Goal: Transaction & Acquisition: Purchase product/service

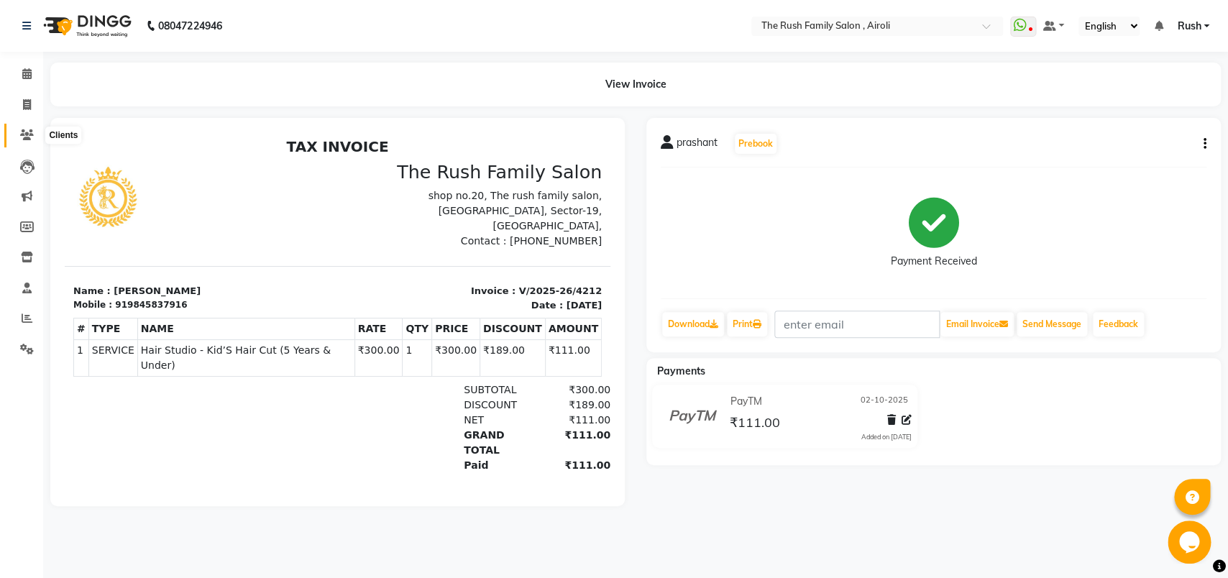
click at [24, 140] on icon at bounding box center [27, 134] width 14 height 11
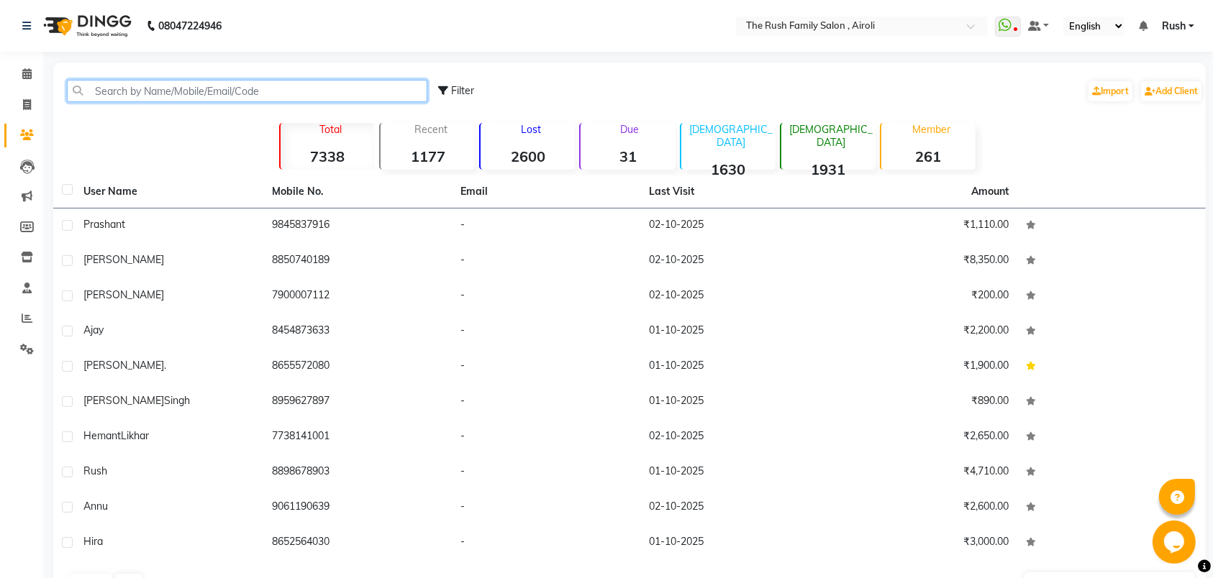
click at [183, 93] on input "text" at bounding box center [247, 91] width 360 height 22
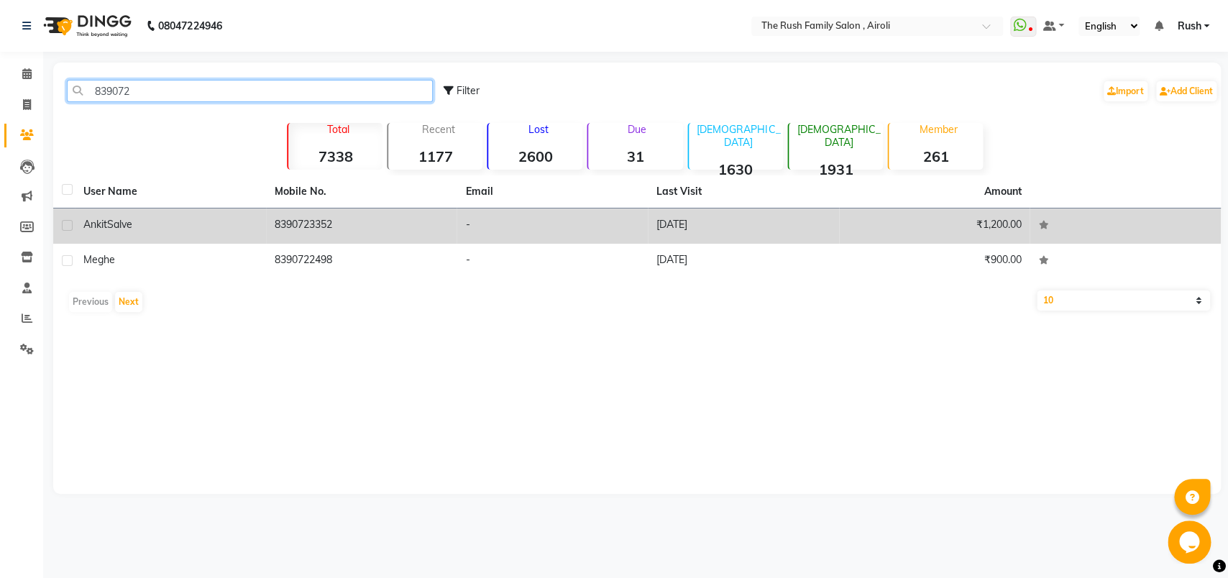
type input "839072"
click at [193, 237] on td "Ankit Salve" at bounding box center [170, 226] width 191 height 35
click at [266, 244] on td "8390722498" at bounding box center [361, 261] width 191 height 35
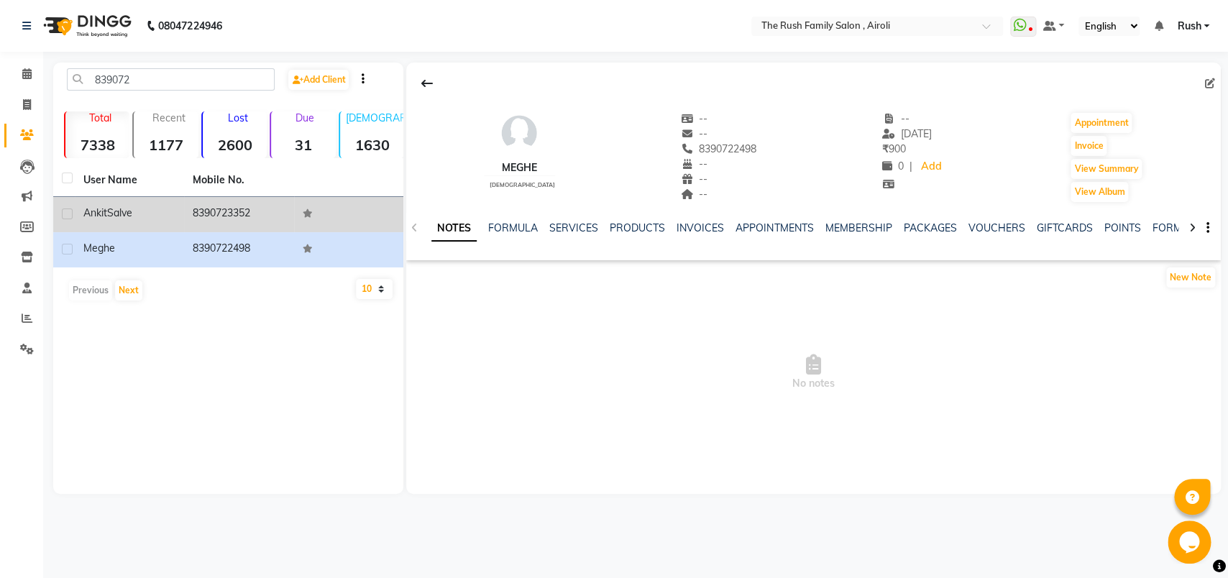
click at [252, 209] on td "8390723352" at bounding box center [238, 214] width 109 height 35
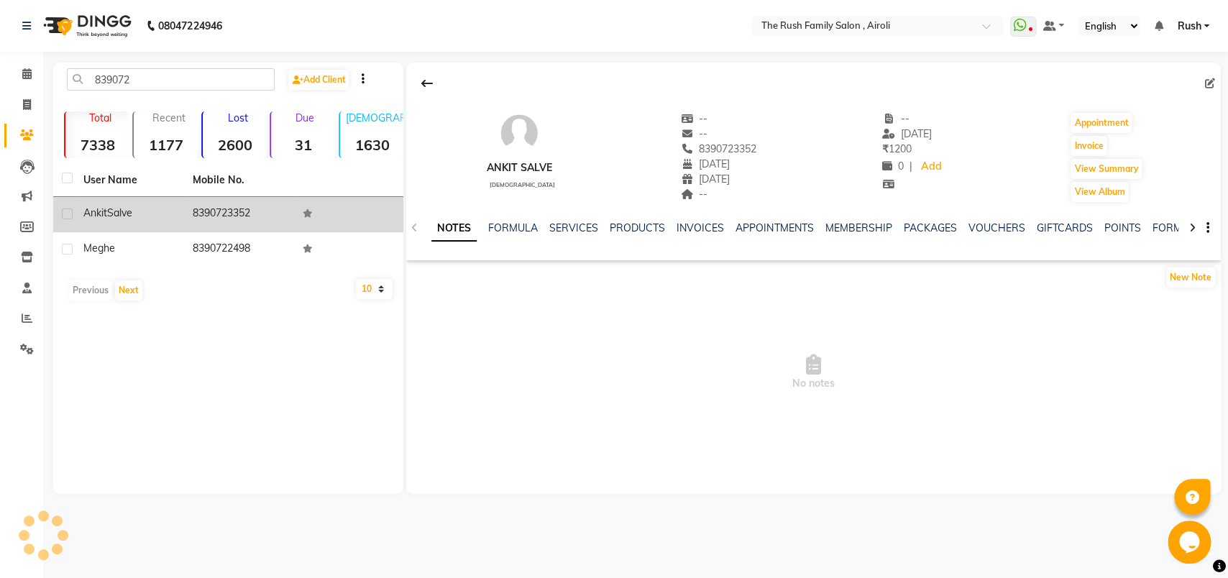
click at [252, 209] on td "8390723352" at bounding box center [238, 214] width 109 height 35
click at [247, 216] on td "8390723352" at bounding box center [238, 214] width 109 height 35
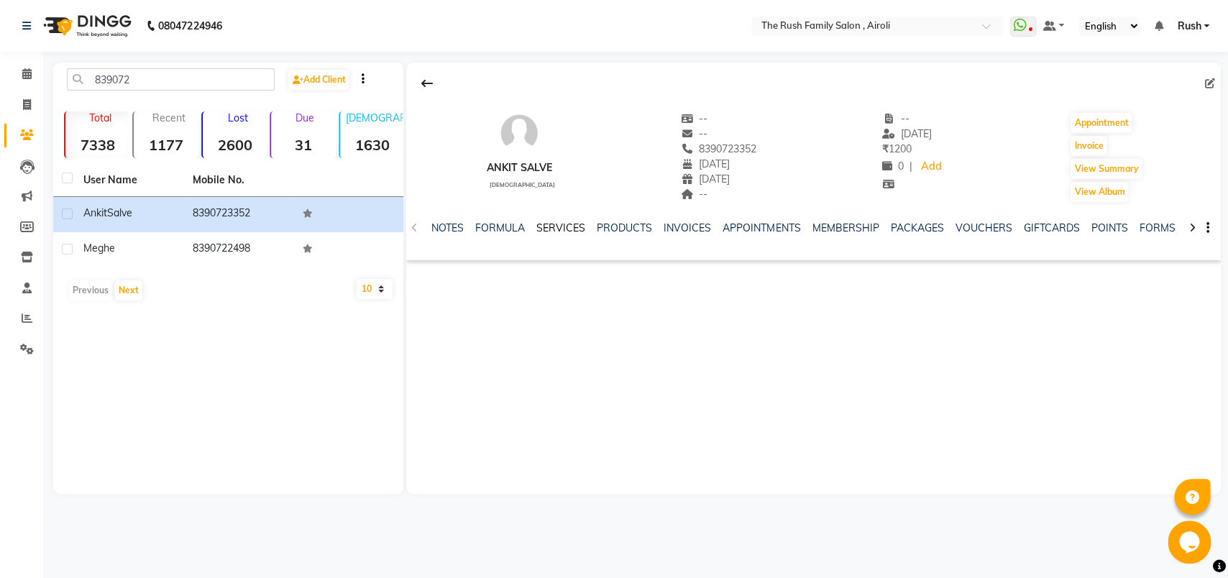
click at [572, 229] on link "SERVICES" at bounding box center [561, 228] width 49 height 13
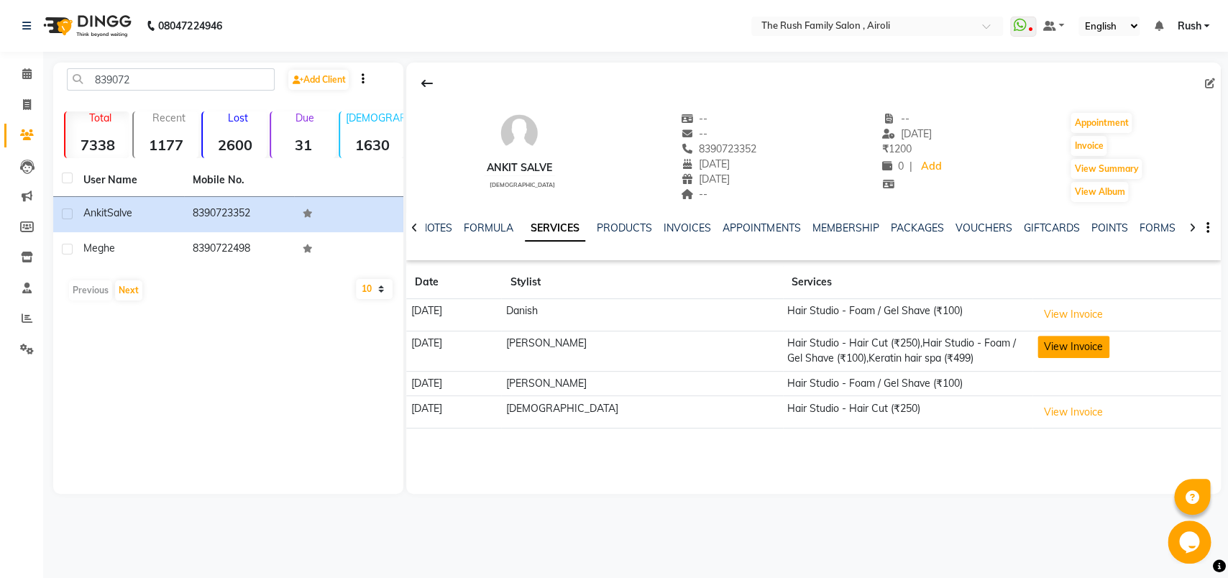
click at [1054, 340] on button "View Invoice" at bounding box center [1074, 347] width 72 height 22
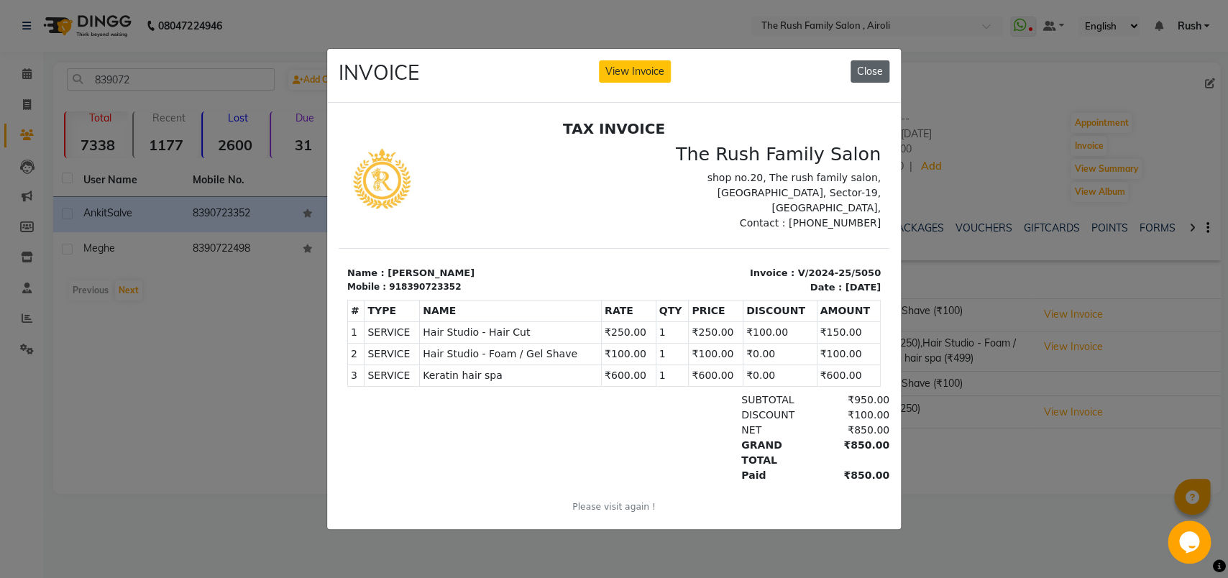
click at [878, 60] on button "Close" at bounding box center [870, 71] width 39 height 22
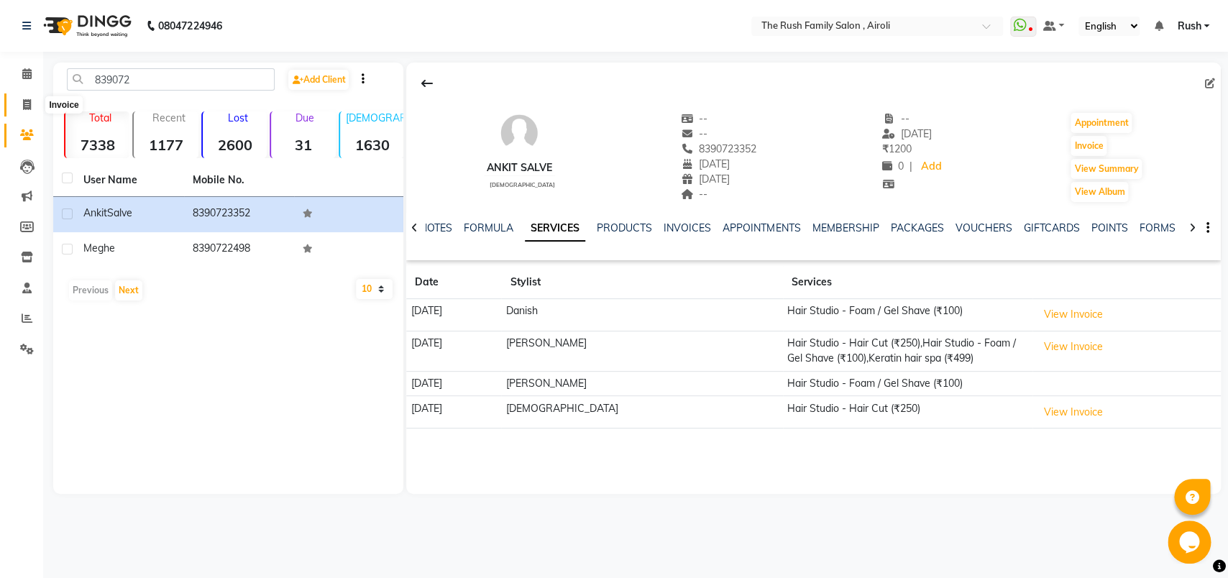
click at [28, 107] on icon at bounding box center [27, 104] width 8 height 11
select select "5419"
select select "service"
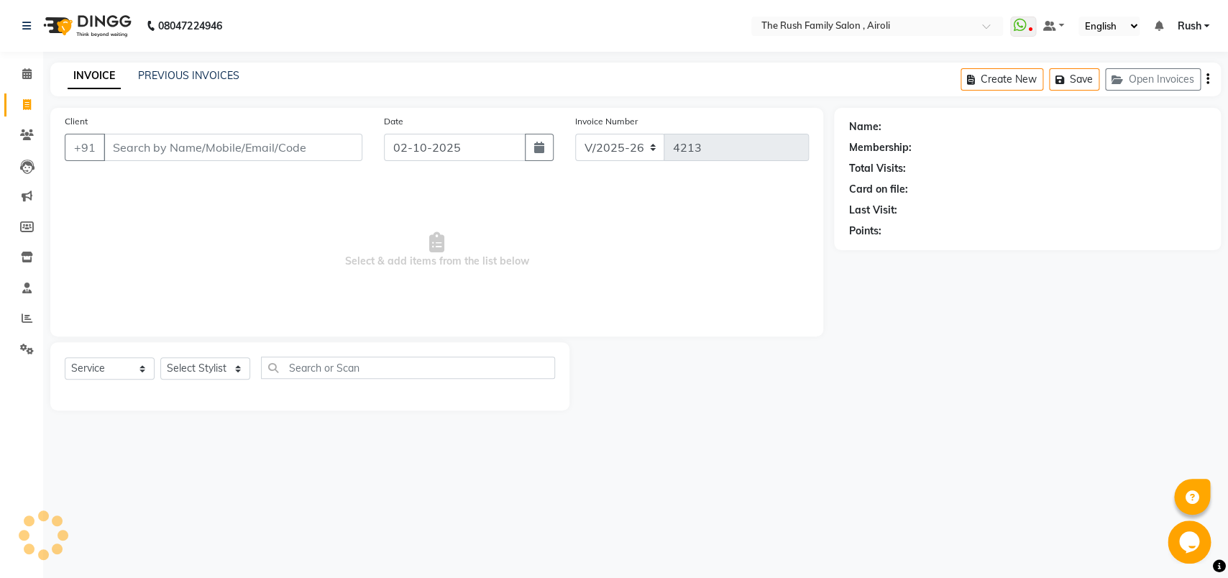
click at [171, 140] on input "Client" at bounding box center [233, 147] width 259 height 27
type input "8390723352"
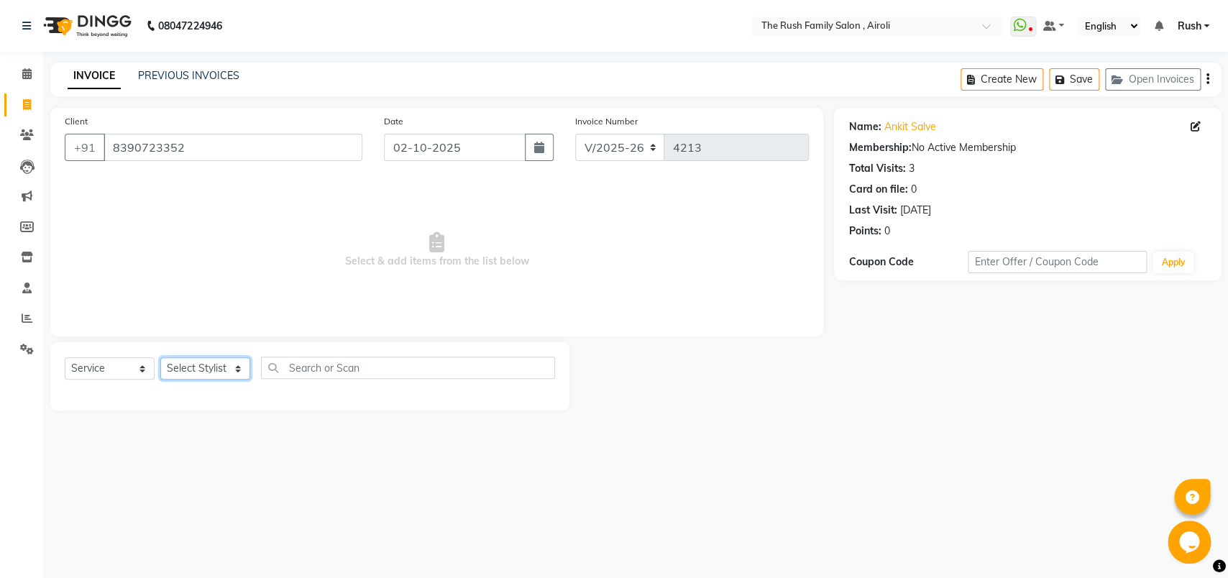
click at [160, 357] on select "Select Stylist [PERSON_NAME] [PERSON_NAME] Danish D.C Guddi [PERSON_NAME] [PERS…" at bounding box center [205, 368] width 90 height 22
select select "65380"
click option "Danish" at bounding box center [0, 0] width 0 height 0
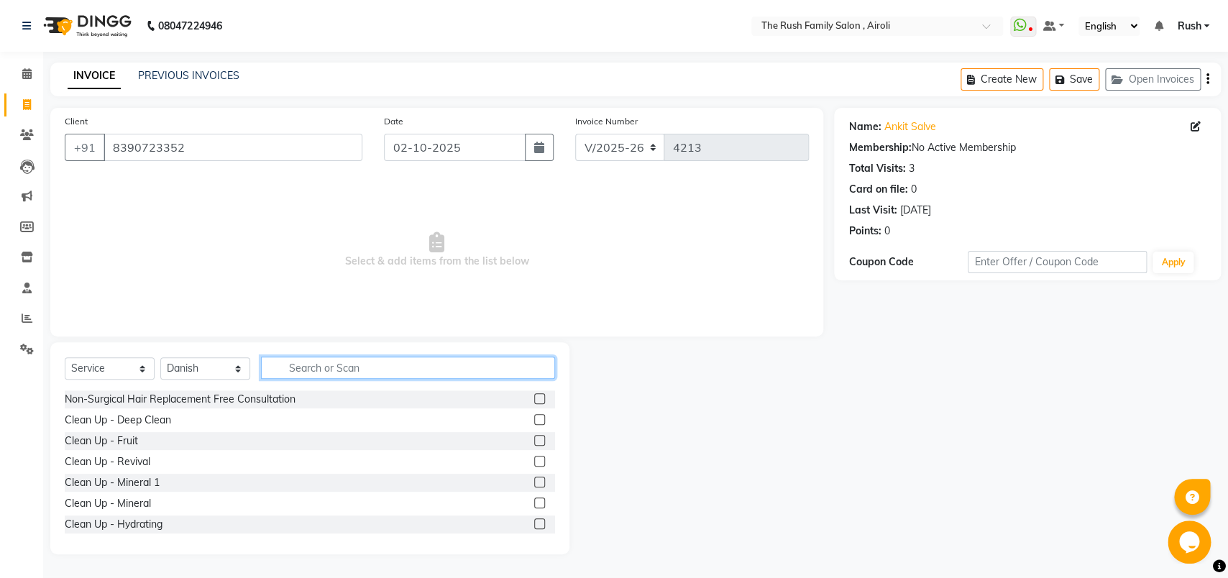
click at [362, 367] on input "text" at bounding box center [408, 368] width 294 height 22
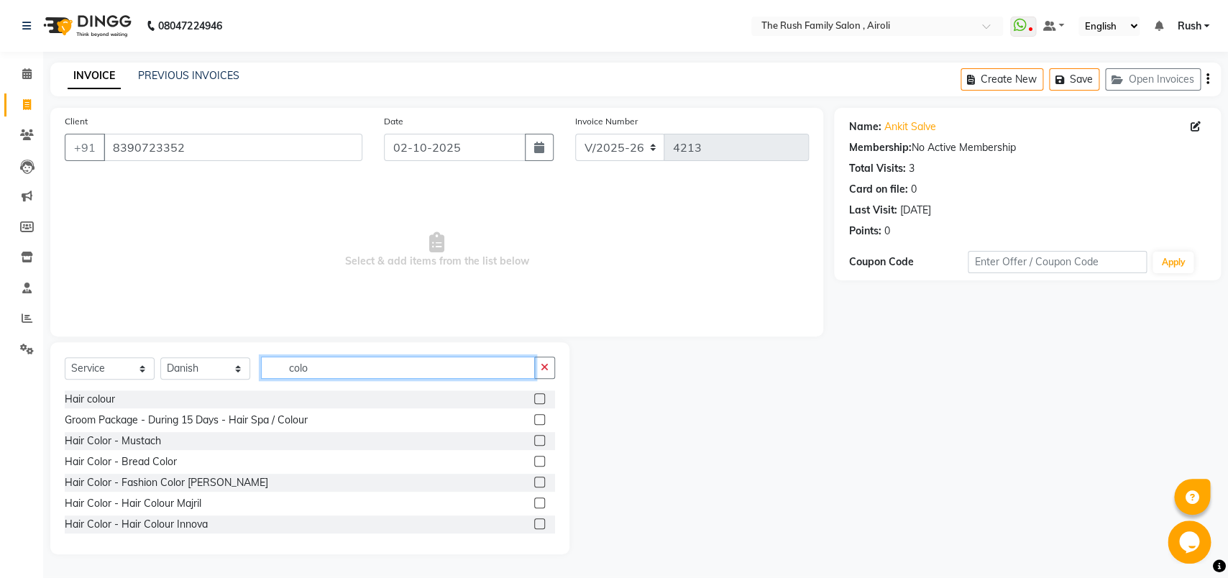
type input "colo"
click at [534, 507] on label at bounding box center [539, 503] width 11 height 11
click at [534, 507] on input "checkbox" at bounding box center [538, 503] width 9 height 9
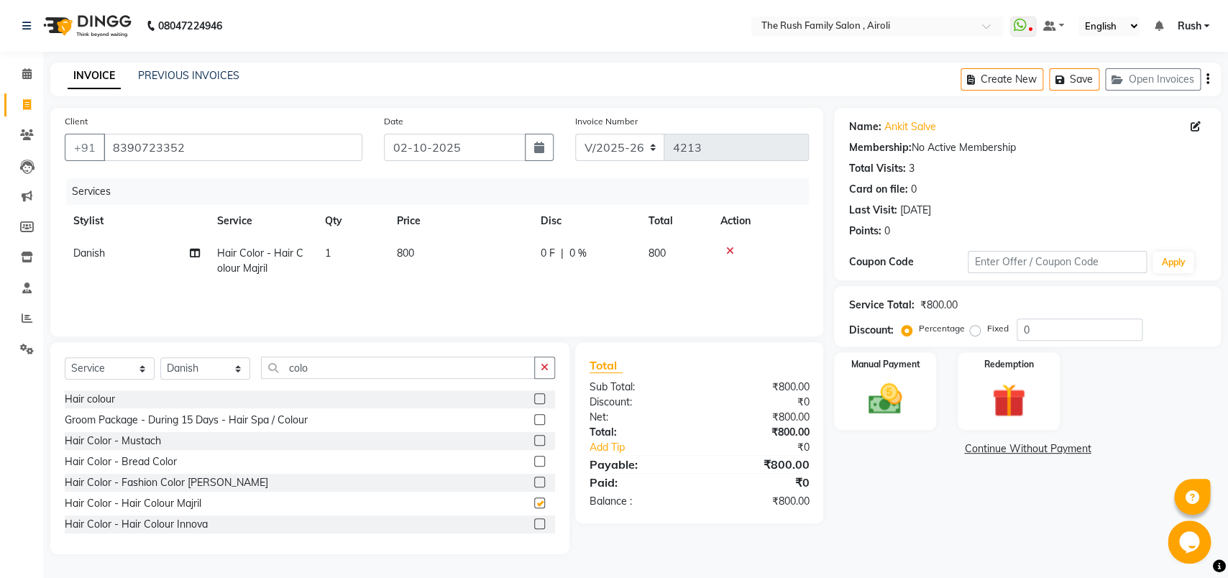
checkbox input "false"
click at [575, 257] on span "0 %" at bounding box center [578, 253] width 17 height 15
select select "65380"
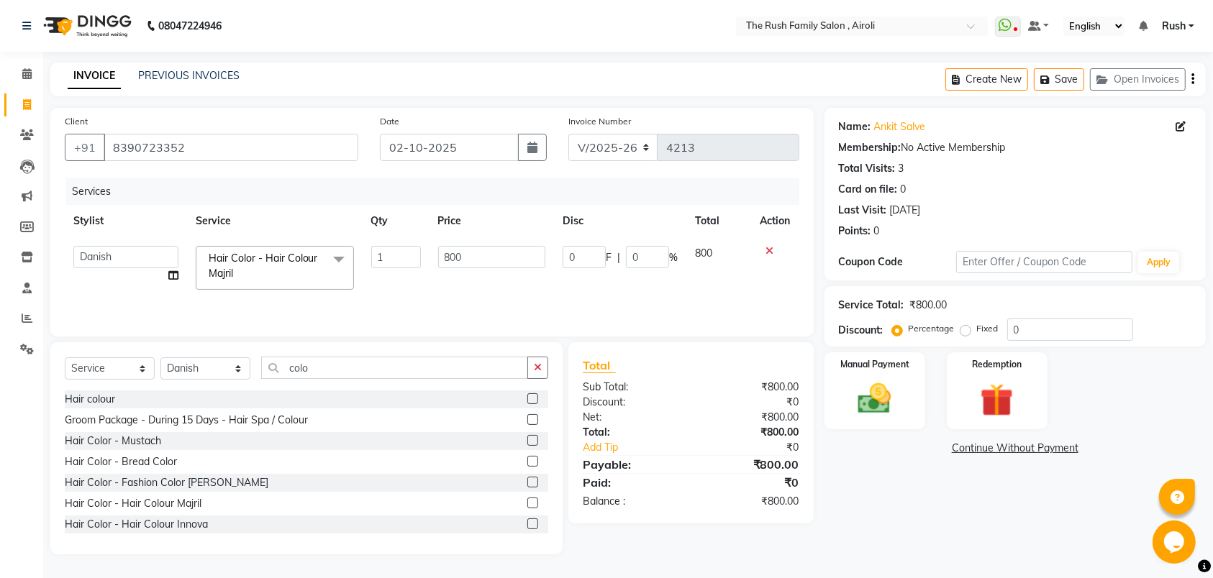
click at [575, 257] on input "0" at bounding box center [583, 257] width 43 height 22
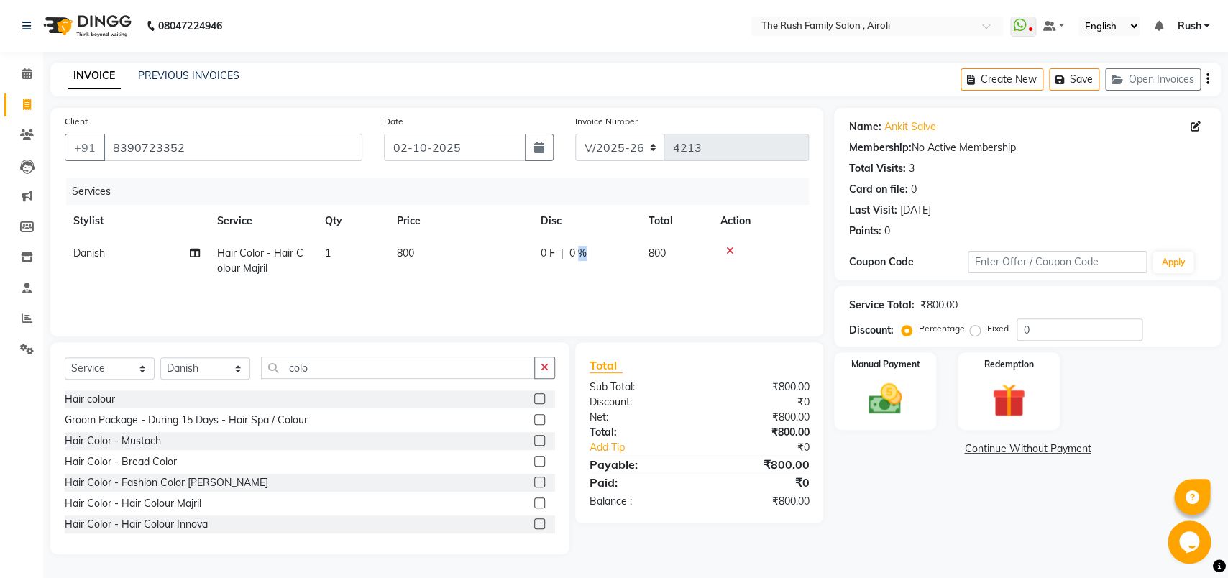
click at [635, 262] on td "0 F | 0 %" at bounding box center [586, 260] width 108 height 47
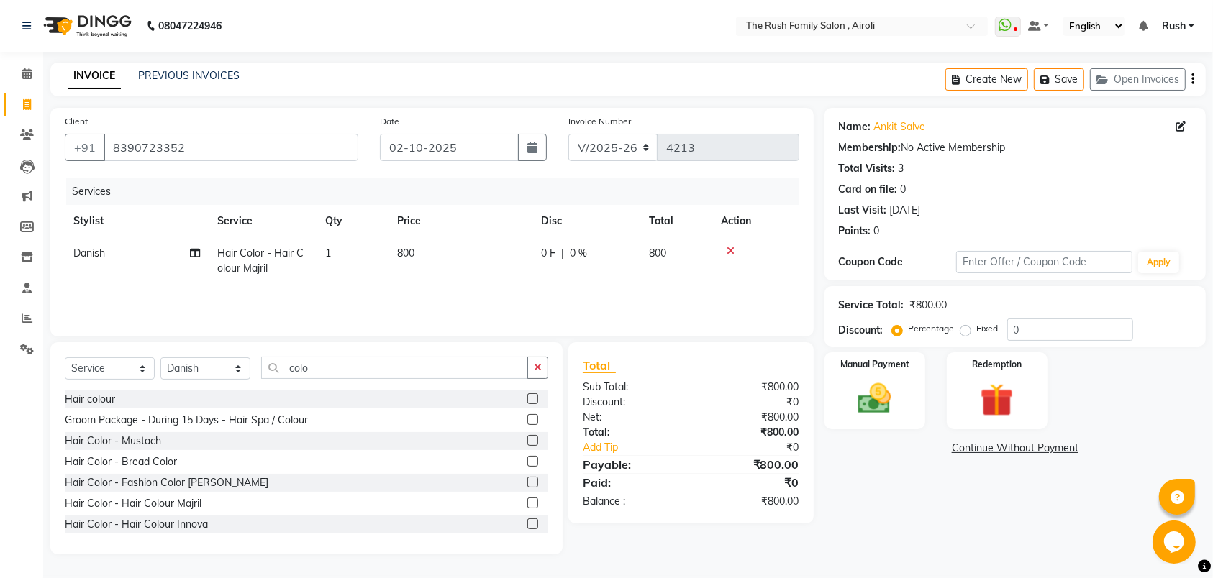
select select "65380"
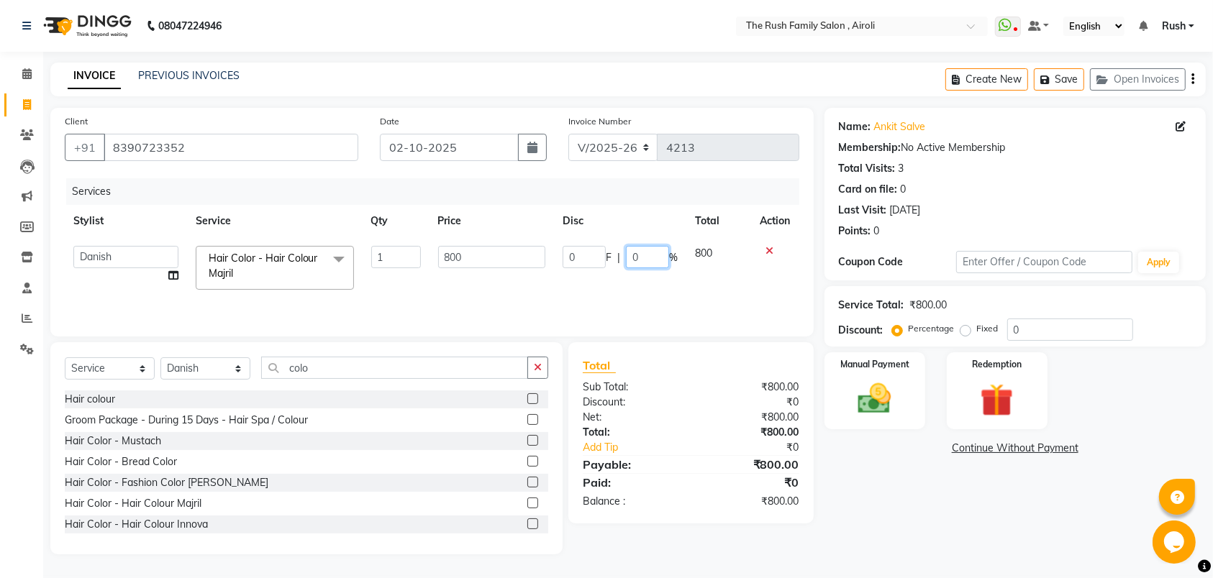
click at [640, 262] on input "0" at bounding box center [647, 257] width 43 height 22
type input "20"
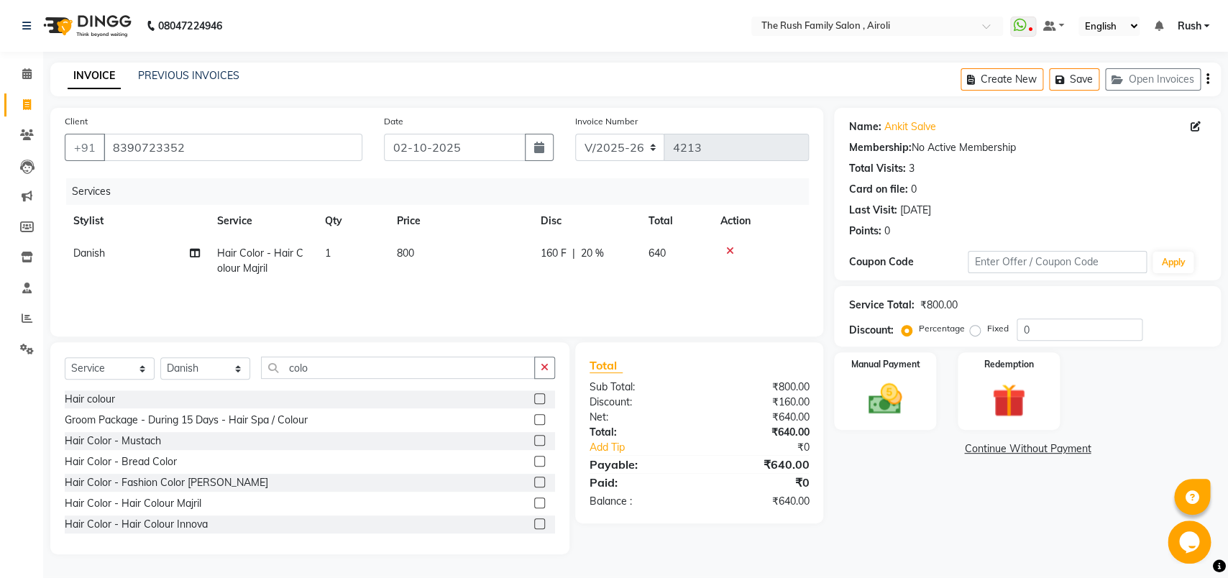
click at [636, 296] on div "Services Stylist Service Qty Price Disc Total Action Danish Hair Color - Hair C…" at bounding box center [437, 250] width 744 height 144
click at [326, 376] on input "colo" at bounding box center [398, 368] width 274 height 22
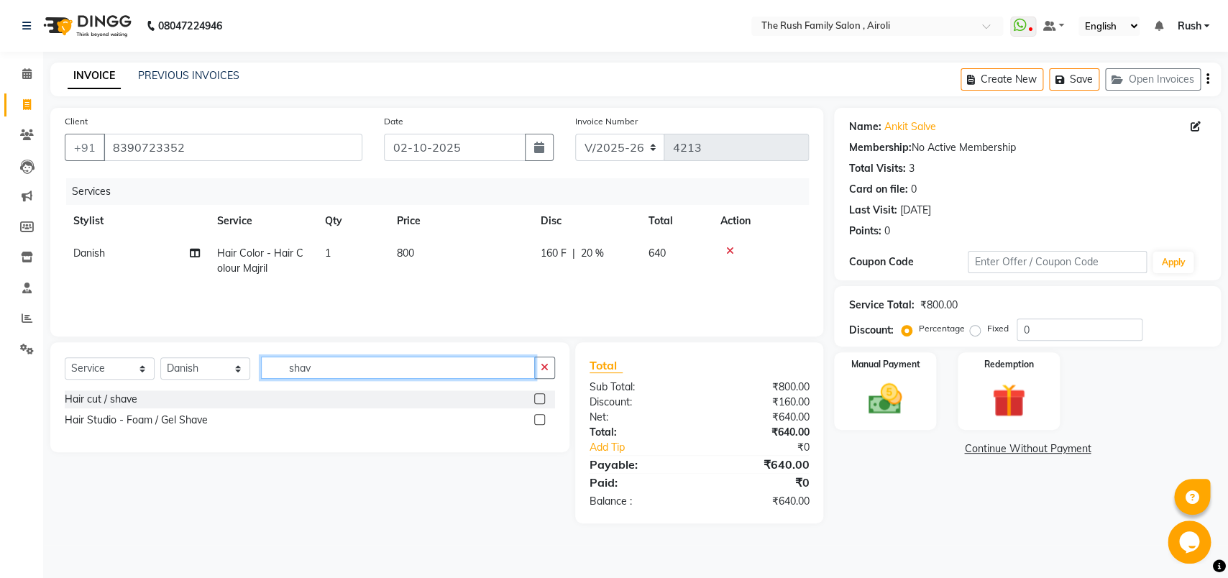
type input "shav"
click at [535, 421] on label at bounding box center [539, 419] width 11 height 11
click at [535, 421] on input "checkbox" at bounding box center [538, 420] width 9 height 9
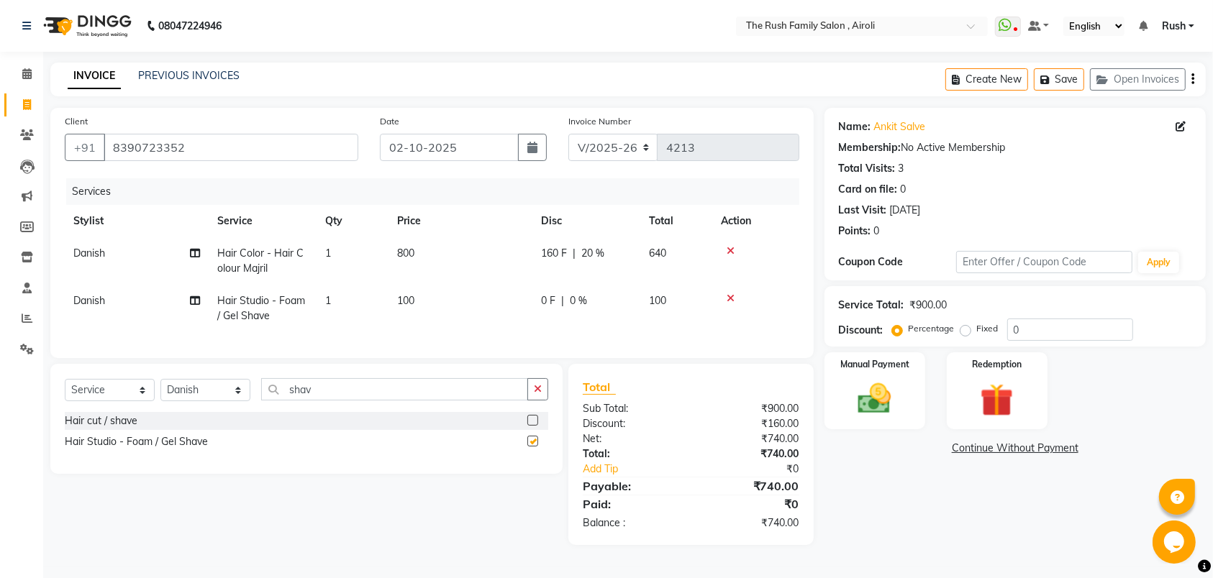
checkbox input "false"
click at [853, 395] on img at bounding box center [874, 399] width 56 height 40
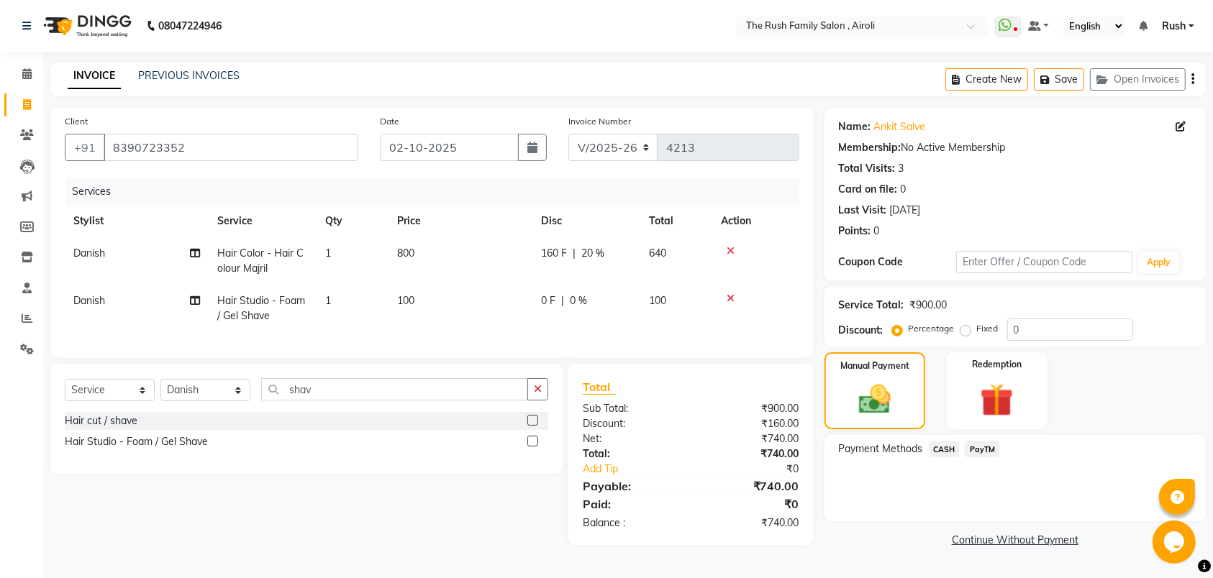
click at [988, 449] on span "PayTM" at bounding box center [981, 449] width 35 height 17
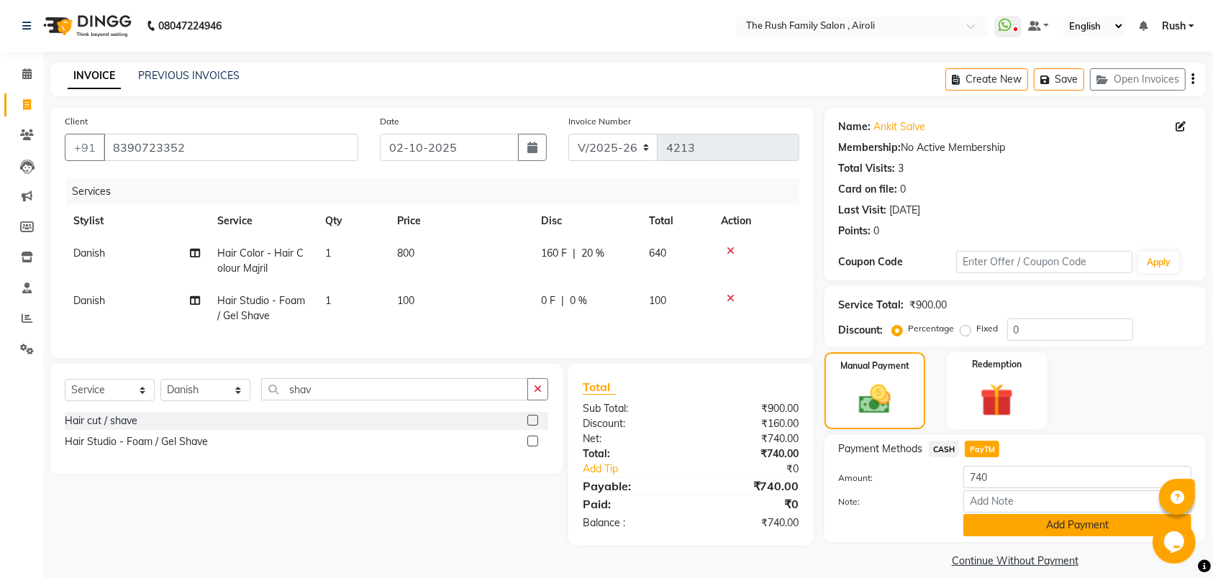
click at [999, 520] on button "Add Payment" at bounding box center [1077, 525] width 228 height 22
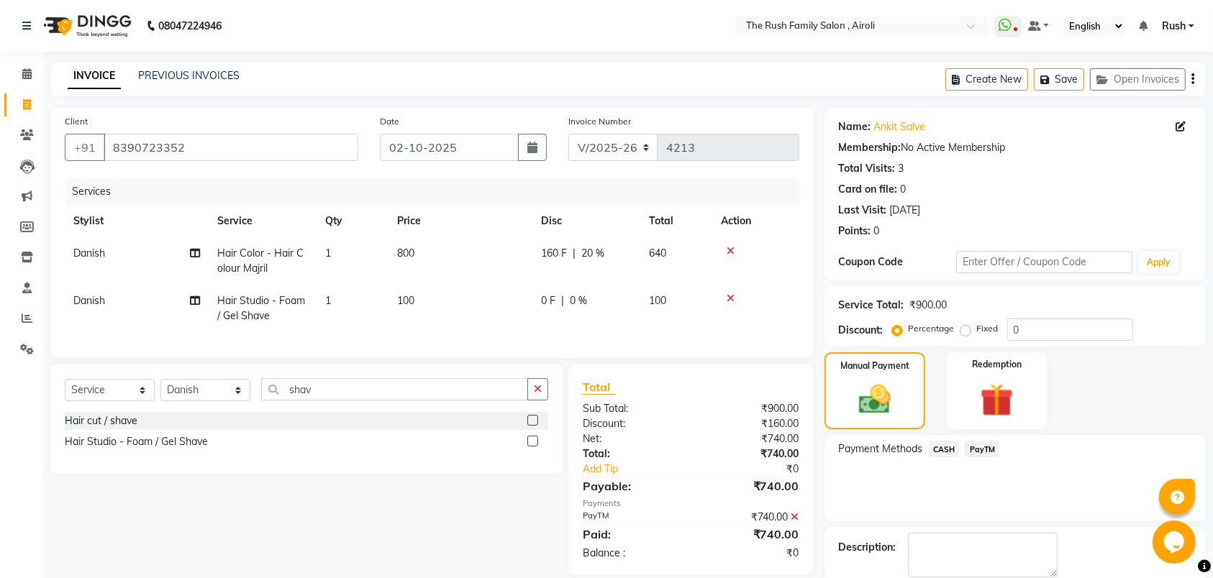
scroll to position [77, 0]
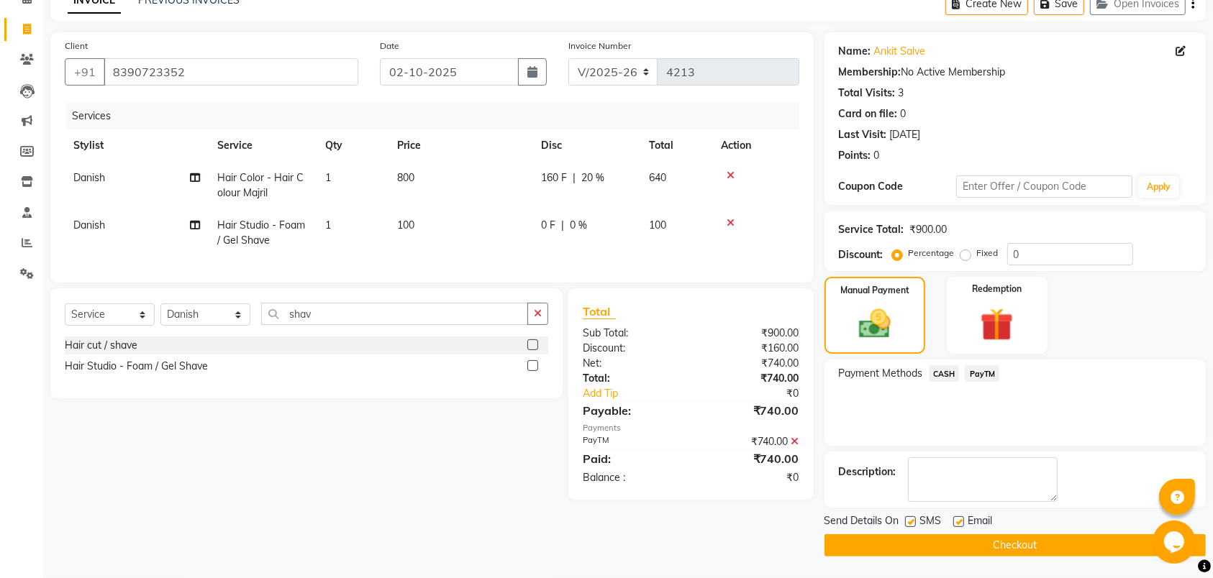
click at [906, 526] on label at bounding box center [910, 521] width 11 height 11
click at [906, 526] on input "checkbox" at bounding box center [909, 522] width 9 height 9
checkbox input "false"
click at [957, 524] on label at bounding box center [958, 521] width 11 height 11
click at [957, 524] on input "checkbox" at bounding box center [957, 522] width 9 height 9
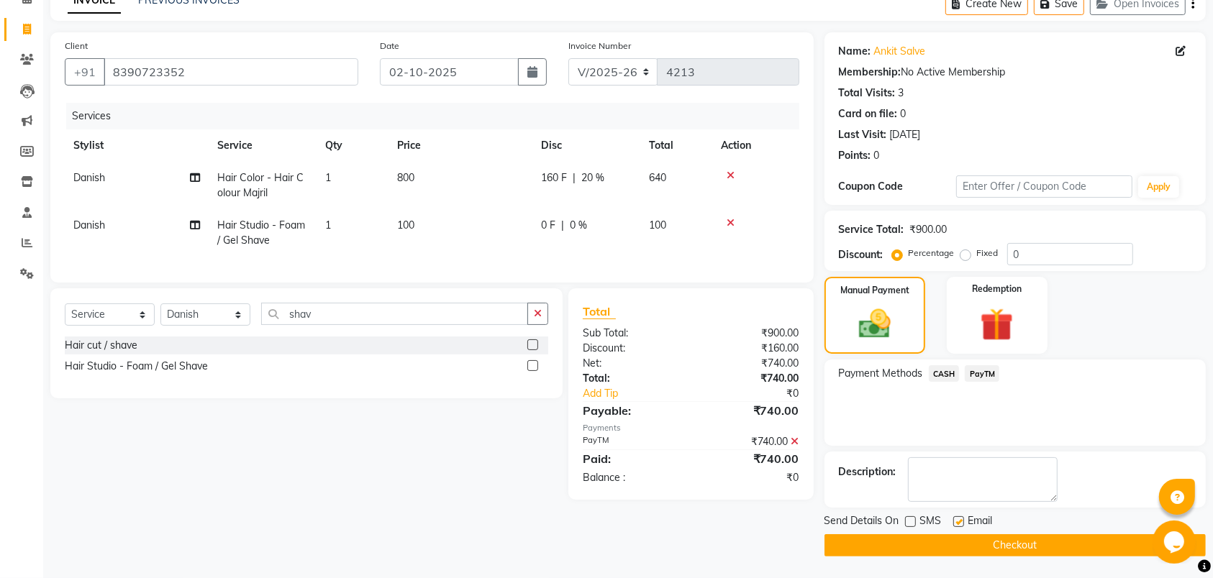
checkbox input "false"
click at [941, 551] on button "Checkout" at bounding box center [1014, 545] width 381 height 22
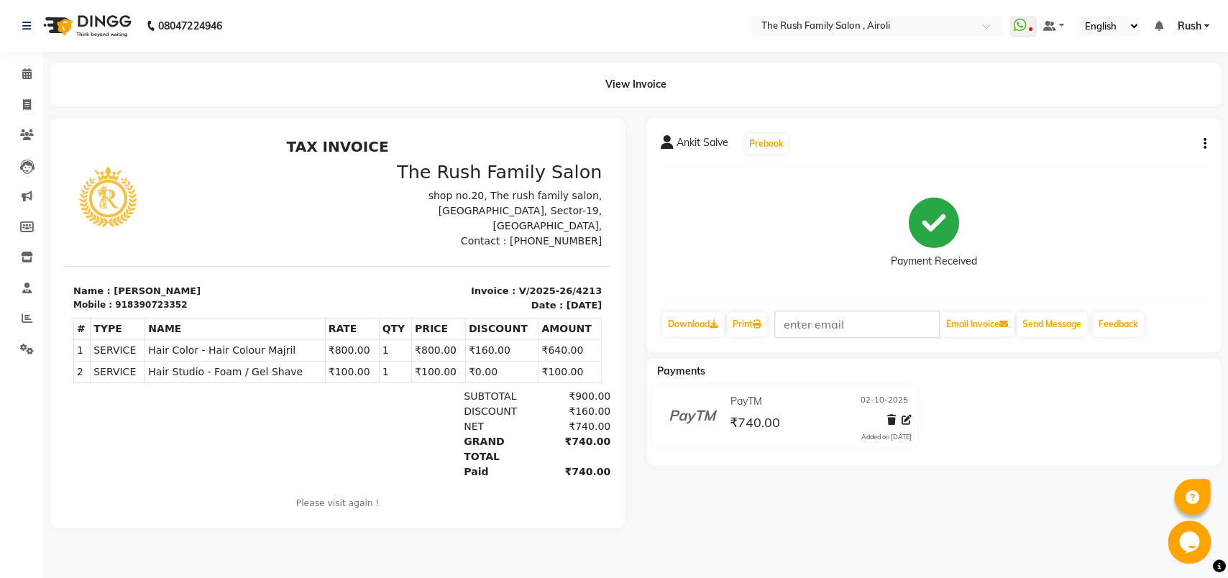
click at [31, 119] on li "Invoice" at bounding box center [21, 105] width 43 height 31
click at [28, 137] on icon at bounding box center [27, 134] width 14 height 11
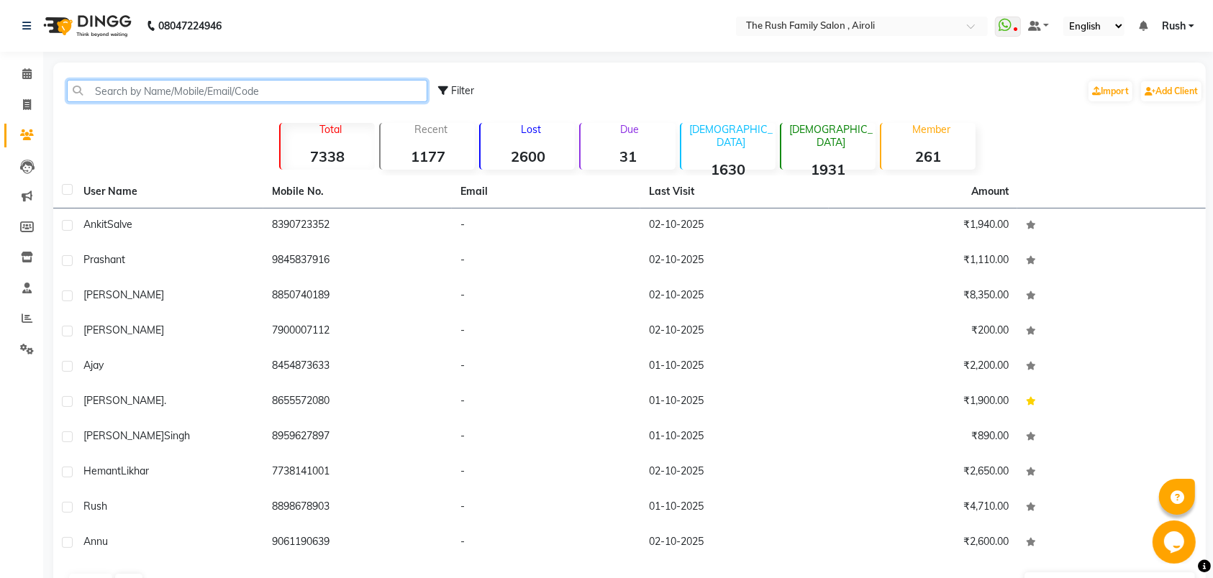
click at [363, 98] on input "text" at bounding box center [247, 91] width 360 height 22
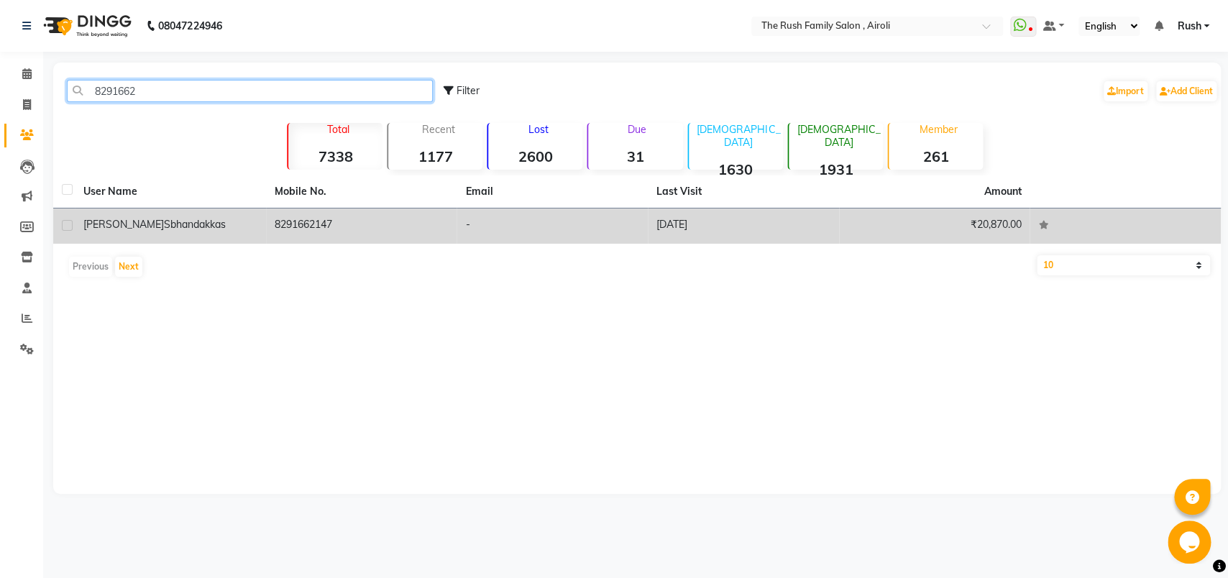
type input "8291662"
click at [240, 230] on div "[PERSON_NAME]" at bounding box center [170, 224] width 174 height 15
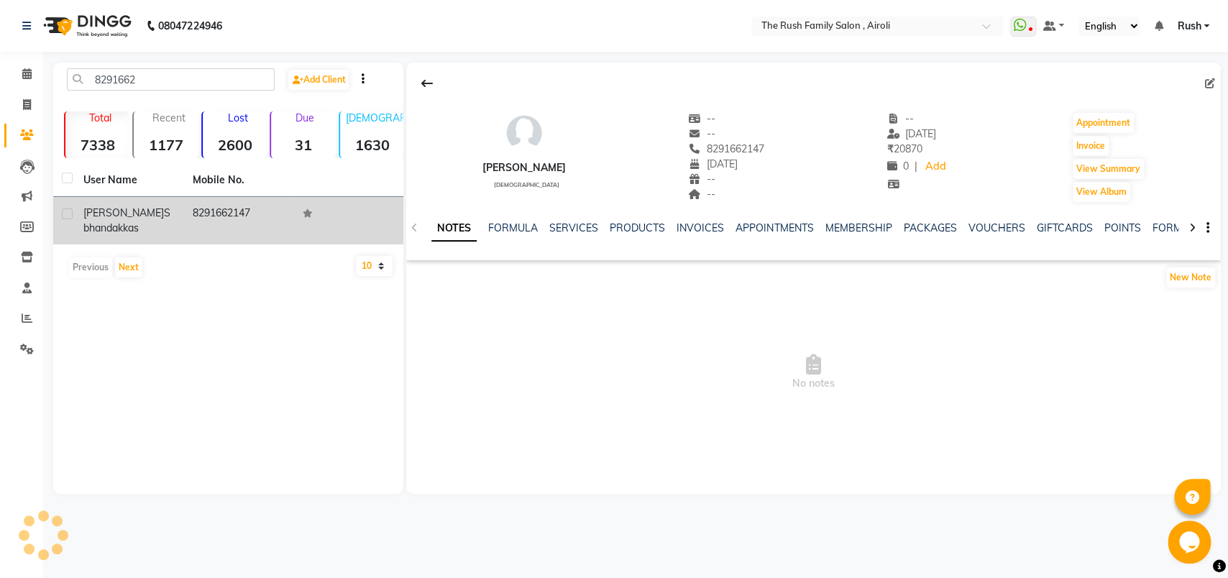
click at [240, 230] on td "8291662147" at bounding box center [238, 220] width 109 height 47
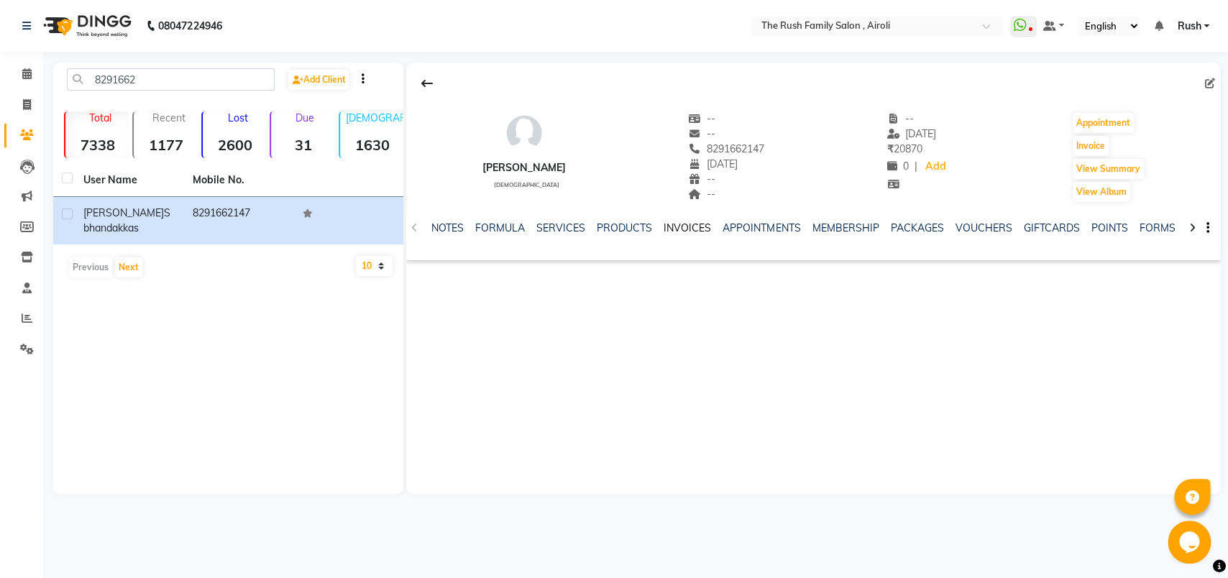
click at [680, 229] on link "INVOICES" at bounding box center [687, 228] width 47 height 13
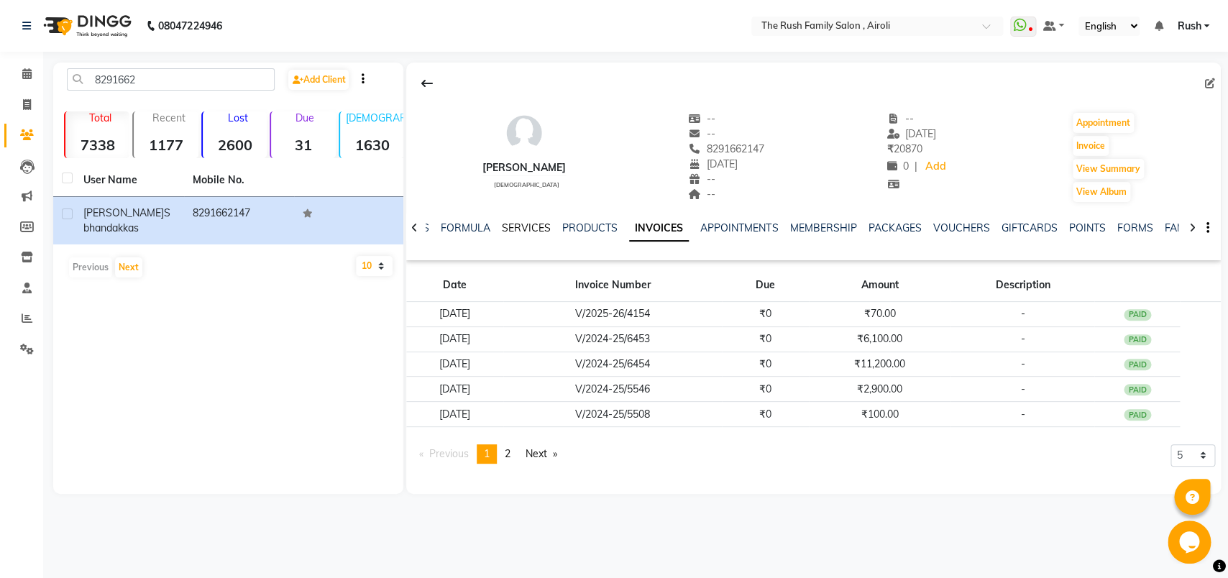
click at [522, 234] on link "SERVICES" at bounding box center [526, 228] width 49 height 13
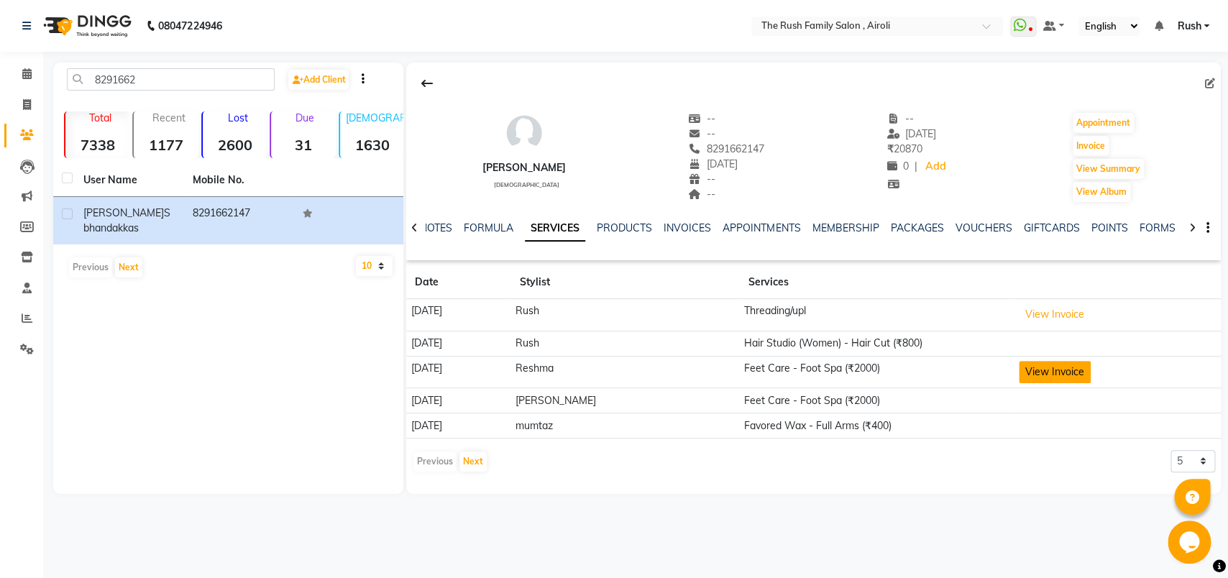
click at [1019, 377] on button "View Invoice" at bounding box center [1055, 372] width 72 height 22
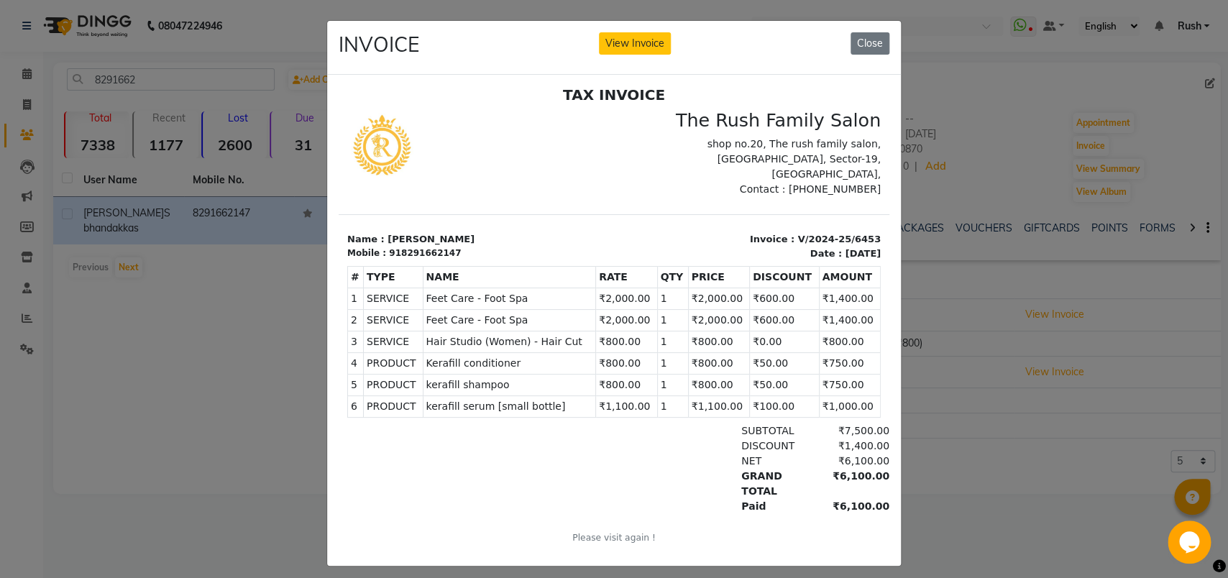
scroll to position [12, 0]
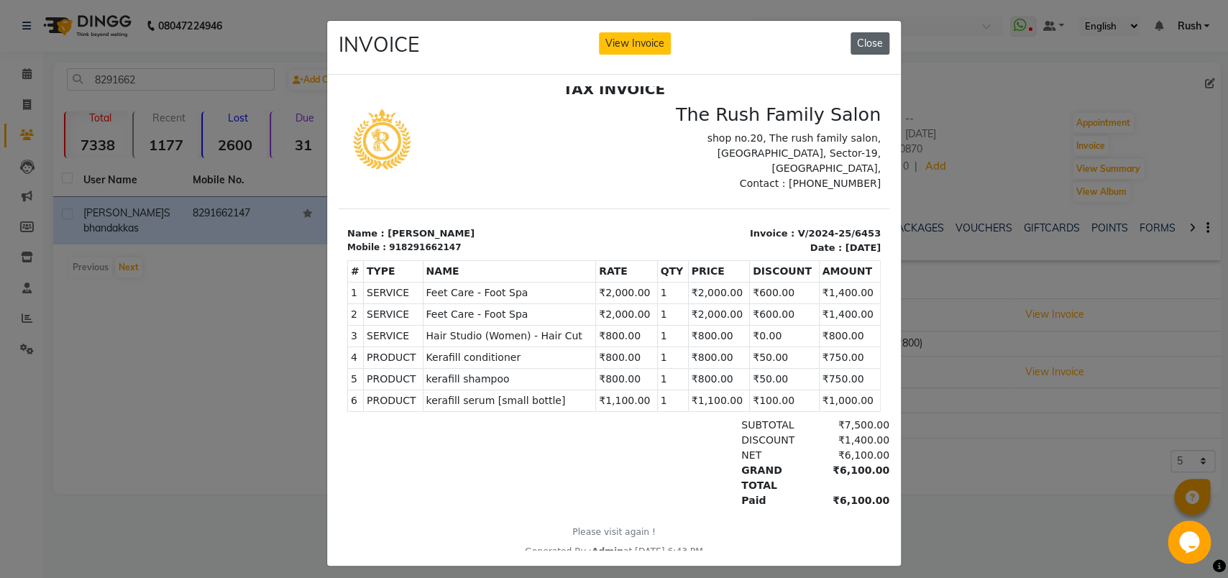
click at [867, 45] on button "Close" at bounding box center [870, 43] width 39 height 22
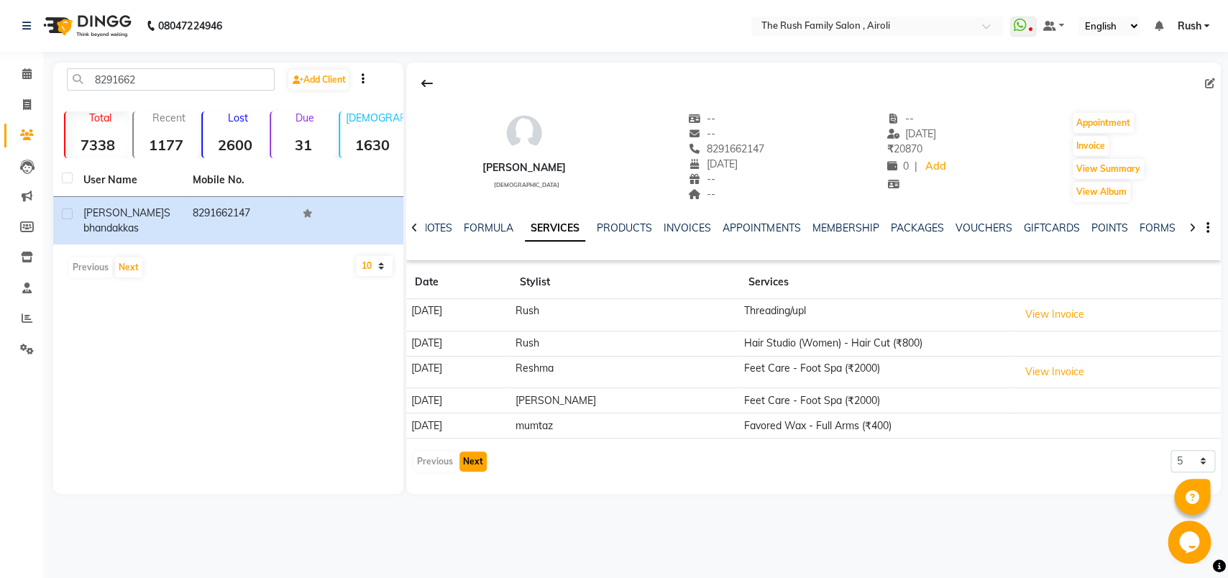
click at [477, 470] on button "Next" at bounding box center [473, 462] width 27 height 20
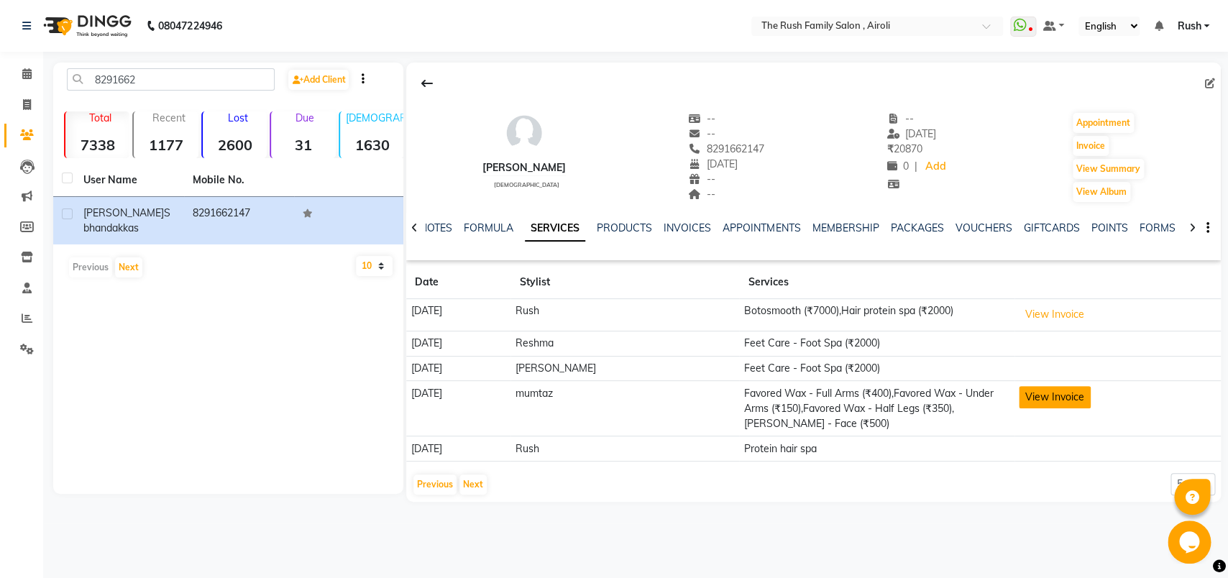
click at [1045, 399] on button "View Invoice" at bounding box center [1055, 397] width 72 height 22
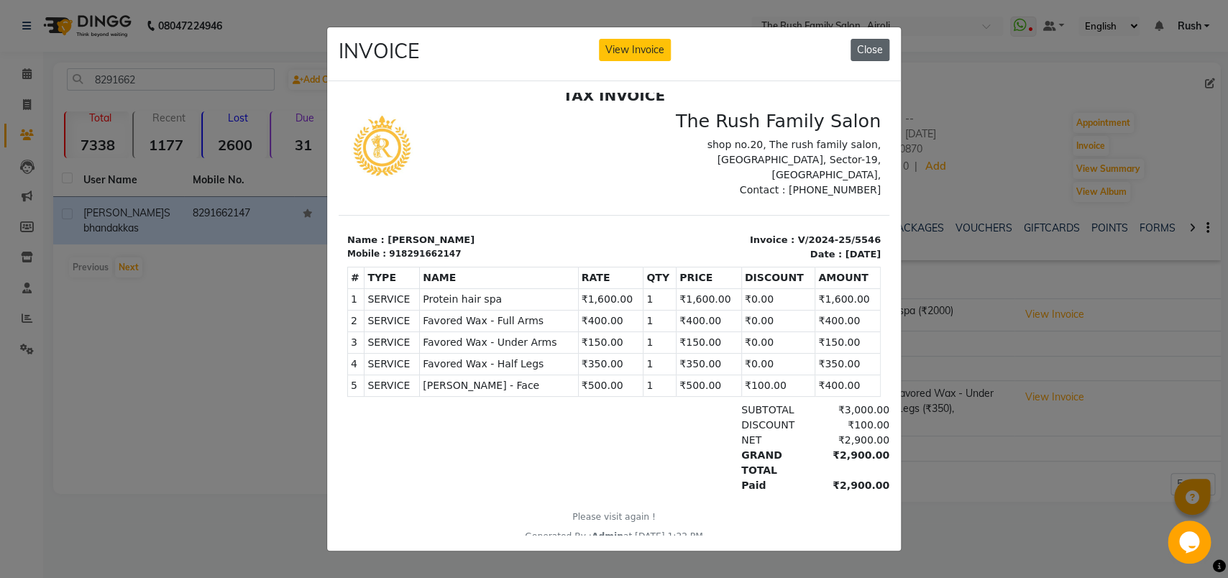
click at [857, 44] on button "Close" at bounding box center [870, 50] width 39 height 22
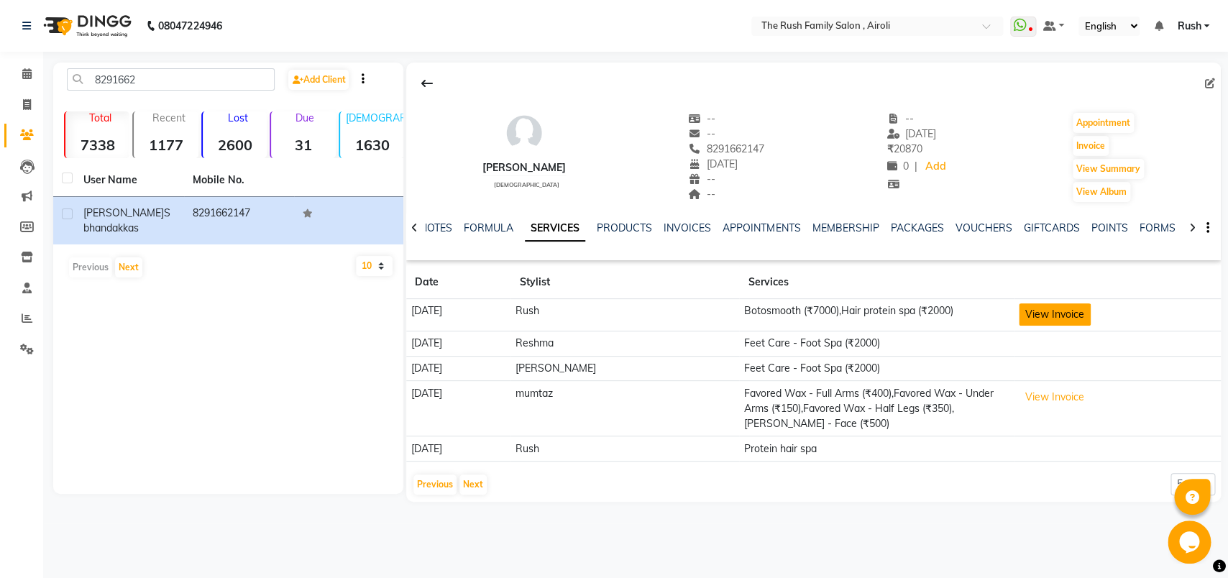
click at [1019, 324] on button "View Invoice" at bounding box center [1055, 314] width 72 height 22
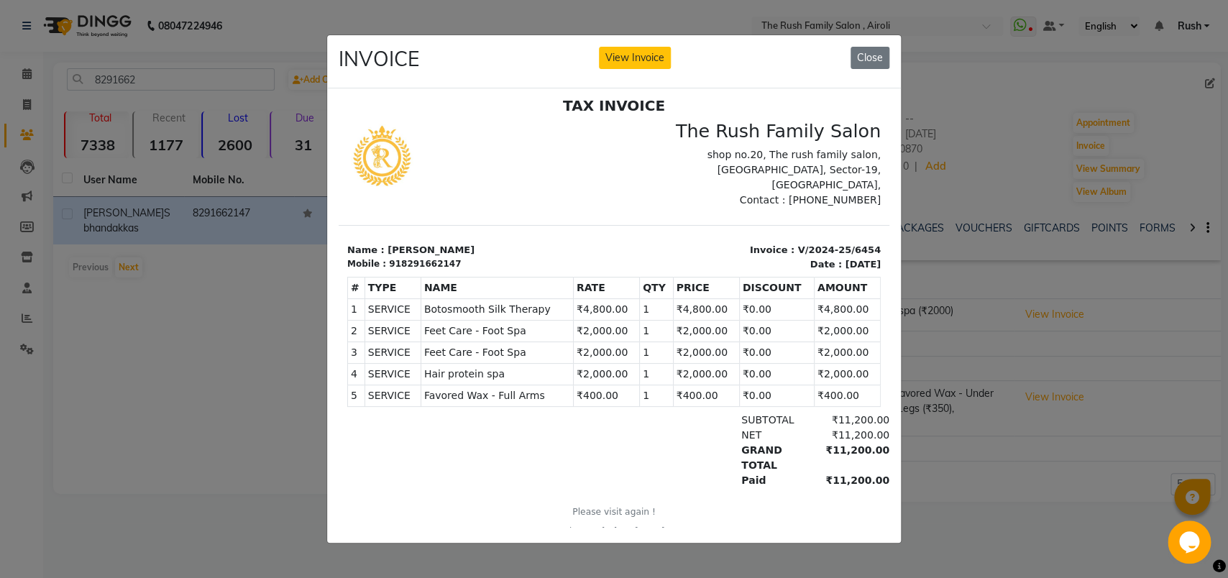
scroll to position [0, 0]
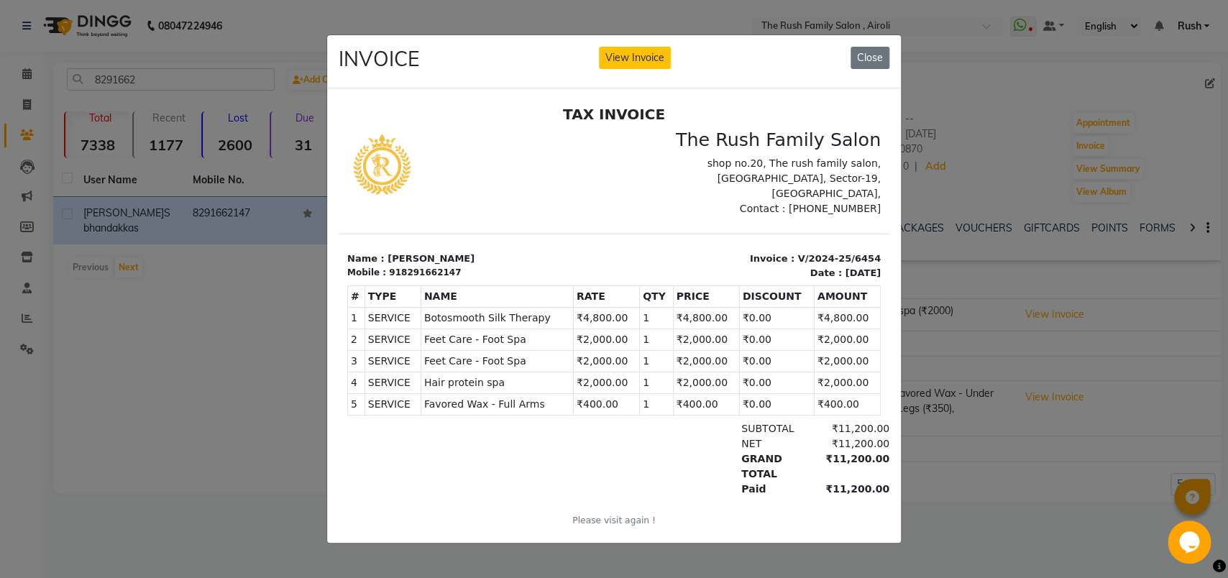
click at [600, 204] on div "TAX INVOICE The Rush Family Salon shop no.20, The rush family salon, [GEOGRAPHI…" at bounding box center [614, 326] width 551 height 441
click at [859, 54] on button "Close" at bounding box center [870, 58] width 39 height 22
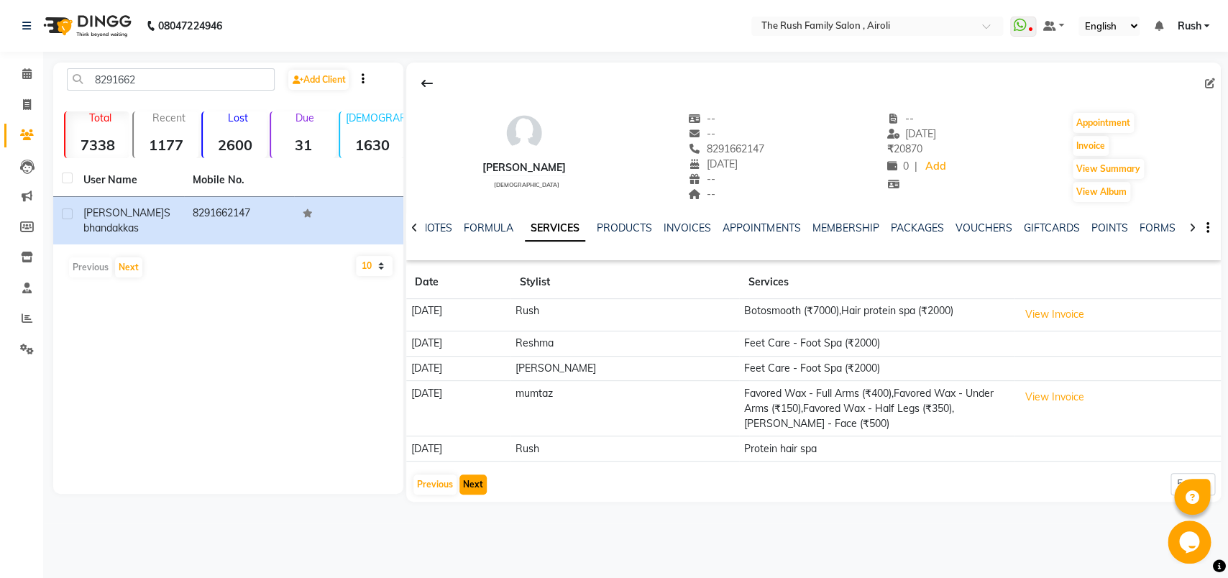
click at [475, 490] on button "Next" at bounding box center [473, 485] width 27 height 20
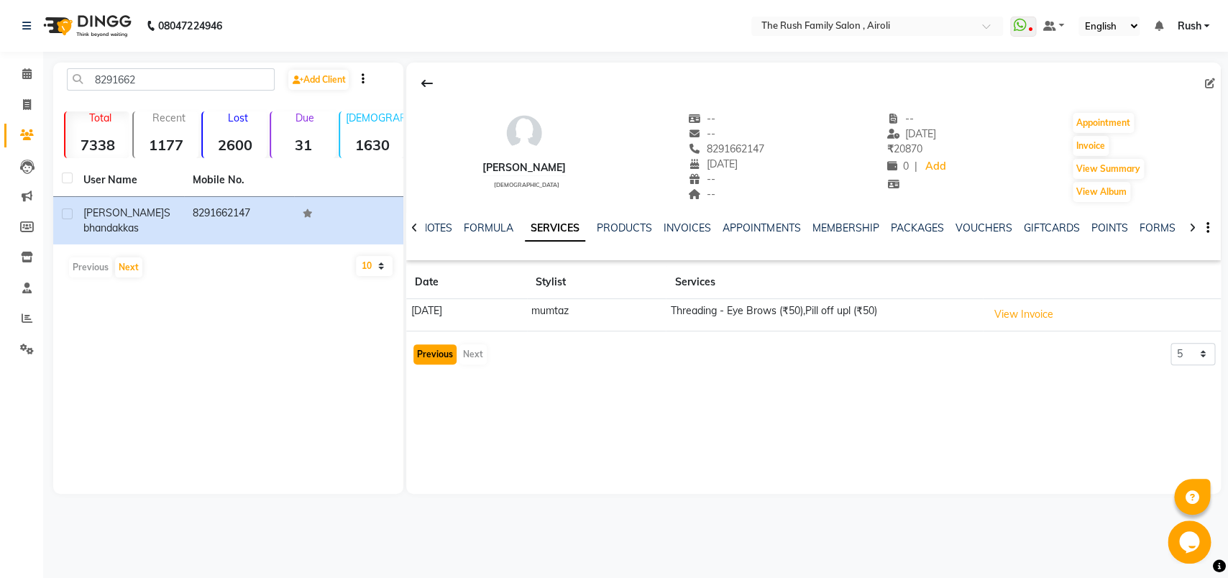
click at [420, 360] on button "Previous" at bounding box center [435, 354] width 43 height 20
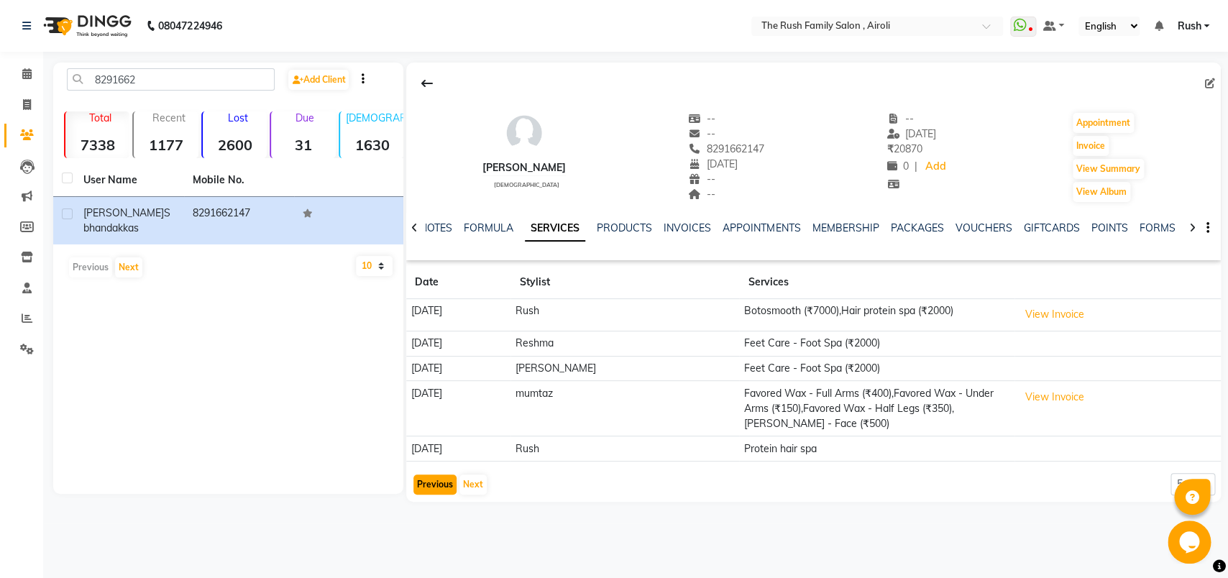
click at [432, 493] on button "Previous" at bounding box center [435, 485] width 43 height 20
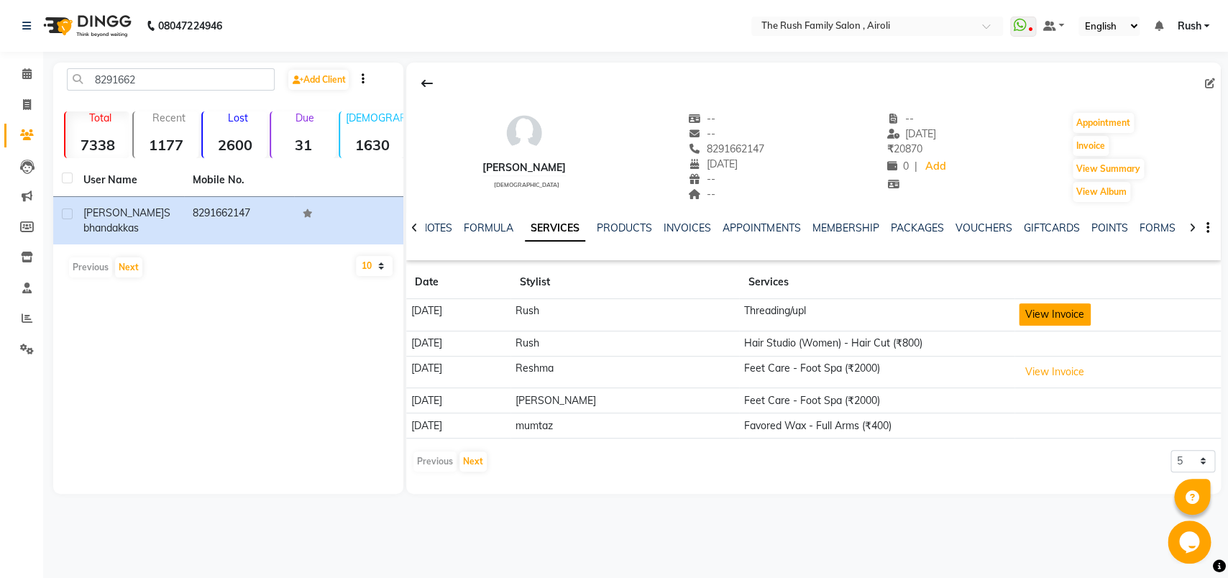
click at [1059, 324] on button "View Invoice" at bounding box center [1055, 314] width 72 height 22
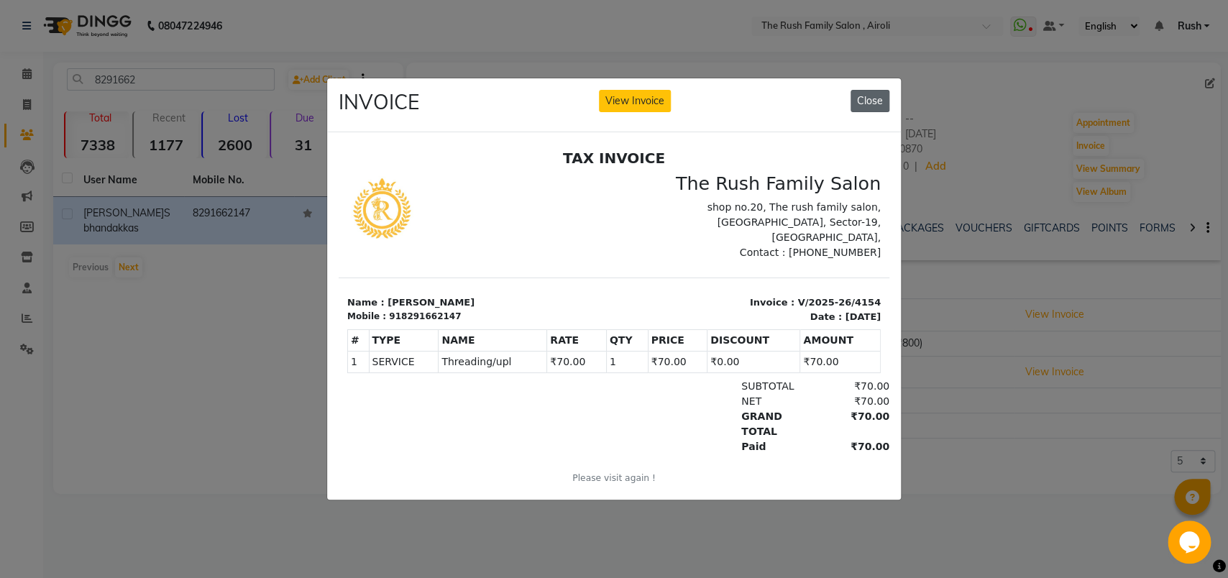
click at [862, 92] on button "Close" at bounding box center [870, 101] width 39 height 22
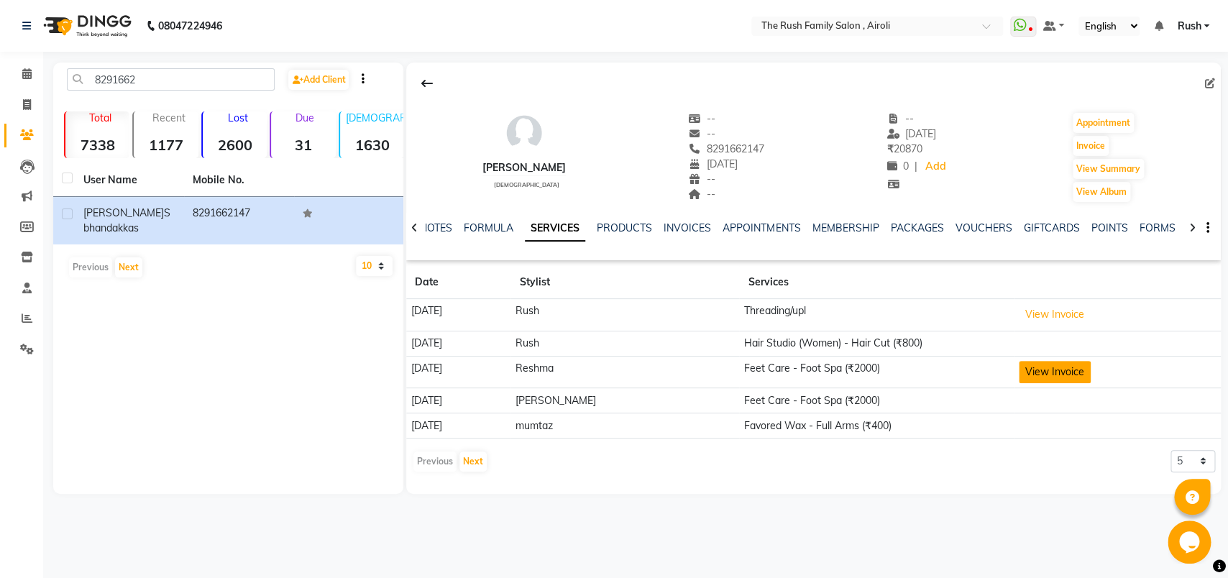
click at [1040, 378] on button "View Invoice" at bounding box center [1055, 372] width 72 height 22
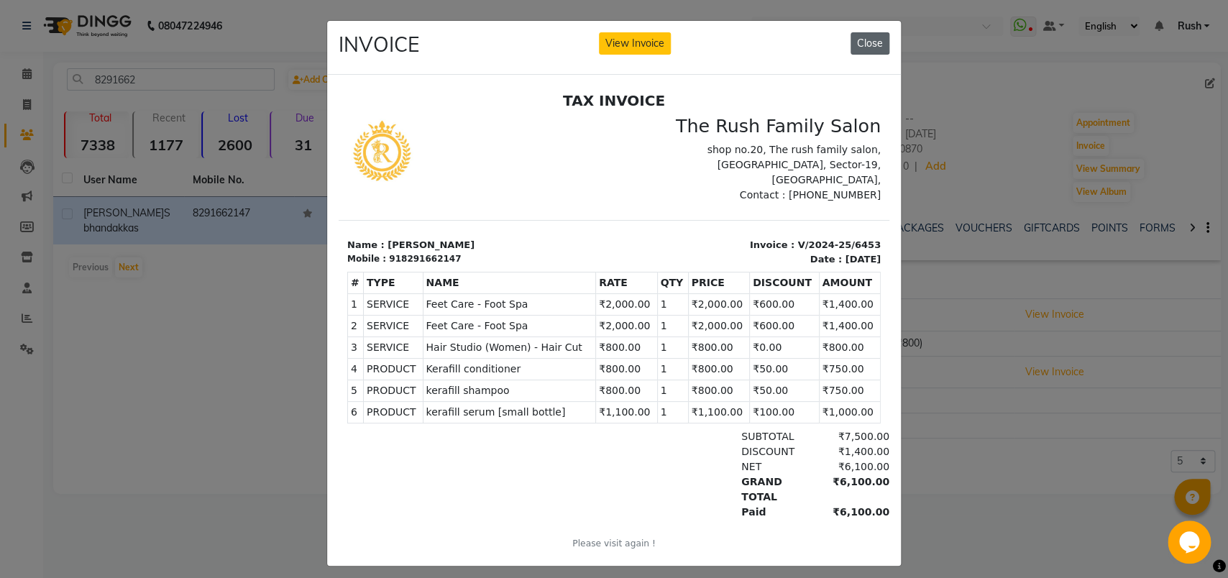
click at [857, 43] on button "Close" at bounding box center [870, 43] width 39 height 22
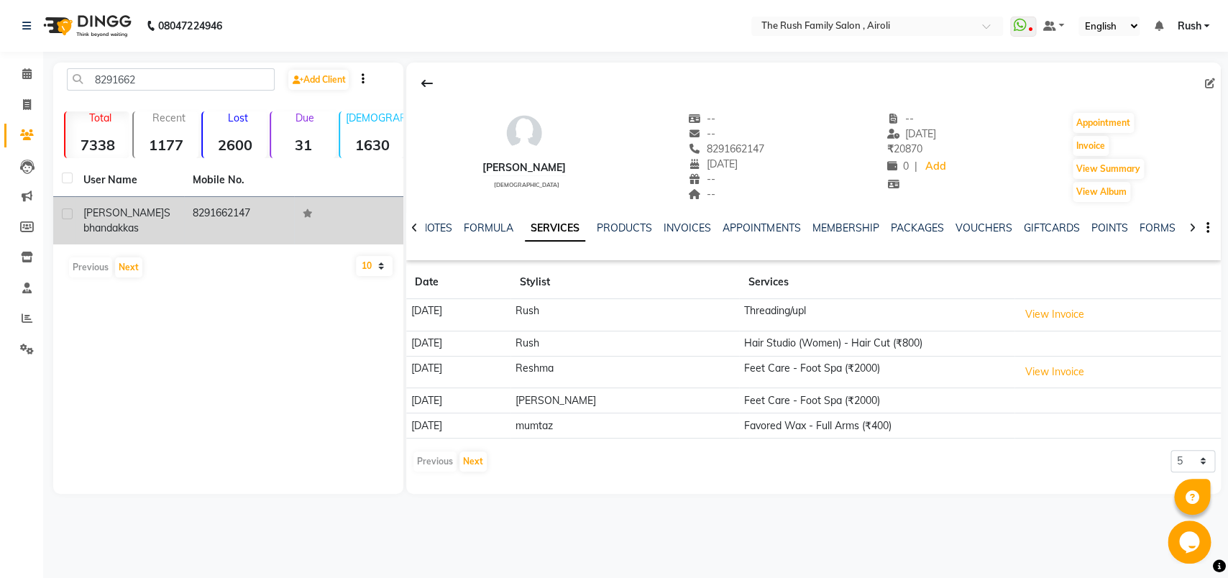
click at [65, 213] on label at bounding box center [67, 214] width 11 height 11
click at [65, 213] on input "checkbox" at bounding box center [66, 214] width 9 height 9
checkbox input "true"
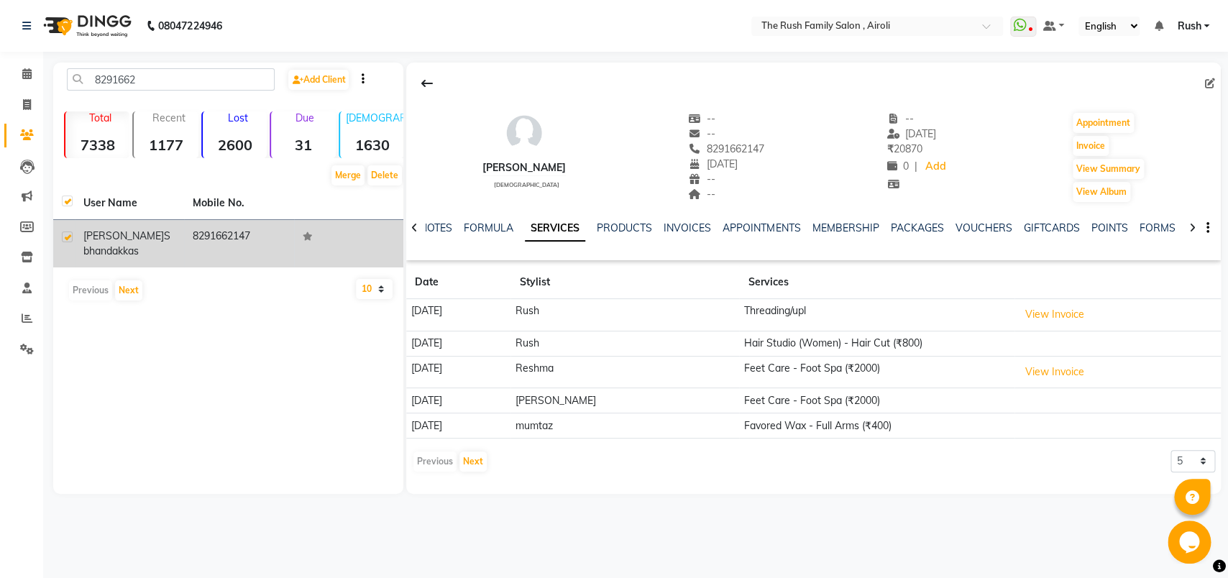
checkbox input "true"
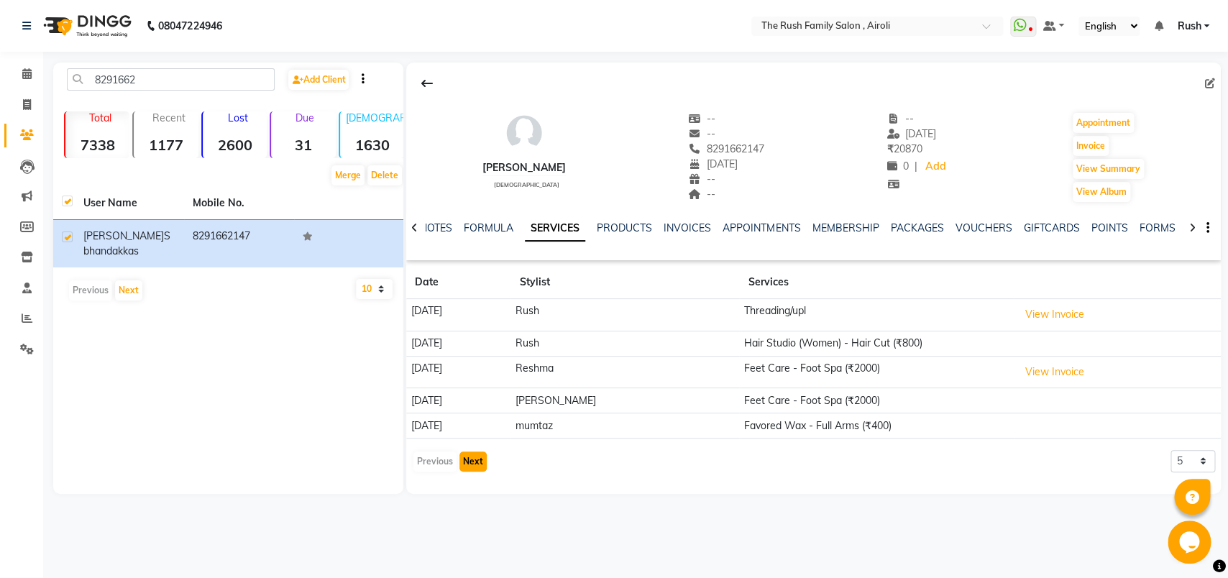
click at [468, 466] on button "Next" at bounding box center [473, 462] width 27 height 20
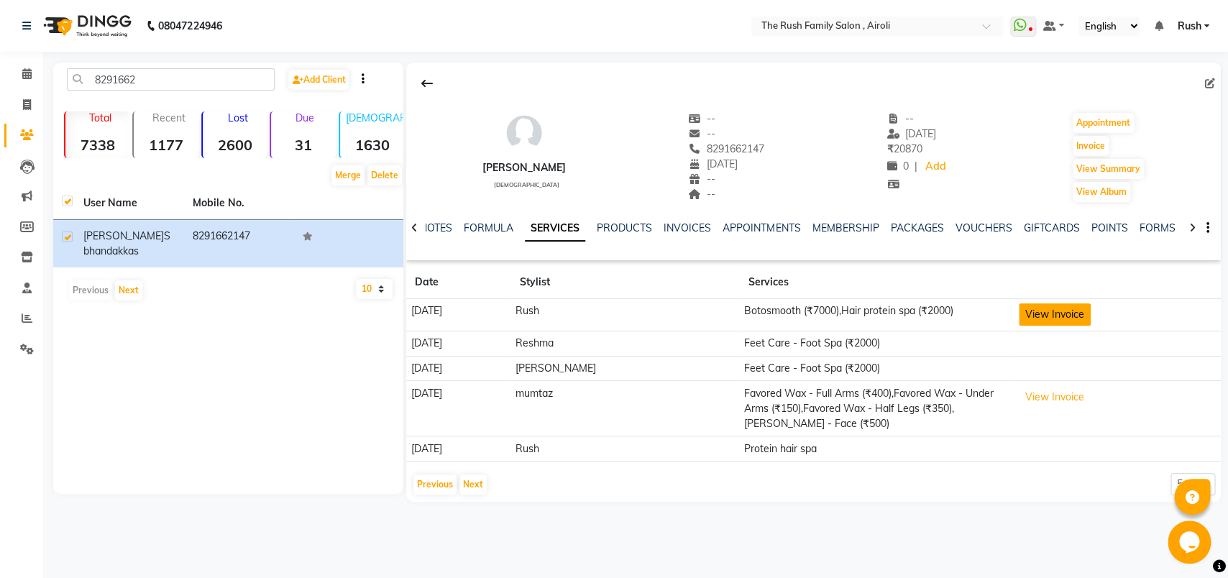
click at [1053, 317] on button "View Invoice" at bounding box center [1055, 314] width 72 height 22
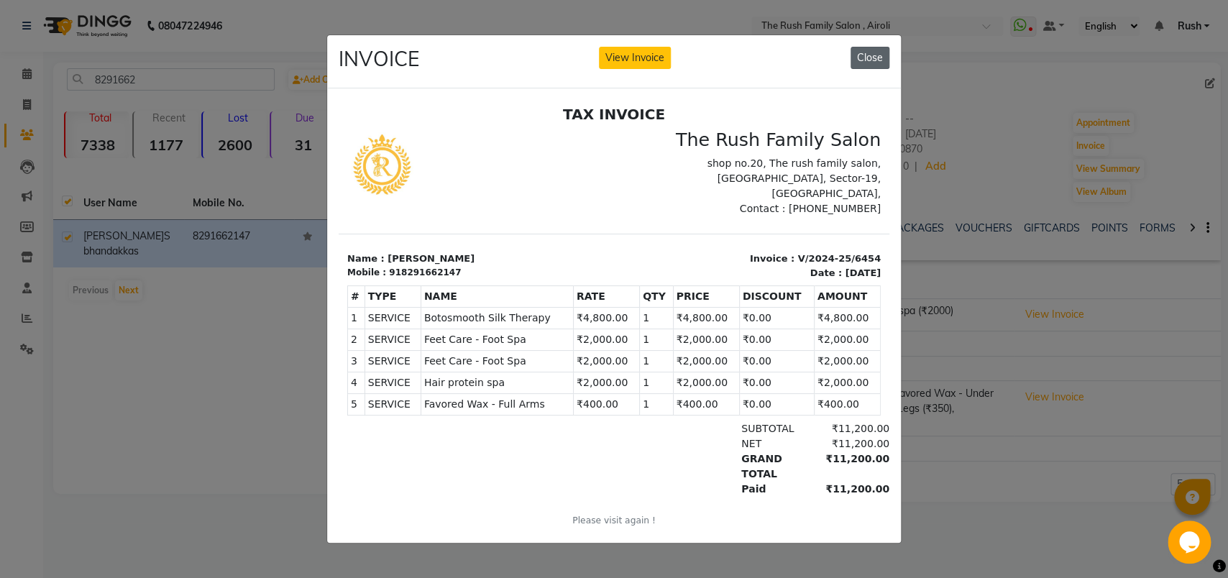
click at [864, 52] on button "Close" at bounding box center [870, 58] width 39 height 22
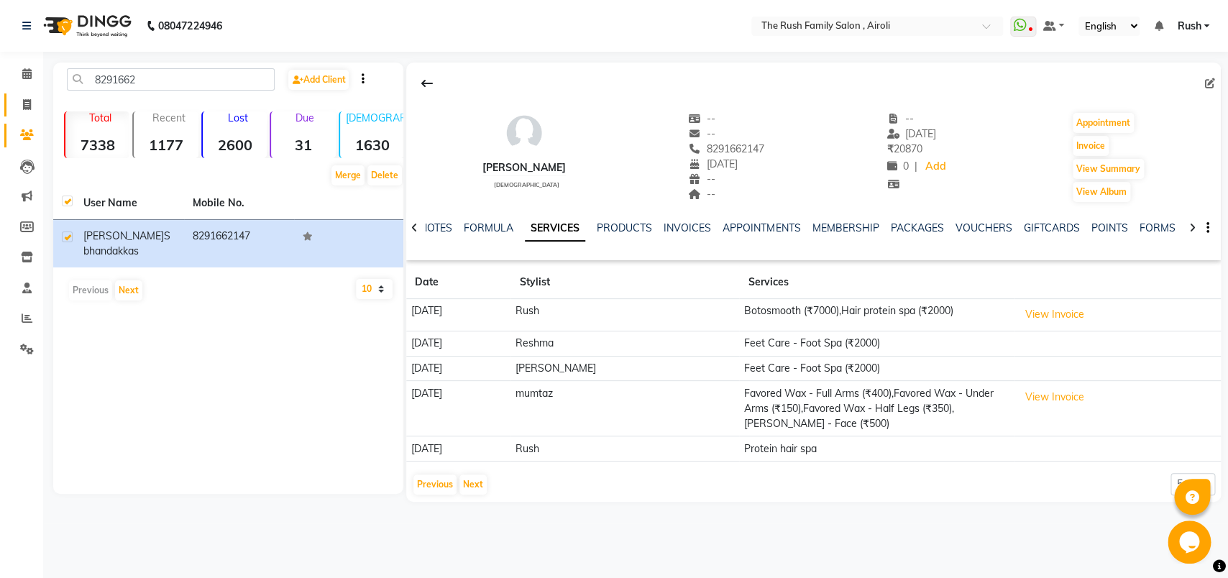
click at [26, 96] on link "Invoice" at bounding box center [21, 105] width 35 height 24
select select "service"
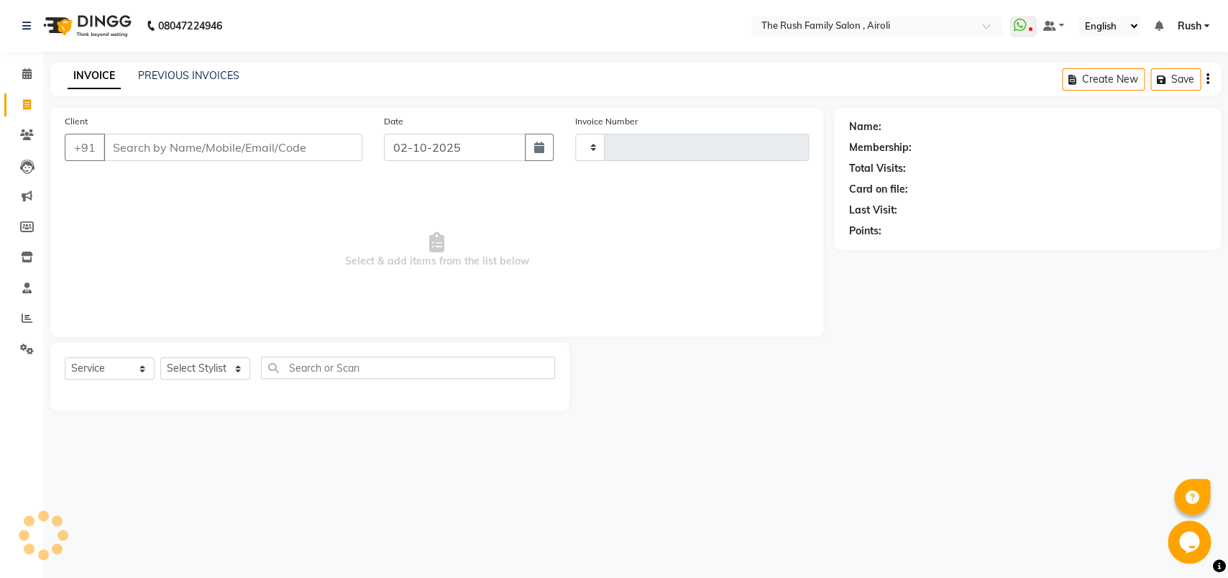
type input "4214"
select select "5419"
click at [132, 146] on input "Client" at bounding box center [233, 147] width 259 height 27
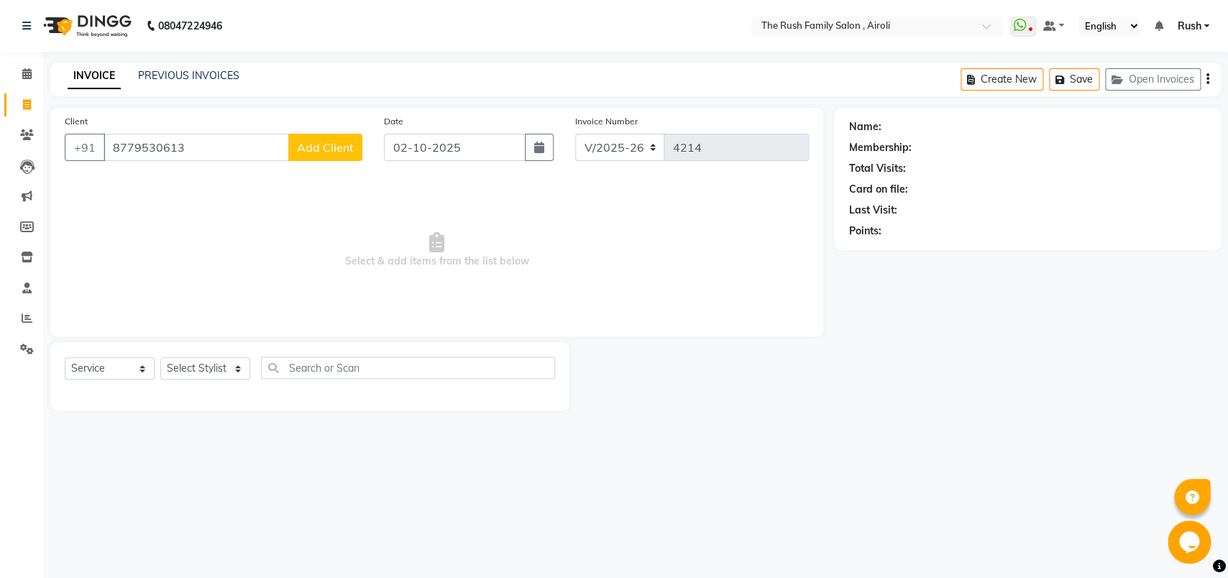
type input "8779530613"
click at [321, 148] on span "Add Client" at bounding box center [325, 147] width 57 height 14
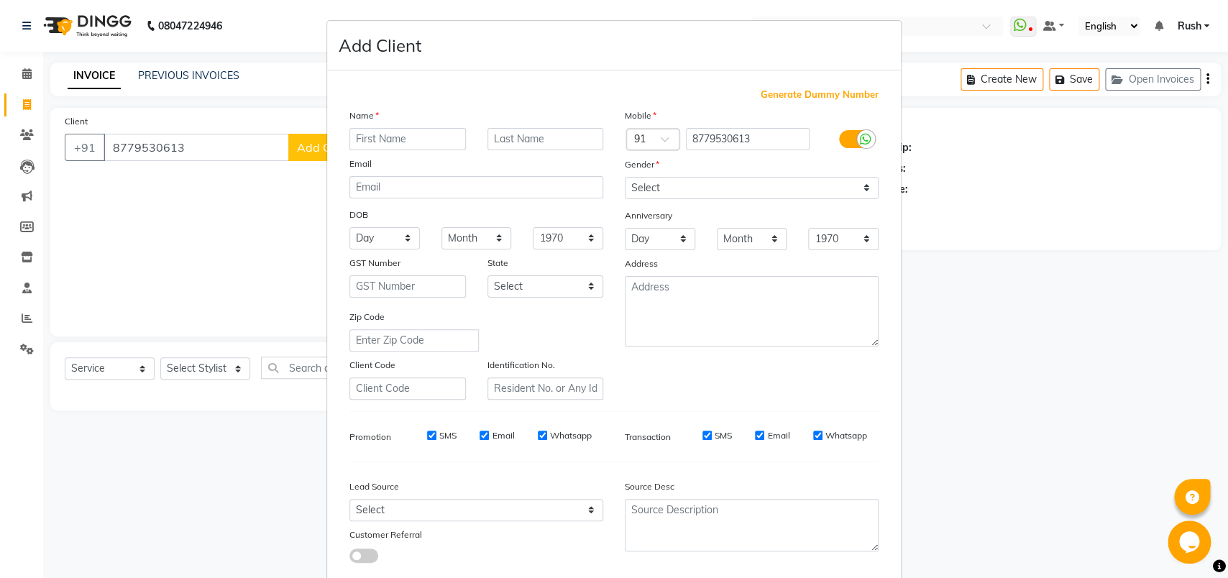
click at [388, 142] on input "text" at bounding box center [408, 139] width 117 height 22
type input "Kanchanb"
click at [625, 177] on select "Select [DEMOGRAPHIC_DATA] [DEMOGRAPHIC_DATA] Other Prefer Not To Say" at bounding box center [752, 188] width 254 height 22
select select "[DEMOGRAPHIC_DATA]"
click option "[DEMOGRAPHIC_DATA]" at bounding box center [0, 0] width 0 height 0
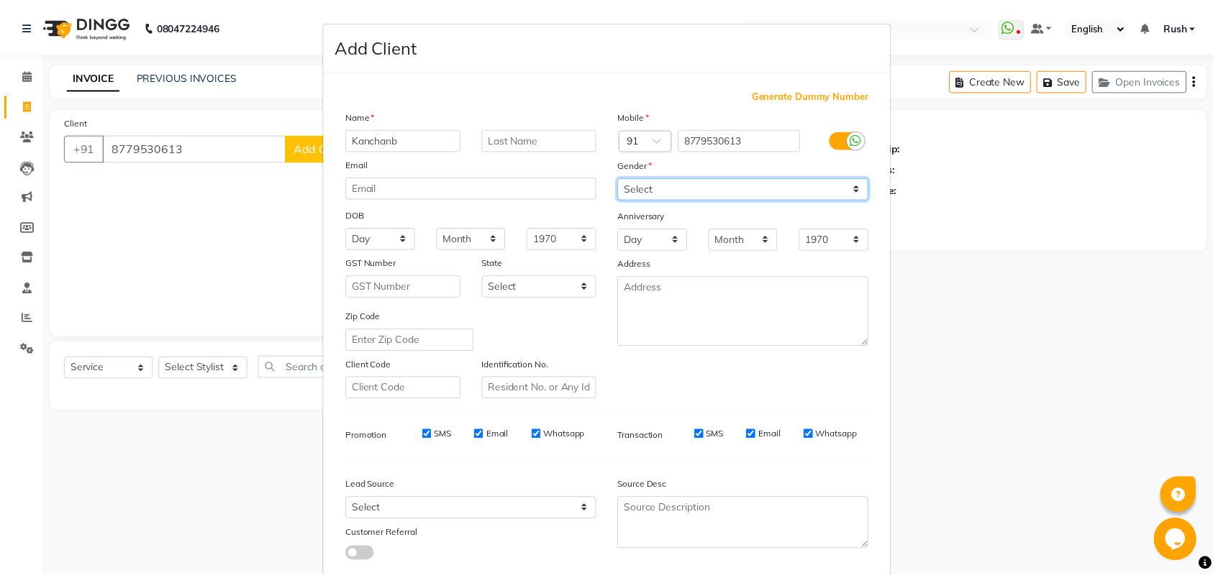
scroll to position [83, 0]
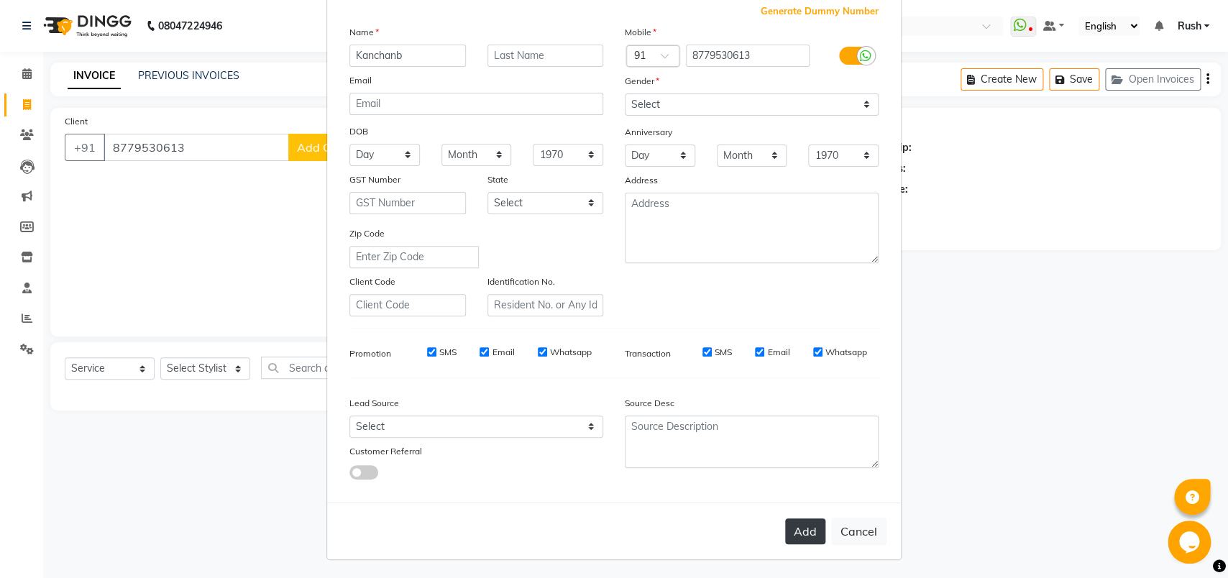
click at [791, 520] on button "Add" at bounding box center [805, 532] width 40 height 26
select select
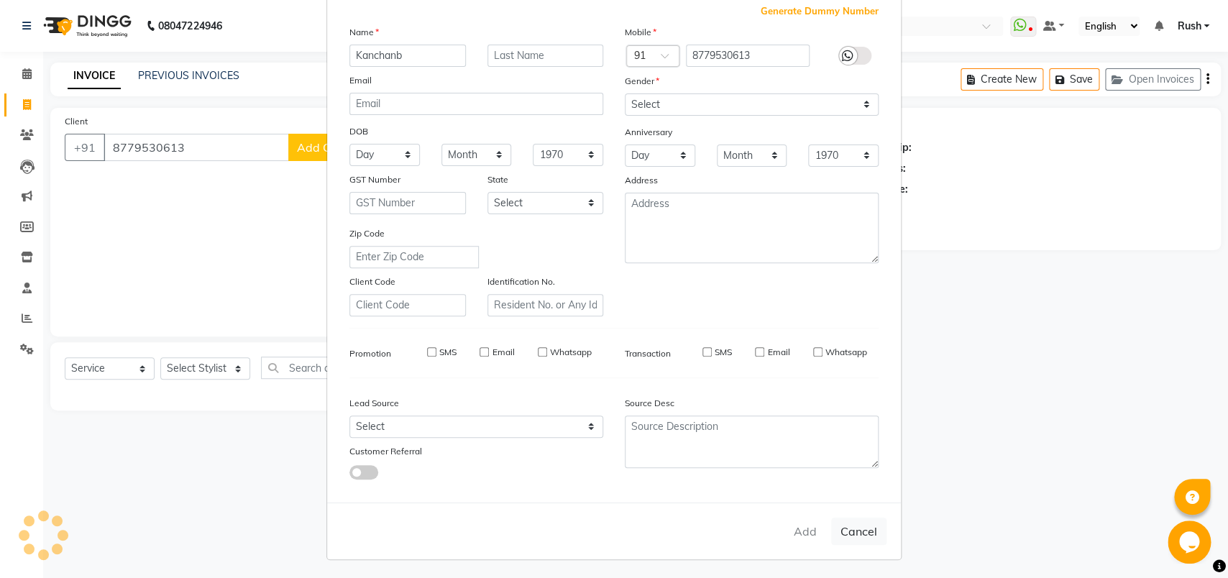
select select
checkbox input "false"
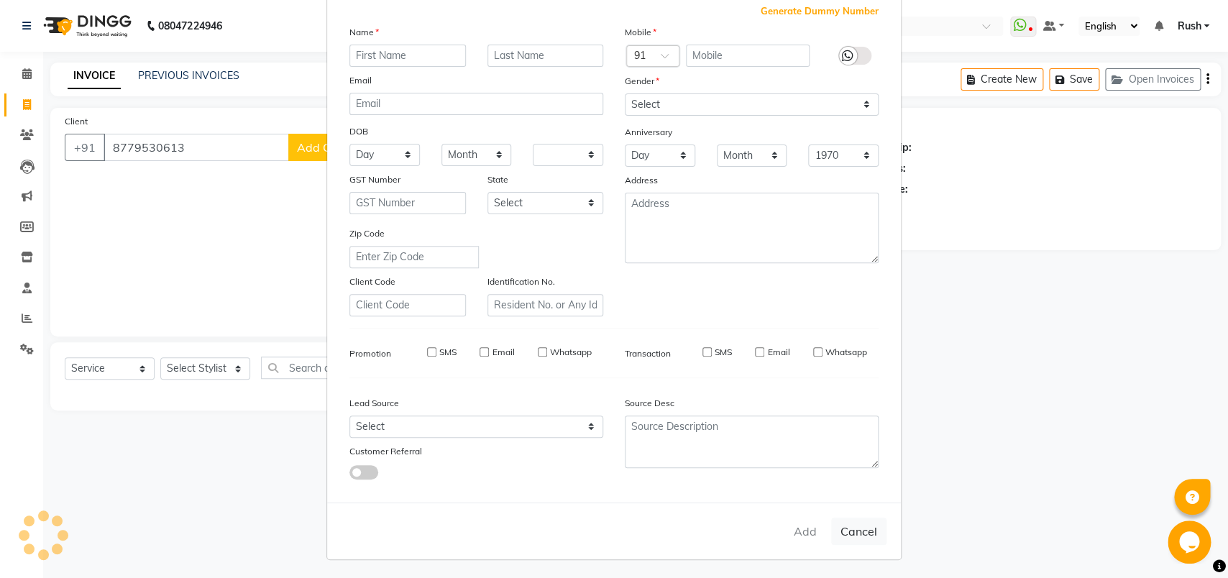
checkbox input "false"
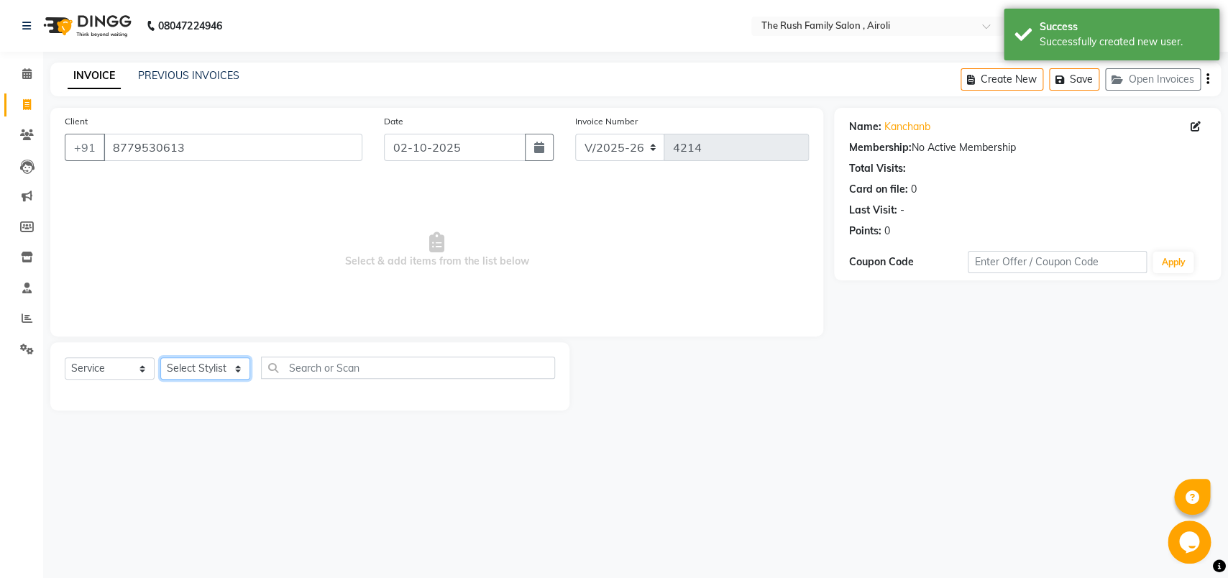
click at [160, 357] on select "Select Stylist [PERSON_NAME] [PERSON_NAME] Danish D.C Guddi [PERSON_NAME] [PERS…" at bounding box center [205, 368] width 90 height 22
select select "91626"
click option "[PERSON_NAME]" at bounding box center [0, 0] width 0 height 0
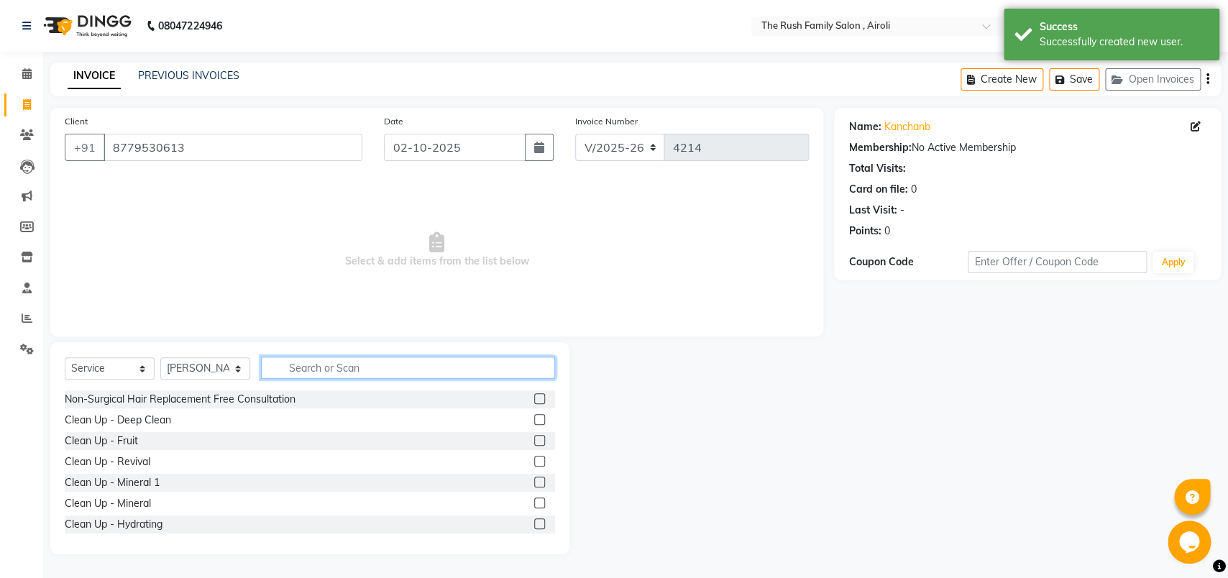
click at [315, 376] on input "text" at bounding box center [408, 368] width 294 height 22
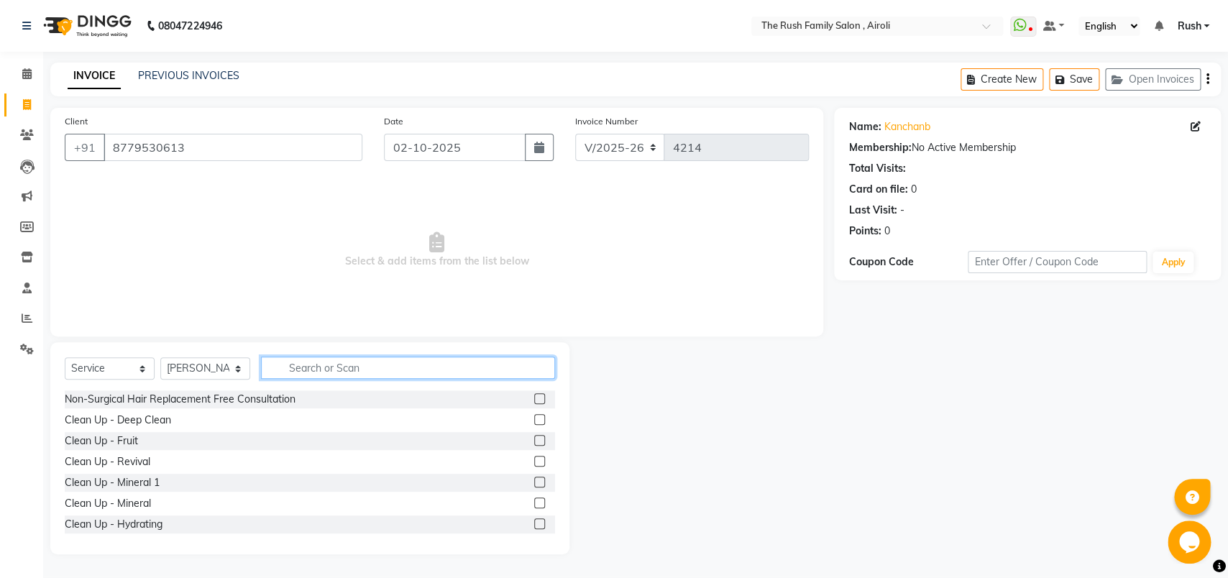
click at [355, 367] on input "text" at bounding box center [408, 368] width 294 height 22
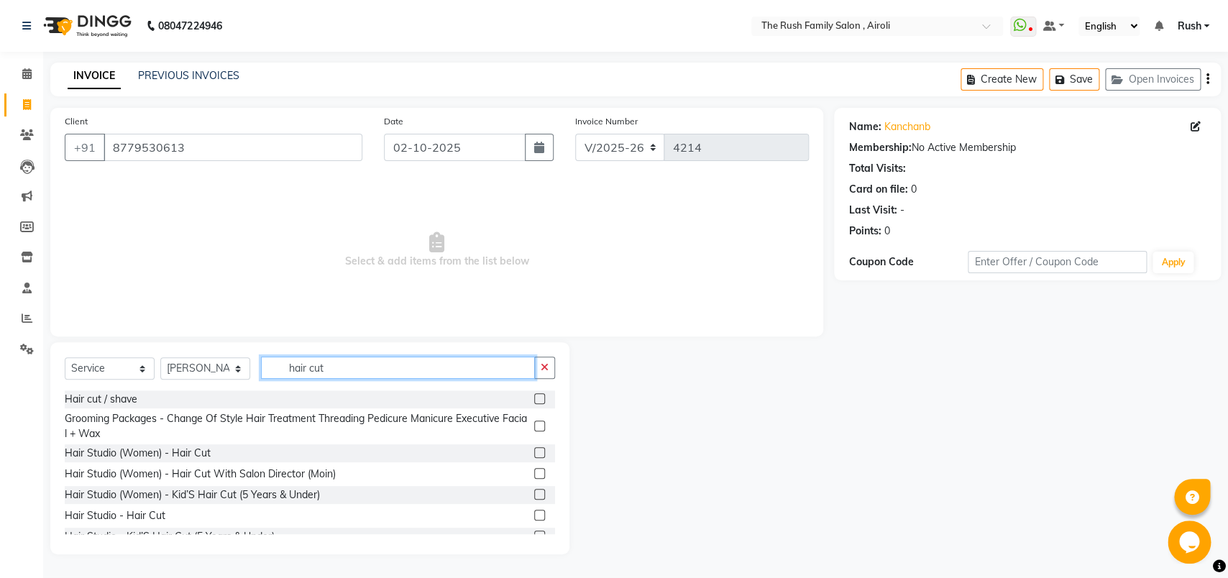
type input "hair cut"
click at [534, 453] on label at bounding box center [539, 452] width 11 height 11
click at [534, 453] on input "checkbox" at bounding box center [538, 453] width 9 height 9
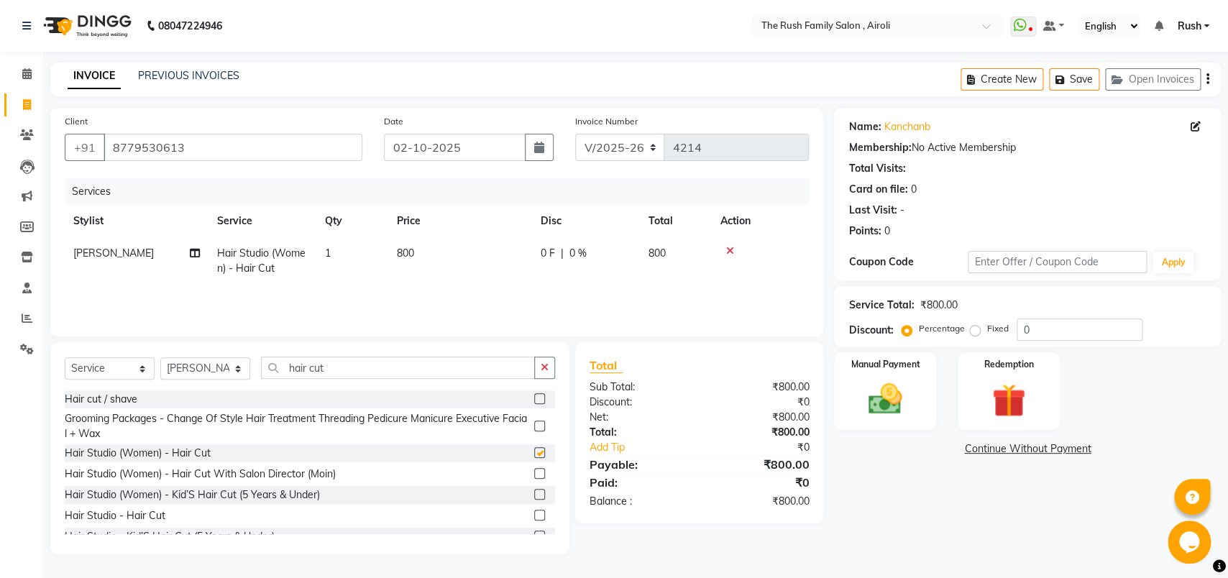
checkbox input "false"
click at [657, 268] on td "800" at bounding box center [676, 260] width 72 height 47
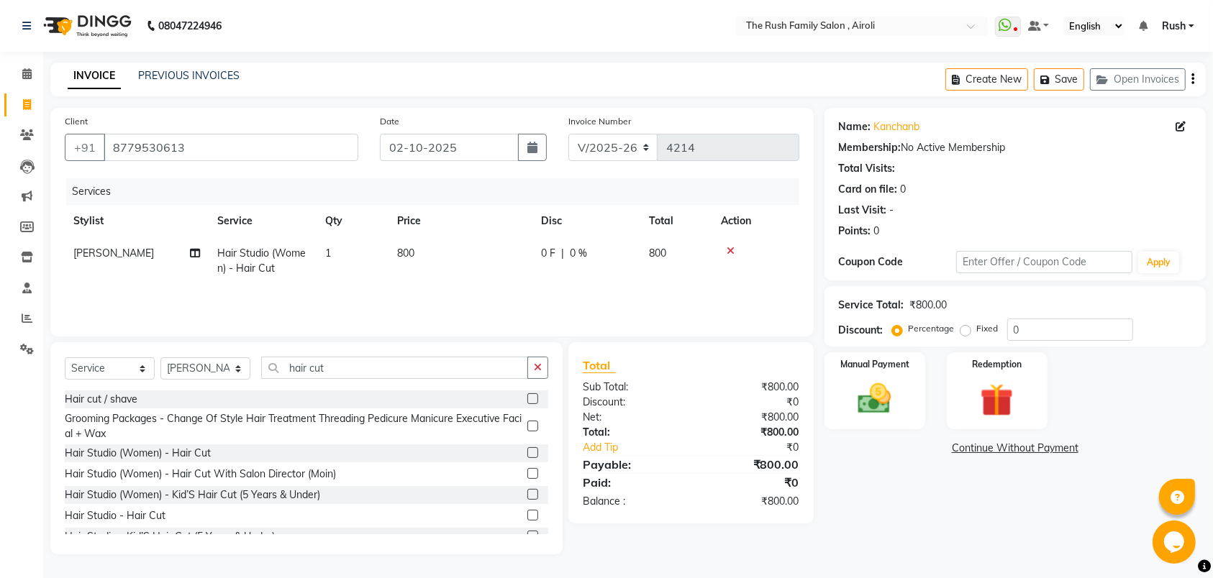
select select "91626"
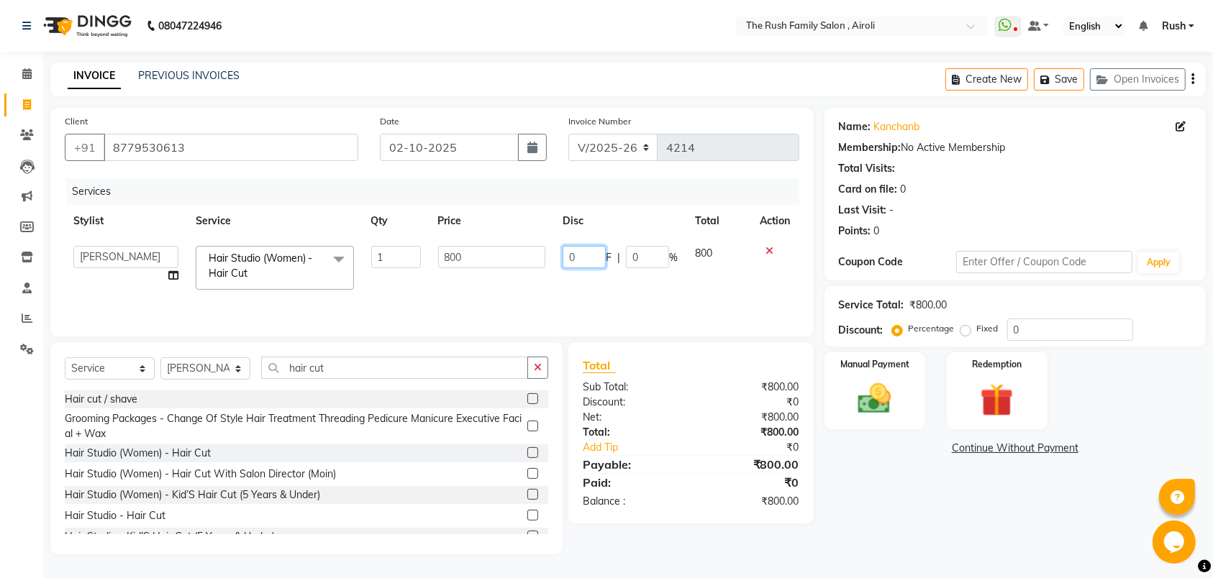
click at [583, 257] on input "0" at bounding box center [583, 257] width 43 height 22
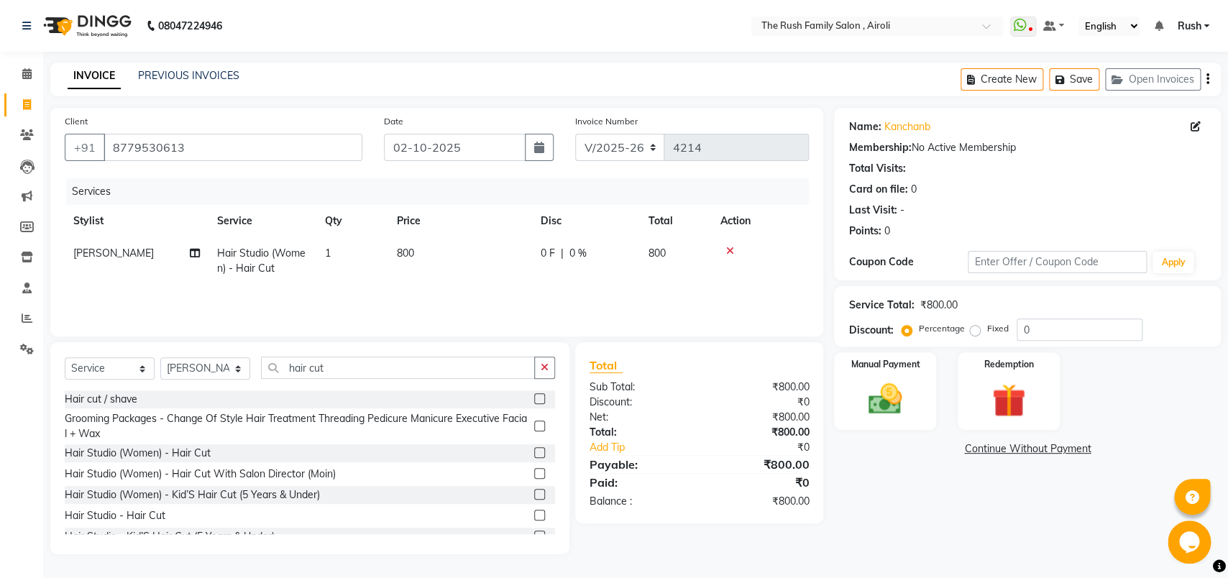
click at [639, 260] on td "0 F | 0 %" at bounding box center [586, 260] width 108 height 47
select select "91626"
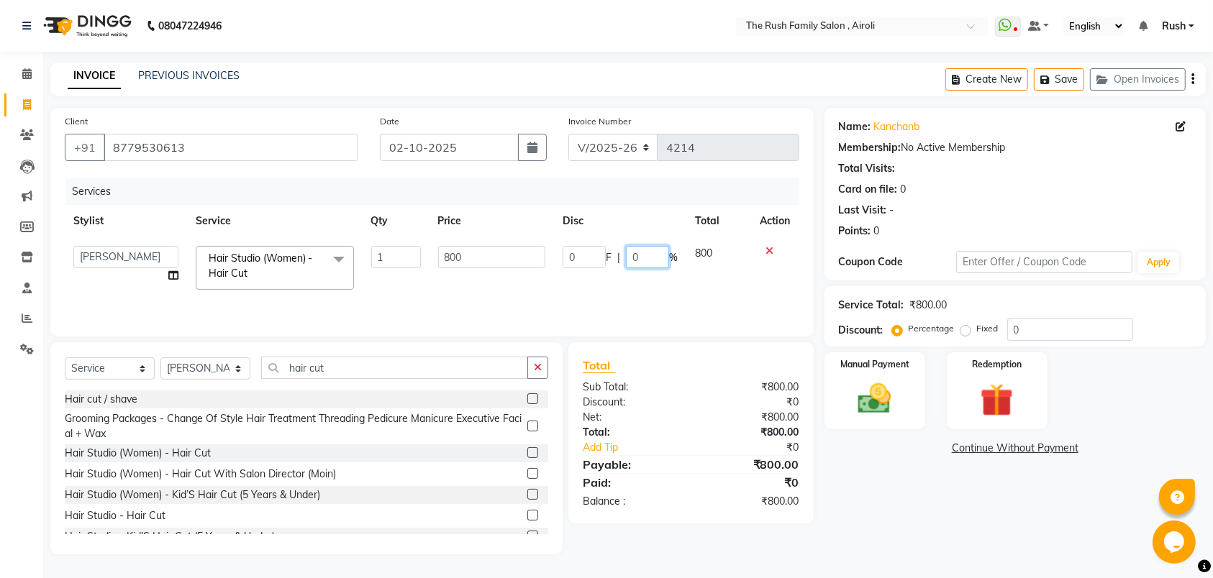
click at [639, 257] on input "0" at bounding box center [647, 257] width 43 height 22
type input "20"
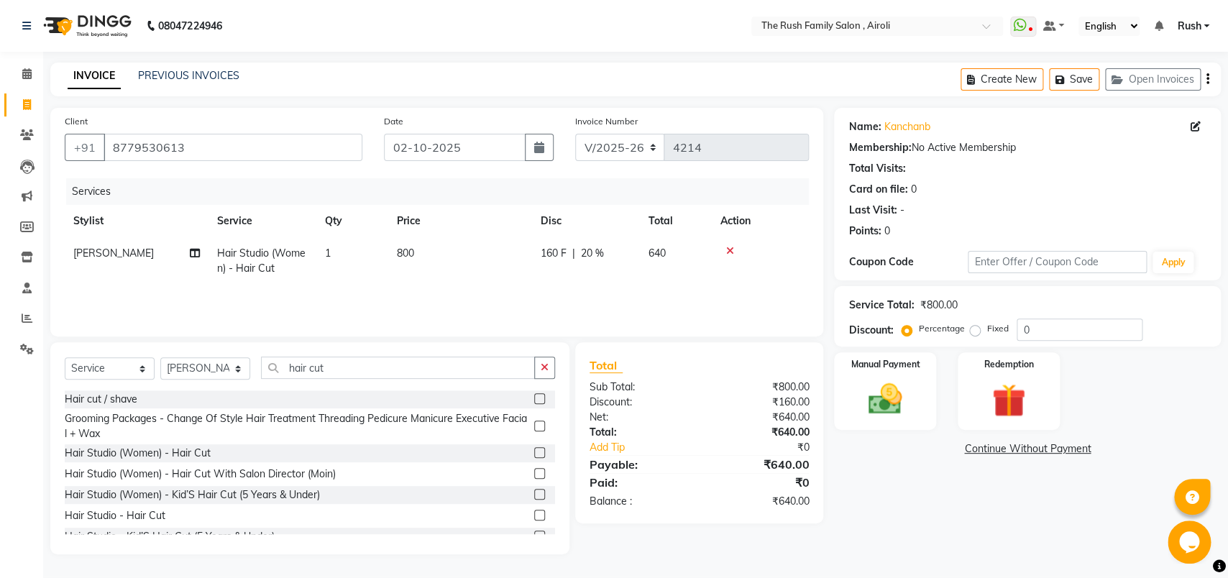
click at [716, 263] on tr "[PERSON_NAME] Hair Studio (Women) - Hair Cut 1 800 160 F | 20 % 640" at bounding box center [437, 260] width 744 height 47
click at [340, 374] on input "hair cut" at bounding box center [398, 368] width 274 height 22
type input "h"
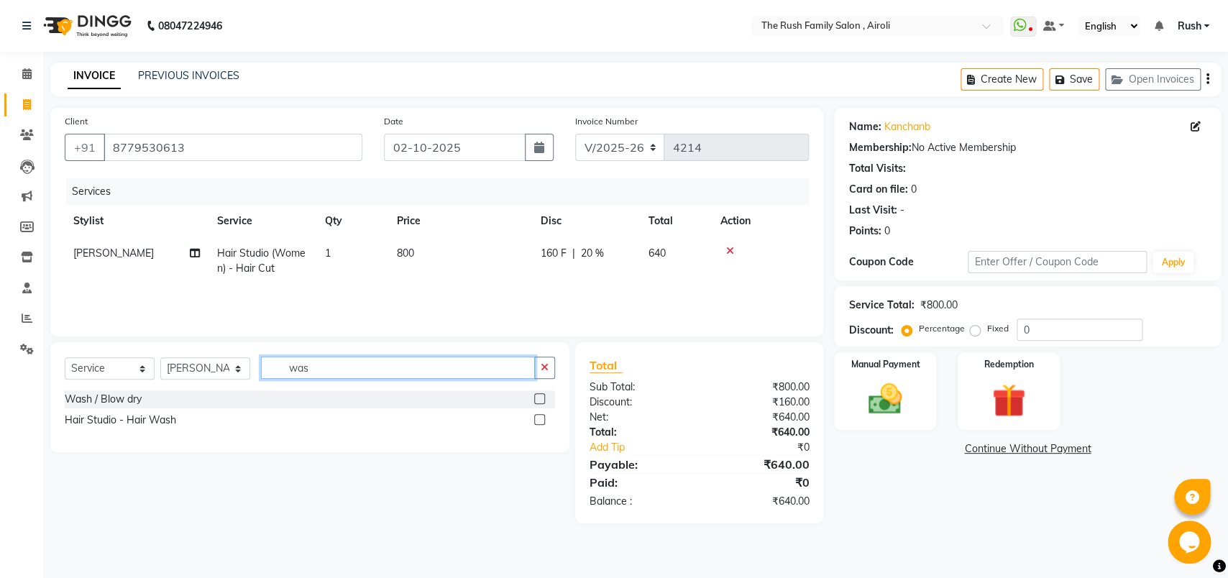
type input "was"
click at [540, 418] on label at bounding box center [539, 419] width 11 height 11
click at [540, 418] on input "checkbox" at bounding box center [538, 420] width 9 height 9
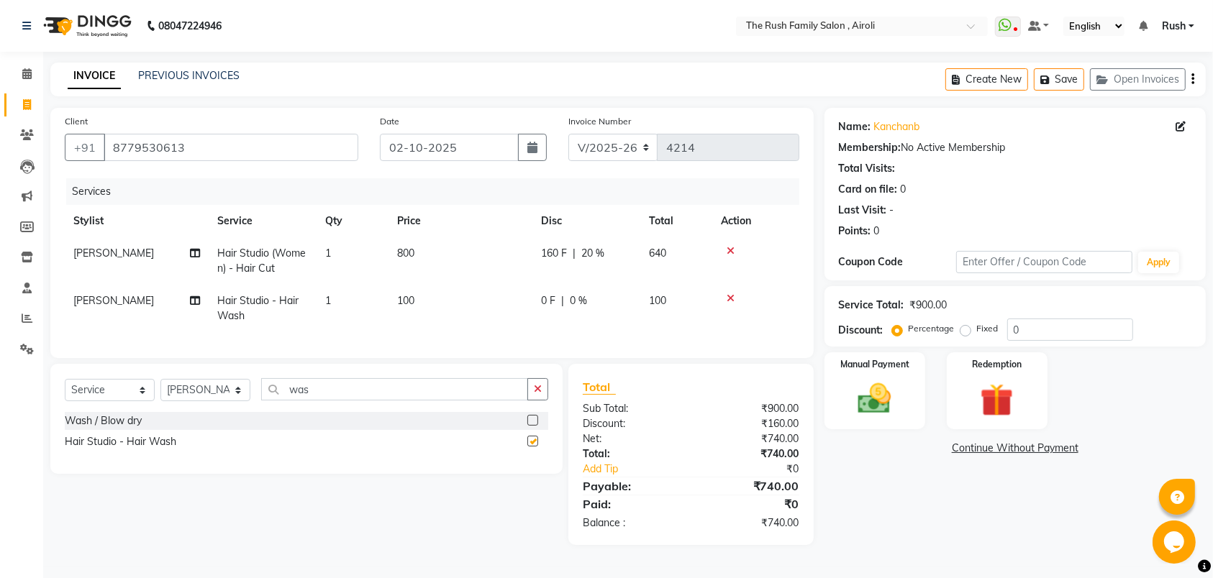
checkbox input "false"
click at [430, 301] on td "100" at bounding box center [460, 308] width 144 height 47
select select "91626"
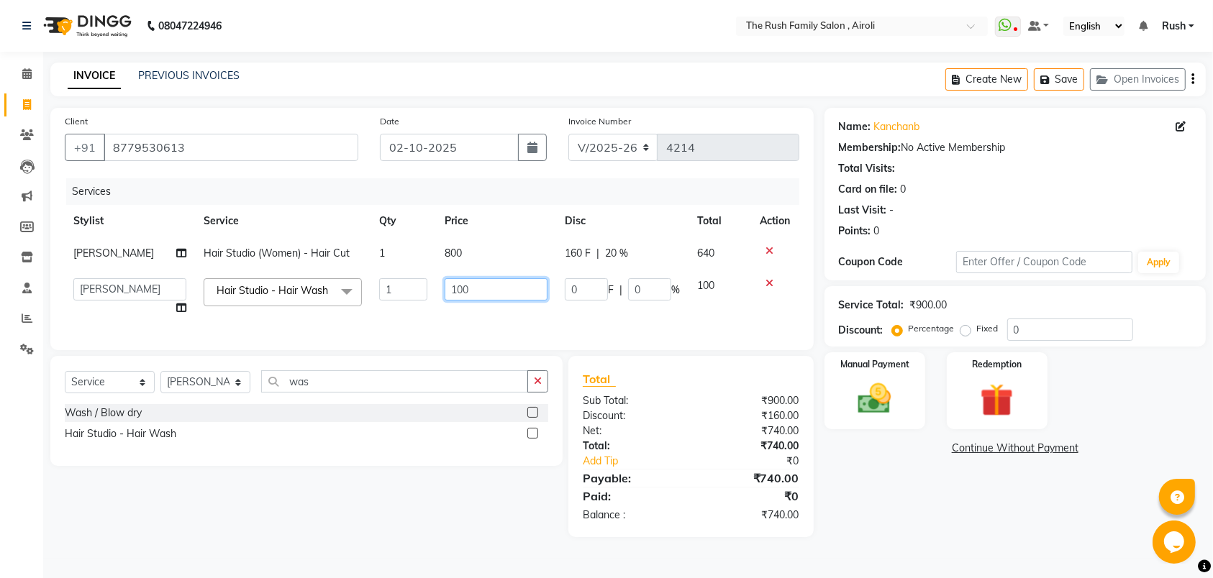
click at [475, 292] on input "100" at bounding box center [495, 289] width 102 height 22
type input "1"
type input "250"
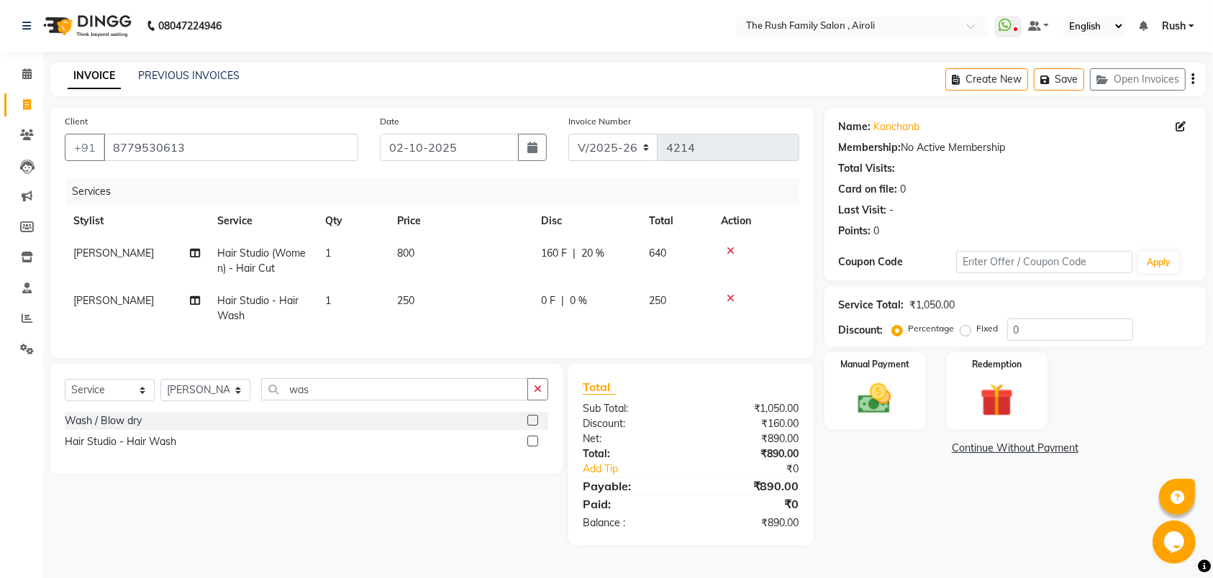
click at [688, 301] on td "250" at bounding box center [676, 308] width 72 height 47
select select "91626"
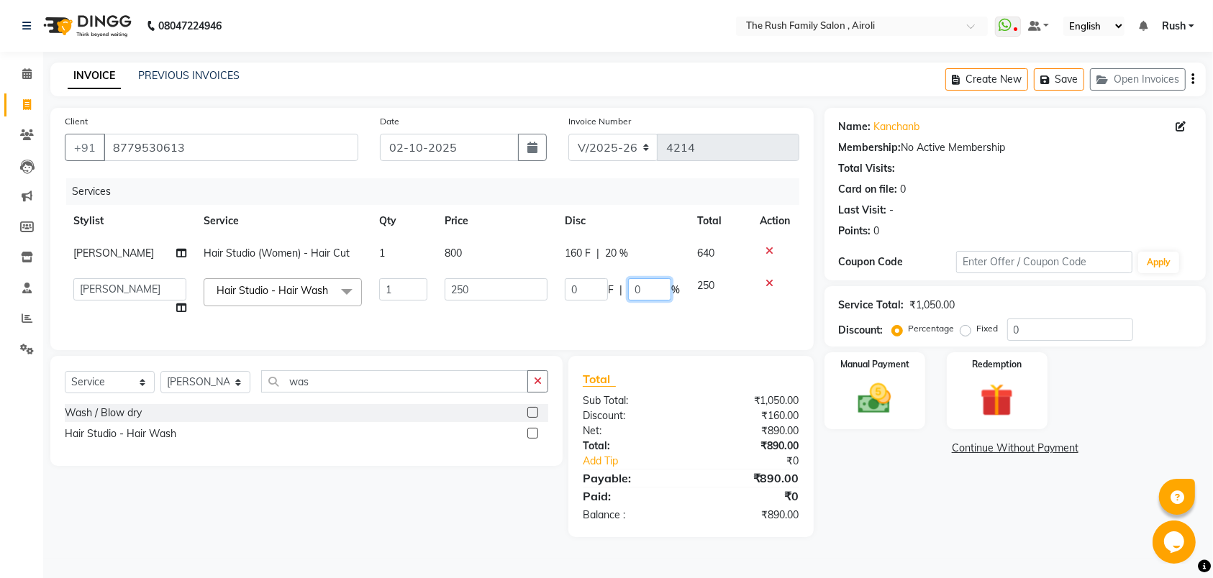
click at [639, 290] on input "0" at bounding box center [649, 289] width 43 height 22
type input "20"
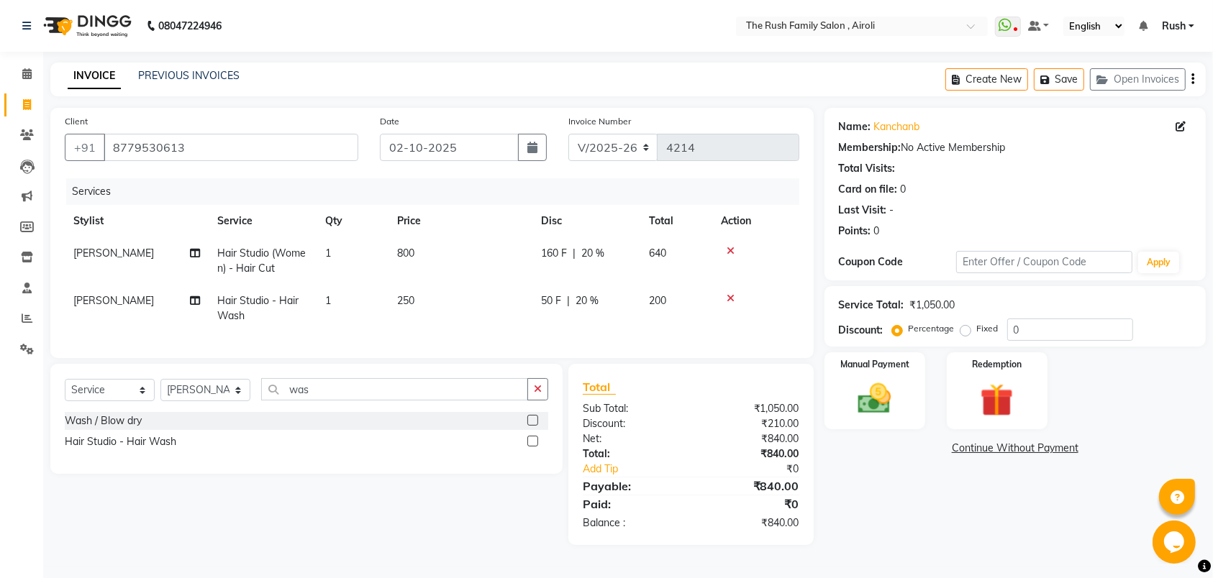
click at [691, 291] on td "200" at bounding box center [676, 308] width 72 height 47
select select "91626"
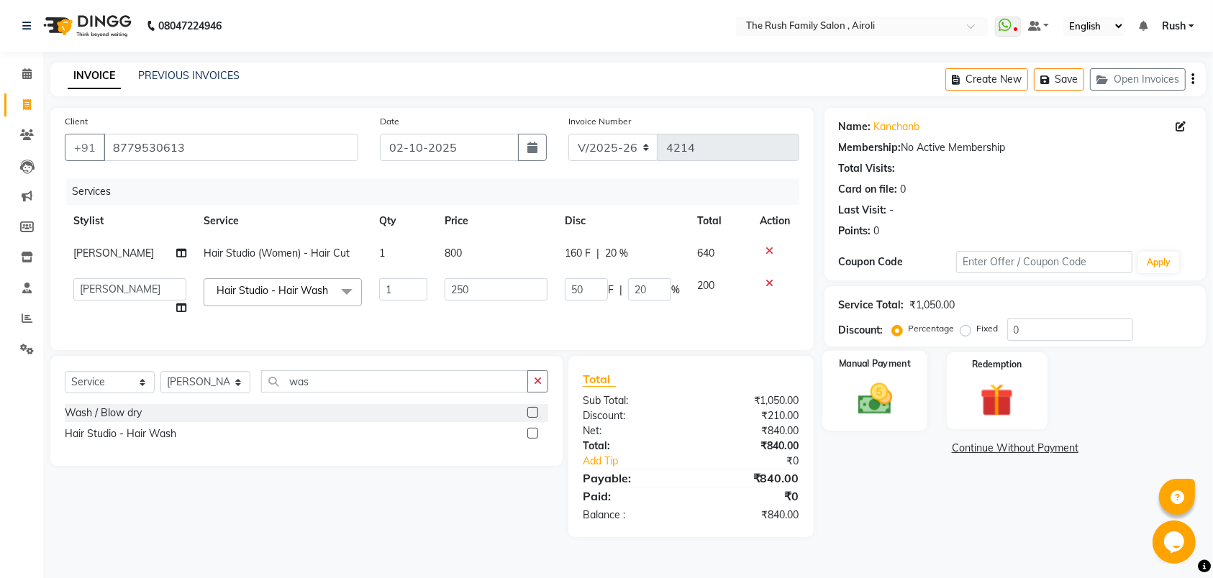
click at [885, 393] on img at bounding box center [874, 399] width 56 height 40
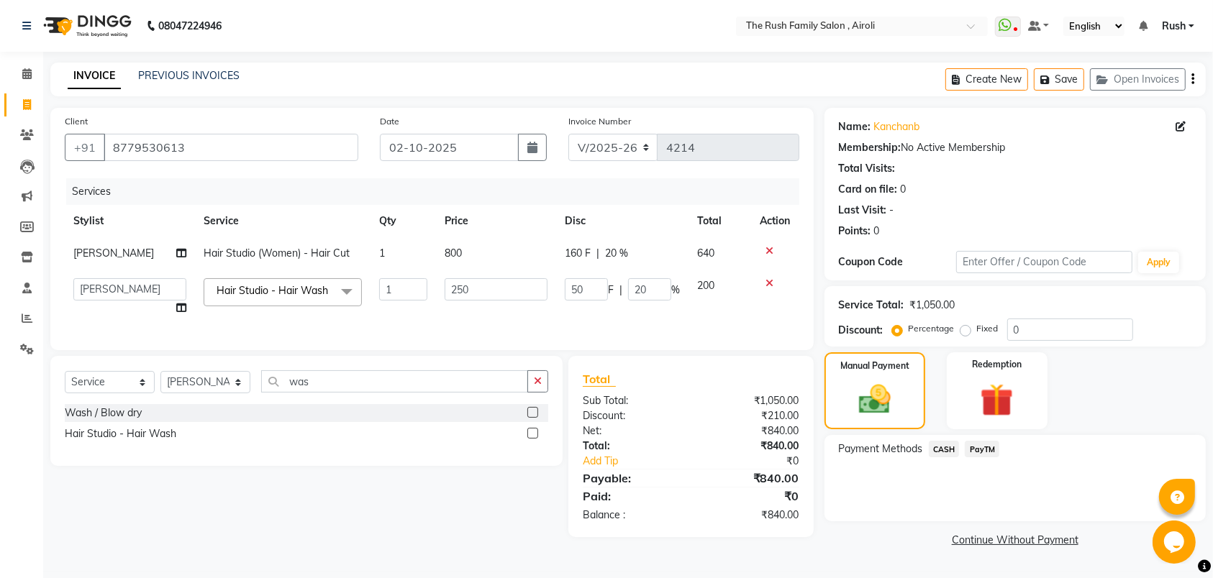
click at [984, 449] on span "PayTM" at bounding box center [981, 449] width 35 height 17
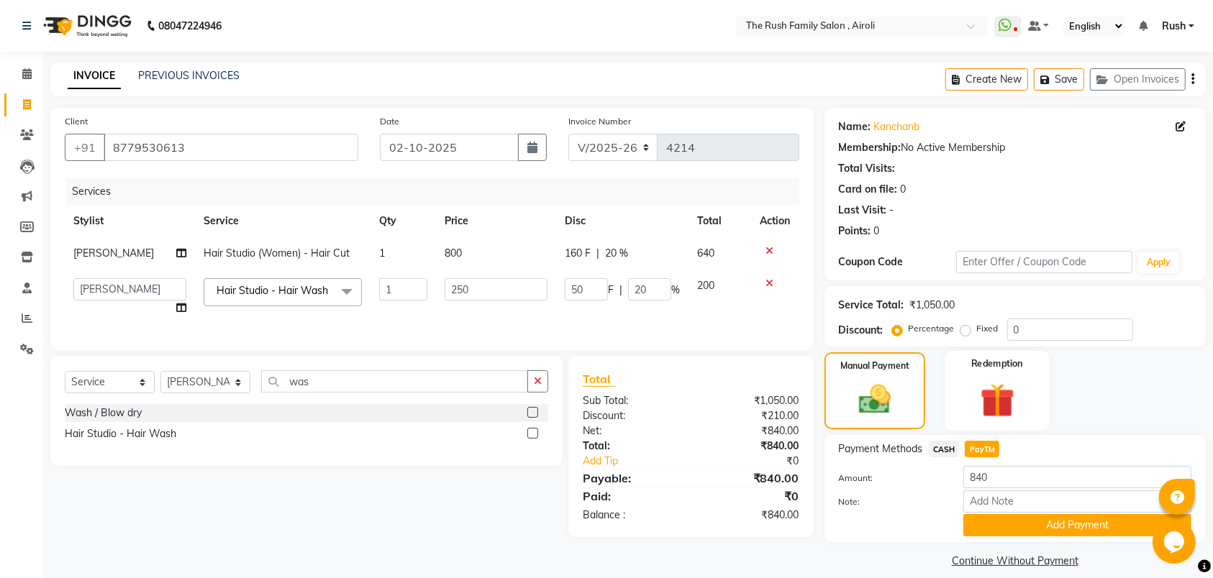
scroll to position [15, 0]
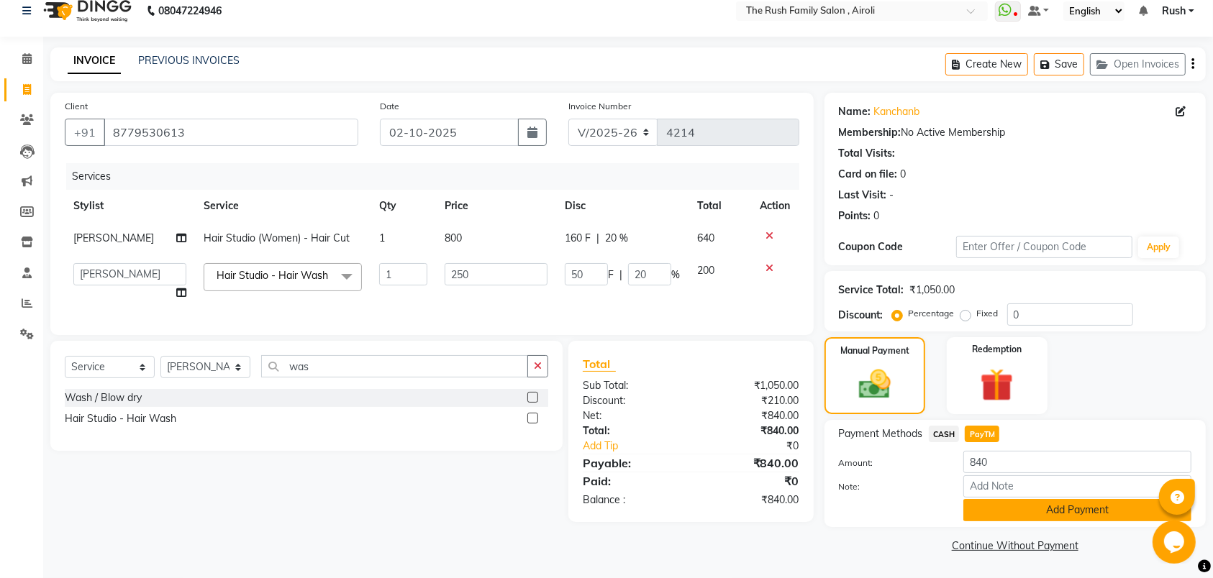
click at [1041, 509] on button "Add Payment" at bounding box center [1077, 510] width 228 height 22
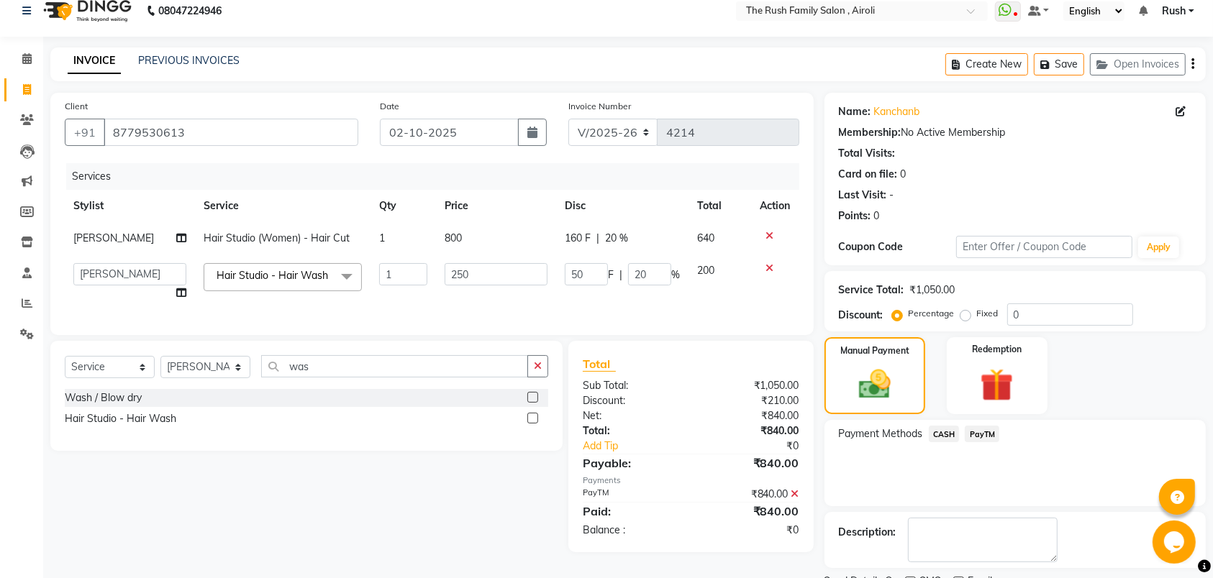
scroll to position [77, 0]
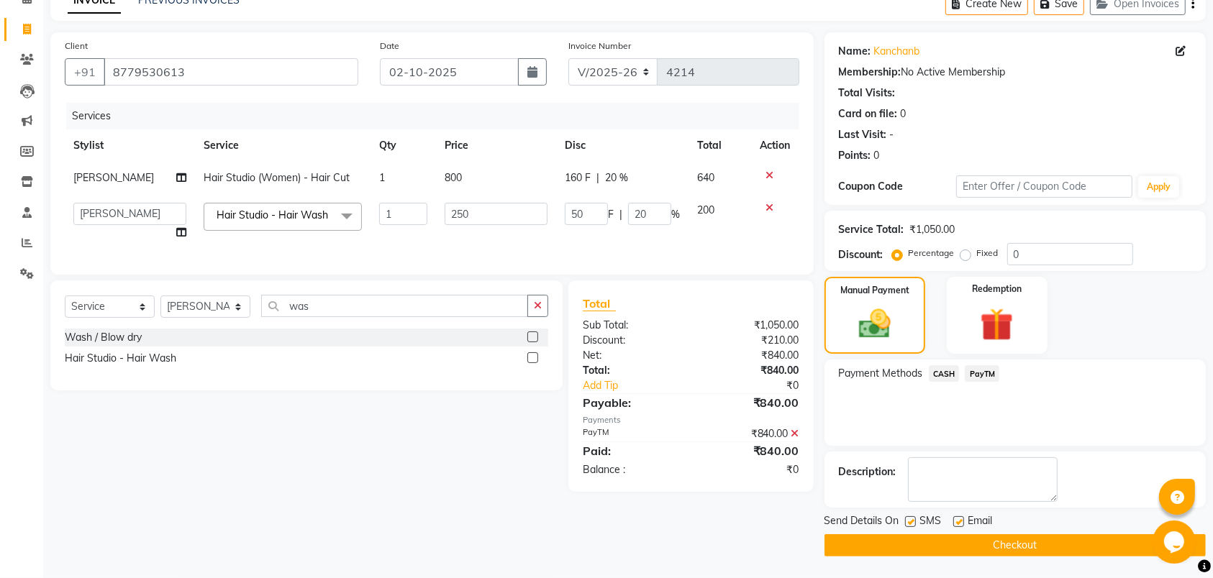
click at [908, 521] on label at bounding box center [910, 521] width 11 height 11
click at [908, 521] on input "checkbox" at bounding box center [909, 522] width 9 height 9
checkbox input "false"
click at [959, 517] on label at bounding box center [958, 521] width 11 height 11
click at [959, 518] on input "checkbox" at bounding box center [957, 522] width 9 height 9
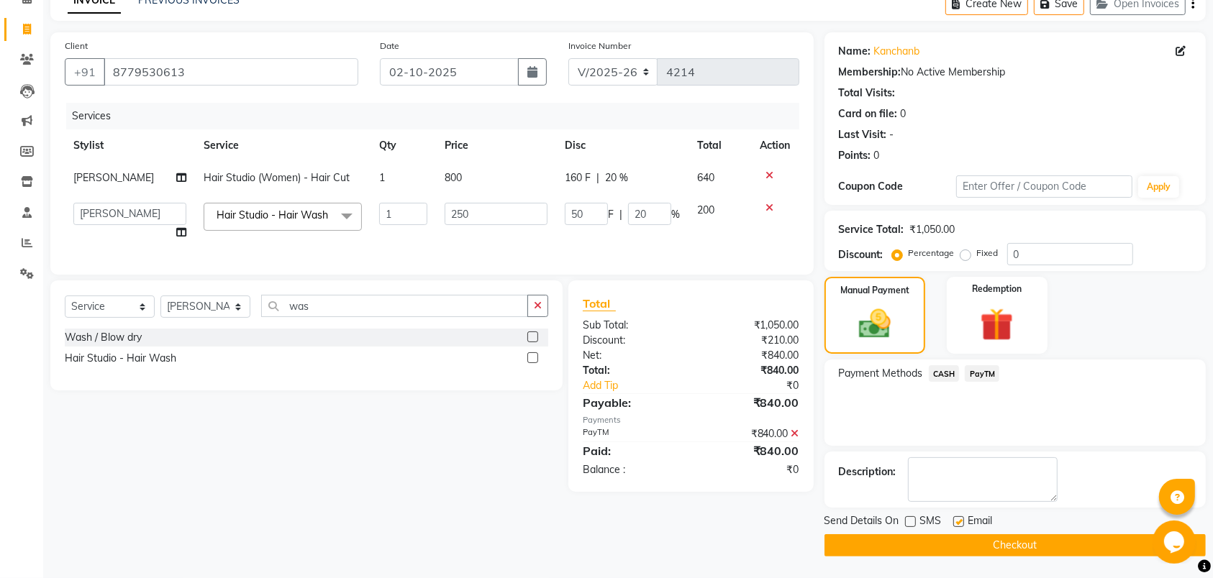
checkbox input "false"
click at [952, 535] on button "Checkout" at bounding box center [1014, 545] width 381 height 22
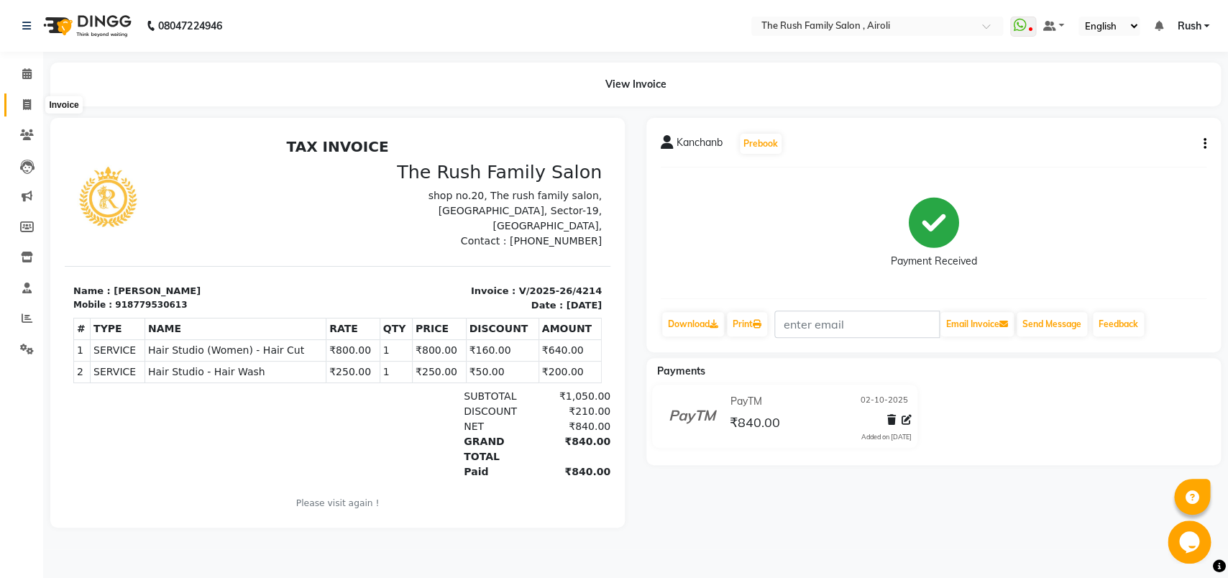
click at [27, 104] on icon at bounding box center [27, 104] width 8 height 11
select select "5419"
select select "service"
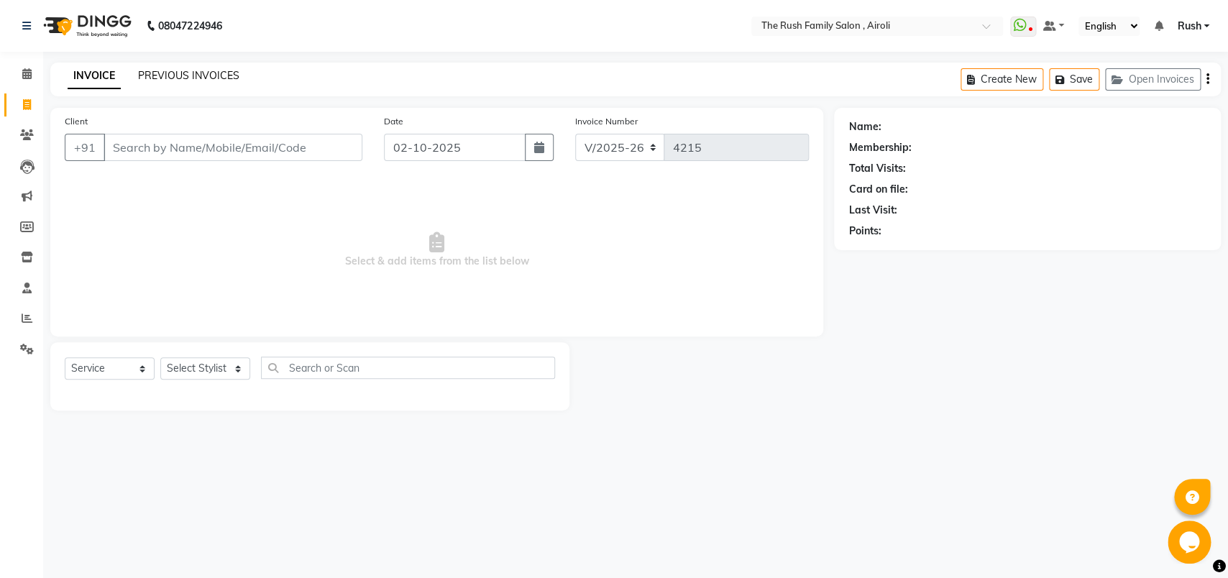
click at [172, 71] on link "PREVIOUS INVOICES" at bounding box center [188, 75] width 101 height 13
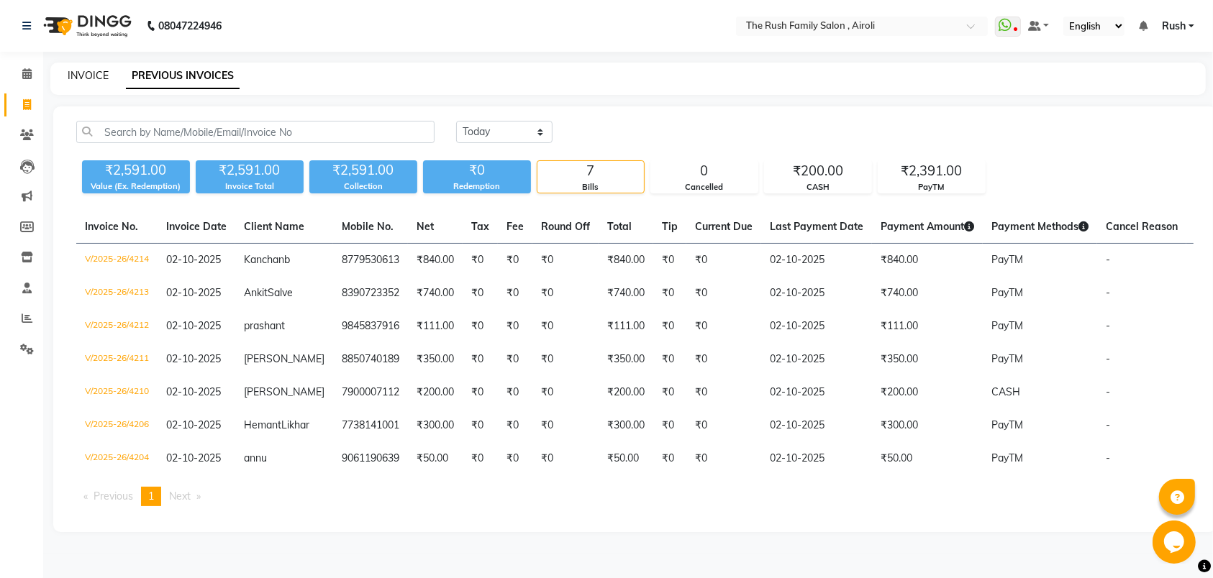
click at [81, 70] on link "INVOICE" at bounding box center [88, 75] width 41 height 13
select select "5419"
select select "service"
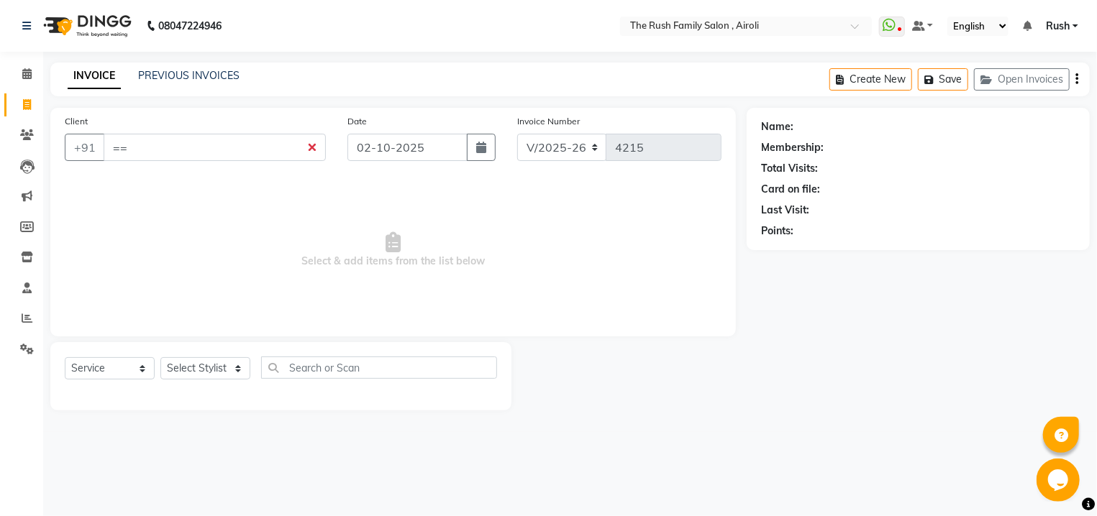
type input "="
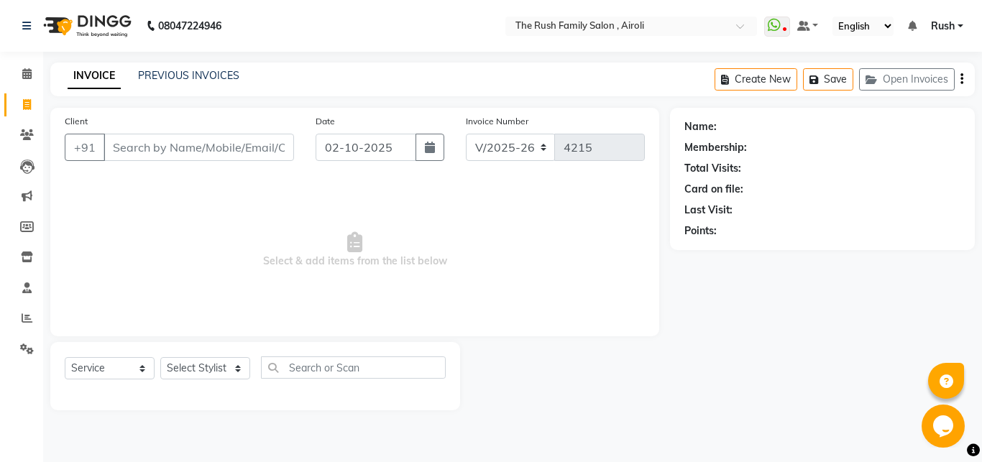
click at [188, 143] on input "Client" at bounding box center [199, 147] width 191 height 27
type input "9800465832"
click at [264, 134] on button "Add Client" at bounding box center [257, 147] width 74 height 27
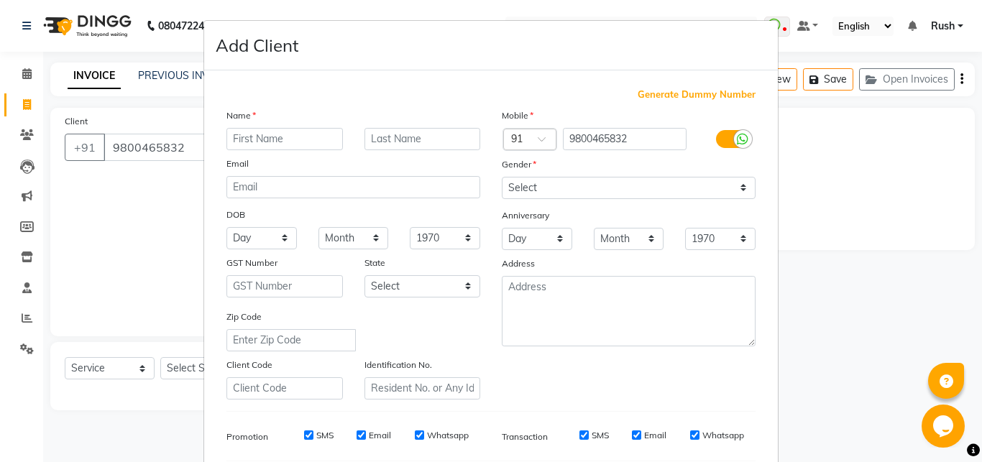
click at [302, 142] on input "text" at bounding box center [285, 139] width 117 height 22
type input "[PERSON_NAME]"
click at [391, 148] on input "text" at bounding box center [423, 139] width 117 height 22
type input "T"
click at [502, 177] on select "Select [DEMOGRAPHIC_DATA] [DEMOGRAPHIC_DATA] Other Prefer Not To Say" at bounding box center [629, 188] width 254 height 22
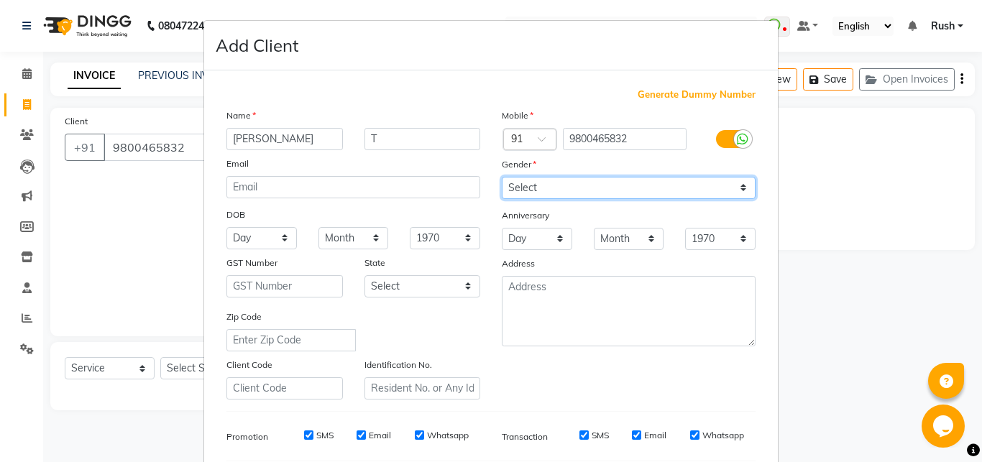
select select "[DEMOGRAPHIC_DATA]"
click option "[DEMOGRAPHIC_DATA]" at bounding box center [0, 0] width 0 height 0
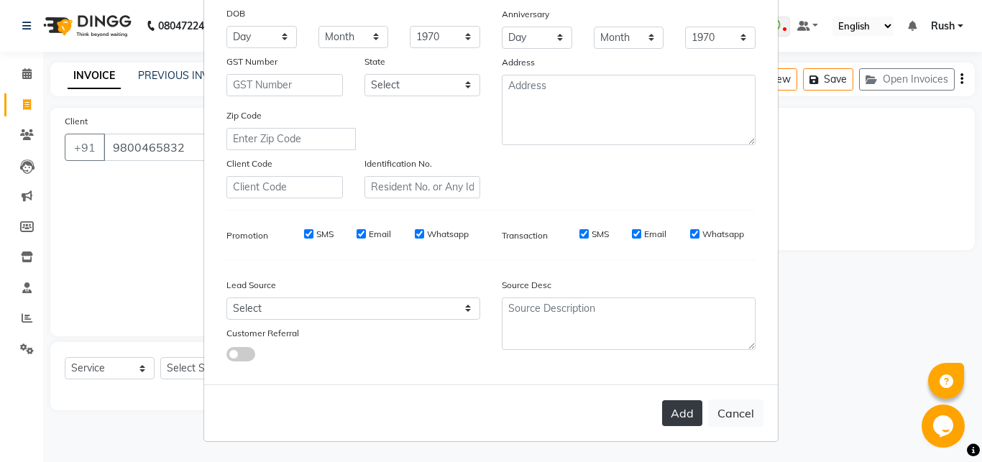
drag, startPoint x: 665, startPoint y: 407, endPoint x: 667, endPoint y: 399, distance: 8.4
click at [665, 407] on button "Add" at bounding box center [682, 414] width 40 height 26
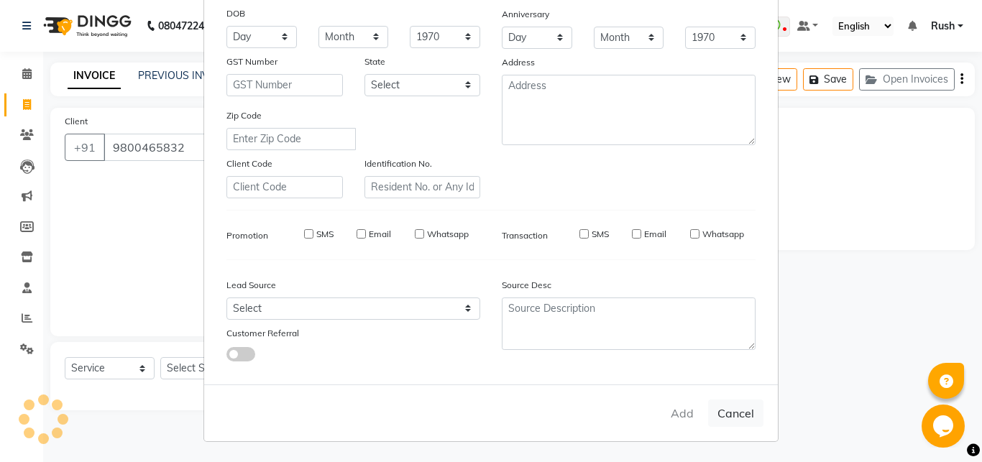
select select
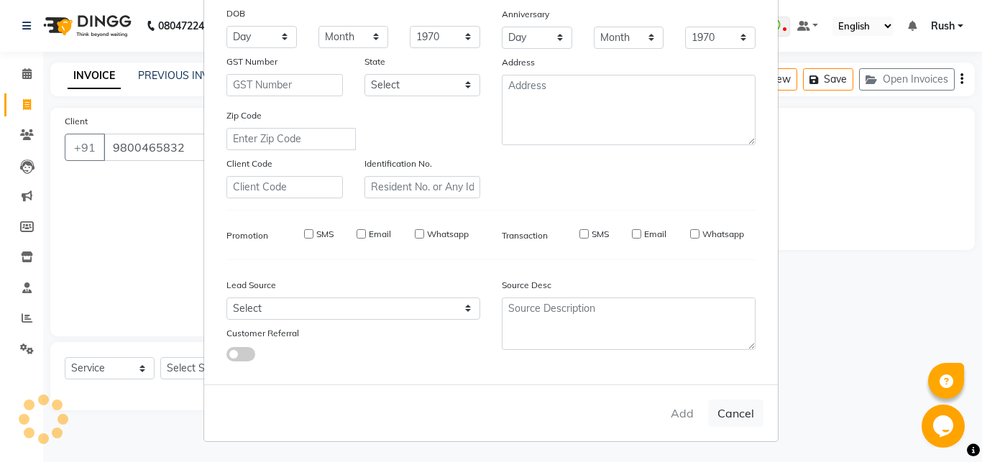
select select
checkbox input "false"
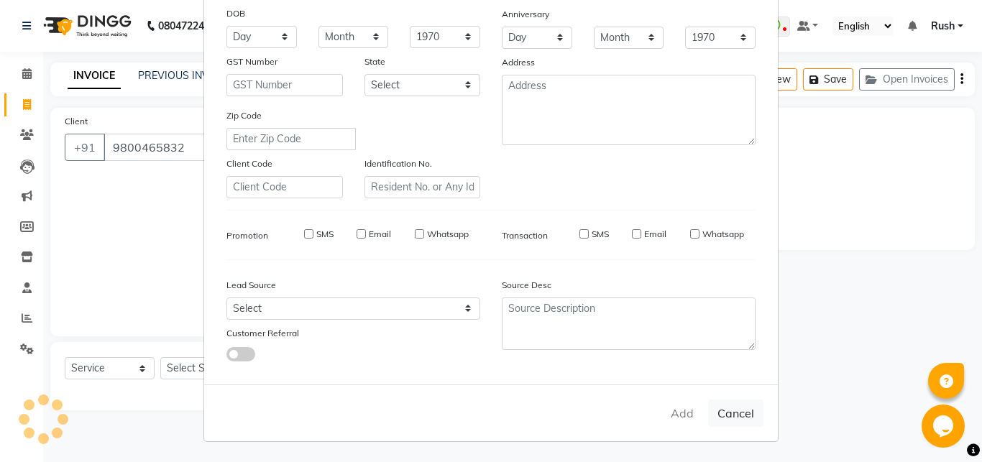
checkbox input "false"
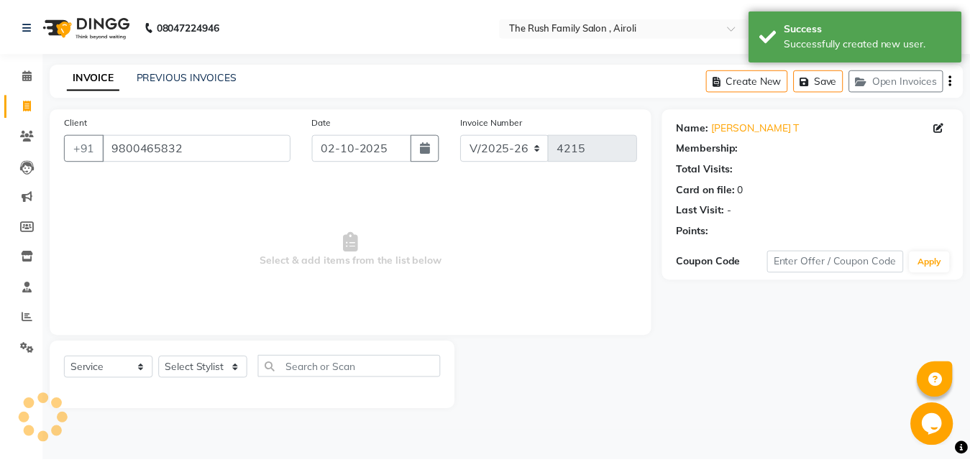
scroll to position [0, 0]
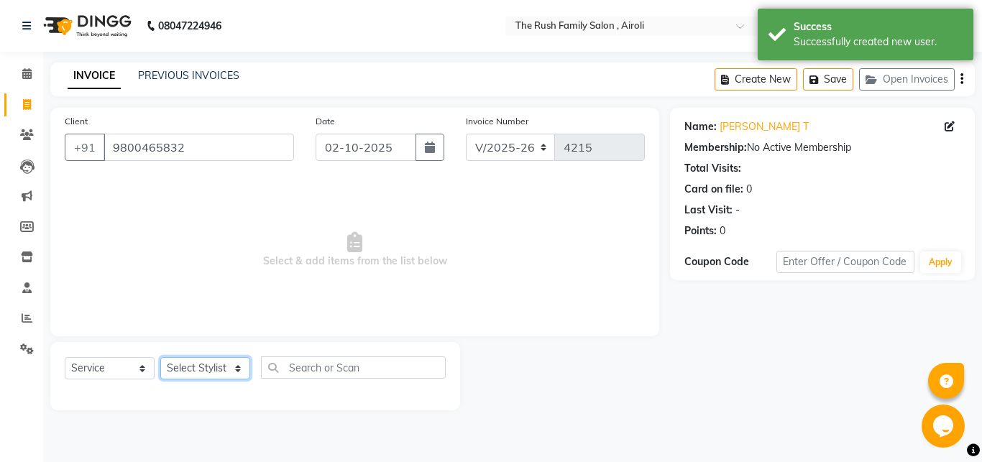
click at [160, 357] on select "Select Stylist [PERSON_NAME] [PERSON_NAME] Danish D.C Guddi [PERSON_NAME] [PERS…" at bounding box center [205, 368] width 90 height 22
select select "65380"
click option "Danish" at bounding box center [0, 0] width 0 height 0
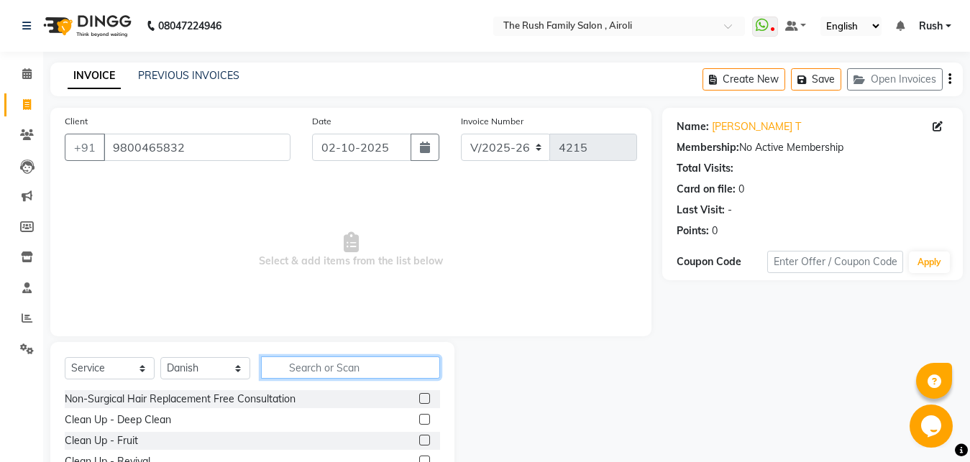
click at [328, 365] on input "text" at bounding box center [350, 368] width 179 height 22
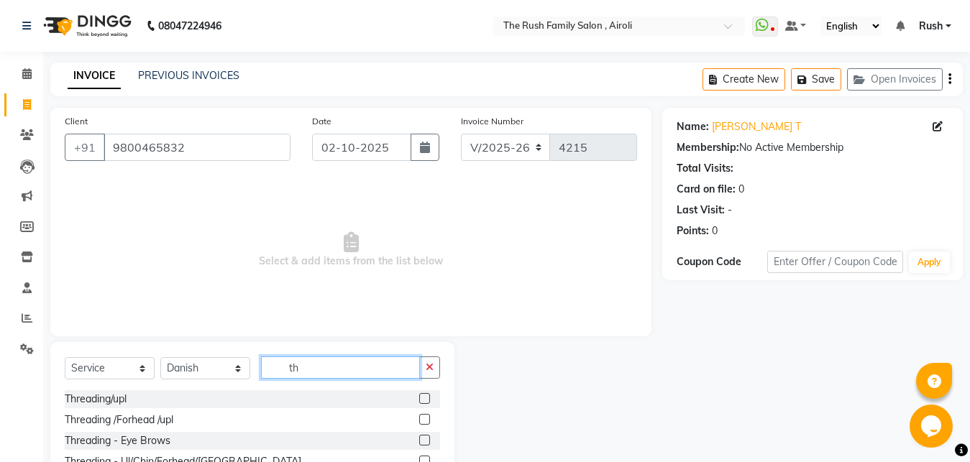
type input "t"
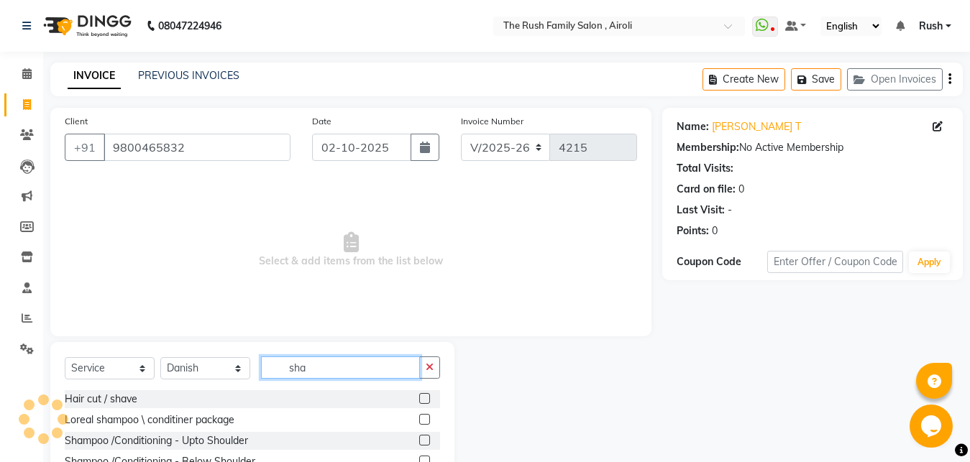
type input "sha"
click at [419, 396] on label at bounding box center [424, 398] width 11 height 11
click at [419, 396] on input "checkbox" at bounding box center [423, 399] width 9 height 9
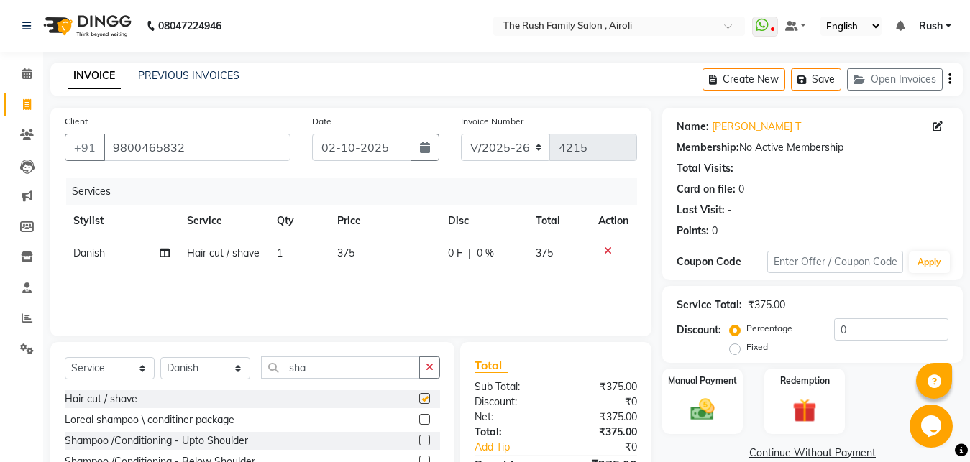
checkbox input "false"
click at [456, 256] on span "0 F" at bounding box center [455, 253] width 14 height 15
select select "65380"
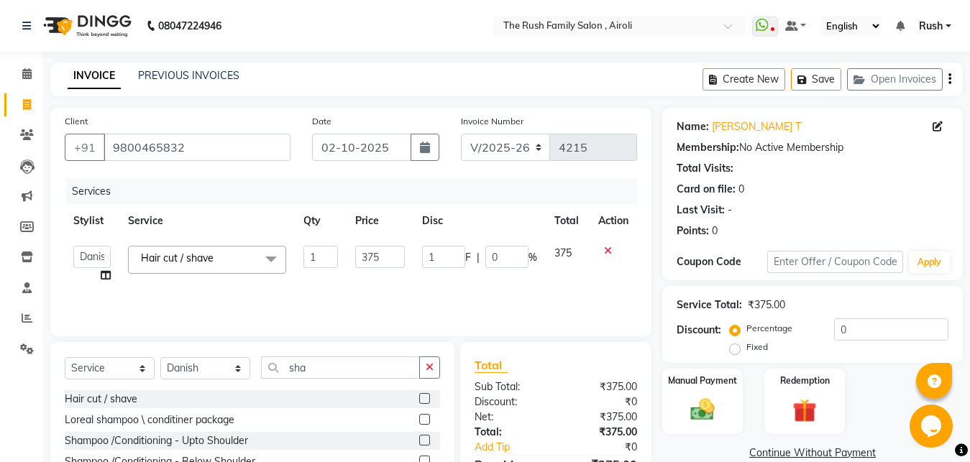
type input "1"
click at [456, 256] on input "1" at bounding box center [443, 257] width 43 height 22
click at [502, 260] on input "0" at bounding box center [506, 257] width 43 height 22
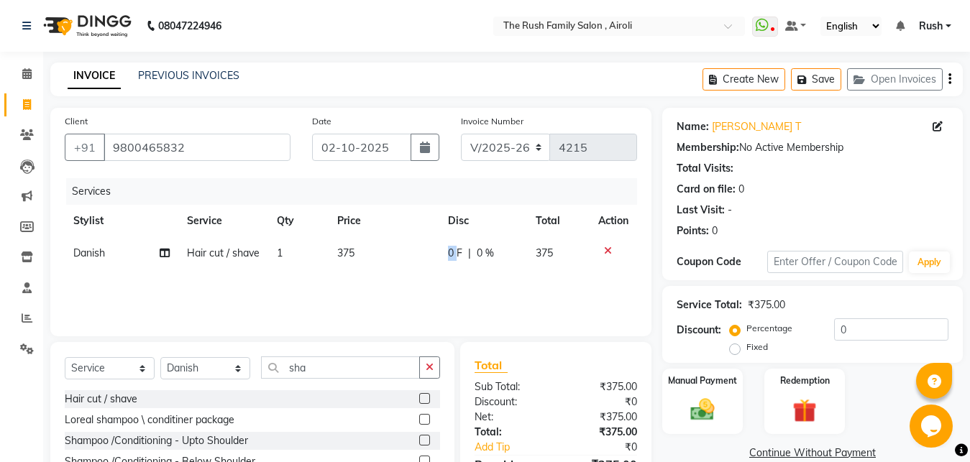
click at [442, 257] on td "0 F | 0 %" at bounding box center [483, 253] width 88 height 32
select select "65380"
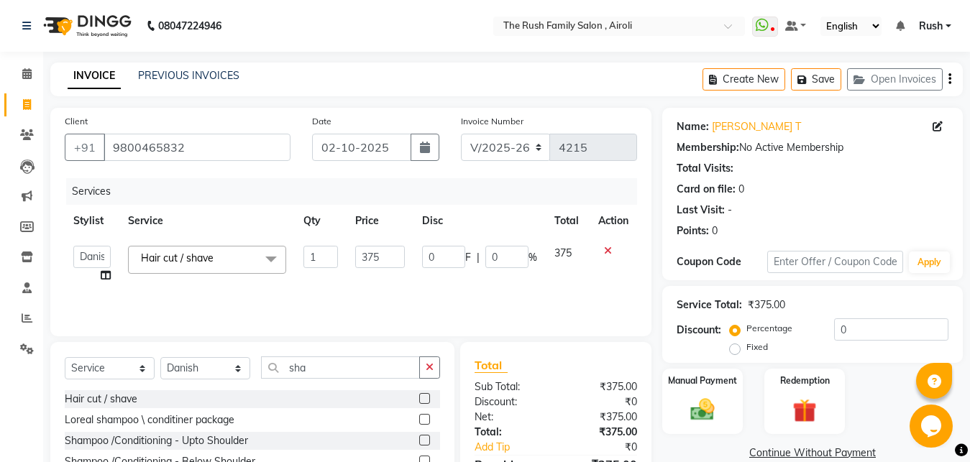
click at [450, 257] on input "0" at bounding box center [443, 257] width 43 height 22
click at [441, 257] on input "0" at bounding box center [443, 257] width 43 height 22
type input "75"
click at [429, 286] on div "Services Stylist Service Qty Price Disc Total Action [PERSON_NAME] [PERSON_NAME…" at bounding box center [351, 250] width 572 height 144
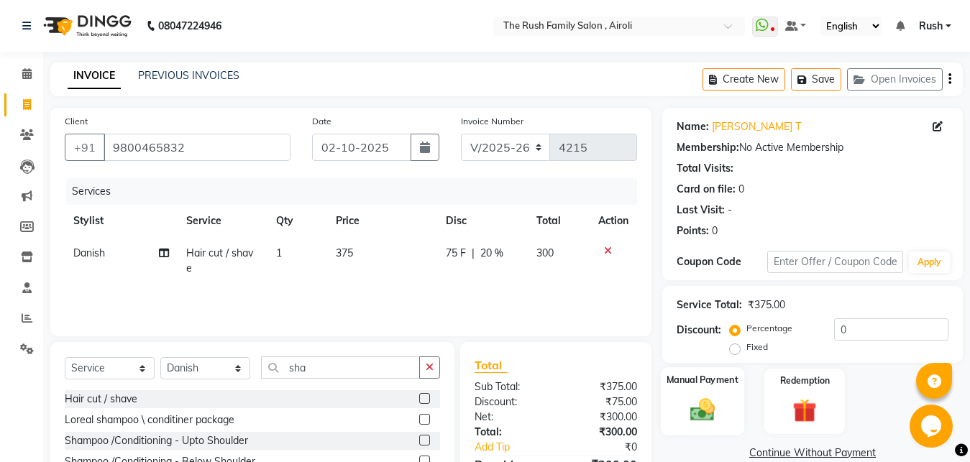
click at [705, 403] on img at bounding box center [702, 410] width 40 height 29
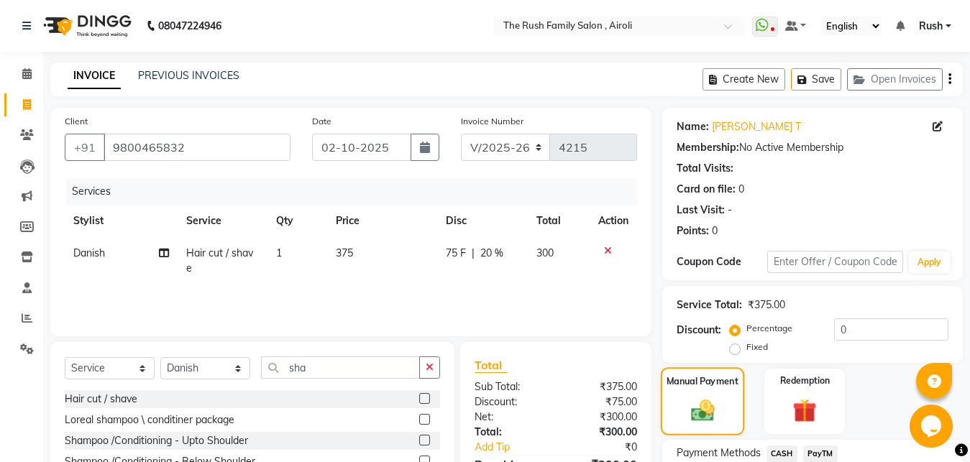
scroll to position [115, 0]
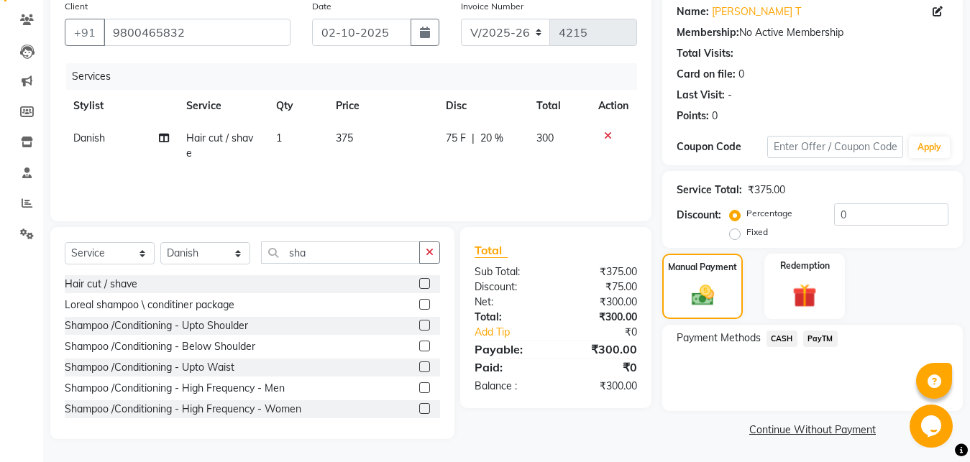
click at [821, 337] on span "PayTM" at bounding box center [820, 339] width 35 height 17
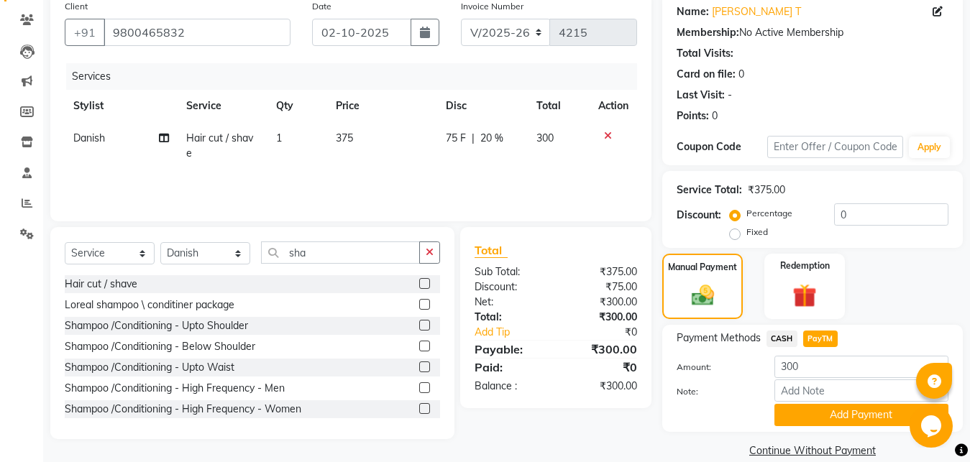
scroll to position [135, 0]
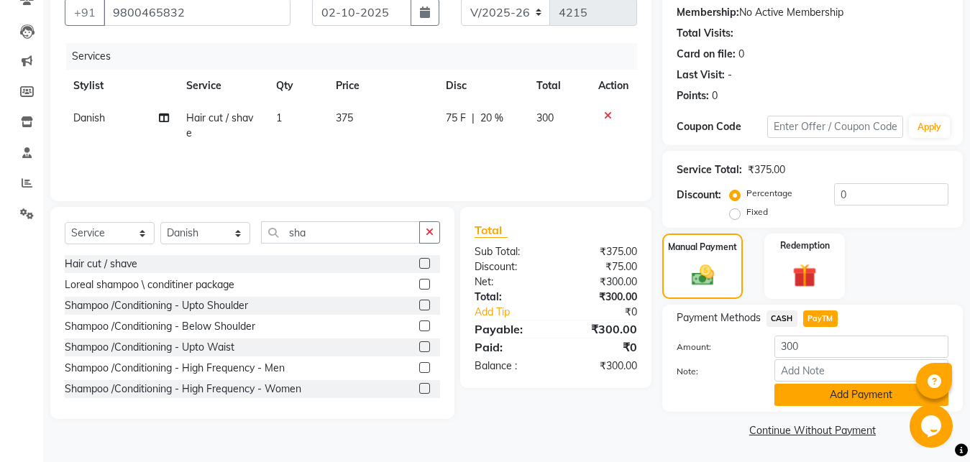
click at [820, 399] on button "Add Payment" at bounding box center [862, 395] width 174 height 22
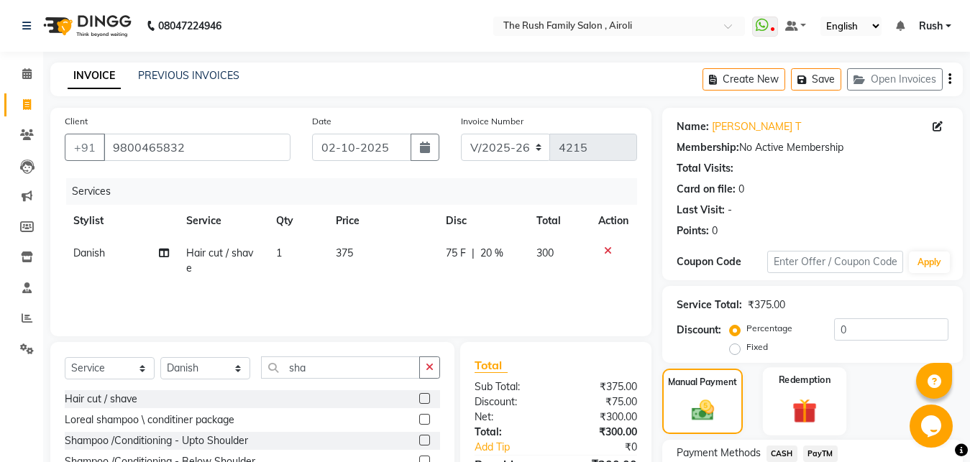
scroll to position [196, 0]
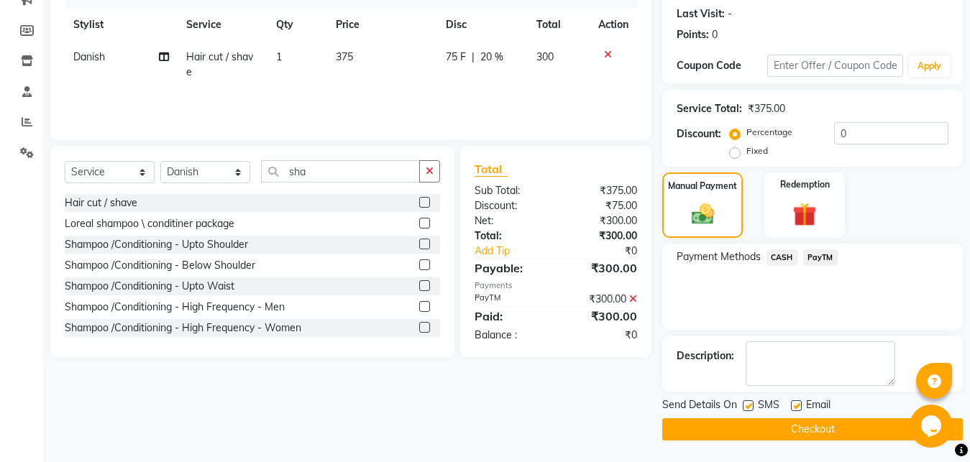
click at [744, 405] on div "Send Details On SMS Email" at bounding box center [812, 407] width 301 height 18
click at [744, 407] on label at bounding box center [748, 406] width 11 height 11
click at [744, 407] on input "checkbox" at bounding box center [747, 406] width 9 height 9
checkbox input "false"
click at [796, 409] on label at bounding box center [796, 406] width 11 height 11
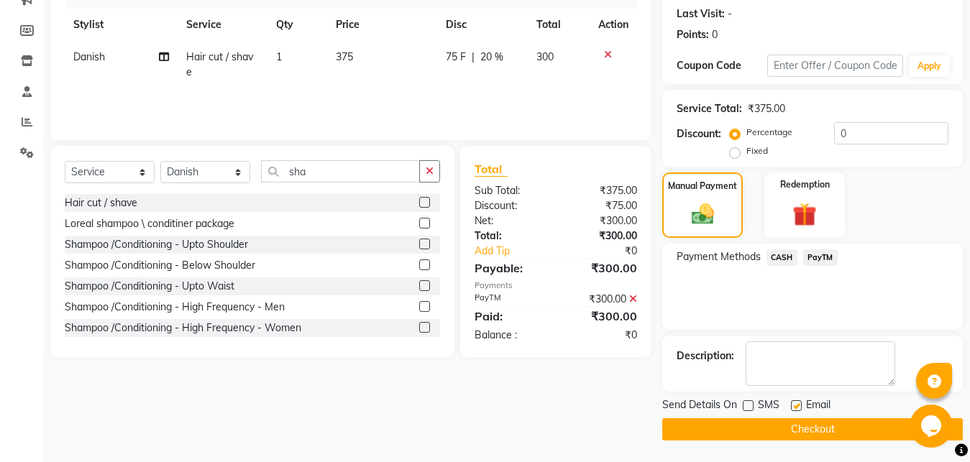
click at [796, 409] on input "checkbox" at bounding box center [795, 406] width 9 height 9
checkbox input "false"
click at [793, 421] on button "Checkout" at bounding box center [812, 430] width 301 height 22
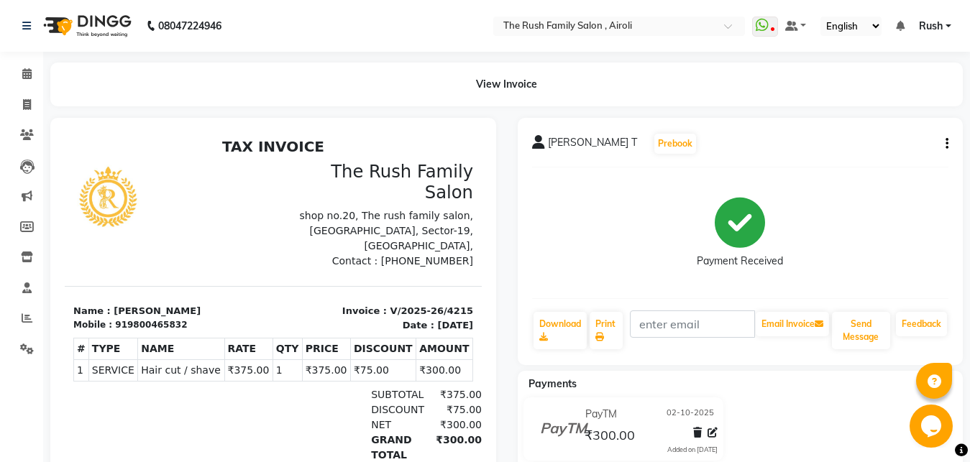
click at [339, 332] on div "# TYPE NAME RATE QTY PRICE DISCOUNT AMOUNT 1" at bounding box center [273, 359] width 400 height 55
click at [27, 78] on icon at bounding box center [26, 73] width 9 height 11
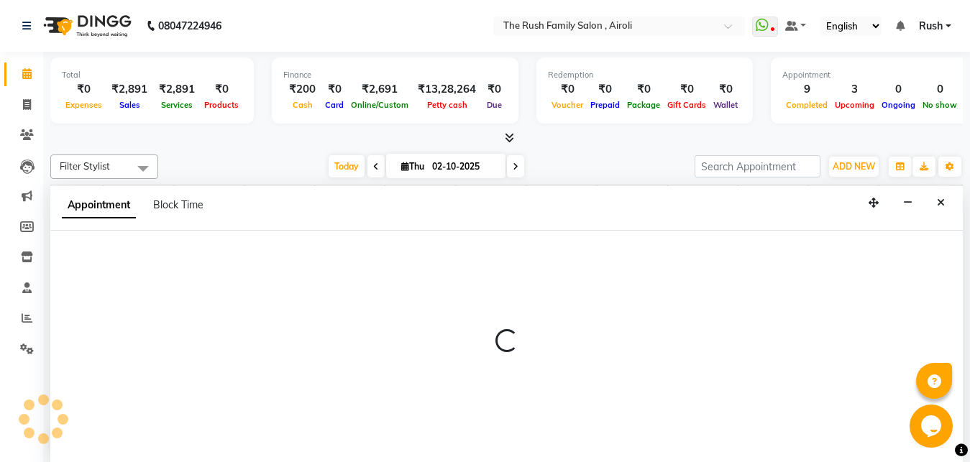
scroll to position [1, 0]
select select "42200"
select select "585"
select select "tentative"
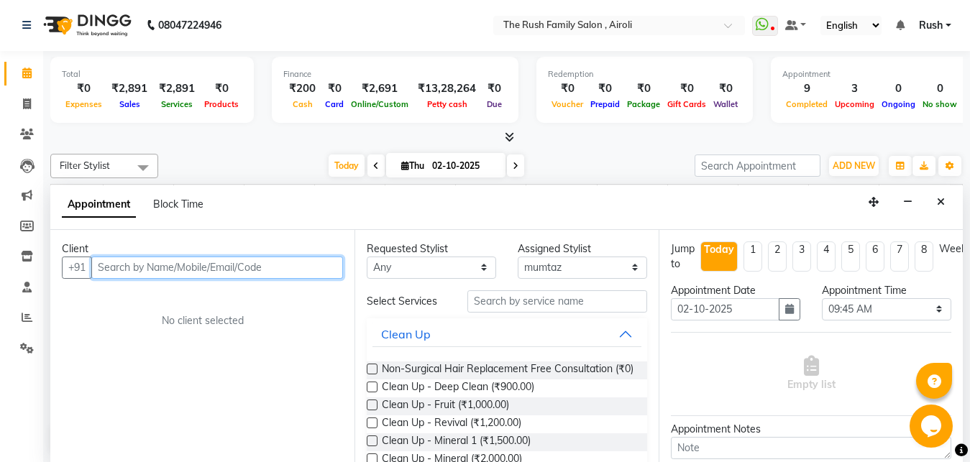
click at [155, 257] on input "text" at bounding box center [217, 268] width 252 height 22
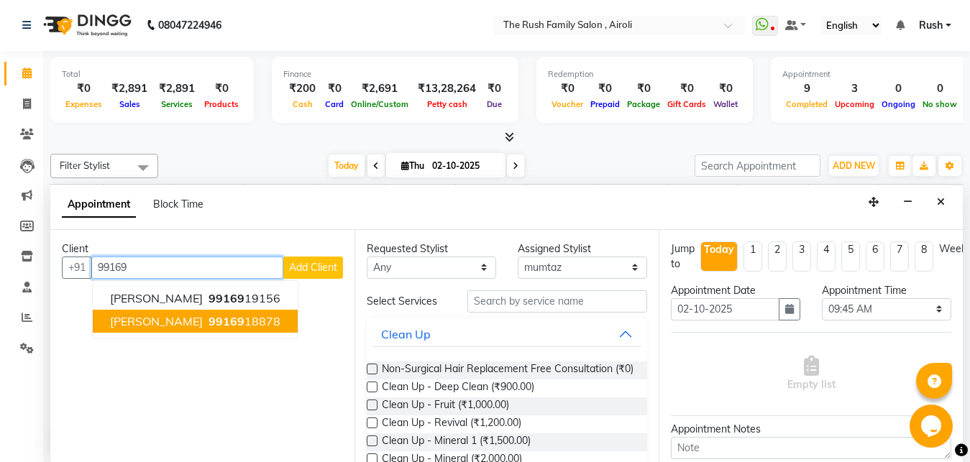
click at [206, 332] on button "[PERSON_NAME] 99169 18878" at bounding box center [195, 321] width 205 height 23
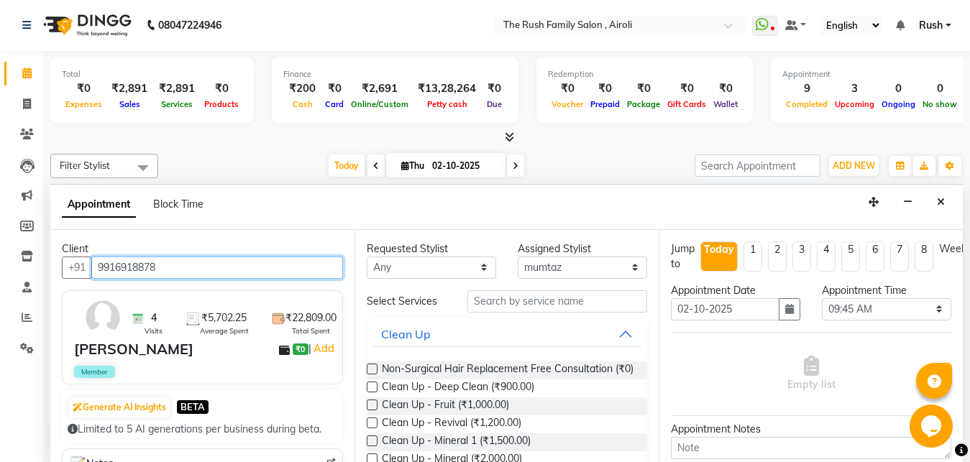
type input "9916918878"
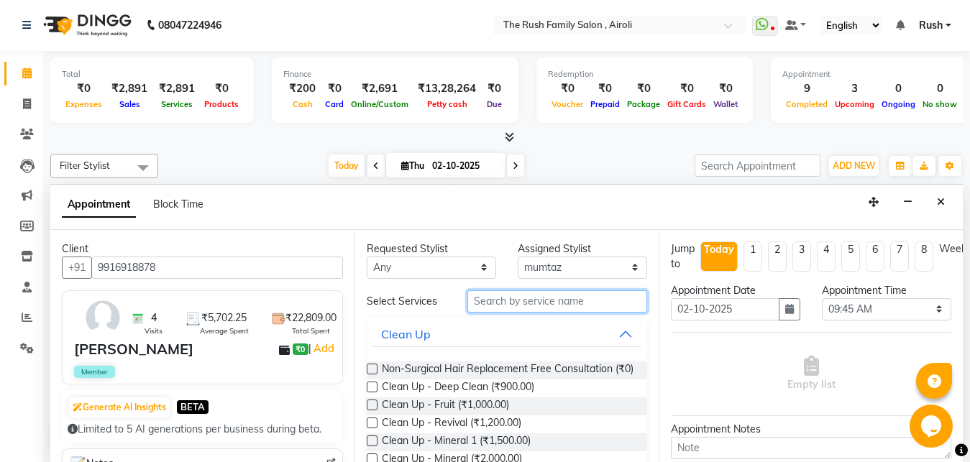
click at [502, 311] on input "text" at bounding box center [557, 302] width 180 height 22
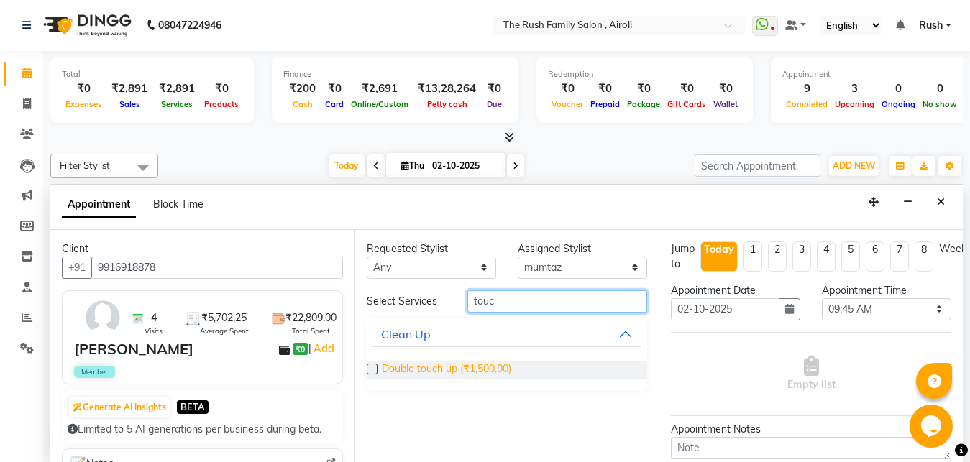
type input "touc"
click at [394, 364] on span "Double touch up (₹1,500.00)" at bounding box center [446, 371] width 129 height 18
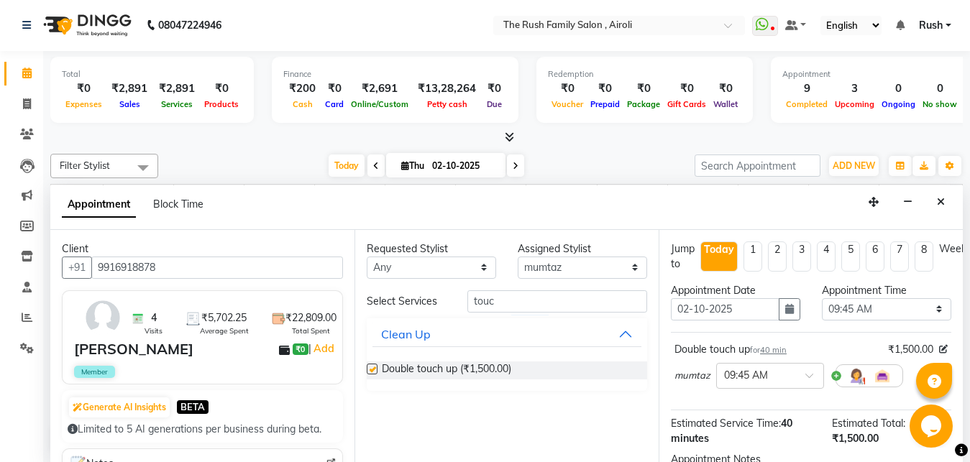
checkbox input "false"
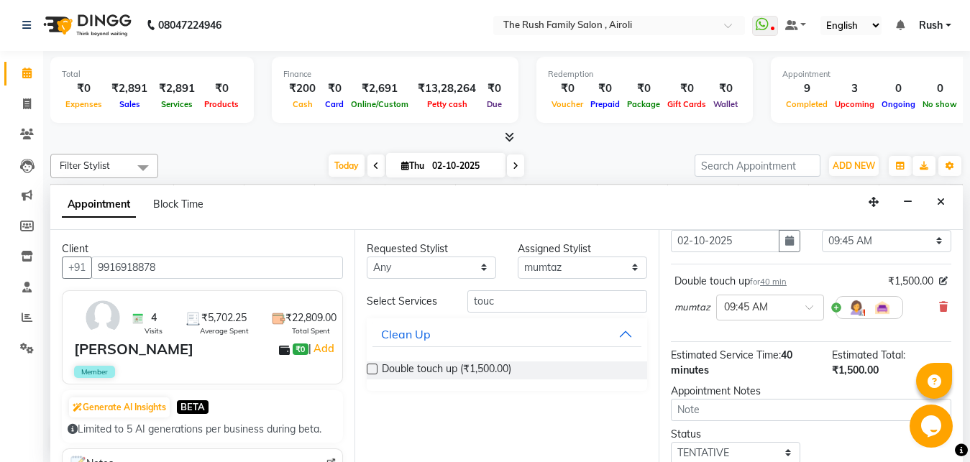
scroll to position [17, 0]
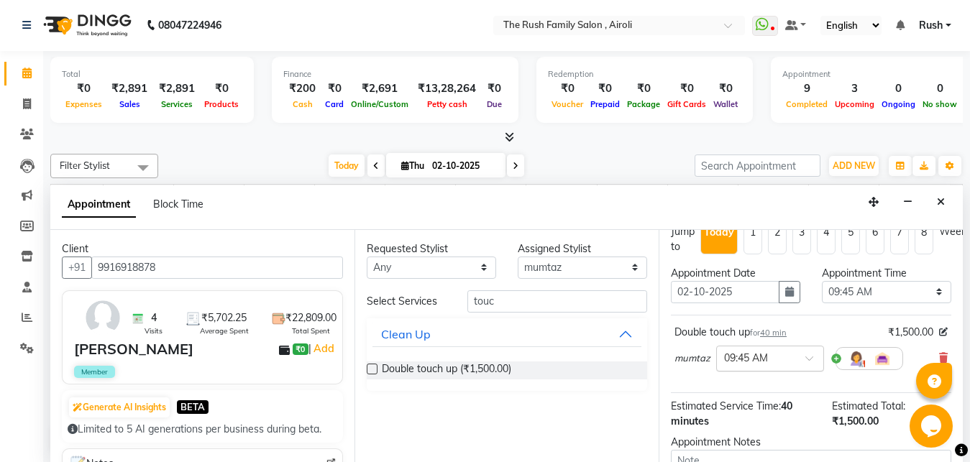
click at [798, 365] on div "× 09:45 AM" at bounding box center [759, 358] width 84 height 15
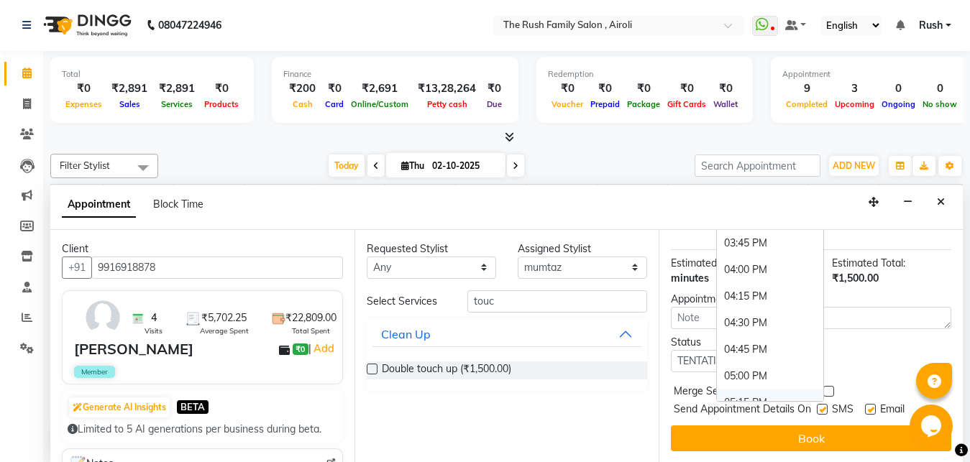
scroll to position [699, 0]
click at [770, 286] on div "04:00 PM" at bounding box center [770, 299] width 106 height 27
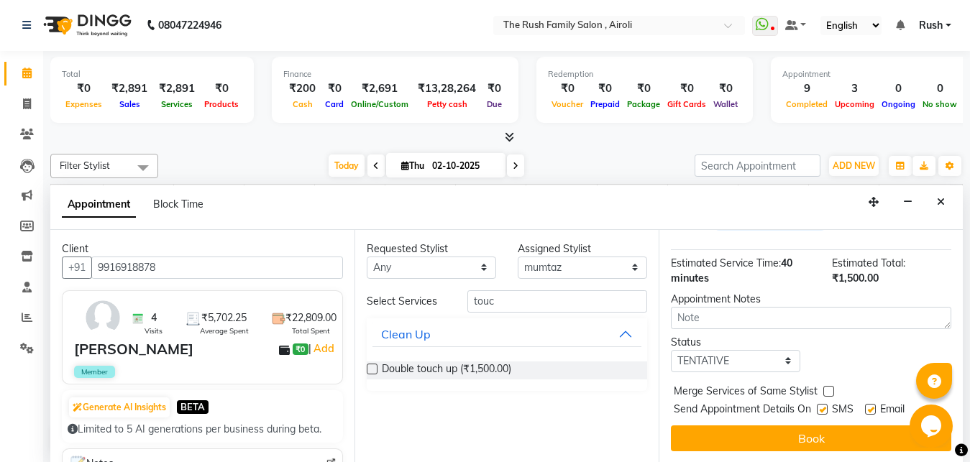
click at [764, 435] on button "Book" at bounding box center [811, 439] width 280 height 26
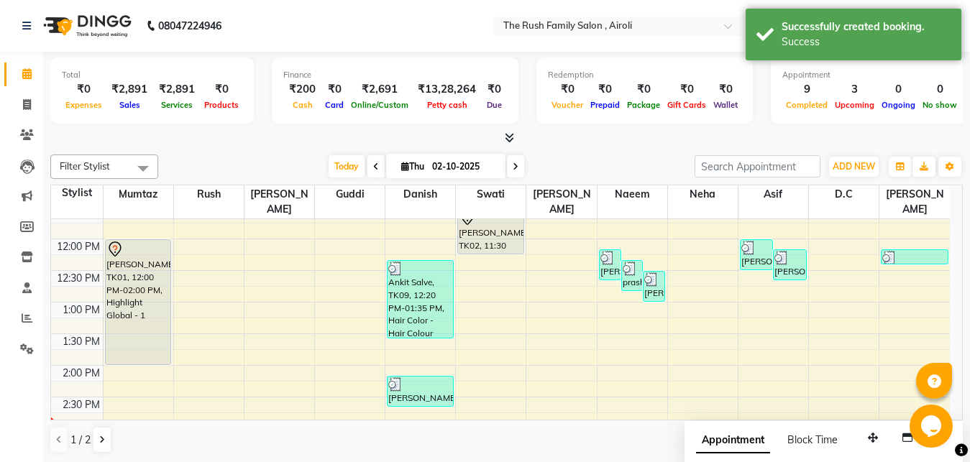
scroll to position [388, 0]
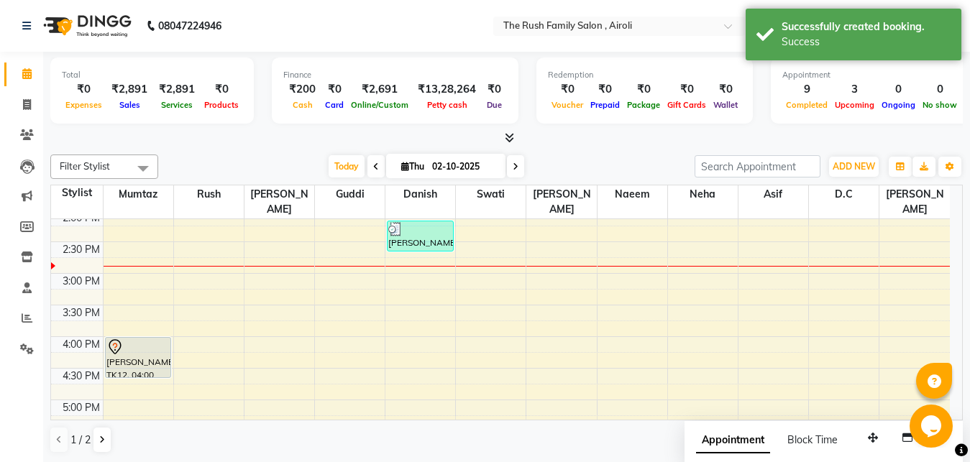
click at [101, 163] on span "Filter Stylist" at bounding box center [85, 166] width 50 height 12
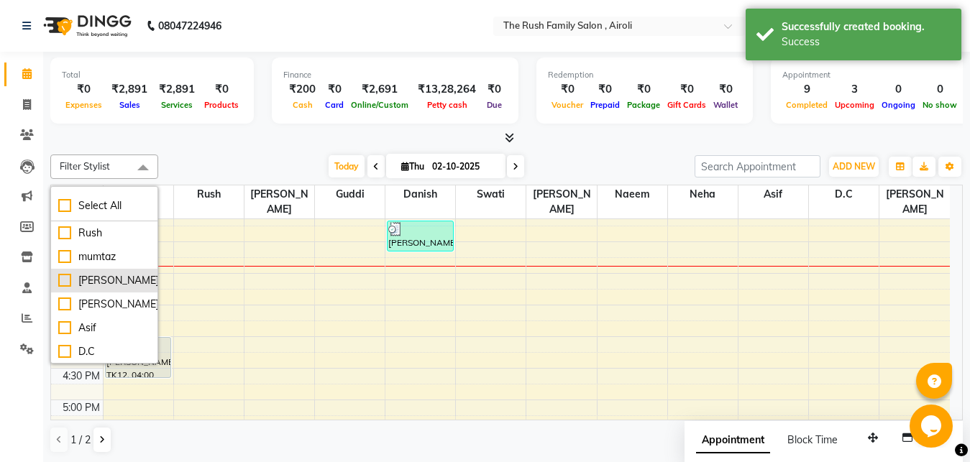
click at [86, 273] on div "[PERSON_NAME]" at bounding box center [104, 280] width 92 height 15
checkbox input "true"
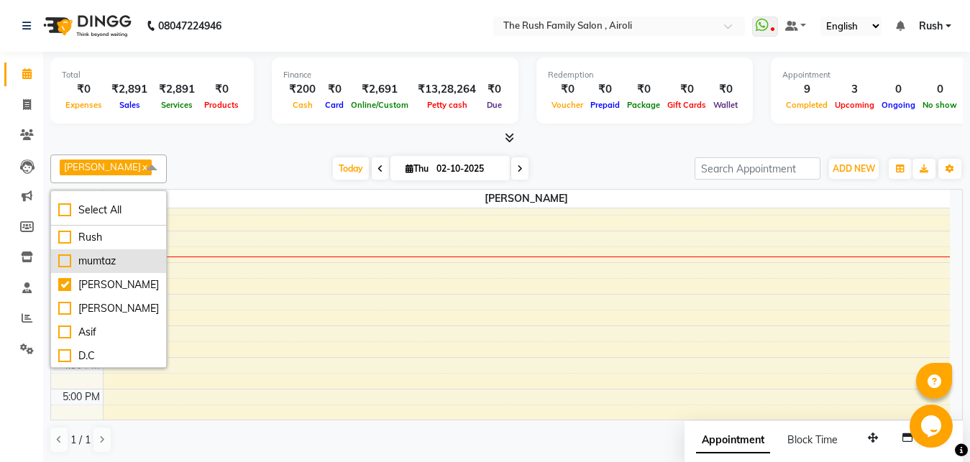
scroll to position [167, 0]
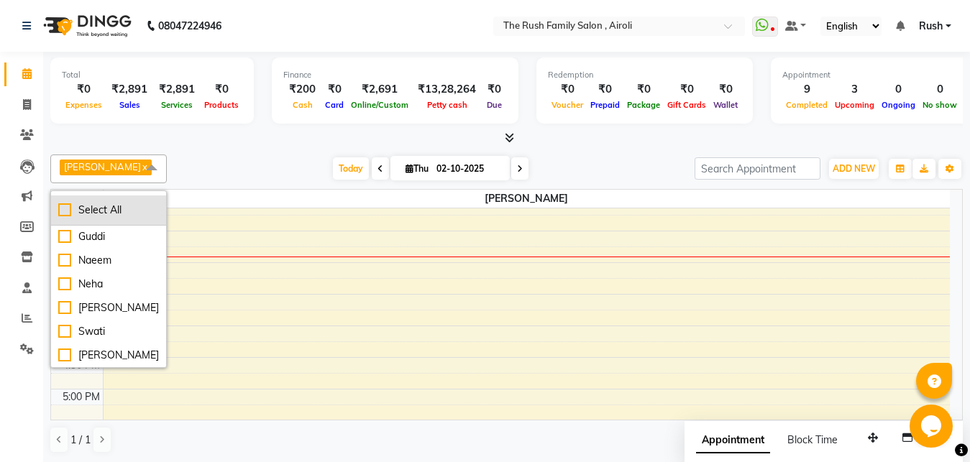
click at [107, 214] on div "Select All" at bounding box center [108, 210] width 101 height 15
checkbox input "true"
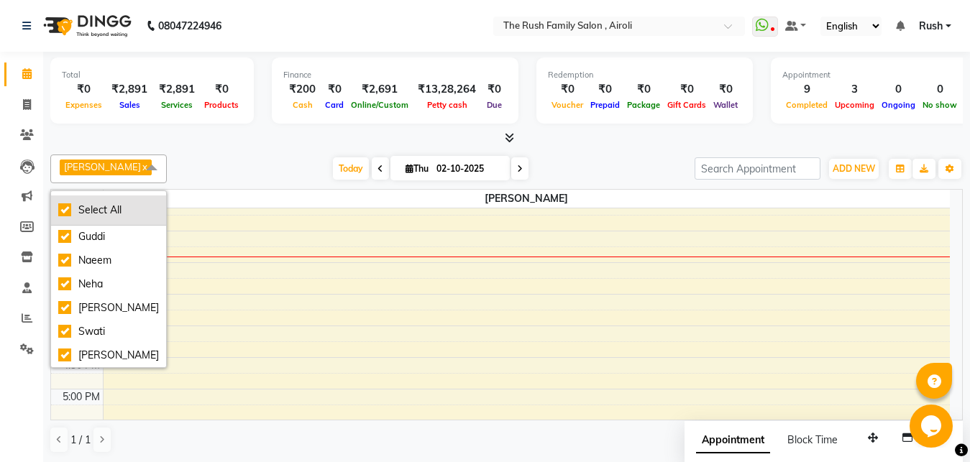
checkbox input "true"
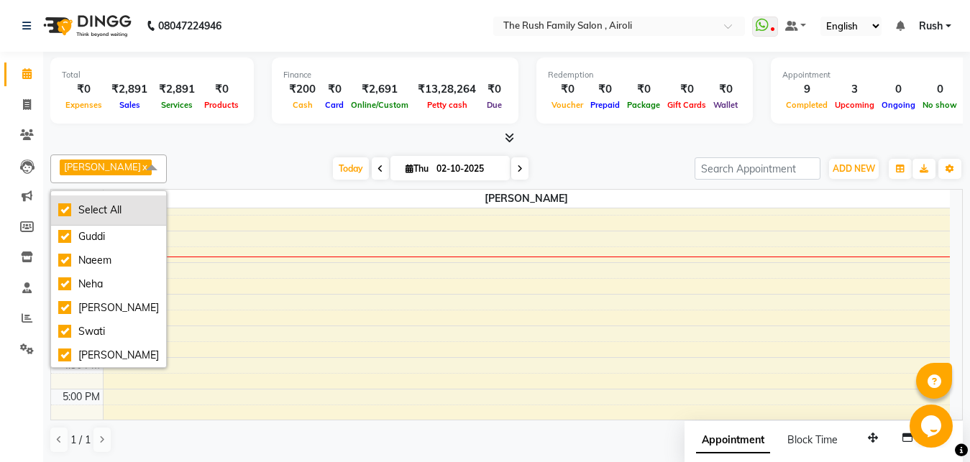
checkbox input "true"
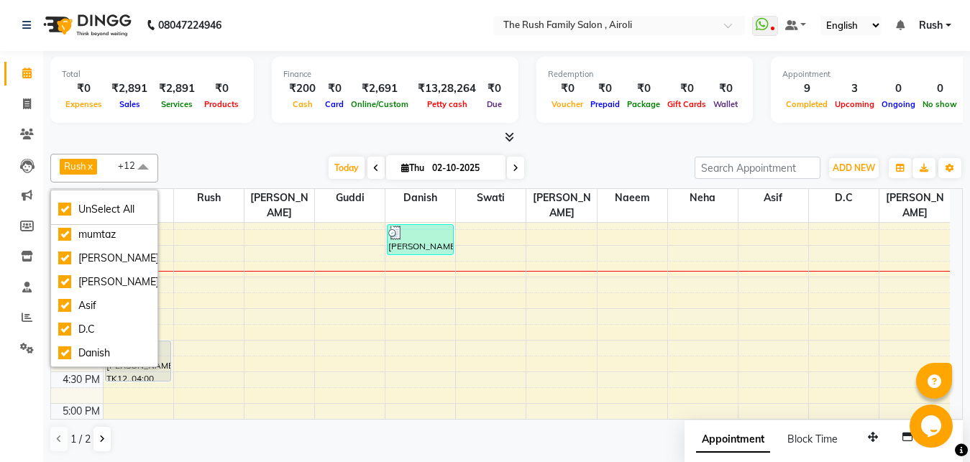
scroll to position [0, 0]
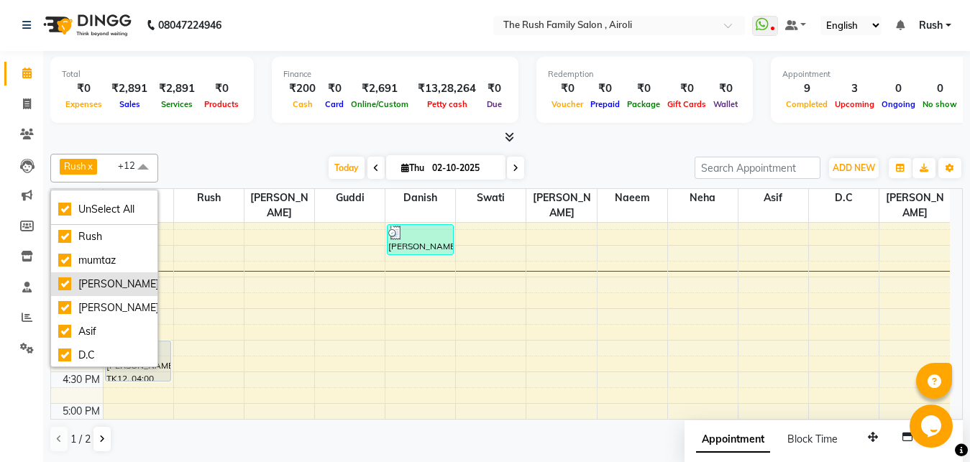
click at [88, 282] on div "[PERSON_NAME]" at bounding box center [104, 284] width 92 height 15
checkbox input "false"
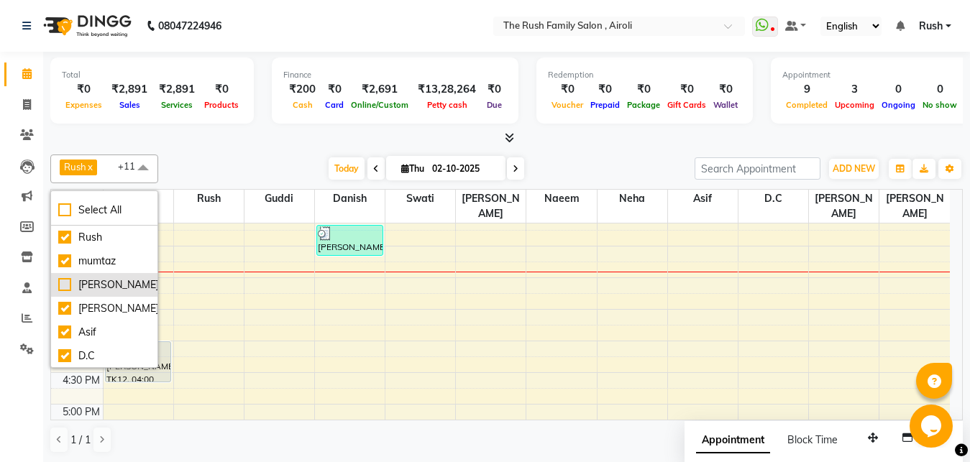
scroll to position [1, 0]
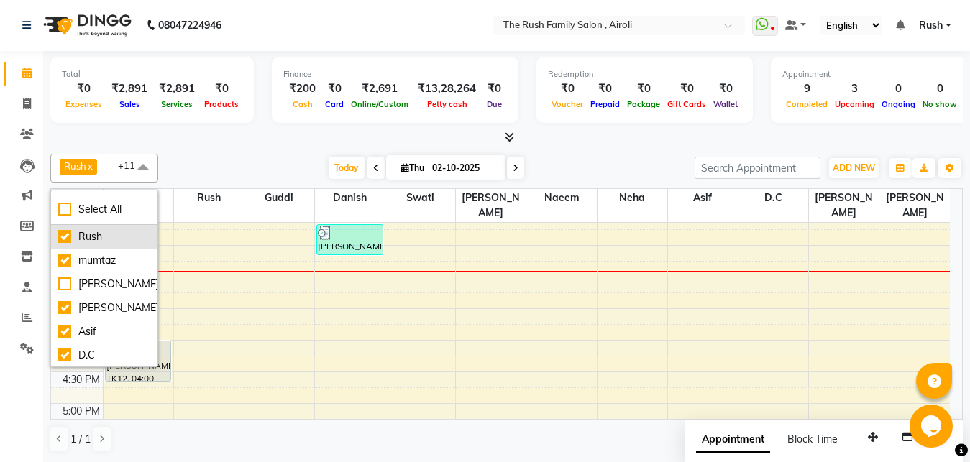
click at [91, 242] on div "Rush" at bounding box center [104, 236] width 92 height 15
checkbox input "false"
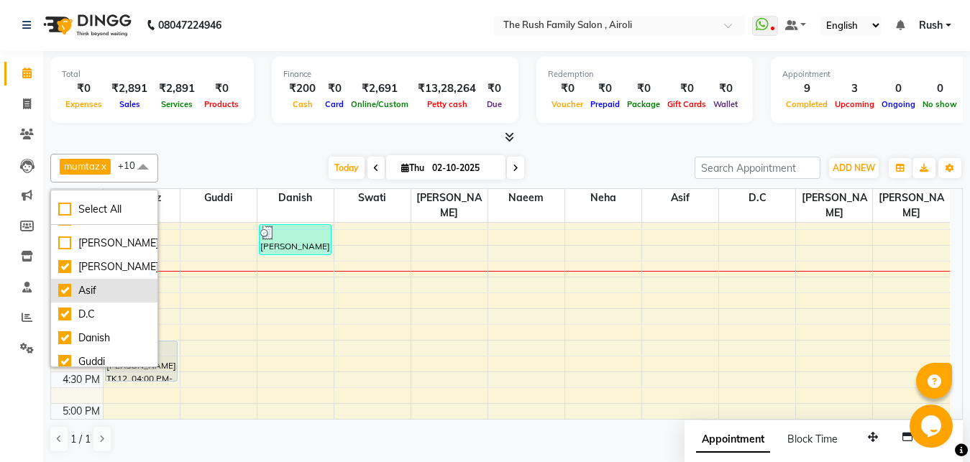
scroll to position [78, 0]
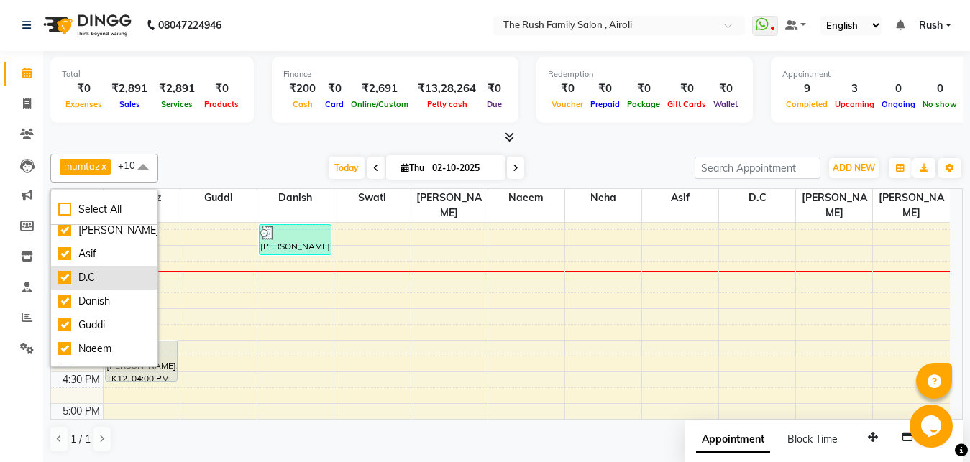
click at [95, 286] on li "D.C" at bounding box center [104, 278] width 106 height 24
checkbox input "false"
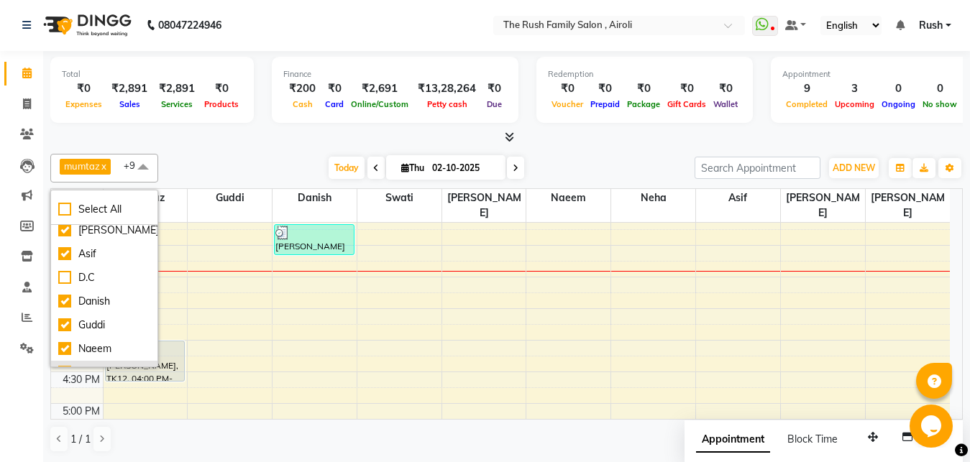
scroll to position [167, 0]
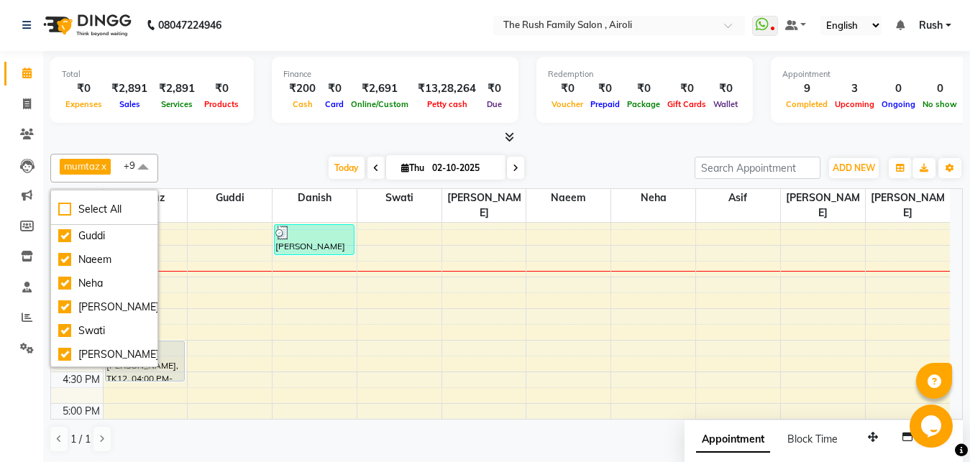
click at [236, 296] on div "8:00 AM 8:30 AM 9:00 AM 9:30 AM 10:00 AM 10:30 AM 11:00 AM 11:30 AM 12:00 PM 12…" at bounding box center [500, 309] width 899 height 949
select select "60158"
select select "tentative"
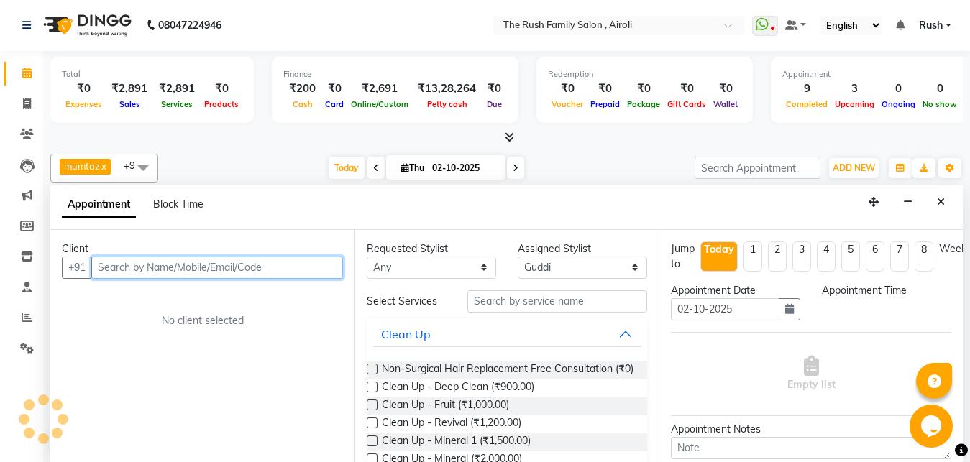
select select "930"
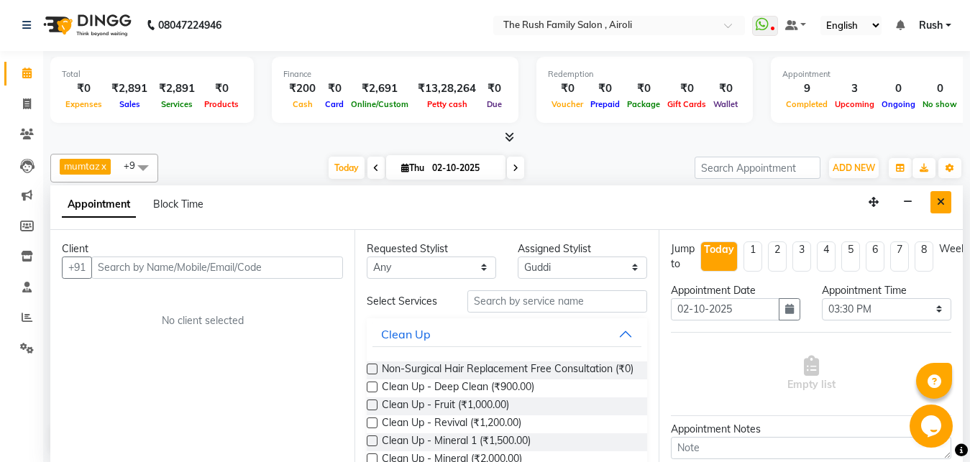
click at [950, 198] on button "Close" at bounding box center [941, 202] width 21 height 22
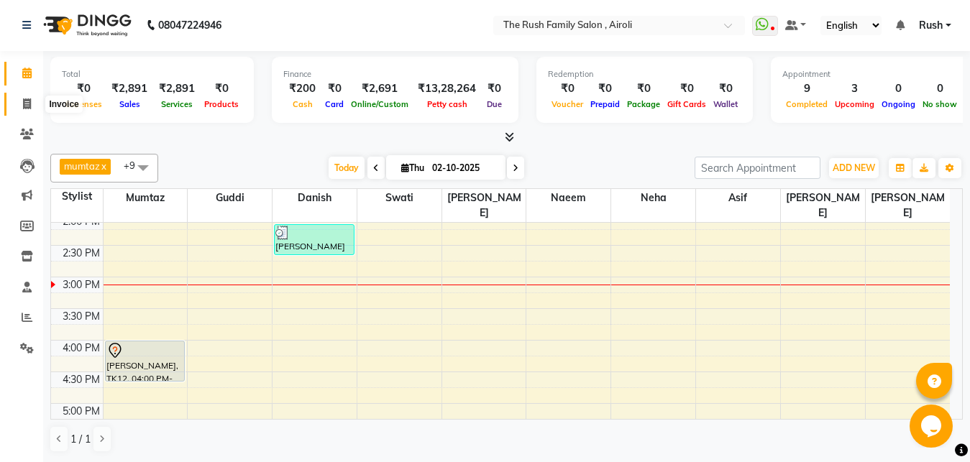
click at [23, 105] on icon at bounding box center [27, 104] width 8 height 11
select select "5419"
select select "service"
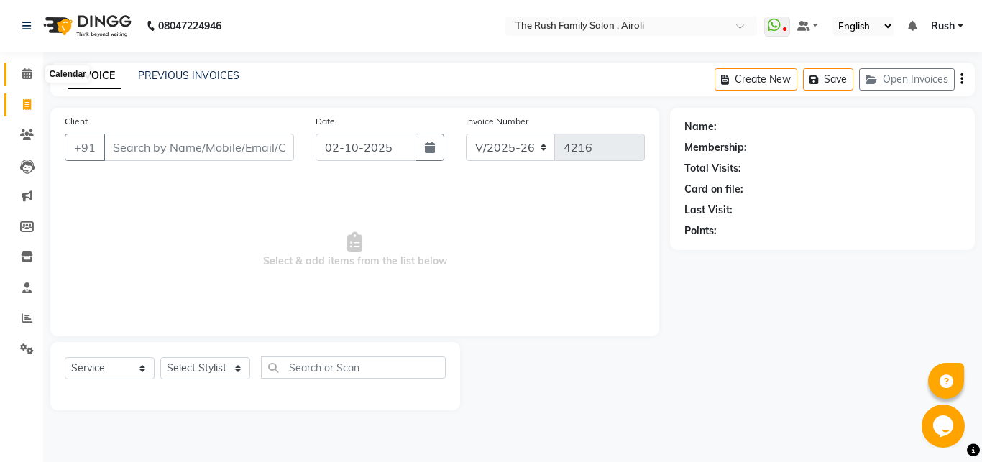
click at [29, 81] on span at bounding box center [26, 74] width 25 height 17
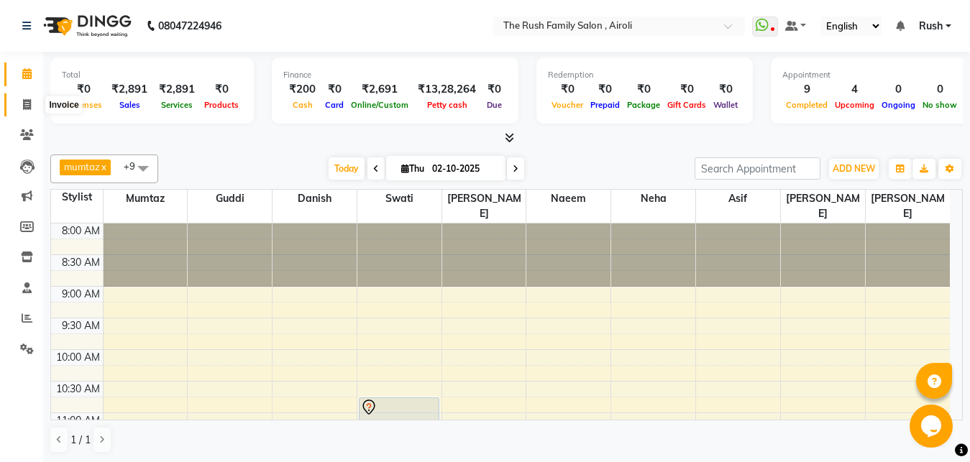
click at [23, 109] on icon at bounding box center [27, 104] width 8 height 11
select select "5419"
select select "service"
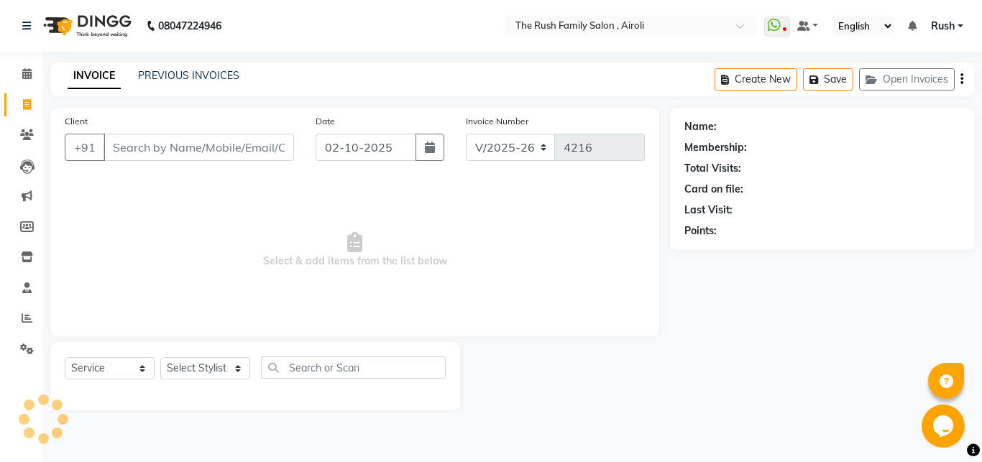
click at [230, 150] on input "Client" at bounding box center [199, 147] width 191 height 27
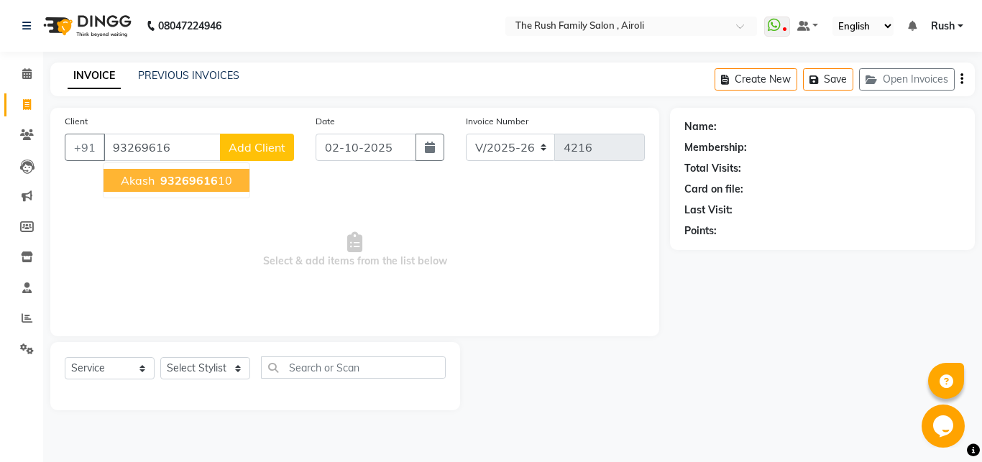
click at [199, 186] on span "93269616" at bounding box center [189, 180] width 58 height 14
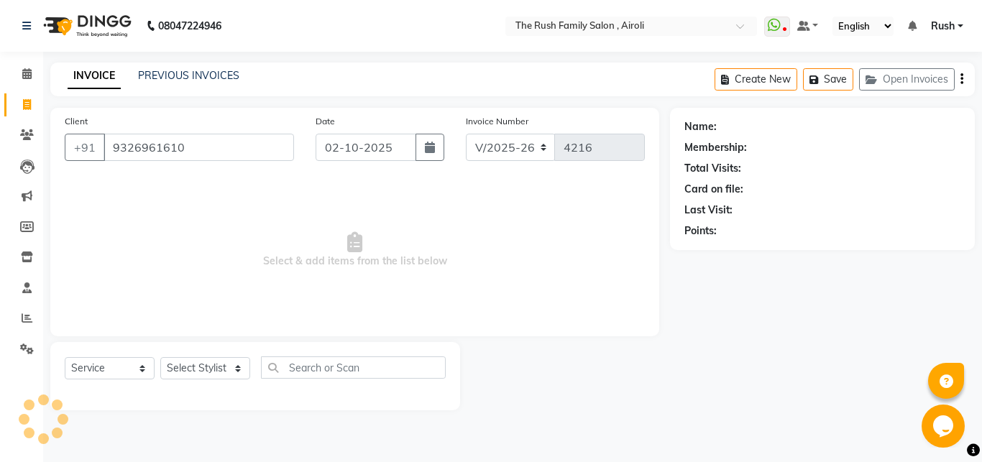
type input "9326961610"
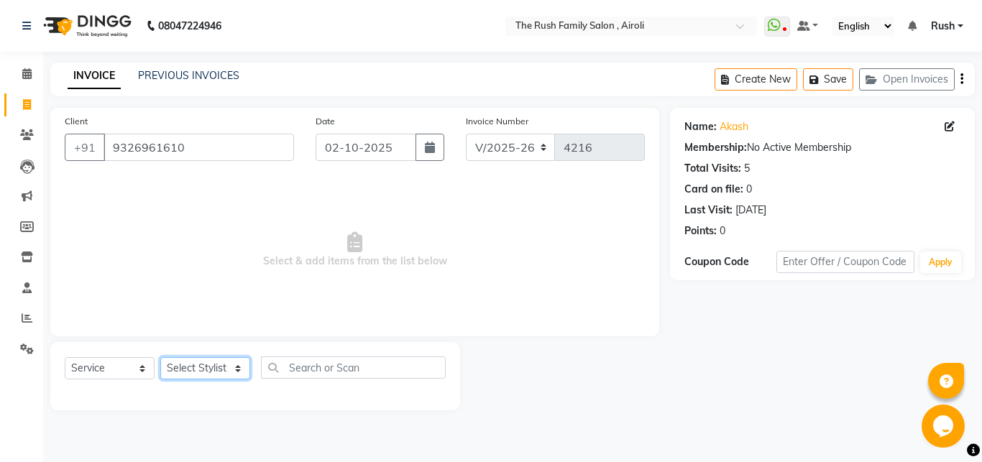
click at [160, 357] on select "Select Stylist [PERSON_NAME] [PERSON_NAME] Danish D.C Guddi [PERSON_NAME] [PERS…" at bounding box center [205, 368] width 90 height 22
select select "88452"
click option "Asif" at bounding box center [0, 0] width 0 height 0
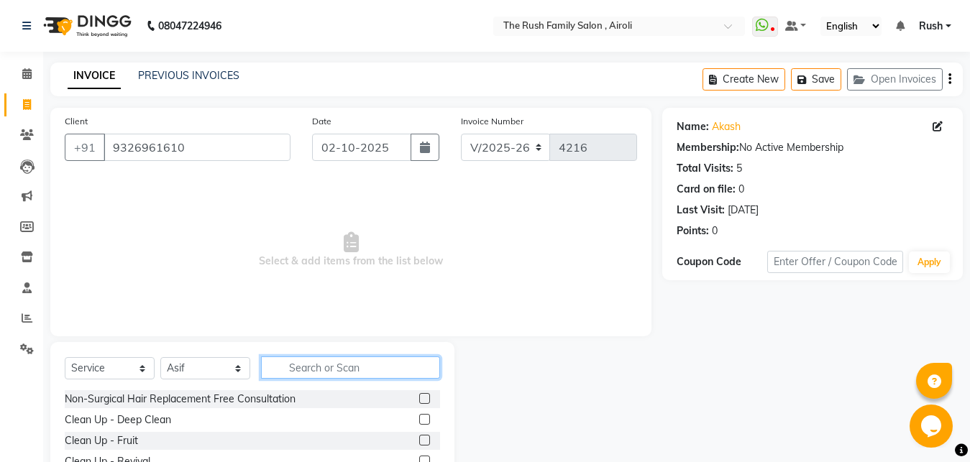
click at [316, 368] on input "text" at bounding box center [350, 368] width 179 height 22
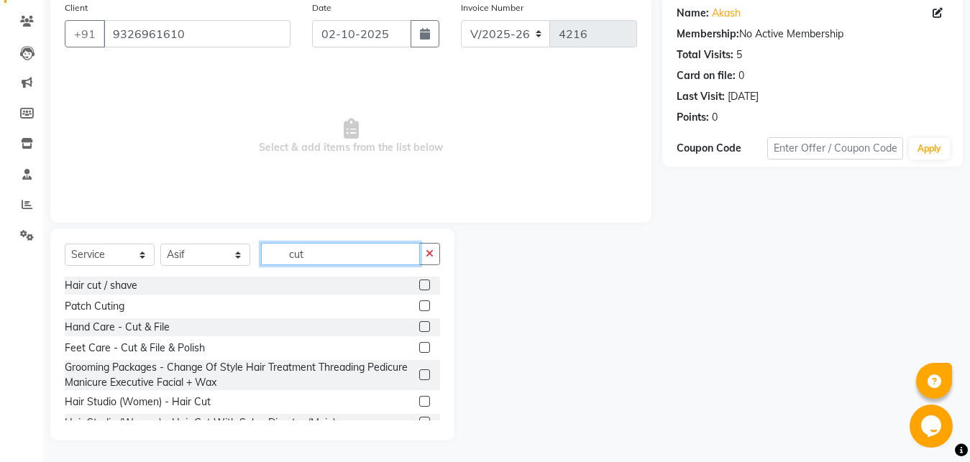
scroll to position [77, 0]
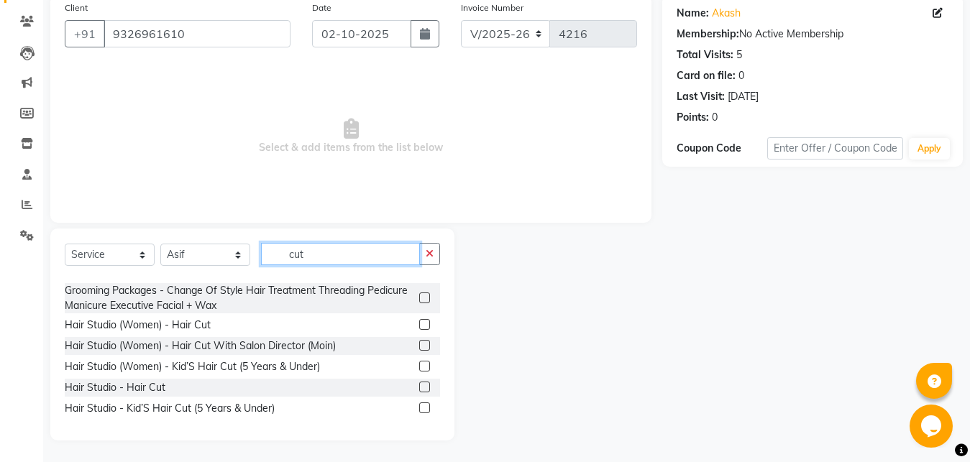
type input "cut"
click at [419, 391] on label at bounding box center [424, 387] width 11 height 11
click at [419, 391] on input "checkbox" at bounding box center [423, 387] width 9 height 9
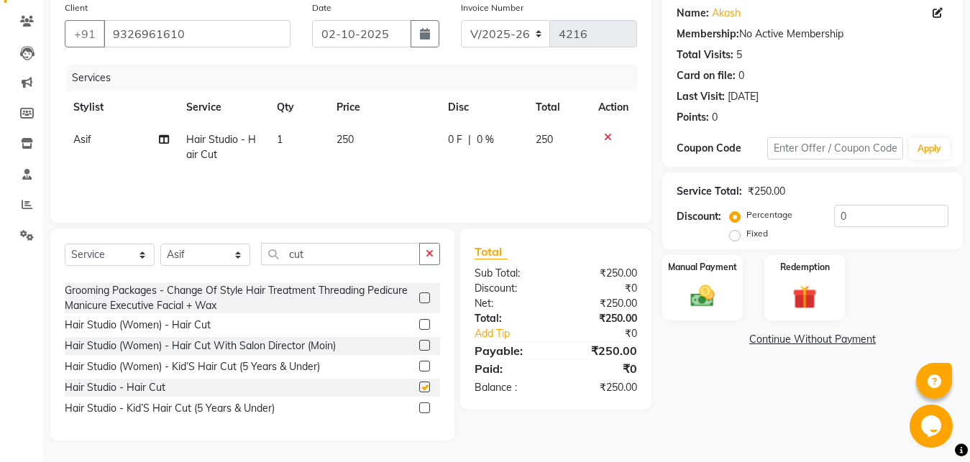
checkbox input "false"
click at [453, 142] on span "0 F" at bounding box center [455, 139] width 14 height 15
select select "88452"
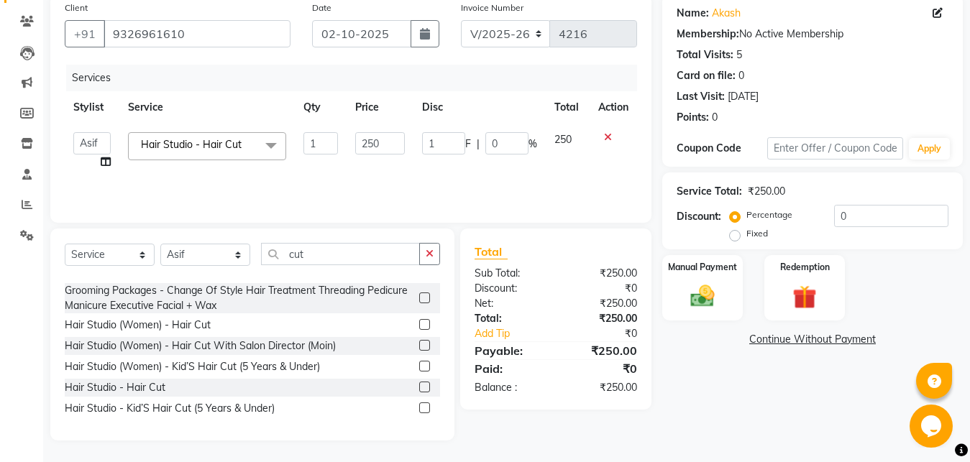
click at [453, 142] on input "1" at bounding box center [443, 143] width 43 height 22
click at [444, 148] on input "1" at bounding box center [443, 143] width 43 height 22
type input "100"
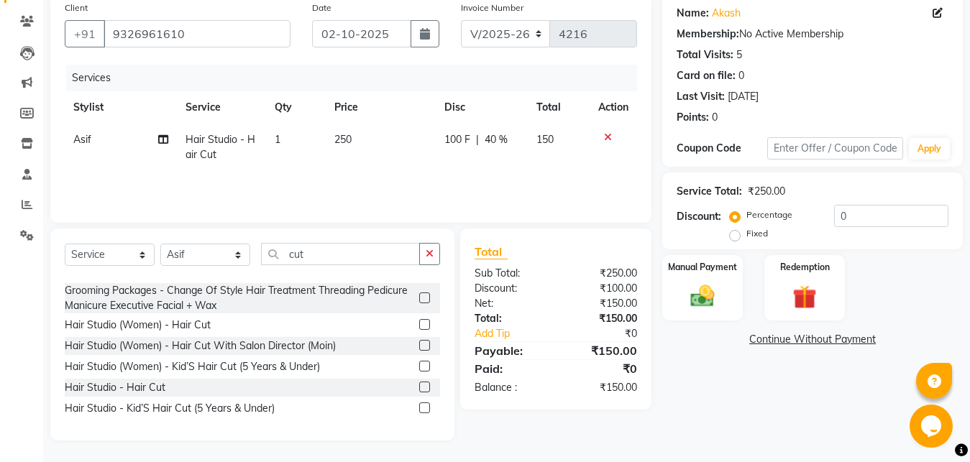
click at [403, 171] on div "Services Stylist Service Qty Price Disc Total Action Asif Hair Studio - Hair Cu…" at bounding box center [351, 137] width 572 height 144
click at [690, 285] on img at bounding box center [702, 296] width 40 height 29
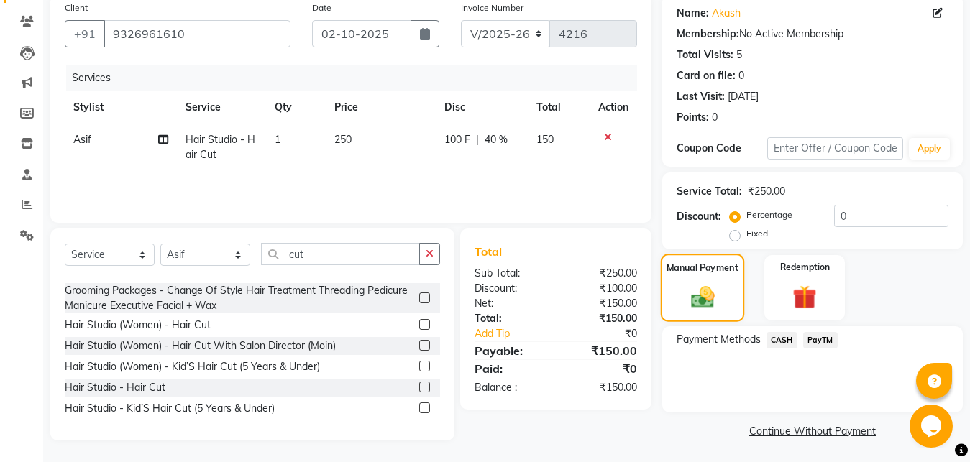
scroll to position [115, 0]
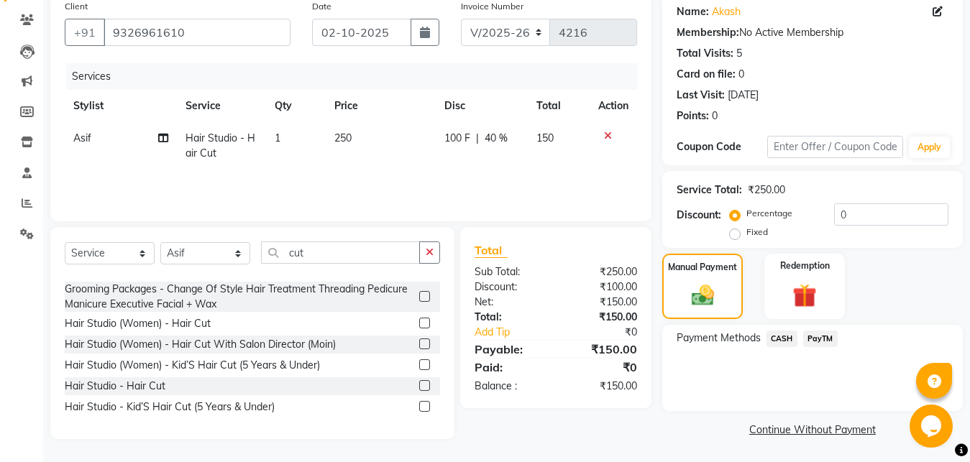
click at [823, 339] on span "PayTM" at bounding box center [820, 339] width 35 height 17
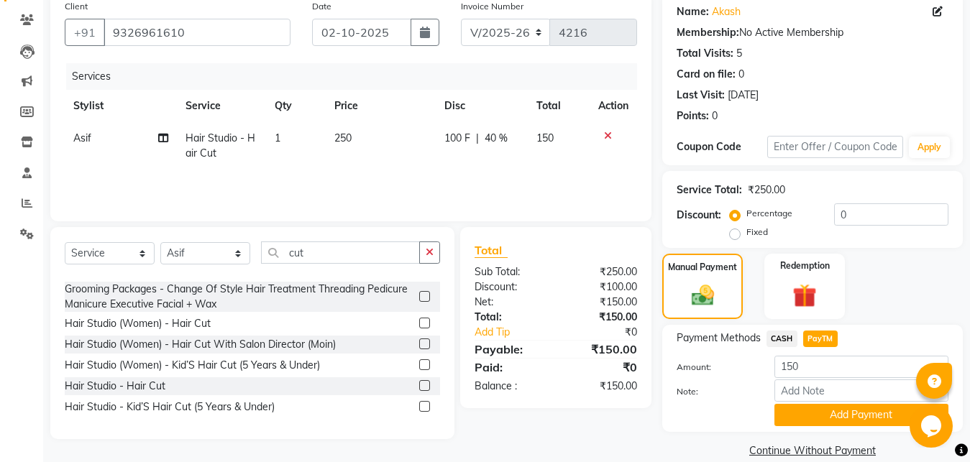
scroll to position [135, 0]
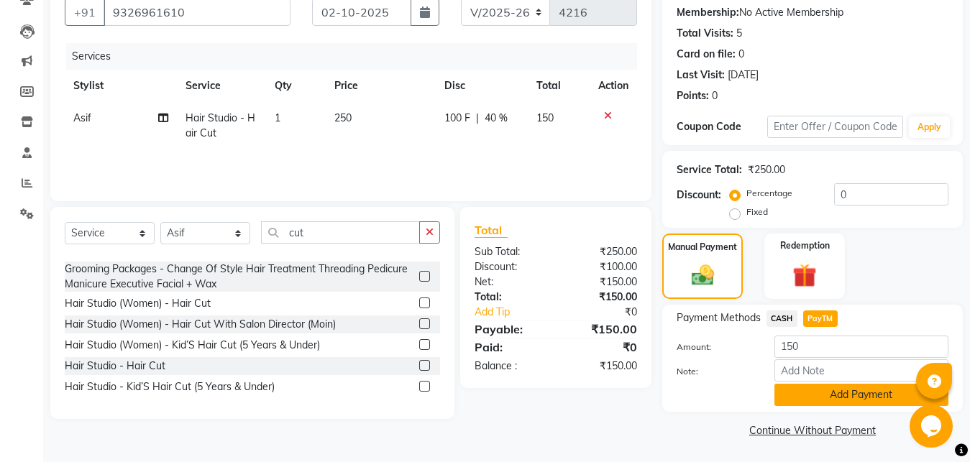
click at [854, 392] on button "Add Payment" at bounding box center [862, 395] width 174 height 22
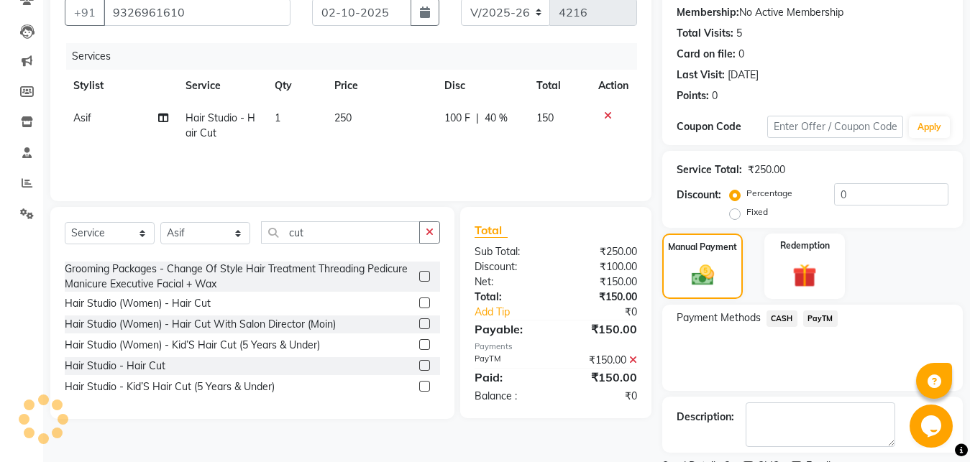
scroll to position [196, 0]
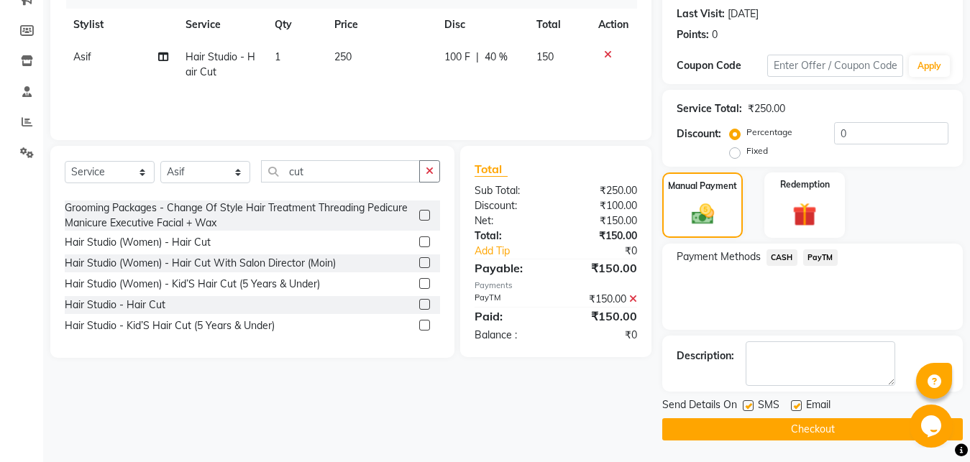
click at [746, 410] on label at bounding box center [748, 406] width 11 height 11
click at [746, 410] on input "checkbox" at bounding box center [747, 406] width 9 height 9
checkbox input "false"
click at [798, 407] on label at bounding box center [796, 406] width 11 height 11
click at [798, 407] on input "checkbox" at bounding box center [795, 406] width 9 height 9
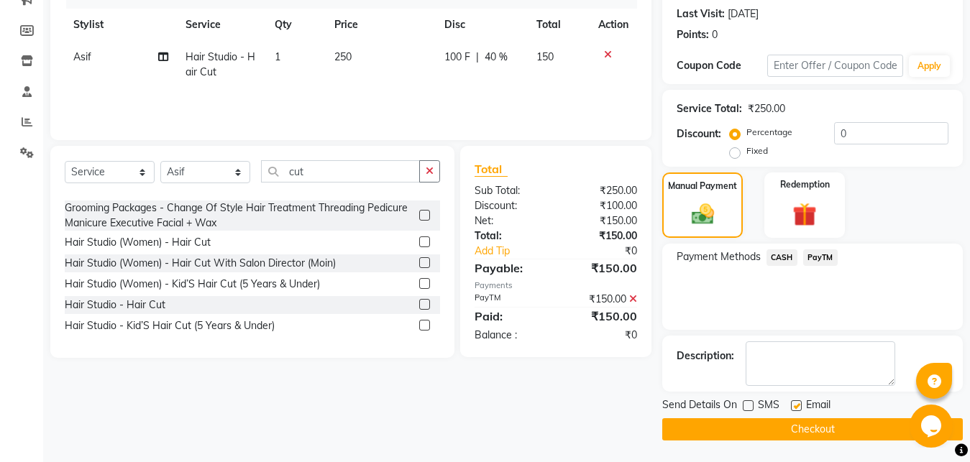
checkbox input "false"
click at [795, 429] on button "Checkout" at bounding box center [812, 430] width 301 height 22
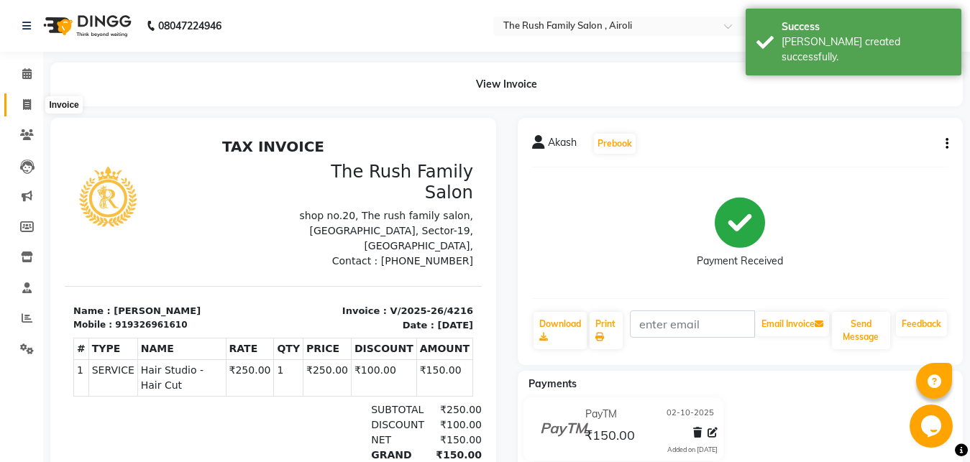
click at [28, 111] on span at bounding box center [26, 105] width 25 height 17
select select "5419"
select select "service"
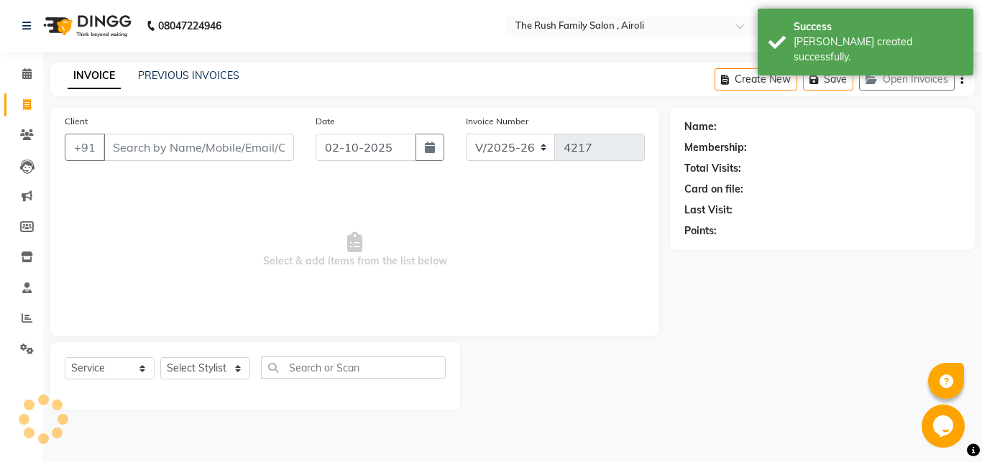
click at [155, 147] on input "Client" at bounding box center [199, 147] width 191 height 27
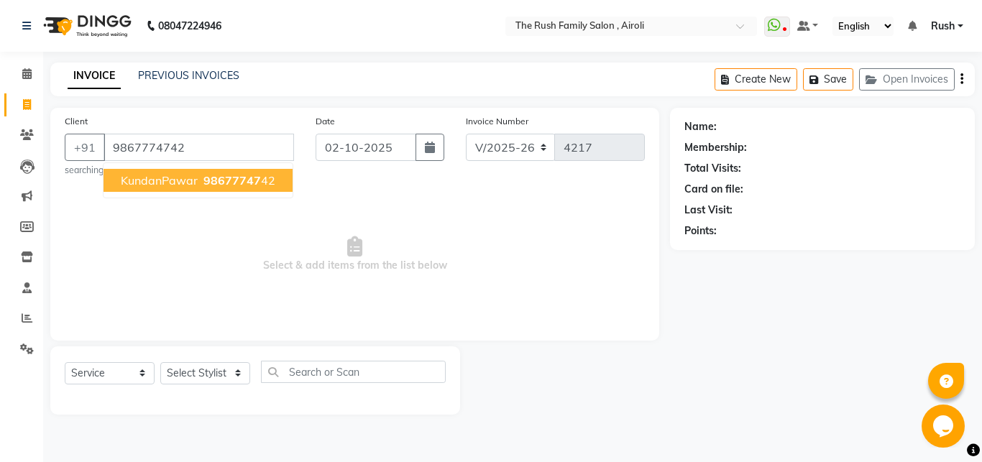
type input "9867774742"
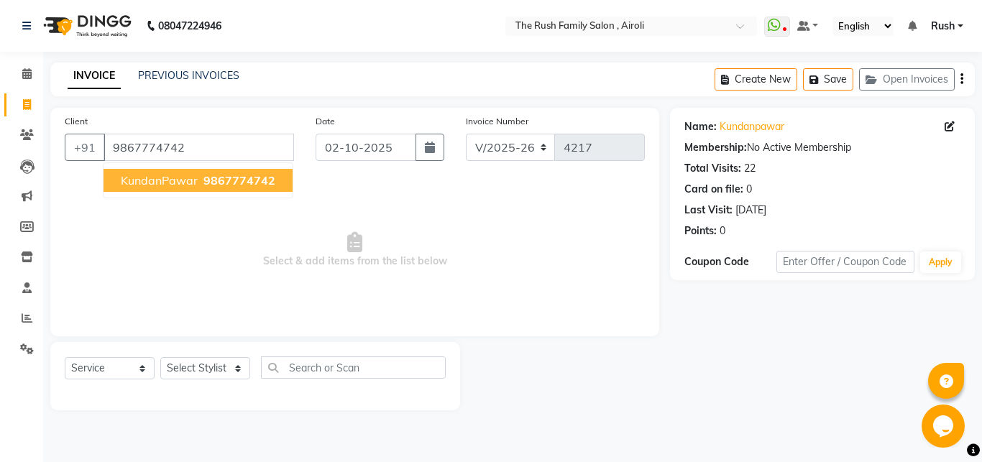
click at [243, 176] on span "9867774742" at bounding box center [240, 180] width 72 height 14
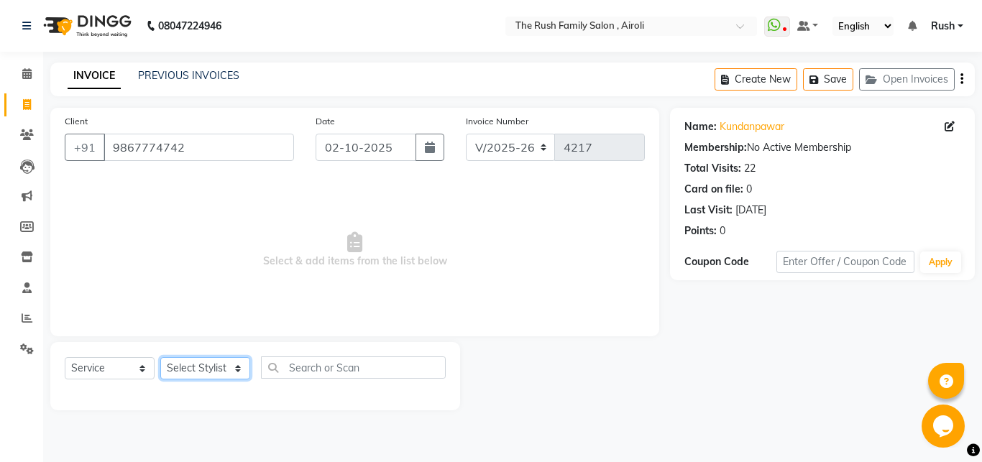
select select "88452"
click option "Asif" at bounding box center [0, 0] width 0 height 0
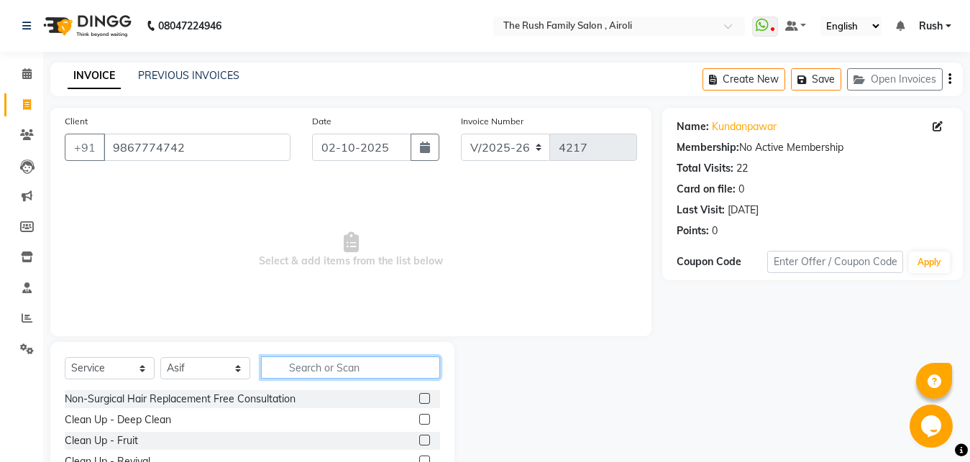
drag, startPoint x: 320, startPoint y: 370, endPoint x: 329, endPoint y: 368, distance: 8.9
click at [321, 370] on input "text" at bounding box center [350, 368] width 179 height 22
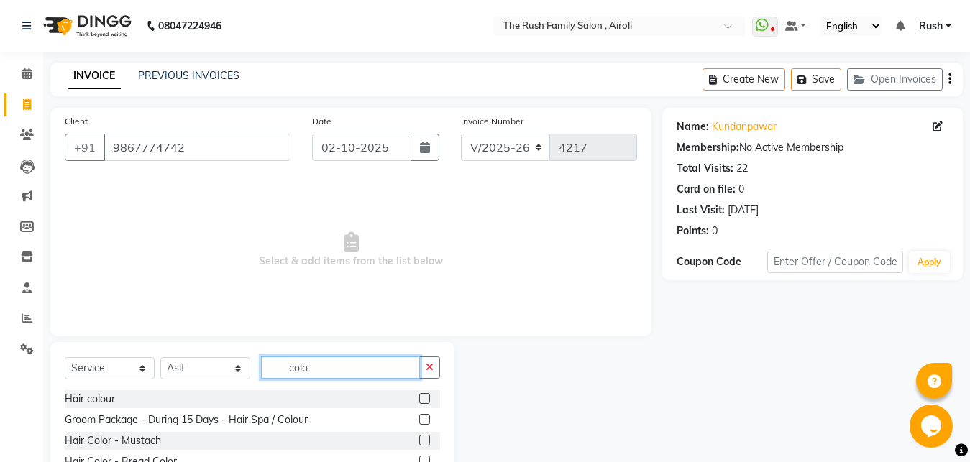
type input "colo"
click at [419, 401] on label at bounding box center [424, 398] width 11 height 11
click at [419, 401] on input "checkbox" at bounding box center [423, 399] width 9 height 9
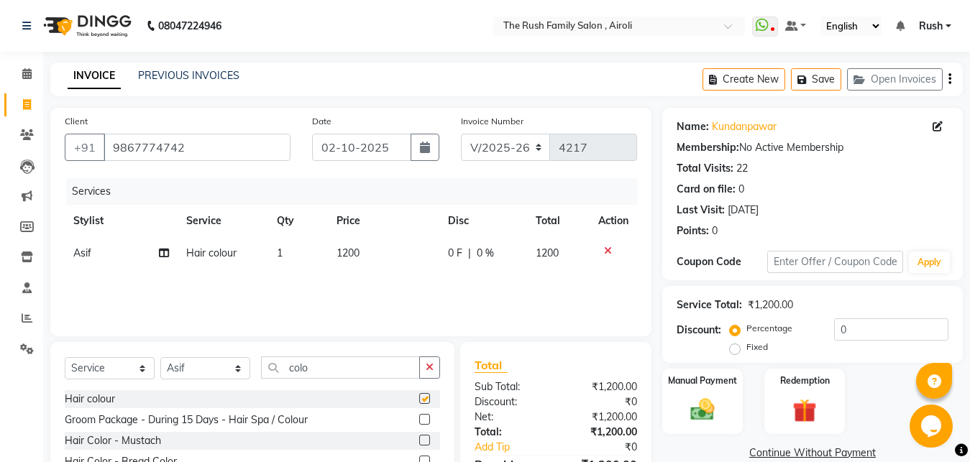
checkbox input "false"
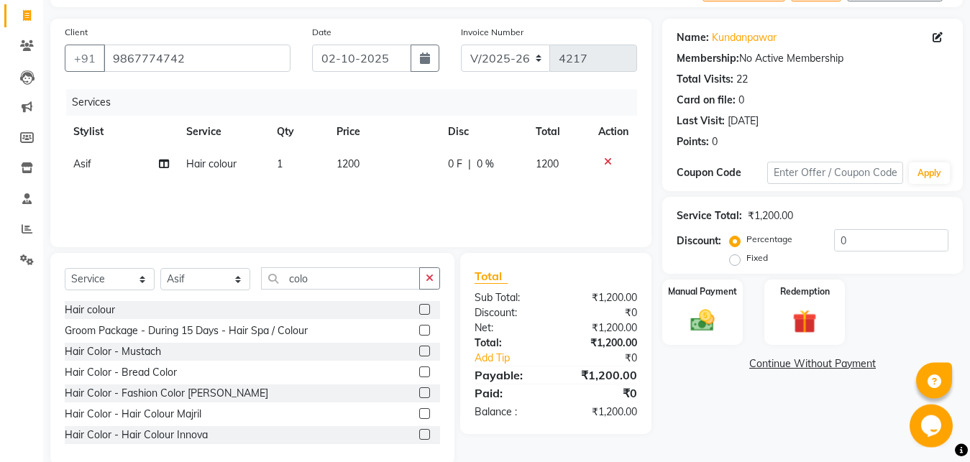
scroll to position [114, 0]
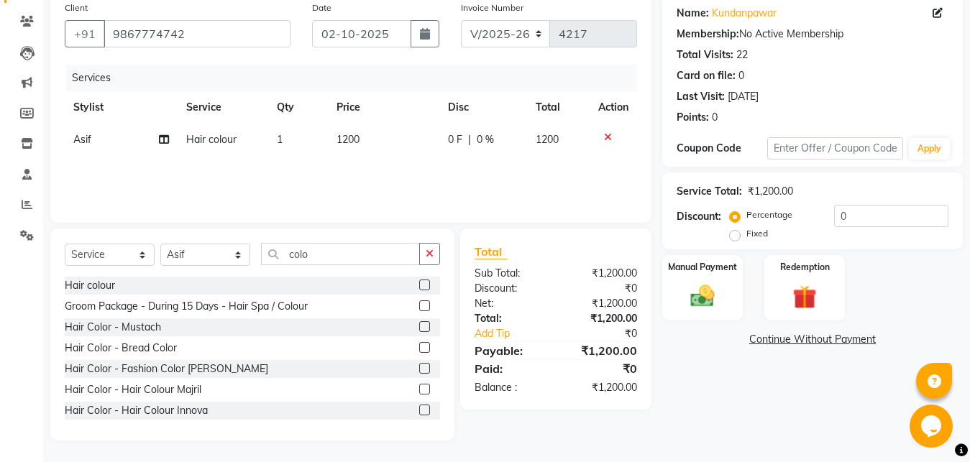
click at [419, 391] on label at bounding box center [424, 389] width 11 height 11
click at [419, 391] on input "checkbox" at bounding box center [423, 389] width 9 height 9
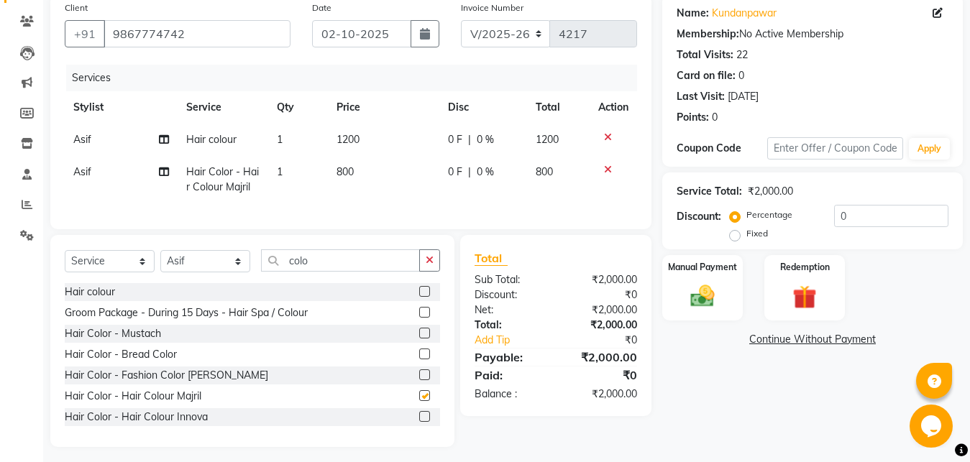
checkbox input "false"
click at [611, 138] on icon at bounding box center [608, 137] width 8 height 10
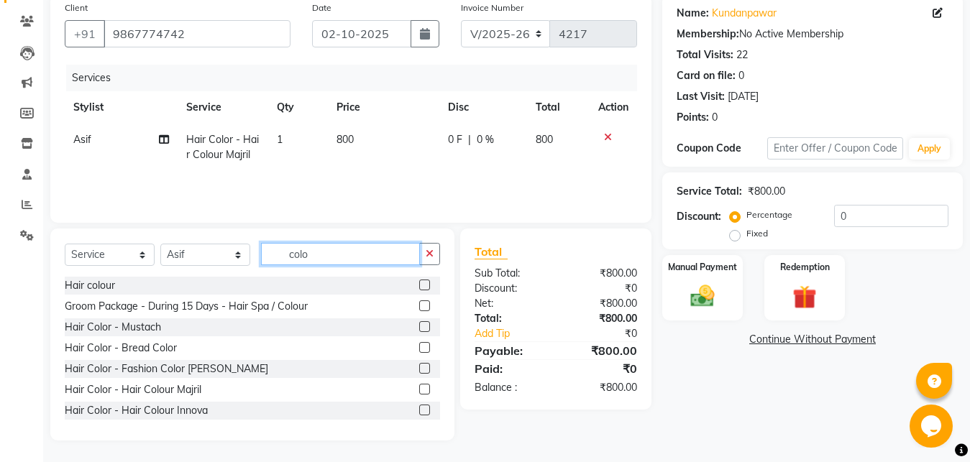
click at [321, 252] on input "colo" at bounding box center [340, 254] width 159 height 22
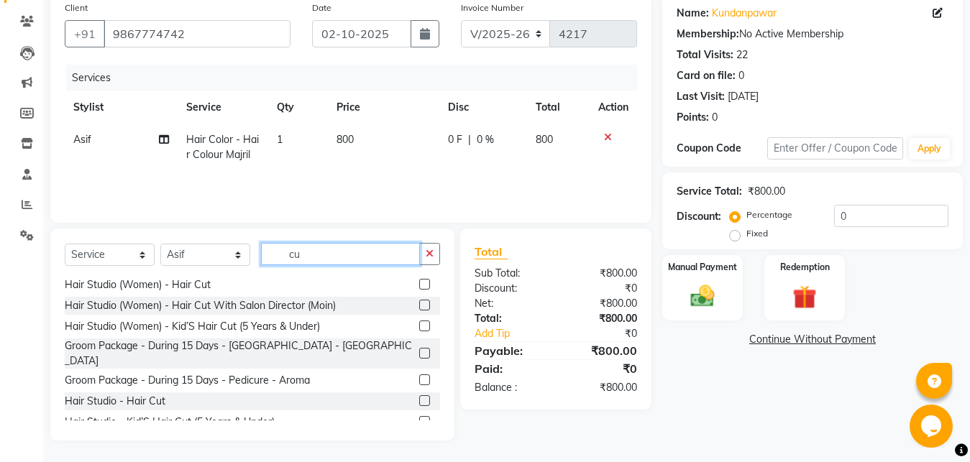
scroll to position [119, 0]
type input "cu"
click at [419, 394] on label at bounding box center [424, 399] width 11 height 11
click at [419, 396] on input "checkbox" at bounding box center [423, 400] width 9 height 9
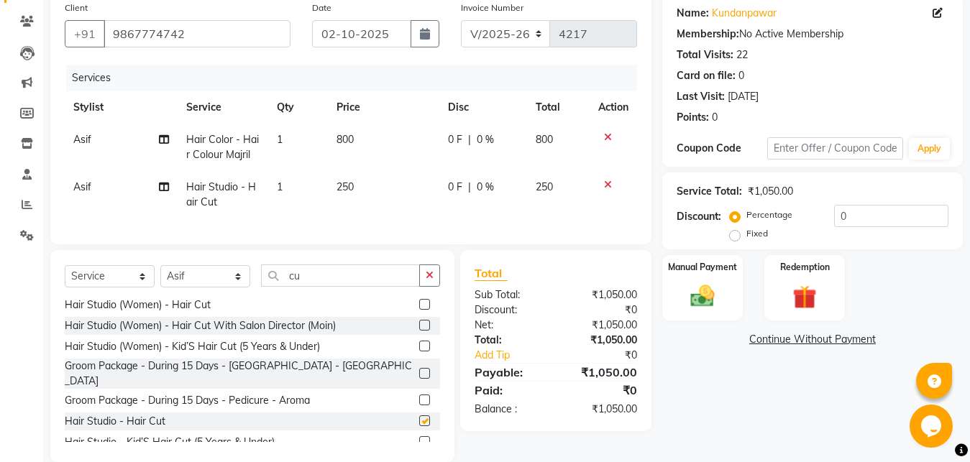
checkbox input "false"
click at [343, 287] on input "cu" at bounding box center [340, 276] width 159 height 22
click at [458, 140] on span "0 F" at bounding box center [455, 139] width 14 height 15
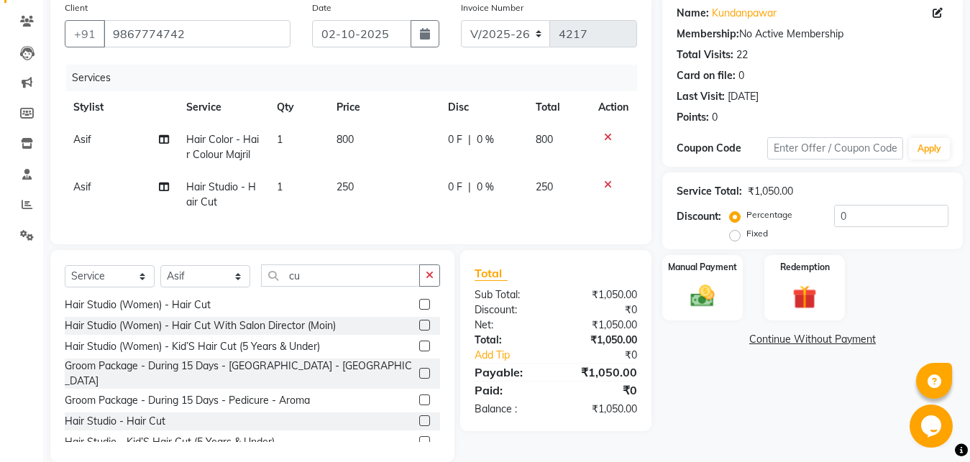
select select "88452"
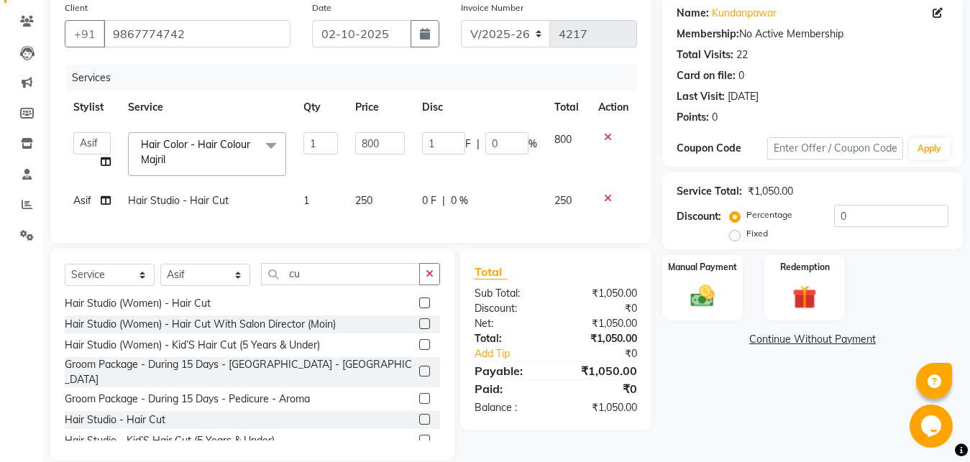
type input "1"
click at [458, 140] on input "1" at bounding box center [443, 143] width 43 height 22
click at [444, 142] on input "1" at bounding box center [443, 143] width 43 height 22
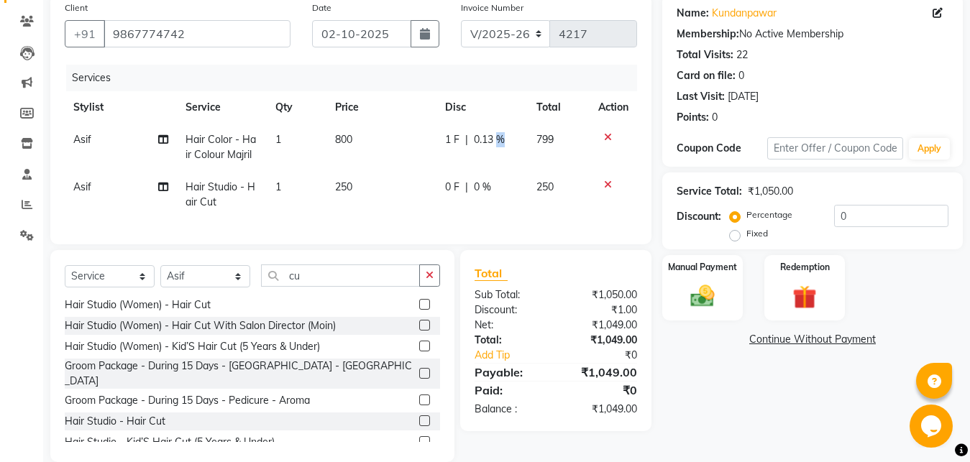
click at [495, 145] on span "0.13 %" at bounding box center [489, 139] width 31 height 15
select select "88452"
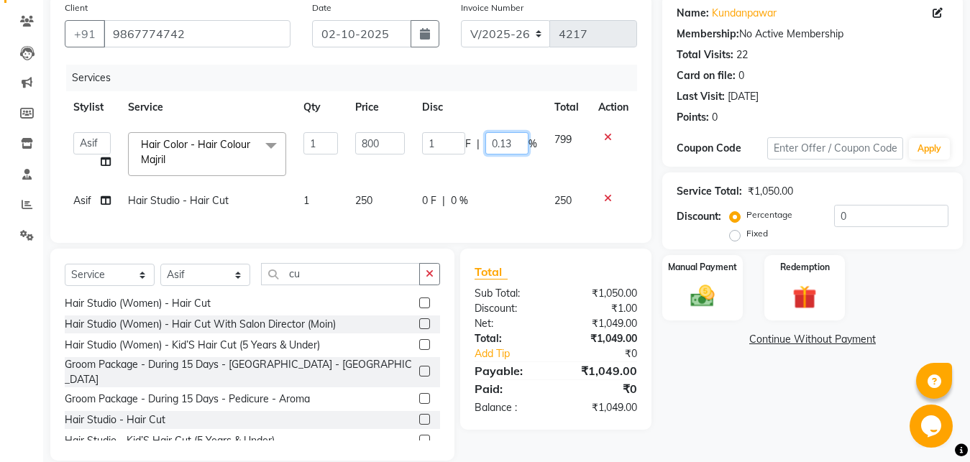
click at [495, 145] on input "0.13" at bounding box center [506, 143] width 43 height 22
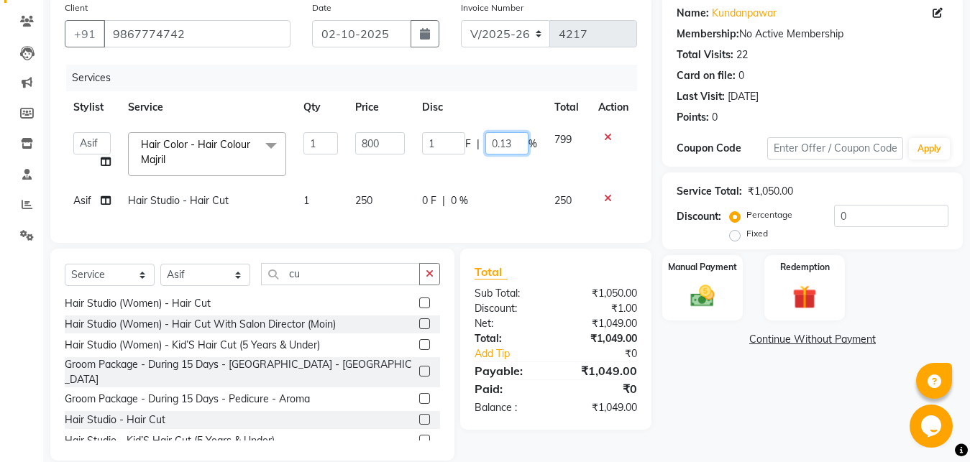
click at [495, 145] on input "0.13" at bounding box center [506, 143] width 43 height 22
type input "20"
click at [490, 165] on td "1 F | 20 %" at bounding box center [480, 154] width 132 height 61
select select "88452"
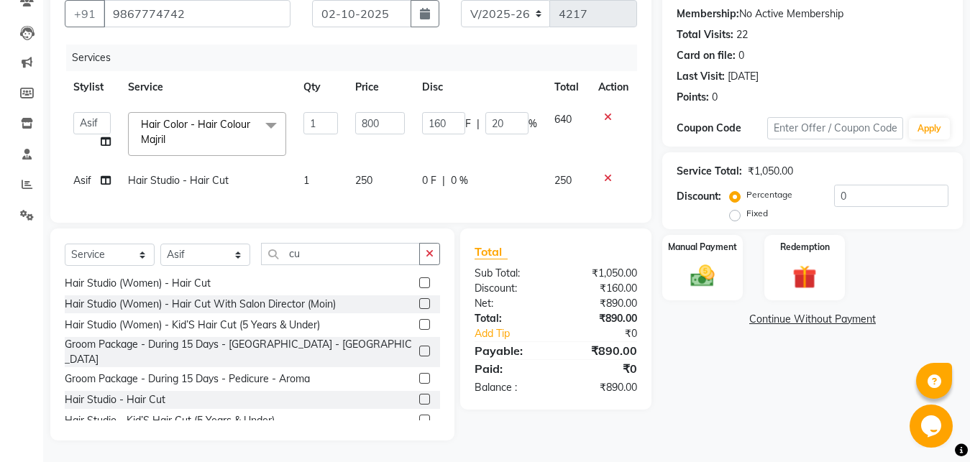
click at [454, 173] on span "0 %" at bounding box center [459, 180] width 17 height 15
select select "88452"
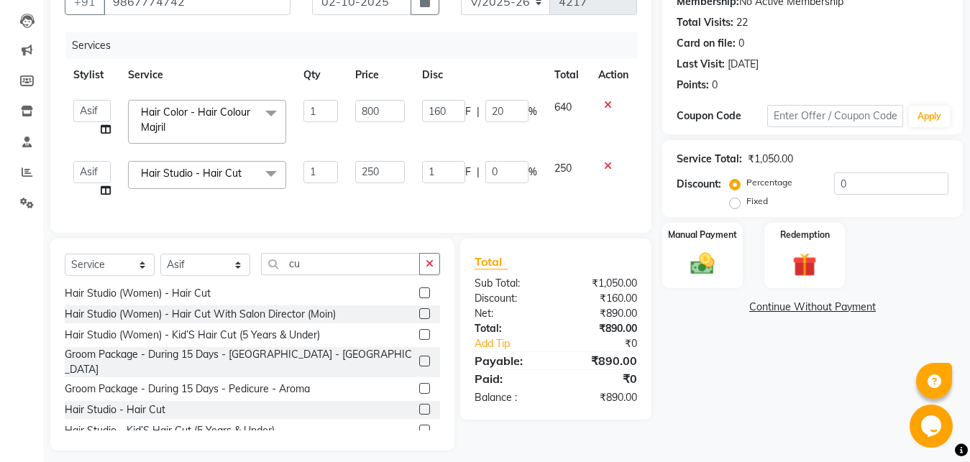
click at [454, 169] on input "1" at bounding box center [443, 172] width 43 height 22
click at [439, 174] on input "1" at bounding box center [443, 172] width 43 height 22
type input "50"
click at [403, 192] on div "Services Stylist Service Qty Price Disc Total Action [PERSON_NAME] [PERSON_NAME…" at bounding box center [351, 125] width 572 height 186
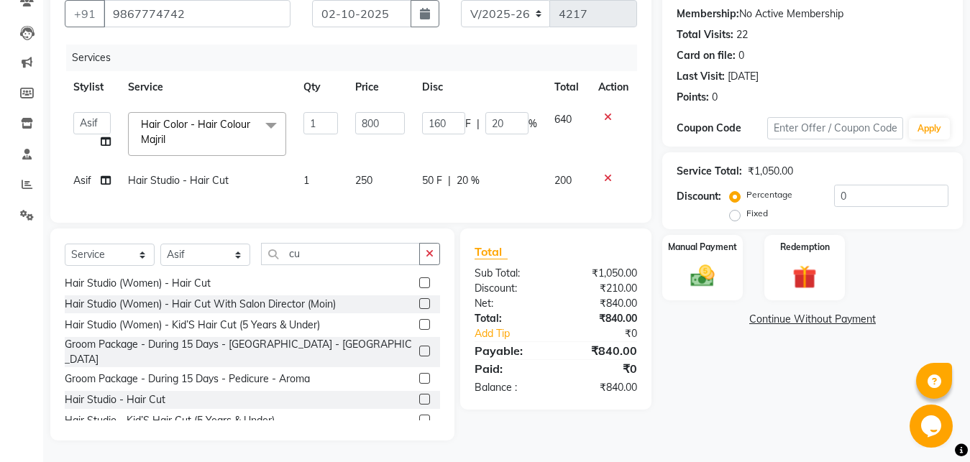
click at [434, 173] on span "50 F" at bounding box center [432, 180] width 20 height 15
select select "88452"
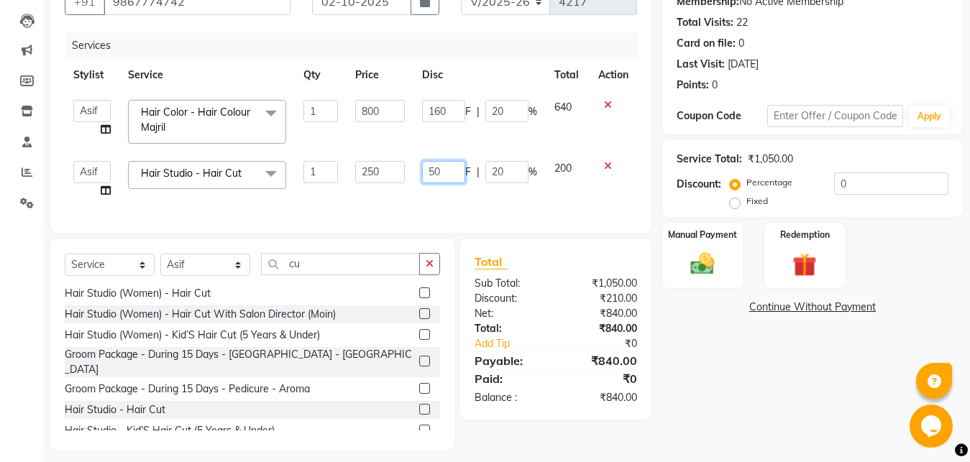
click at [434, 171] on input "50" at bounding box center [443, 172] width 43 height 22
type input "90"
click at [479, 195] on div "Services Stylist Service Qty Price Disc Total Action [PERSON_NAME] [PERSON_NAME…" at bounding box center [351, 125] width 572 height 186
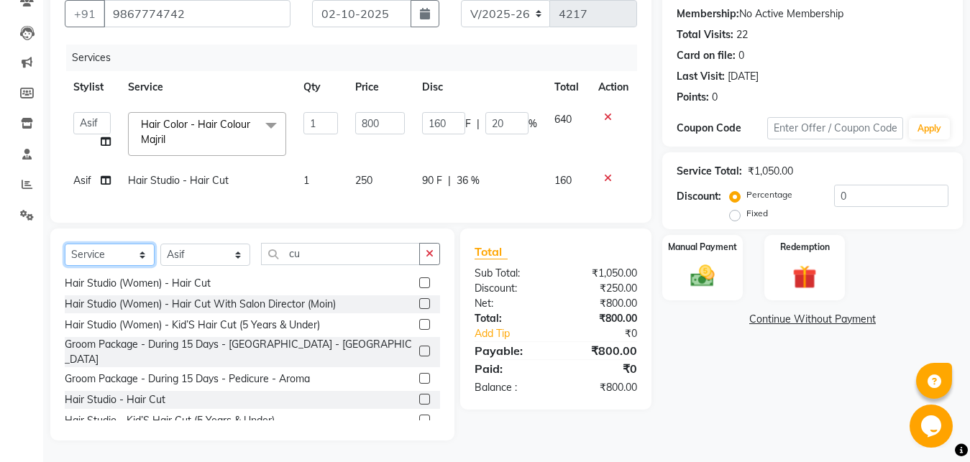
click at [65, 244] on select "Select Service Product Membership Package Voucher Prepaid Gift Card" at bounding box center [110, 255] width 90 height 22
select select "product"
click option "Product" at bounding box center [0, 0] width 0 height 0
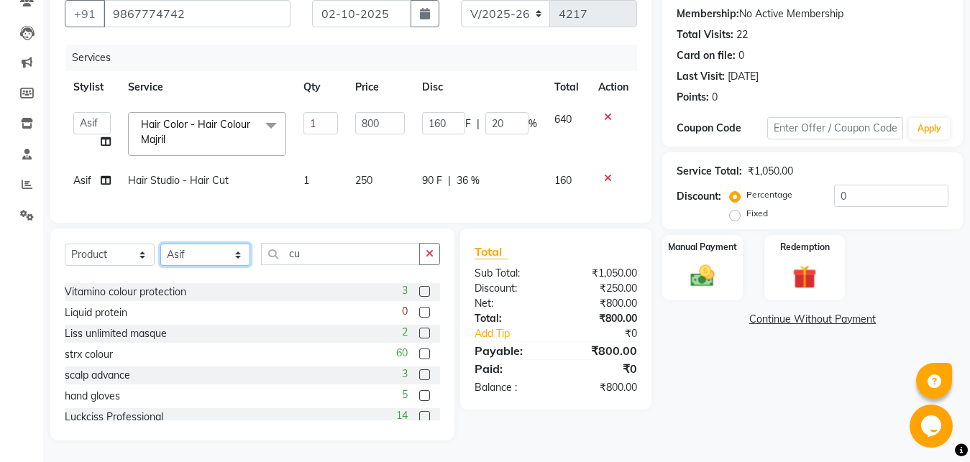
click at [160, 244] on select "Select Stylist [PERSON_NAME] [PERSON_NAME] Danish D.C Guddi [PERSON_NAME] [PERS…" at bounding box center [205, 255] width 90 height 22
click option "Rush" at bounding box center [0, 0] width 0 height 0
click at [160, 244] on select "Select Stylist [PERSON_NAME] [PERSON_NAME] Danish D.C Guddi [PERSON_NAME] [PERS…" at bounding box center [205, 255] width 90 height 22
select select "93078"
click option "Rush" at bounding box center [0, 0] width 0 height 0
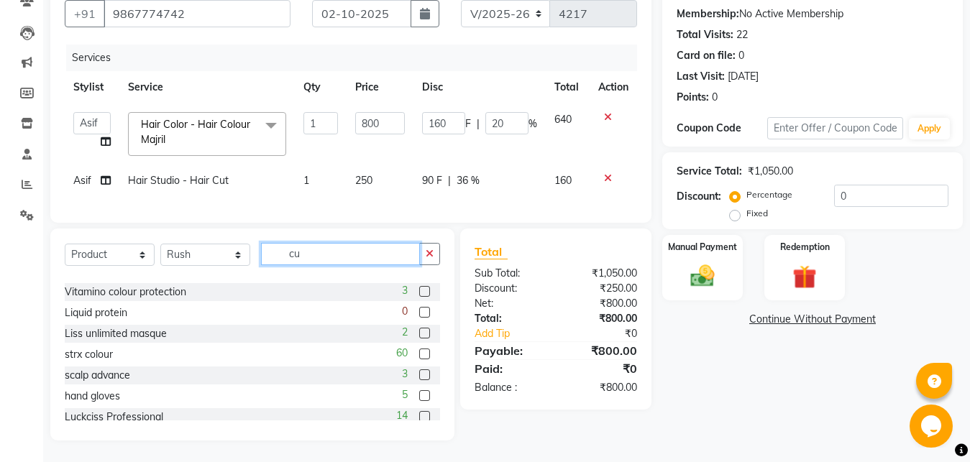
click at [339, 263] on input "cu" at bounding box center [340, 254] width 159 height 22
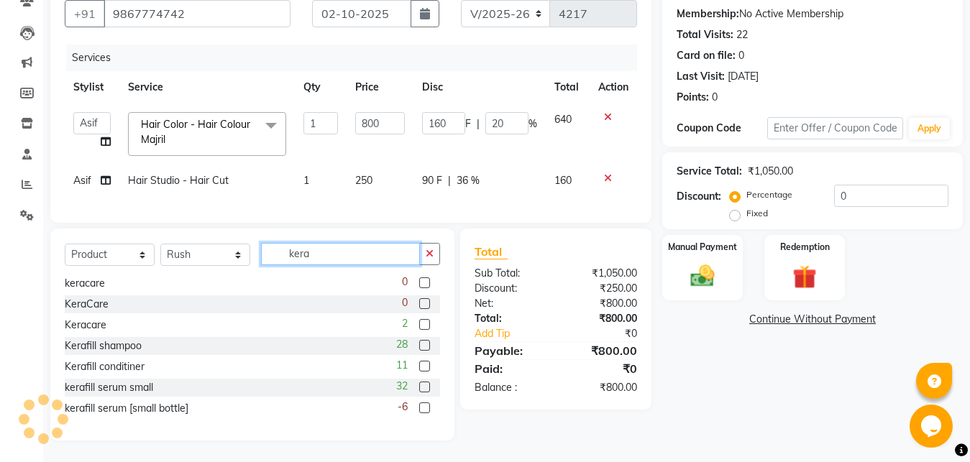
type input "kera"
click at [419, 341] on label at bounding box center [424, 345] width 11 height 11
click at [419, 342] on input "checkbox" at bounding box center [423, 346] width 9 height 9
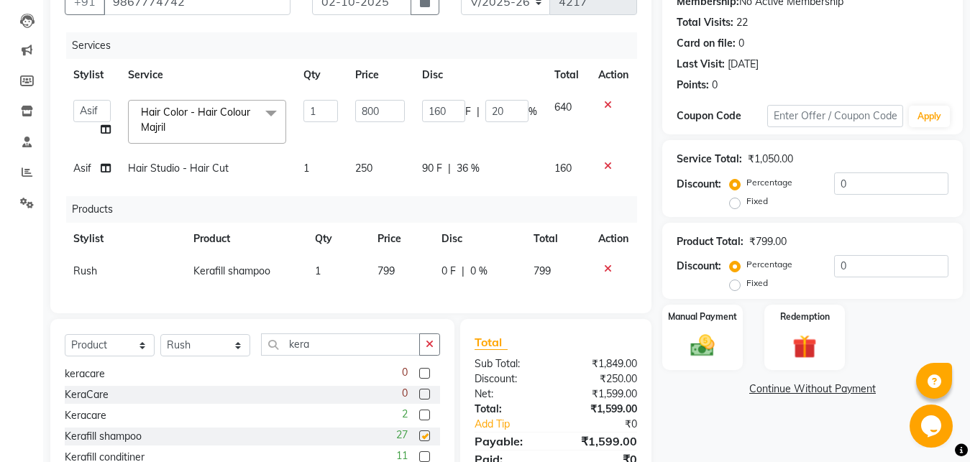
checkbox input "false"
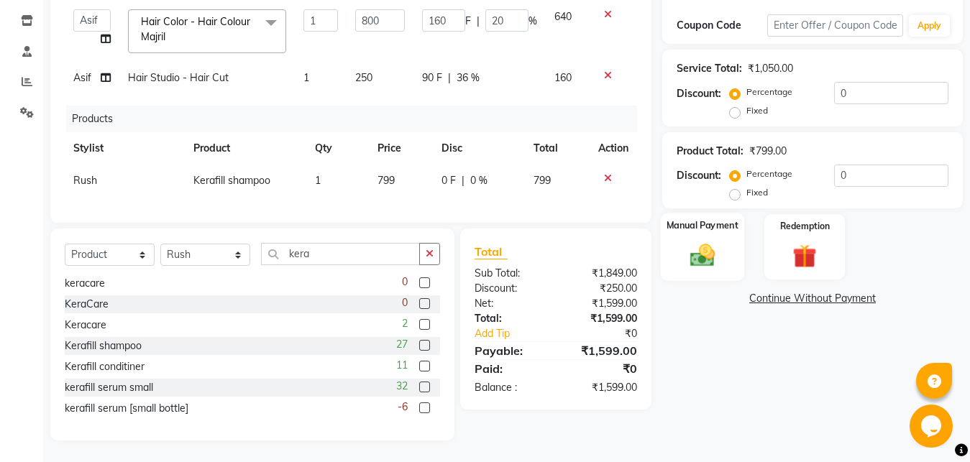
click at [721, 265] on div "Manual Payment" at bounding box center [702, 247] width 83 height 68
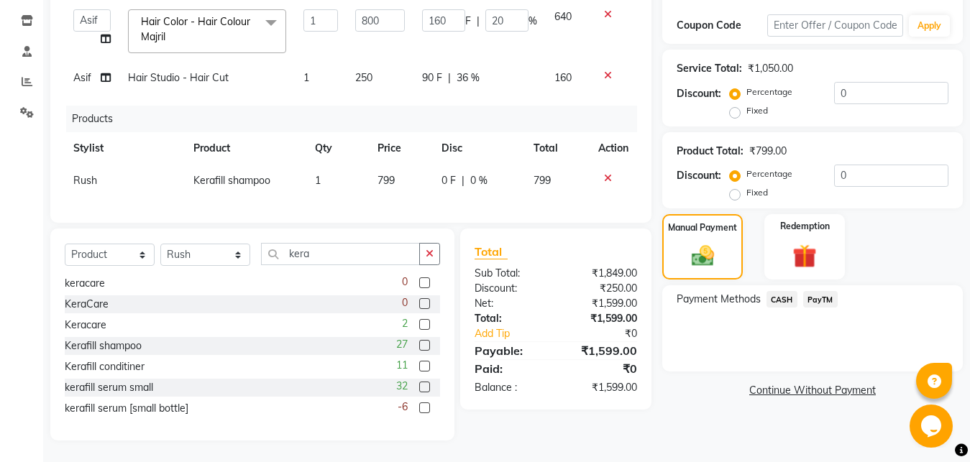
click at [814, 291] on span "PayTM" at bounding box center [820, 299] width 35 height 17
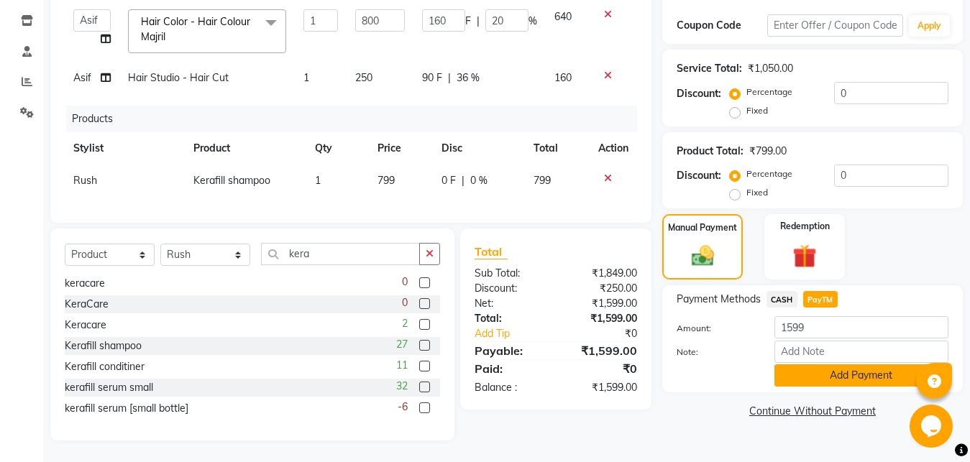
click at [821, 365] on button "Add Payment" at bounding box center [862, 376] width 174 height 22
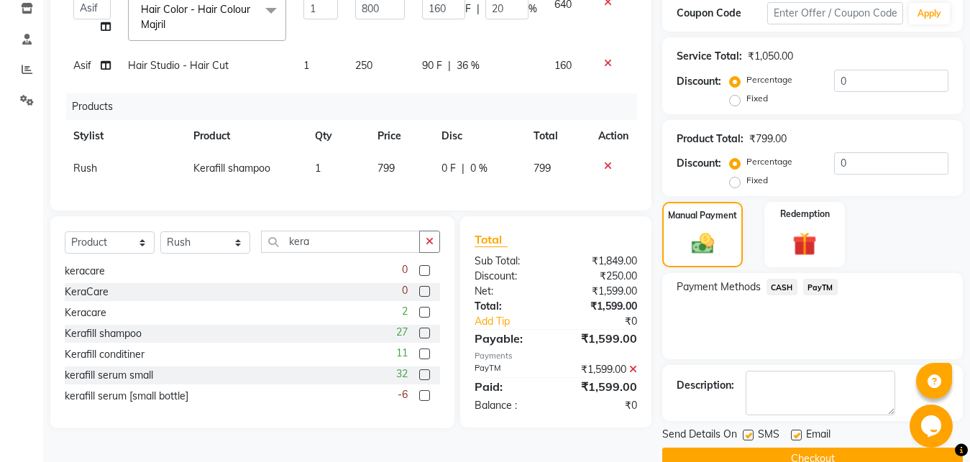
scroll to position [278, 0]
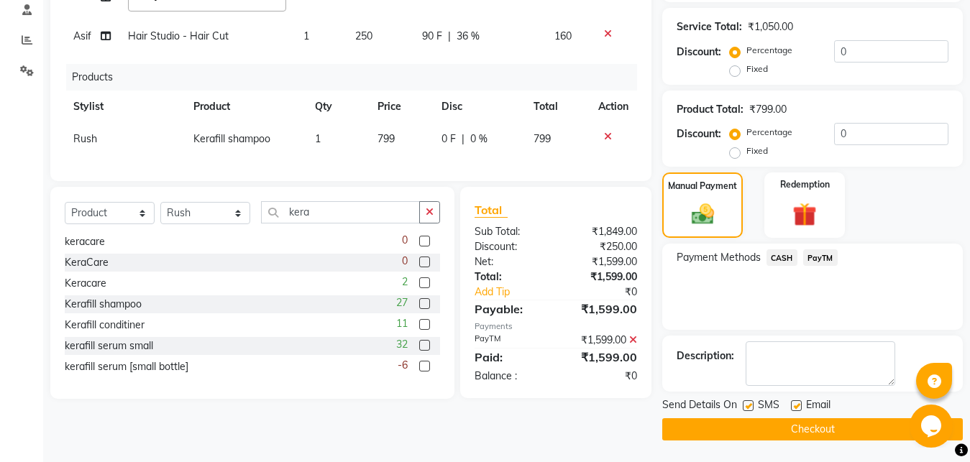
click at [751, 403] on label at bounding box center [748, 406] width 11 height 11
click at [751, 403] on input "checkbox" at bounding box center [747, 406] width 9 height 9
checkbox input "false"
click at [795, 405] on label at bounding box center [796, 406] width 11 height 11
click at [795, 405] on input "checkbox" at bounding box center [795, 406] width 9 height 9
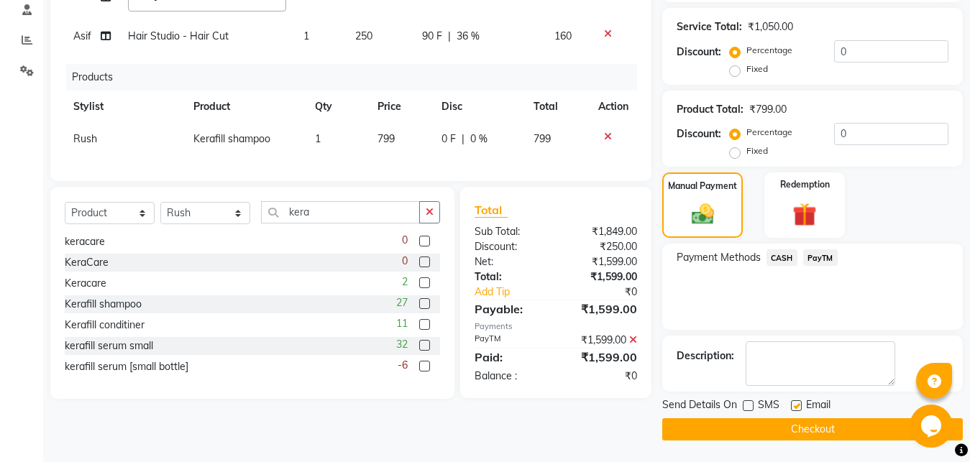
checkbox input "false"
click at [775, 429] on button "Checkout" at bounding box center [812, 430] width 301 height 22
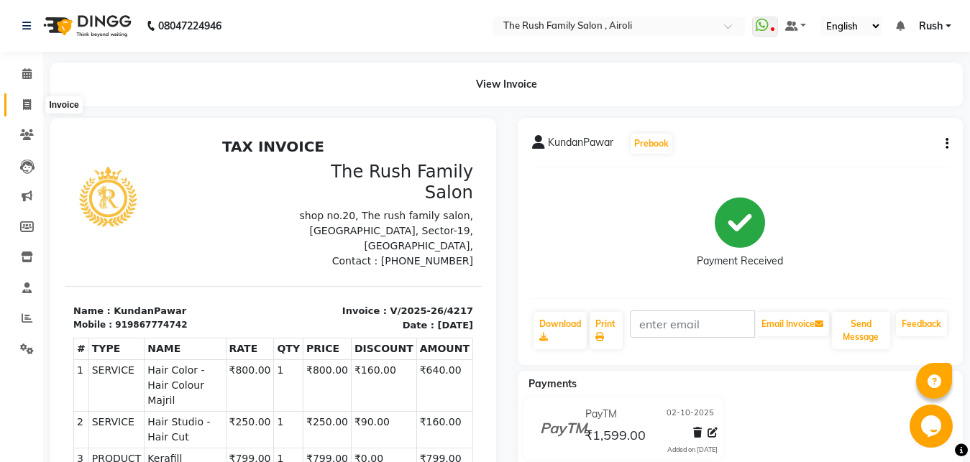
click at [24, 111] on span at bounding box center [26, 105] width 25 height 17
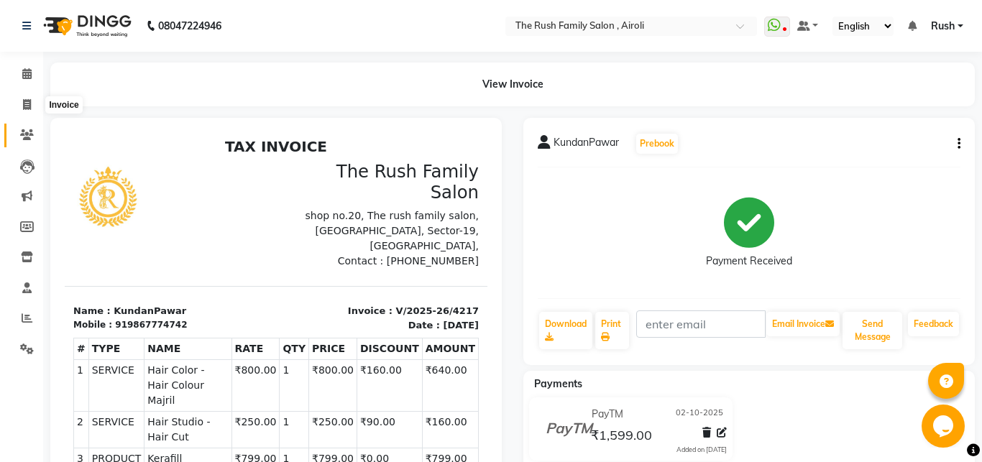
select select "5419"
select select "service"
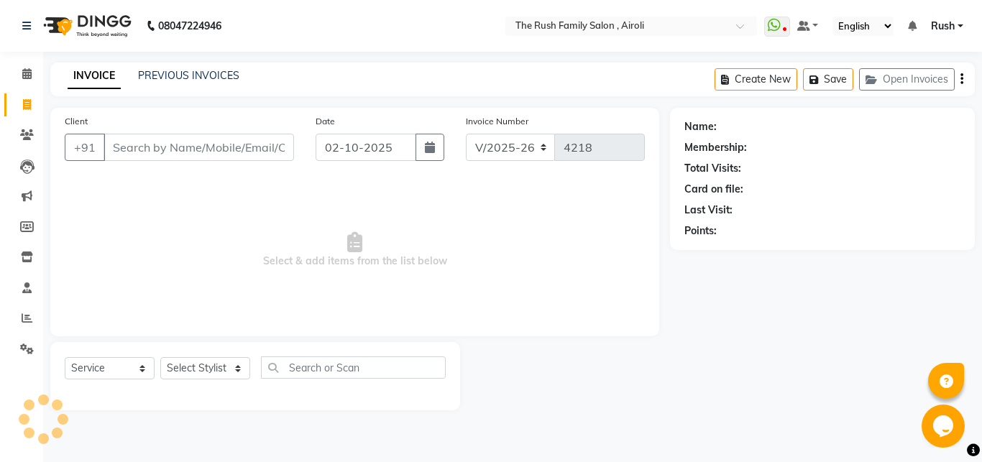
click at [180, 148] on input "Client" at bounding box center [199, 147] width 191 height 27
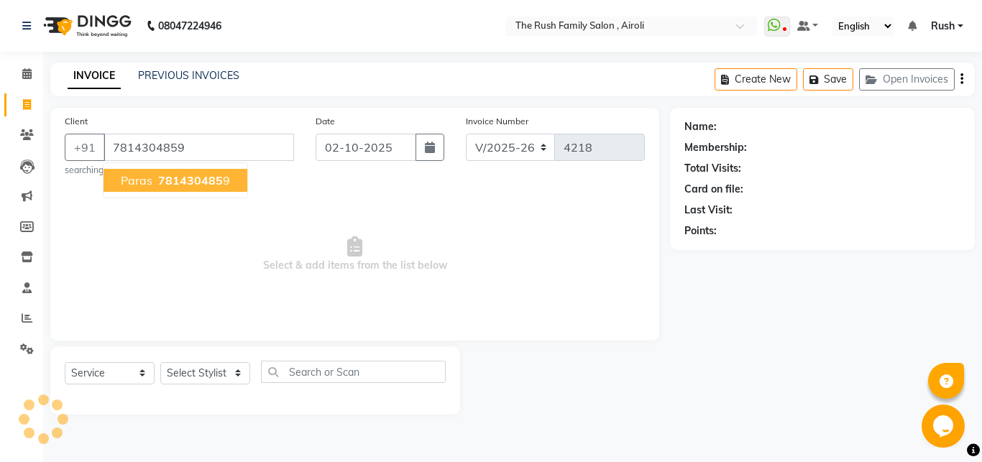
type input "7814304859"
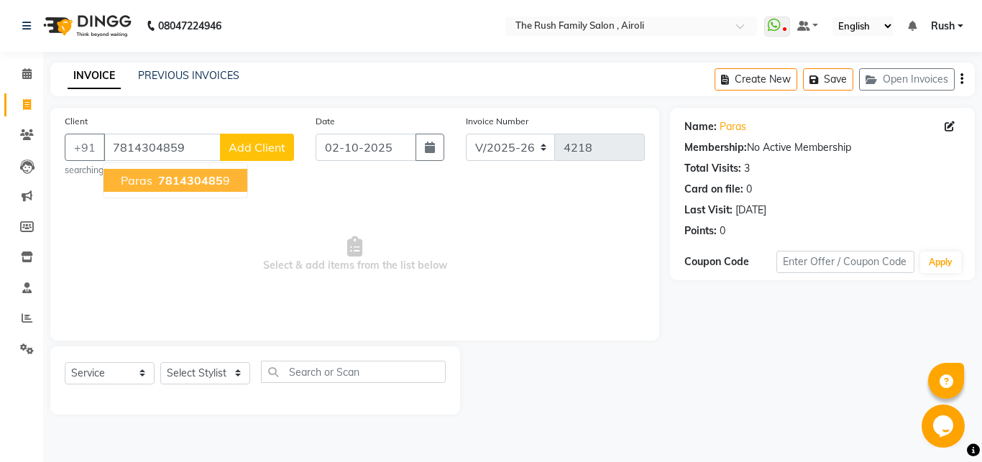
click at [139, 192] on ngb-typeahead-window "paras 781430485 9" at bounding box center [175, 181] width 145 height 36
click at [137, 186] on span "paras" at bounding box center [137, 180] width 32 height 14
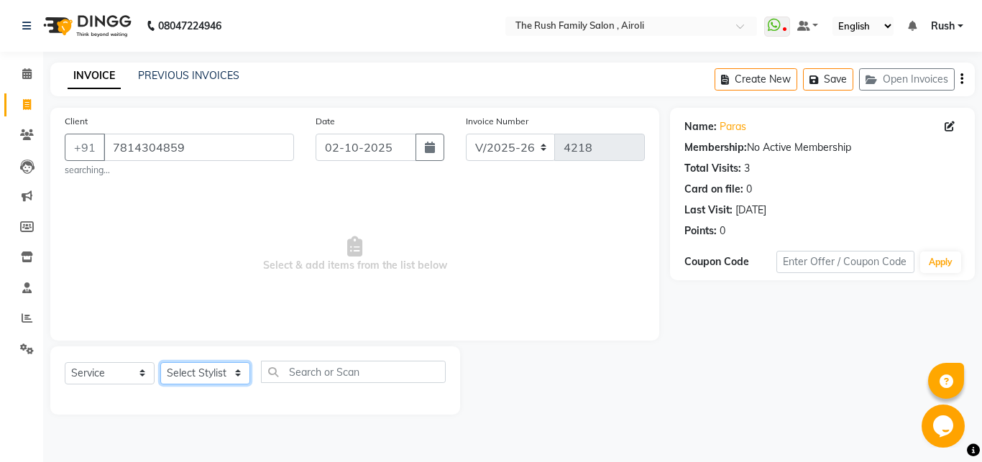
click at [160, 362] on select "Select Stylist [PERSON_NAME] [PERSON_NAME] Danish D.C Guddi [PERSON_NAME] [PERS…" at bounding box center [205, 373] width 90 height 22
select select "65380"
click option "Danish" at bounding box center [0, 0] width 0 height 0
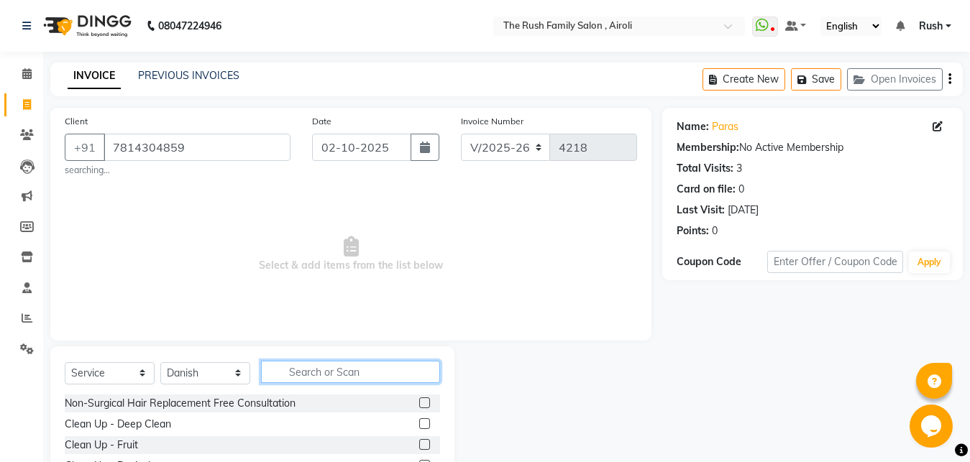
click at [360, 380] on input "text" at bounding box center [350, 372] width 179 height 22
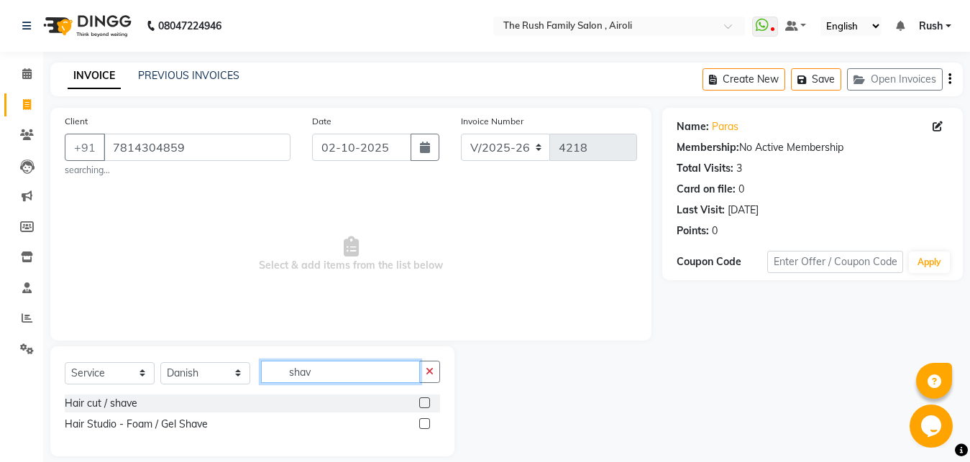
type input "shav"
click at [416, 403] on div "Hair cut / shave" at bounding box center [252, 404] width 375 height 18
click at [425, 404] on label at bounding box center [424, 403] width 11 height 11
click at [425, 404] on input "checkbox" at bounding box center [423, 403] width 9 height 9
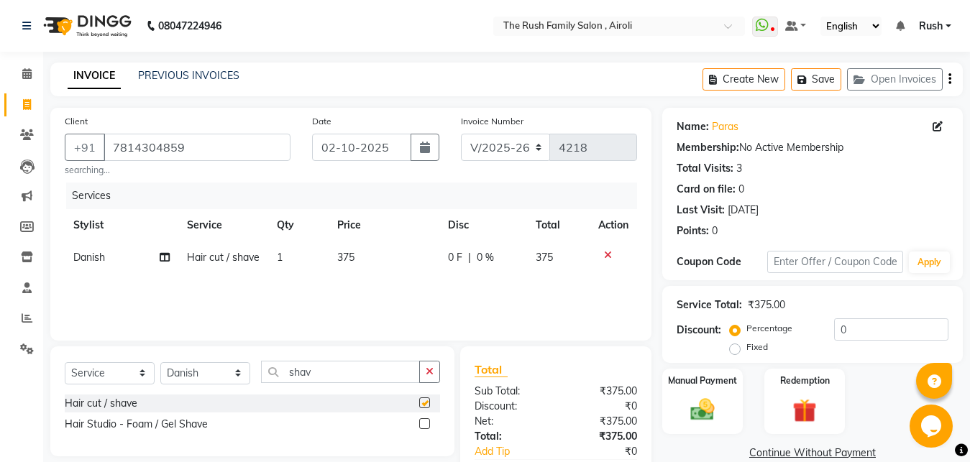
checkbox input "false"
click at [455, 252] on span "0 F" at bounding box center [455, 257] width 14 height 15
select select "65380"
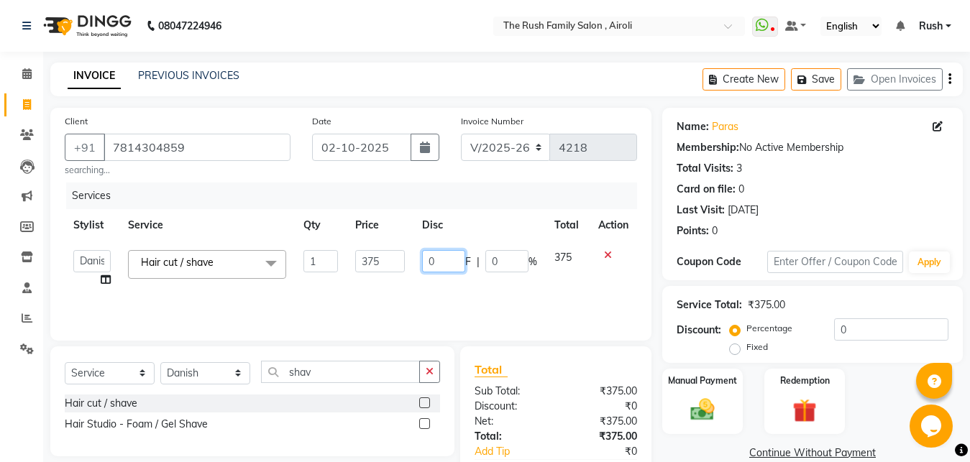
click at [455, 252] on input "0" at bounding box center [443, 261] width 43 height 22
click at [438, 265] on input "0" at bounding box center [443, 261] width 43 height 22
type input "125"
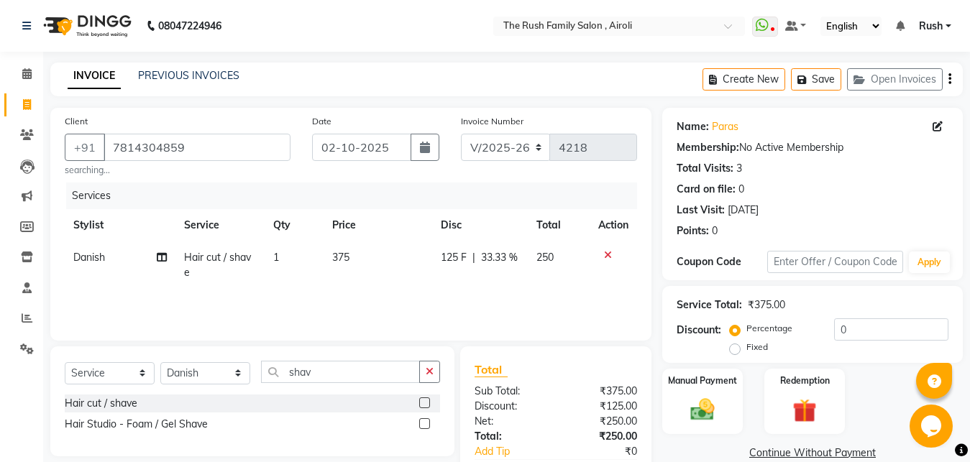
click at [413, 293] on div "Services Stylist Service Qty Price Disc Total Action Danish Hair cut / shave 1 …" at bounding box center [351, 255] width 572 height 144
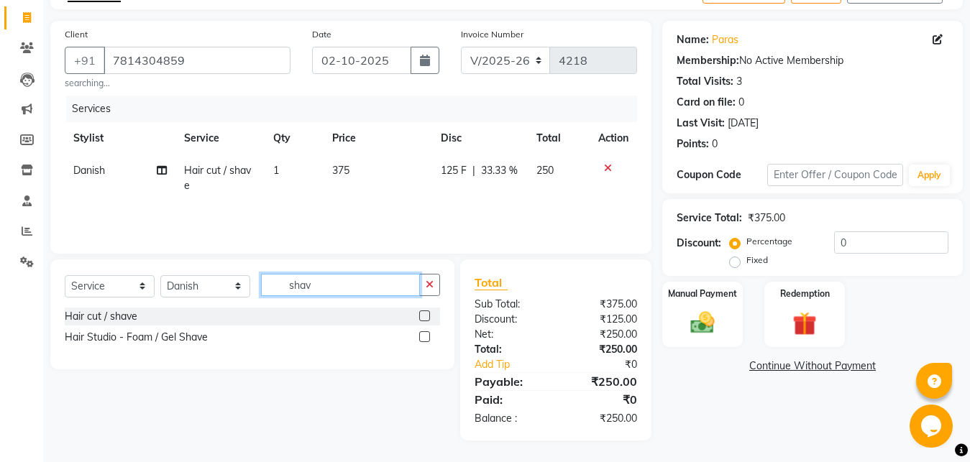
click at [329, 284] on input "shav" at bounding box center [340, 285] width 159 height 22
click at [65, 275] on select "Select Service Product Membership Package Voucher Prepaid Gift Card" at bounding box center [110, 286] width 90 height 22
click option "Service" at bounding box center [0, 0] width 0 height 0
click at [65, 275] on select "Select Service Product Membership Package Voucher Prepaid Gift Card" at bounding box center [110, 286] width 90 height 22
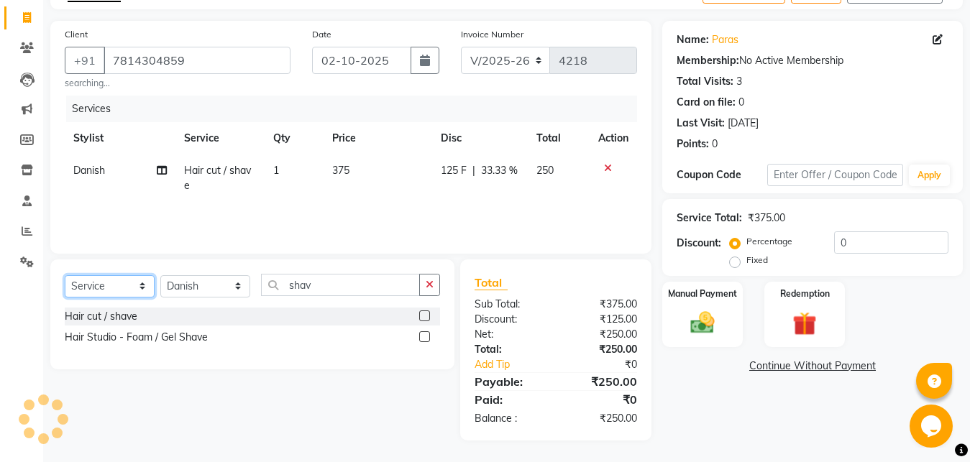
select select "product"
click option "Product" at bounding box center [0, 0] width 0 height 0
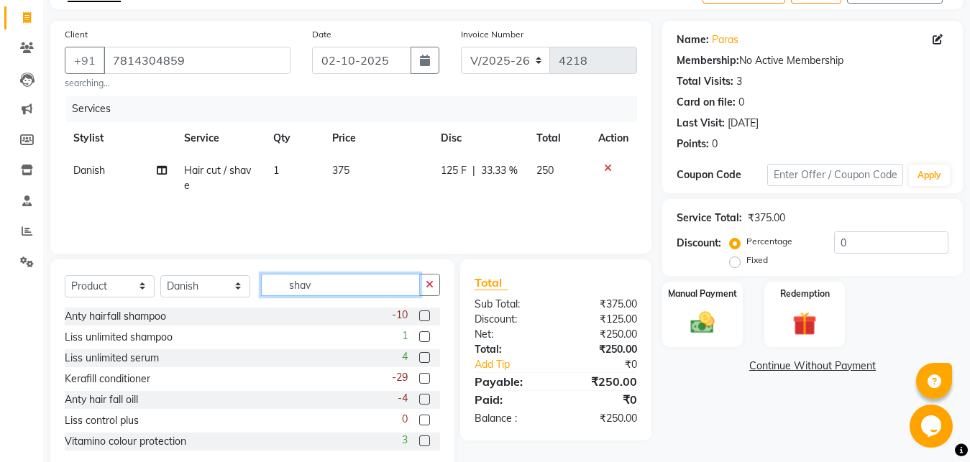
click at [325, 287] on input "shav" at bounding box center [340, 285] width 159 height 22
type input "sham"
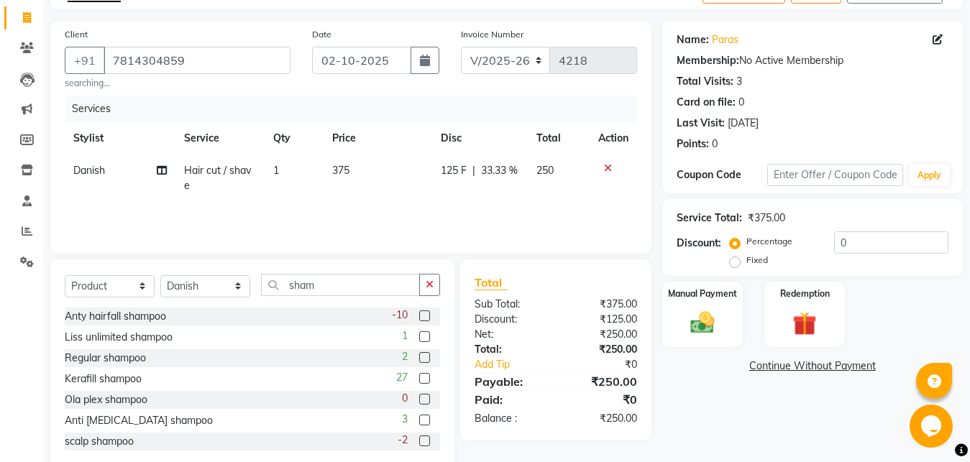
click at [419, 424] on label at bounding box center [424, 420] width 11 height 11
click at [419, 424] on input "checkbox" at bounding box center [423, 420] width 9 height 9
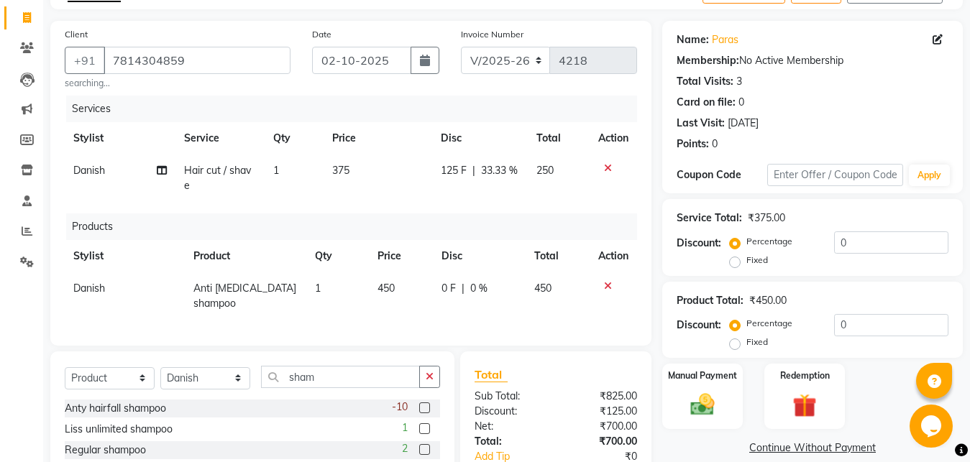
checkbox input "false"
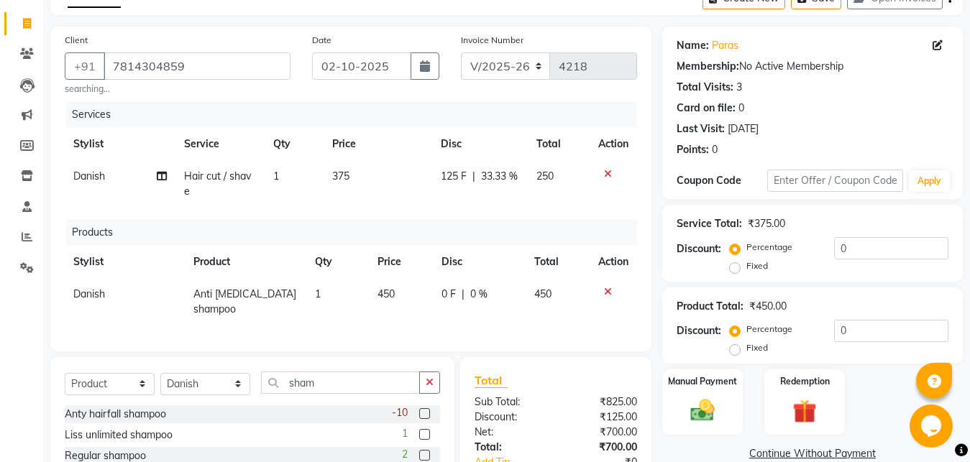
scroll to position [76, 0]
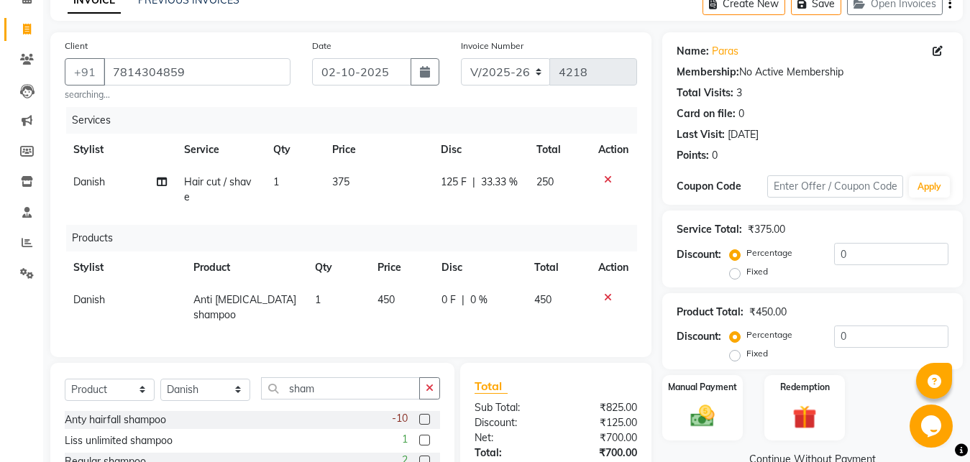
click at [453, 188] on span "125 F" at bounding box center [454, 182] width 26 height 15
select select "65380"
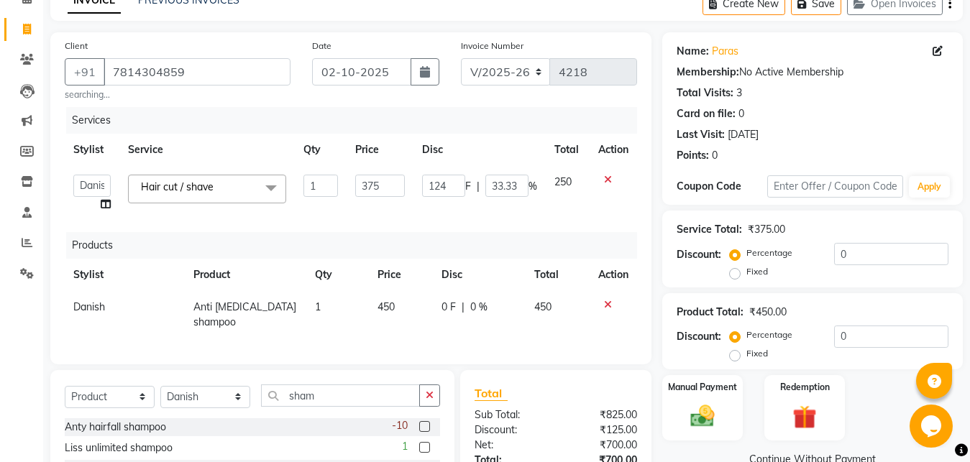
click at [453, 188] on input "124" at bounding box center [443, 186] width 43 height 22
click at [439, 185] on input "124" at bounding box center [443, 186] width 43 height 22
type input "130"
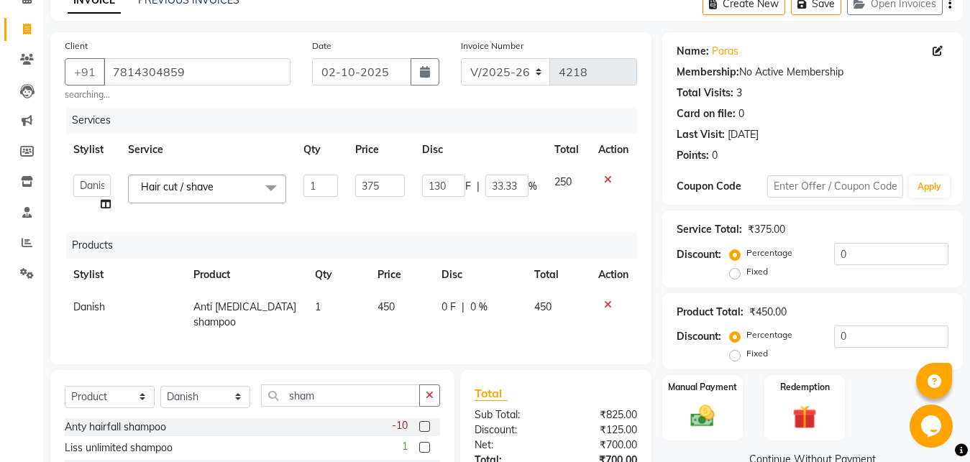
click at [435, 232] on div "Services Stylist Service Qty Price Disc Total Action [PERSON_NAME] [PERSON_NAME…" at bounding box center [351, 228] width 572 height 243
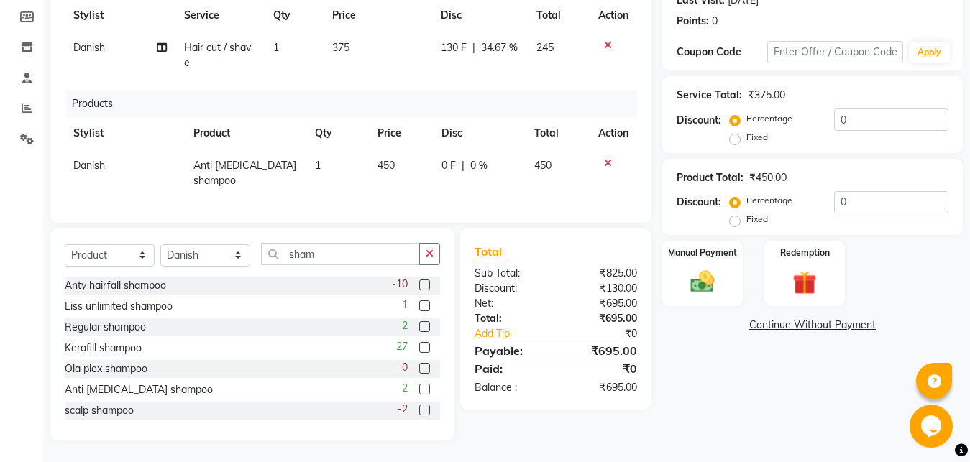
scroll to position [222, 0]
click at [714, 268] on img at bounding box center [702, 282] width 40 height 29
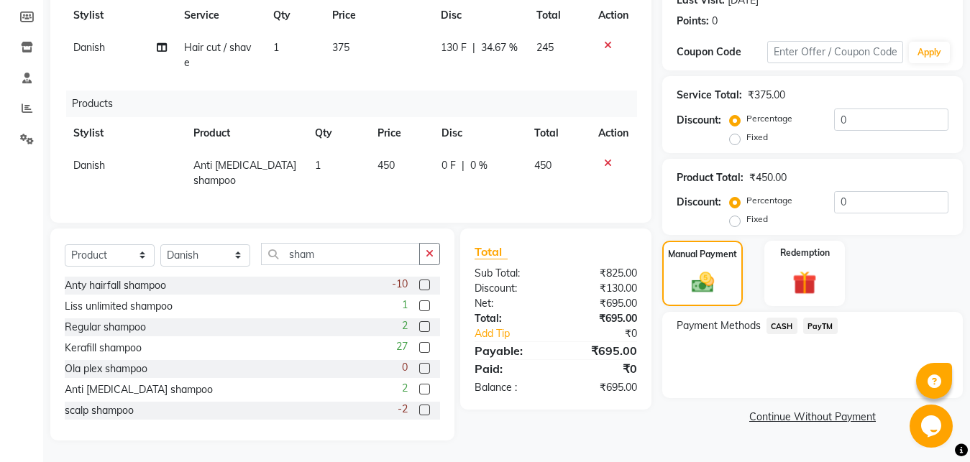
click at [826, 318] on span "PayTM" at bounding box center [820, 326] width 35 height 17
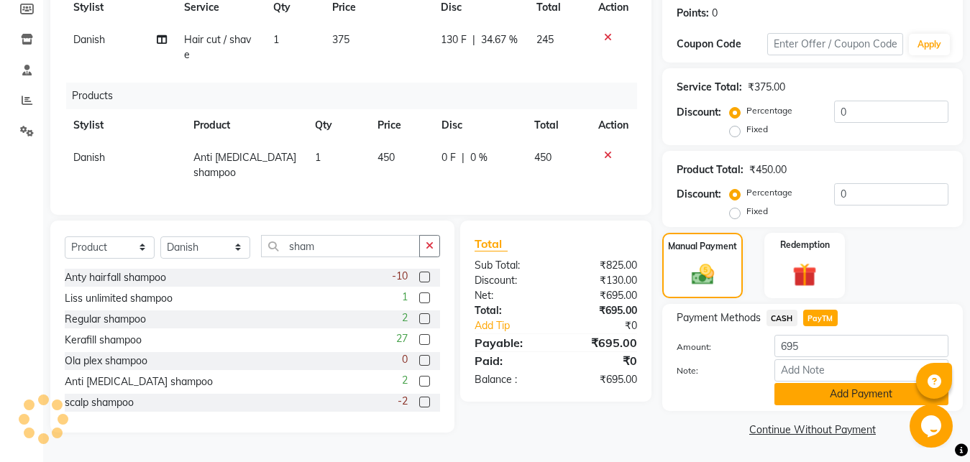
click at [813, 387] on button "Add Payment" at bounding box center [862, 394] width 174 height 22
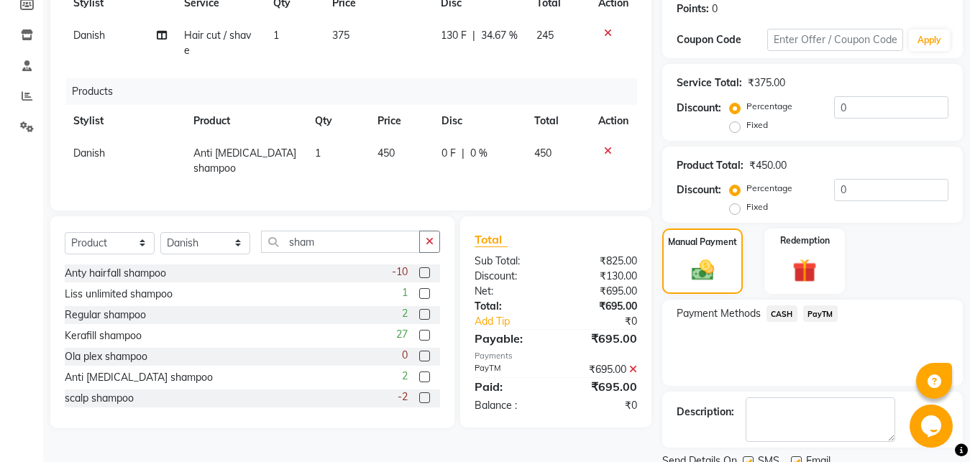
scroll to position [278, 0]
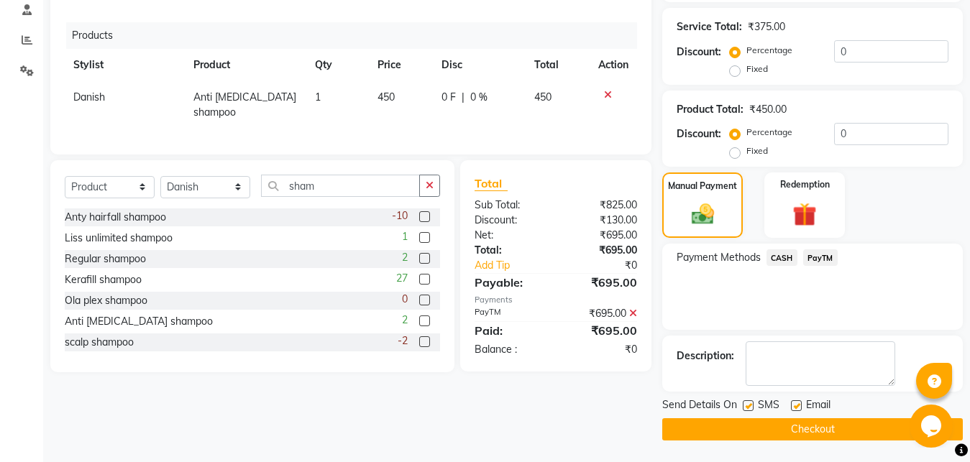
click at [754, 407] on label at bounding box center [748, 406] width 11 height 11
click at [752, 407] on input "checkbox" at bounding box center [747, 406] width 9 height 9
checkbox input "false"
click at [793, 409] on label at bounding box center [796, 406] width 11 height 11
click at [793, 409] on input "checkbox" at bounding box center [795, 406] width 9 height 9
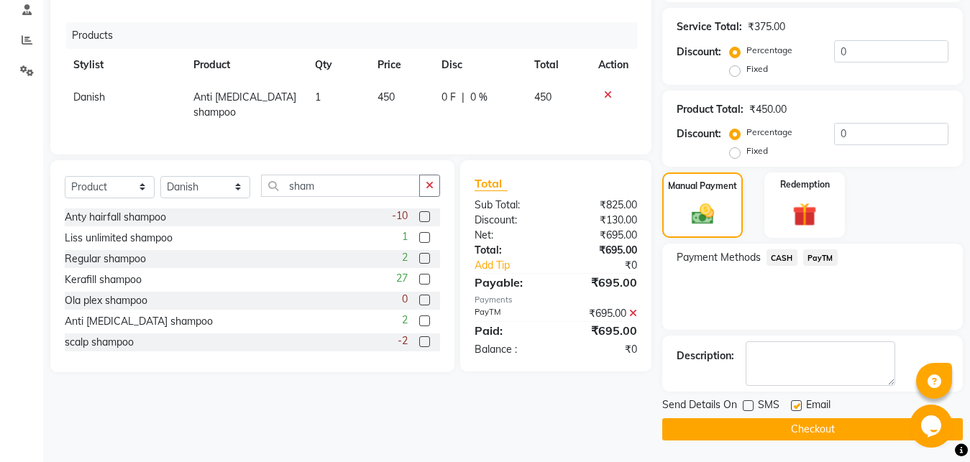
checkbox input "false"
click at [785, 431] on button "Checkout" at bounding box center [812, 430] width 301 height 22
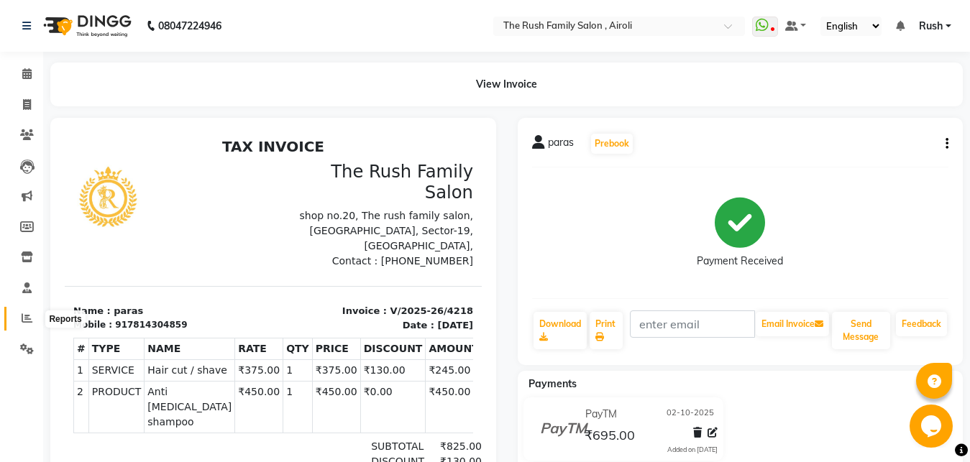
click at [33, 317] on span at bounding box center [26, 319] width 25 height 17
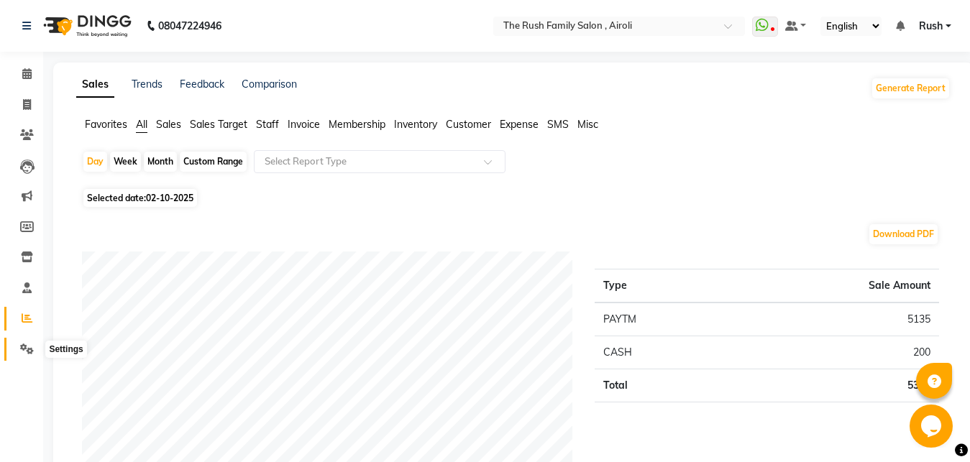
click at [21, 344] on icon at bounding box center [27, 349] width 14 height 11
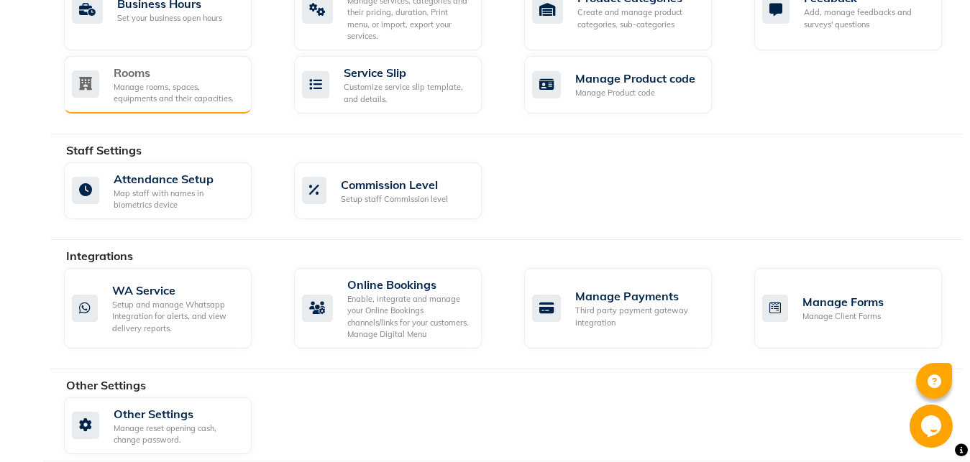
scroll to position [618, 0]
click at [161, 423] on div "Manage reset opening cash, change password." at bounding box center [177, 435] width 127 height 24
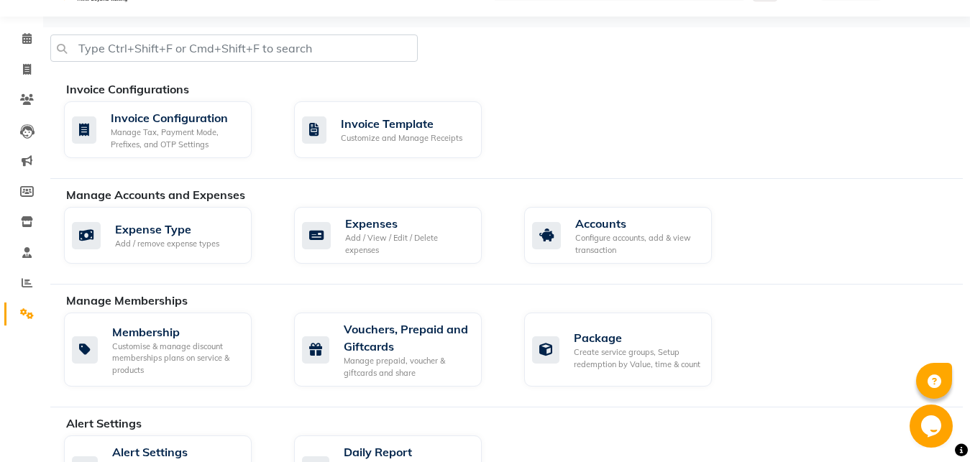
select select "2: 15"
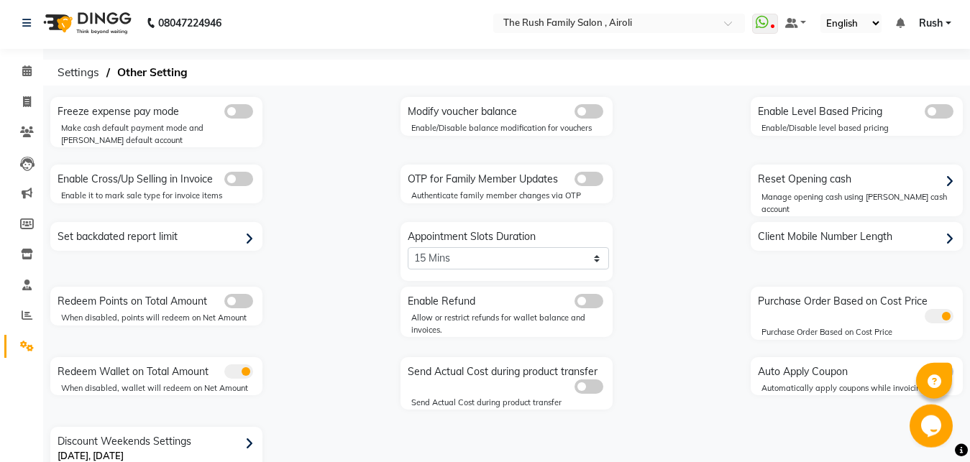
scroll to position [0, 0]
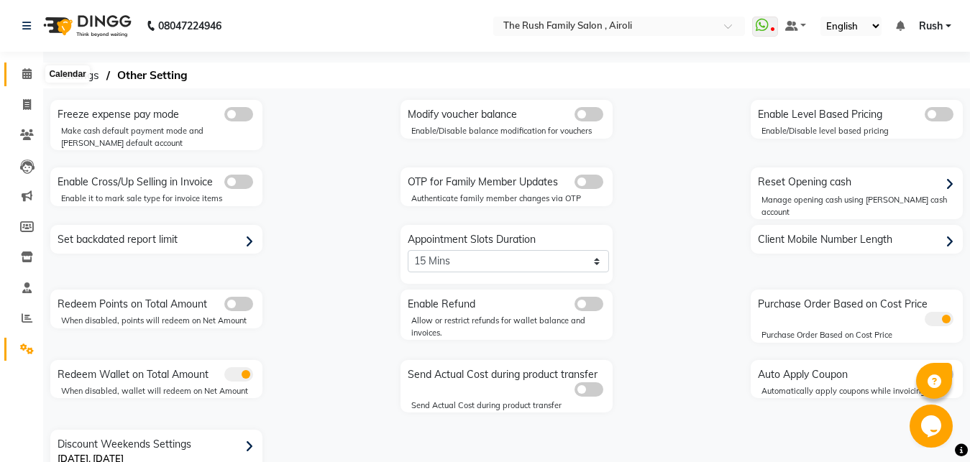
click at [31, 81] on span at bounding box center [26, 74] width 25 height 17
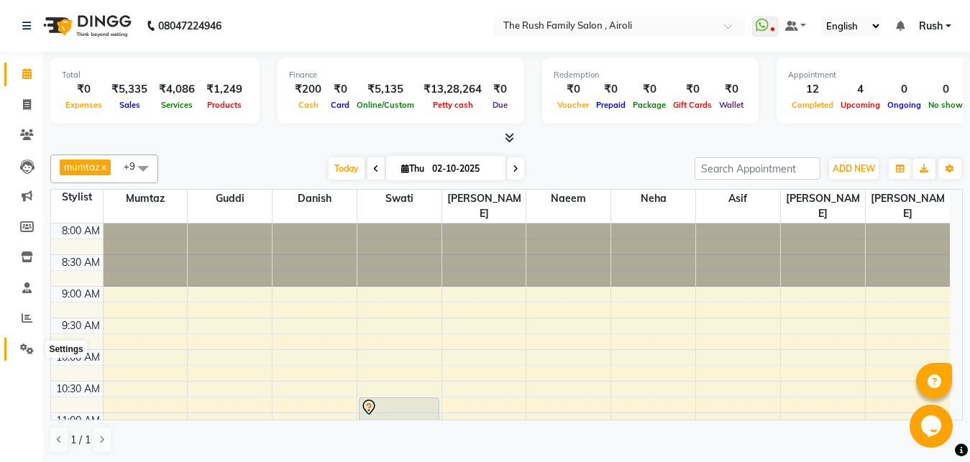
click at [26, 343] on span at bounding box center [26, 350] width 25 height 17
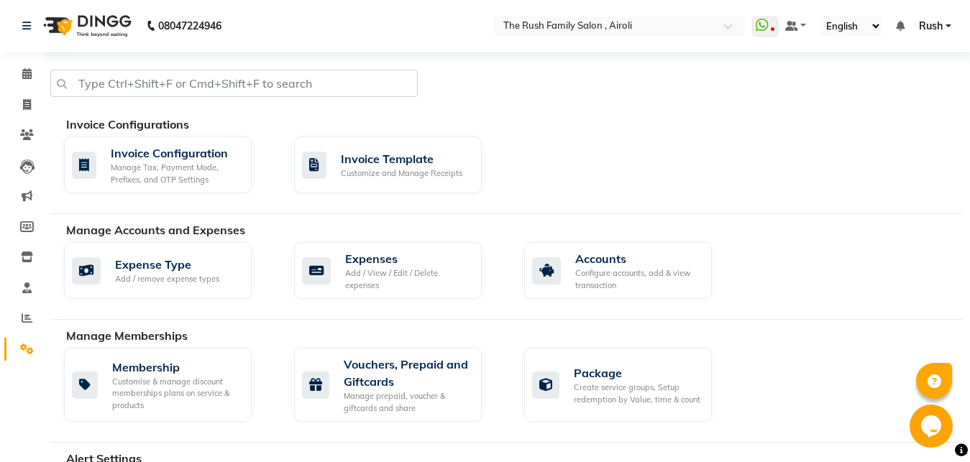
scroll to position [220, 0]
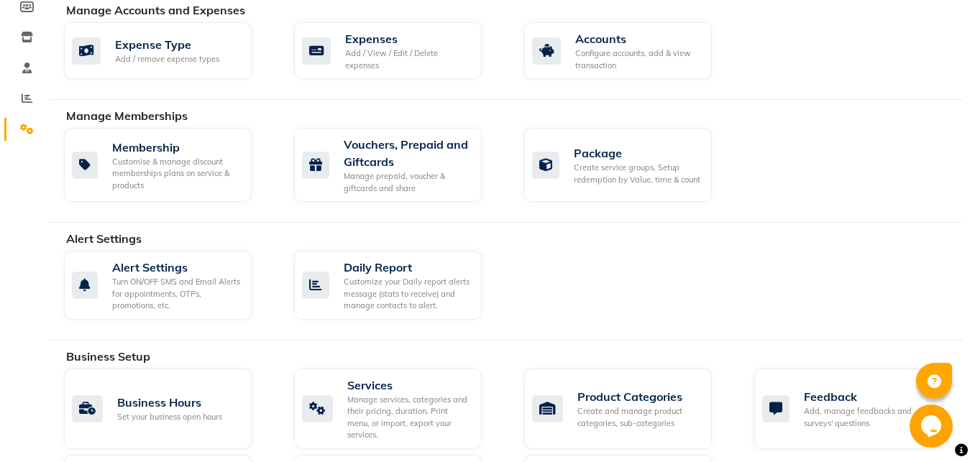
click at [678, 270] on div "Alert Settings Turn ON/OFF SMS and Email Alerts for appointments, OTPs, promoti…" at bounding box center [513, 288] width 921 height 75
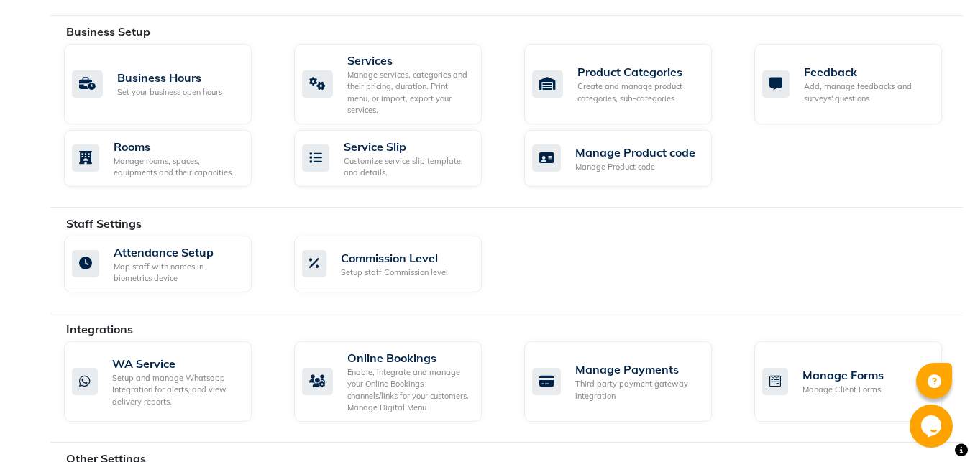
scroll to position [618, 0]
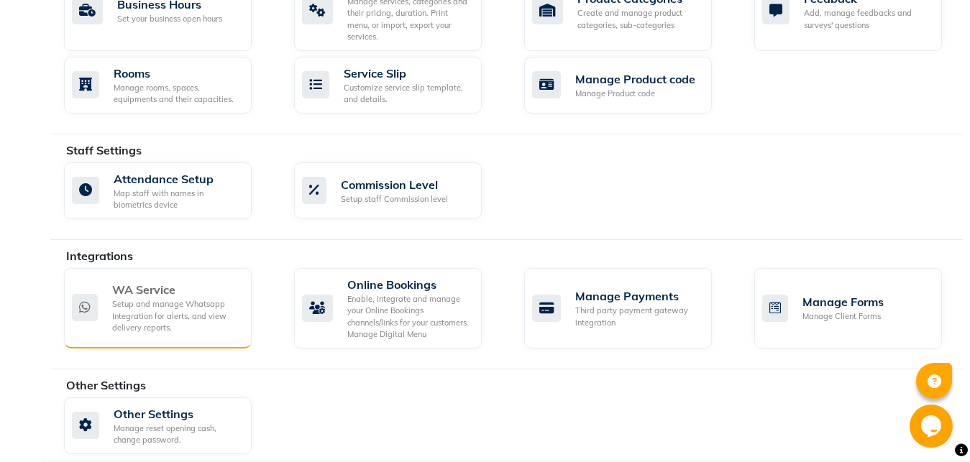
click at [177, 308] on div "Setup and manage Whatsapp Integration for alerts, and view delivery reports." at bounding box center [176, 316] width 128 height 36
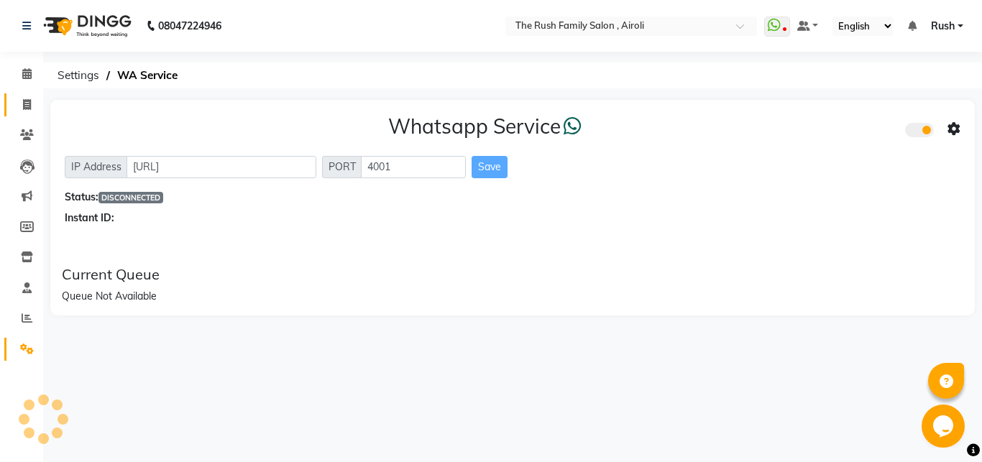
click at [24, 114] on link "Invoice" at bounding box center [21, 105] width 35 height 24
select select "5419"
select select "service"
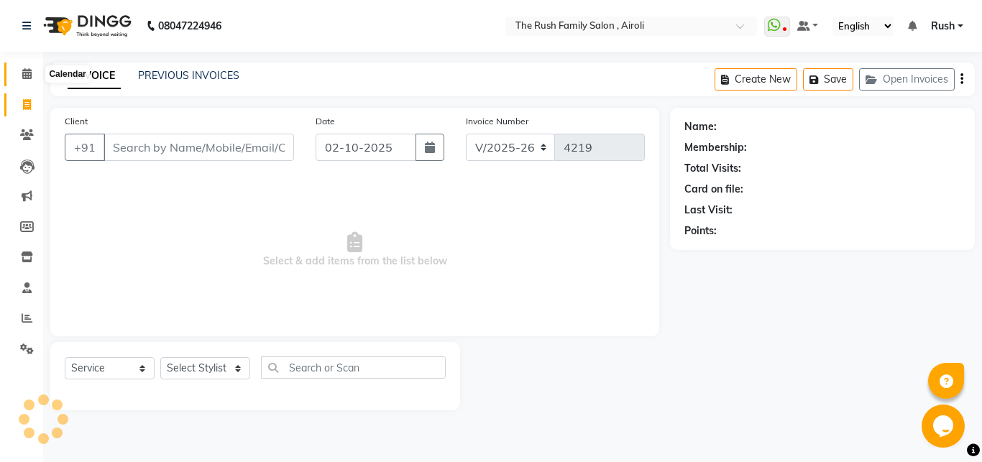
click at [26, 75] on icon at bounding box center [26, 73] width 9 height 11
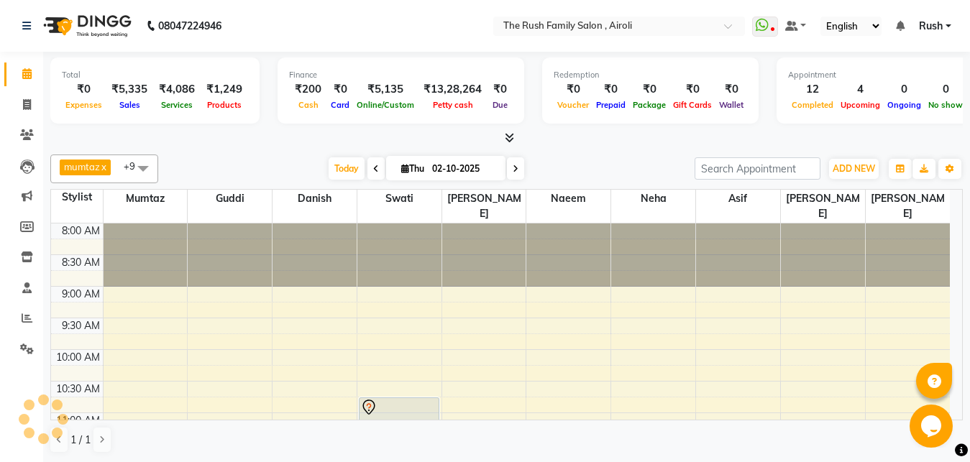
scroll to position [736, 0]
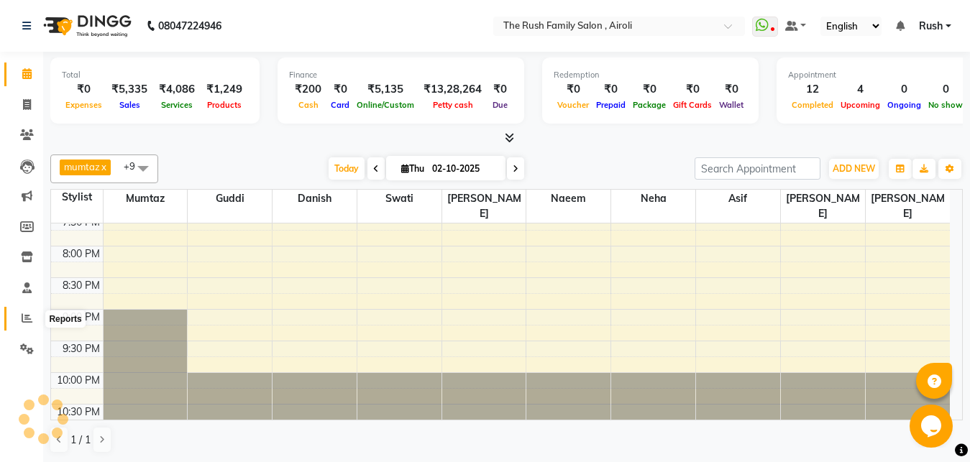
click at [32, 324] on icon at bounding box center [27, 318] width 11 height 11
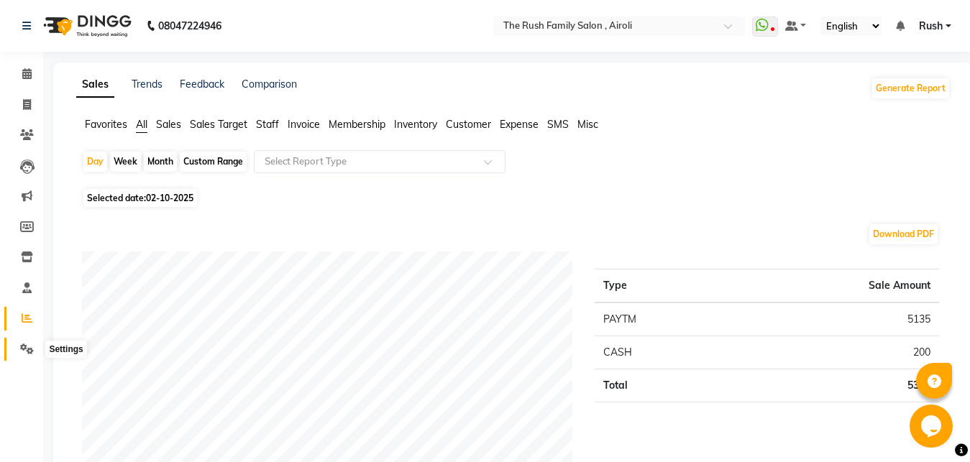
click at [26, 347] on icon at bounding box center [27, 349] width 14 height 11
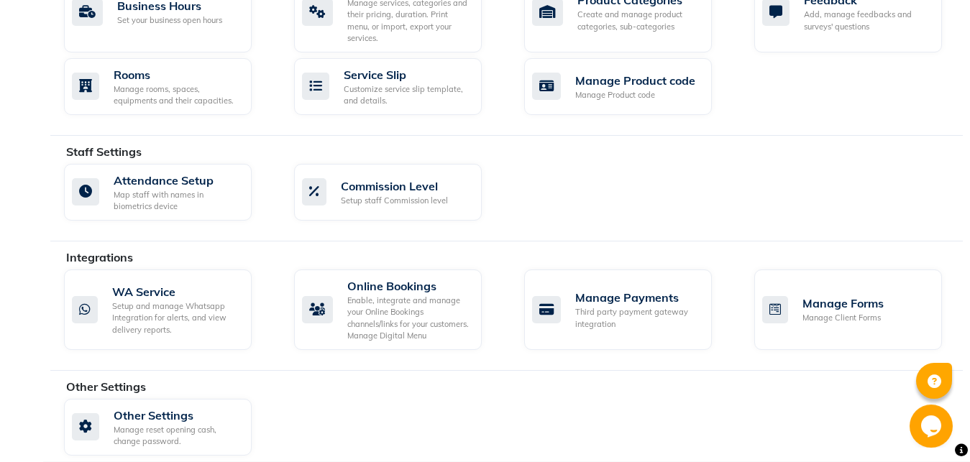
scroll to position [618, 0]
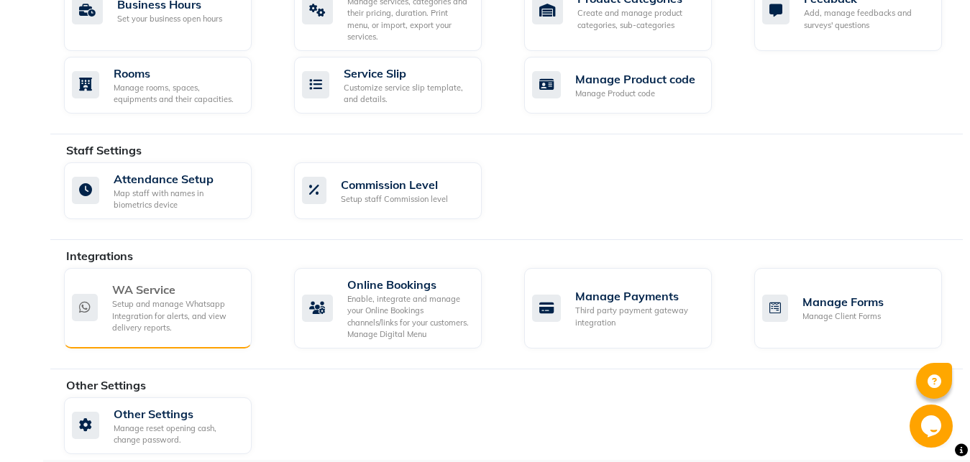
click at [142, 298] on div "Setup and manage Whatsapp Integration for alerts, and view delivery reports." at bounding box center [176, 316] width 128 height 36
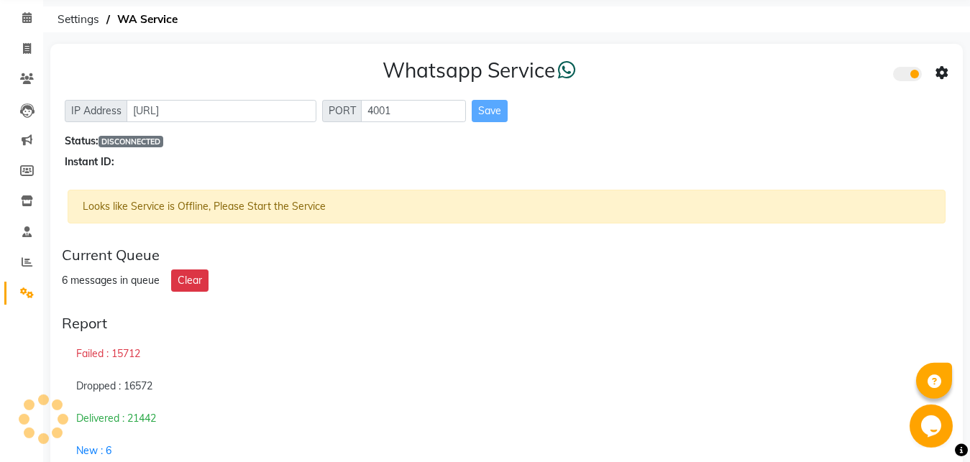
scroll to position [94, 0]
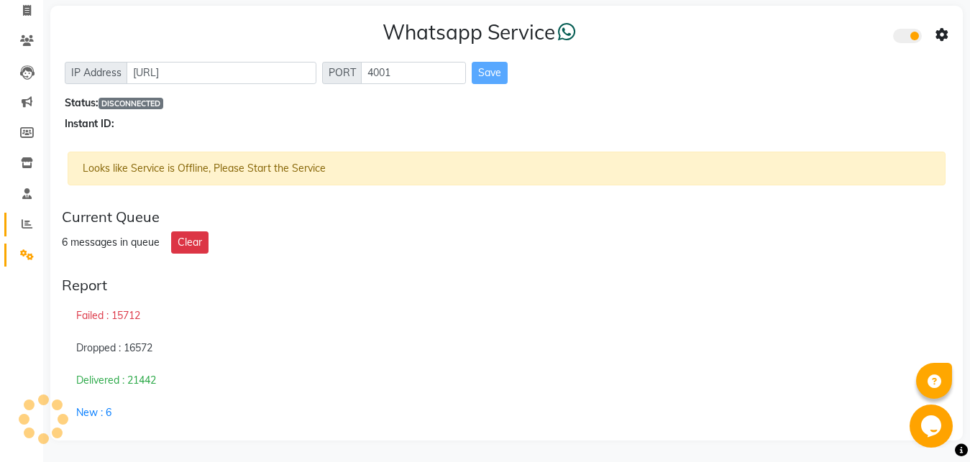
click at [24, 216] on link "Reports" at bounding box center [21, 225] width 35 height 24
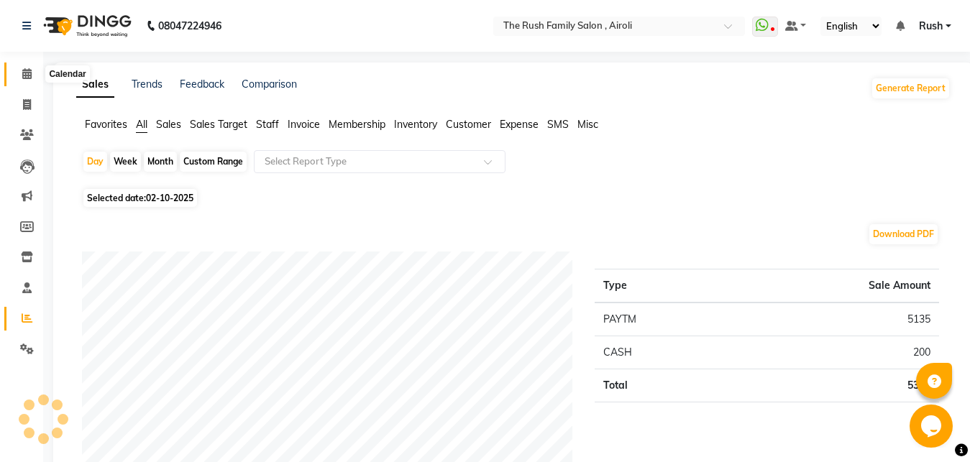
click at [19, 79] on span at bounding box center [26, 74] width 25 height 17
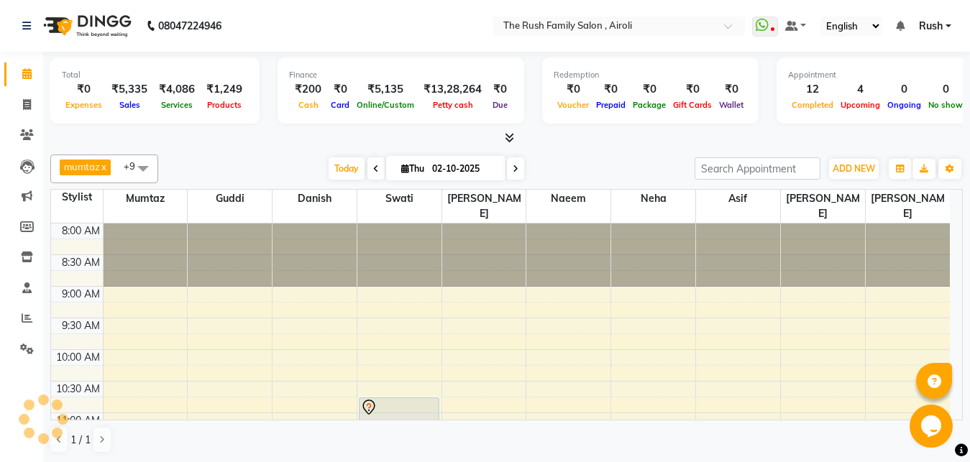
scroll to position [311, 0]
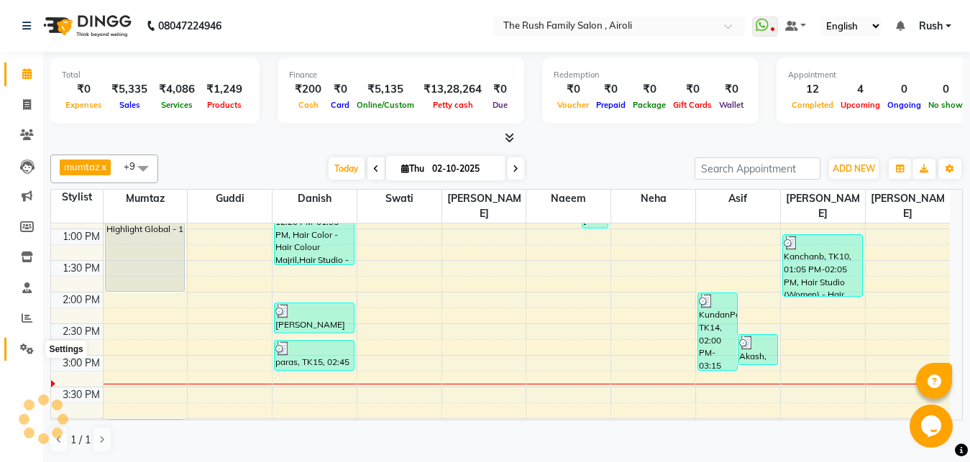
click at [33, 357] on span at bounding box center [26, 350] width 25 height 17
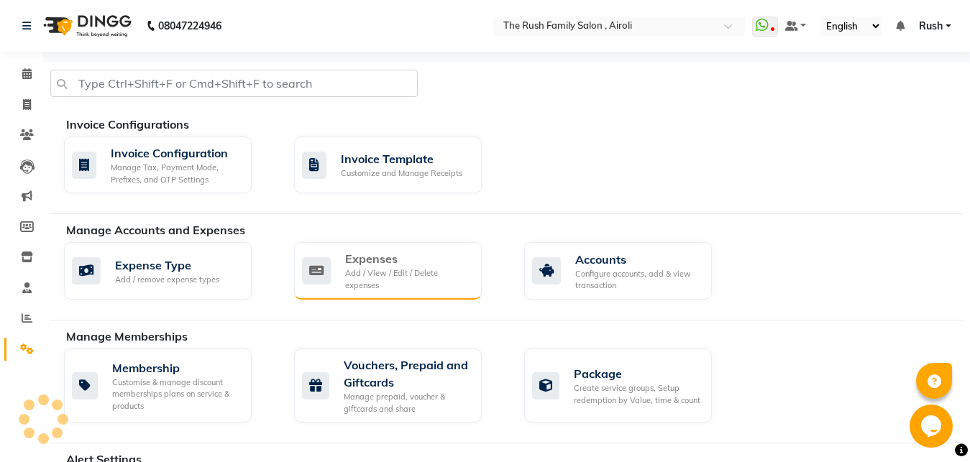
click at [405, 289] on div "Add / View / Edit / Delete expenses" at bounding box center [407, 280] width 125 height 24
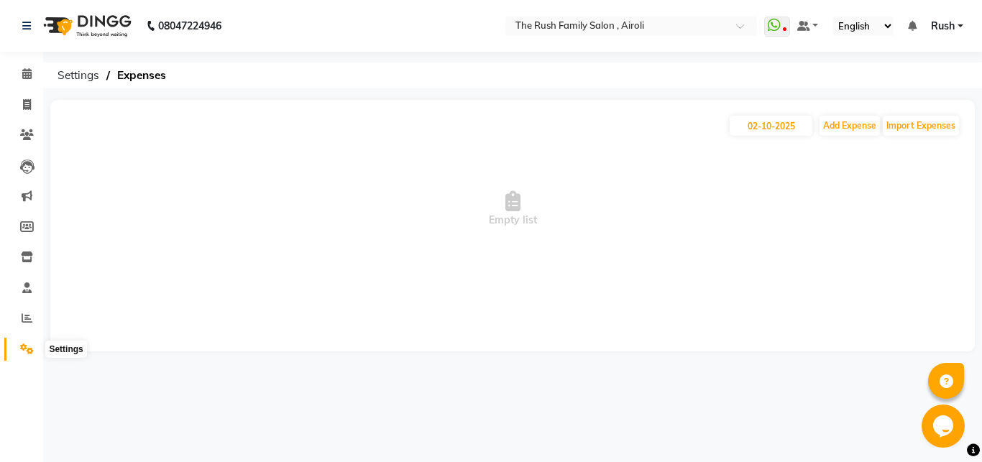
click at [29, 347] on icon at bounding box center [27, 349] width 14 height 11
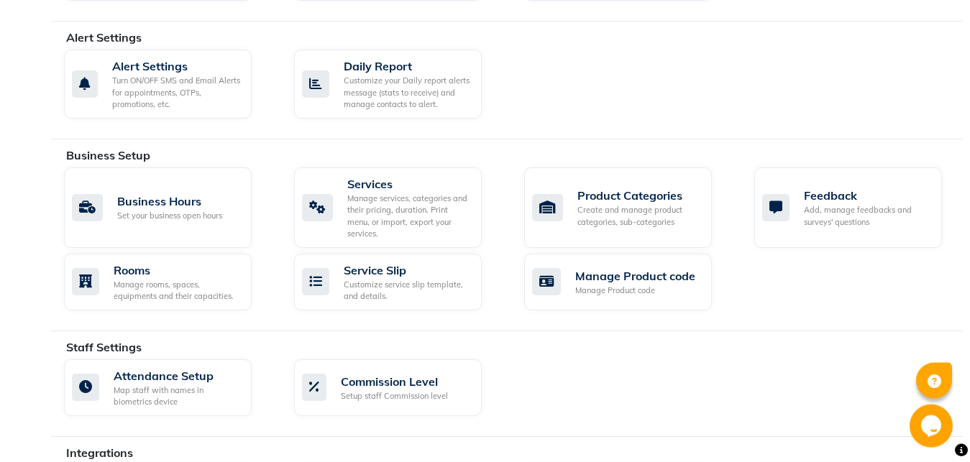
scroll to position [440, 0]
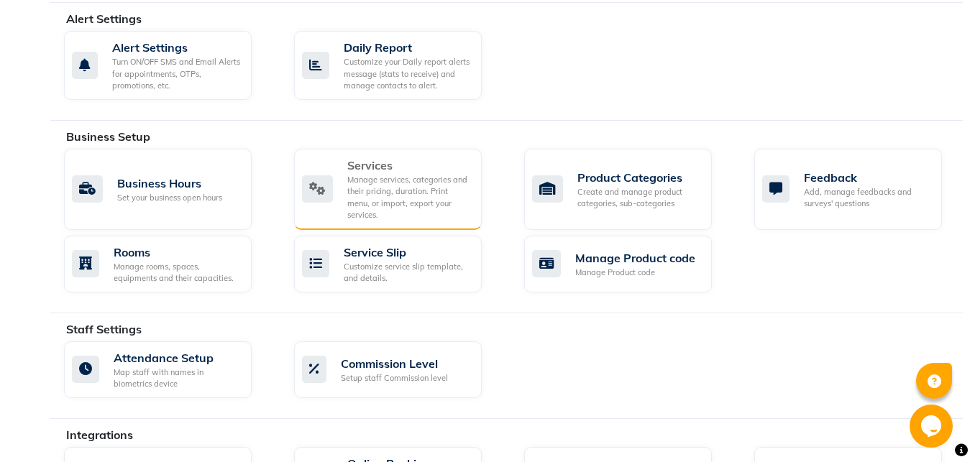
click at [393, 188] on div "Manage services, categories and their pricing, duration. Print menu, or import,…" at bounding box center [408, 197] width 123 height 47
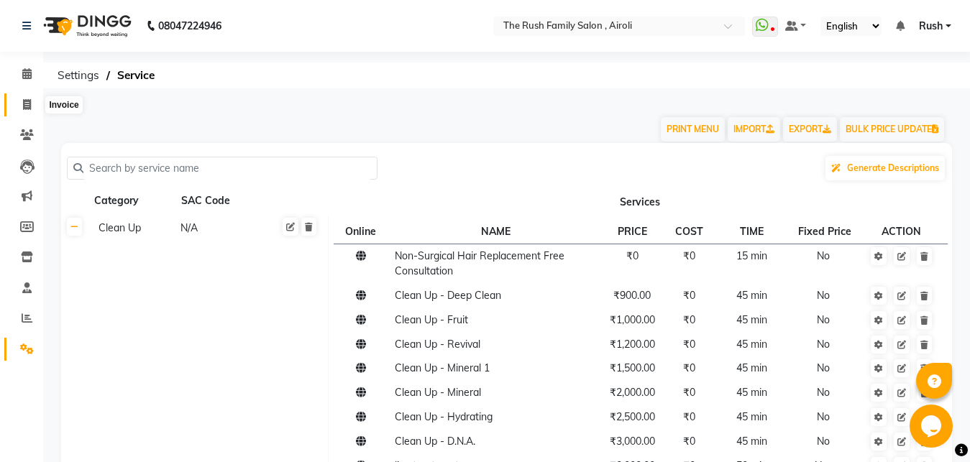
click at [27, 106] on icon at bounding box center [27, 104] width 8 height 11
select select "5419"
select select "service"
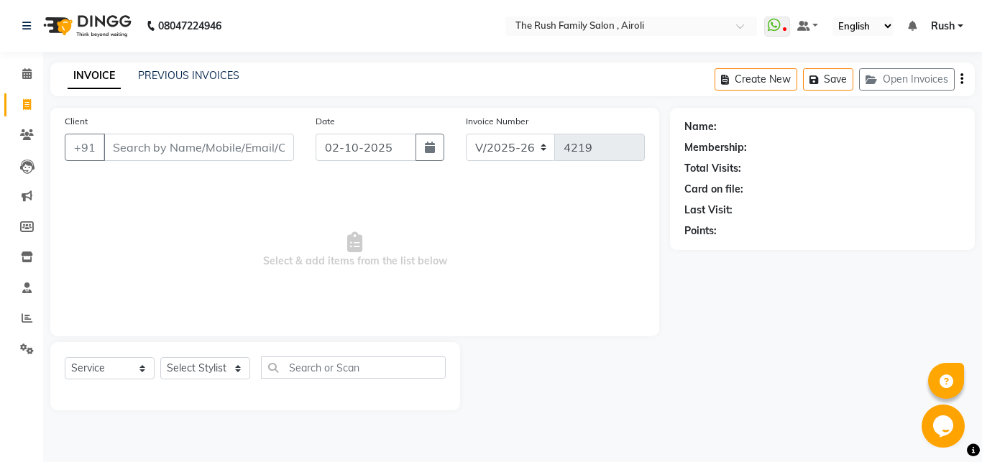
click at [205, 155] on input "Client" at bounding box center [199, 147] width 191 height 27
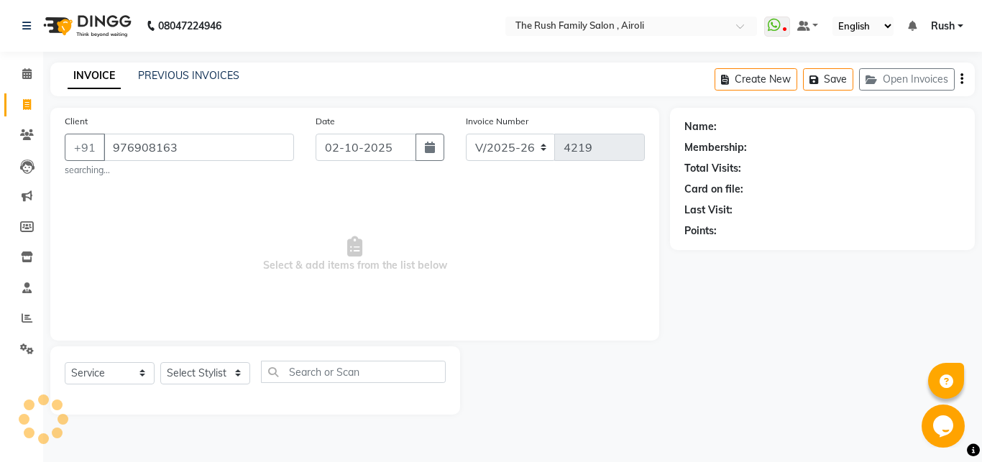
type input "9769081632"
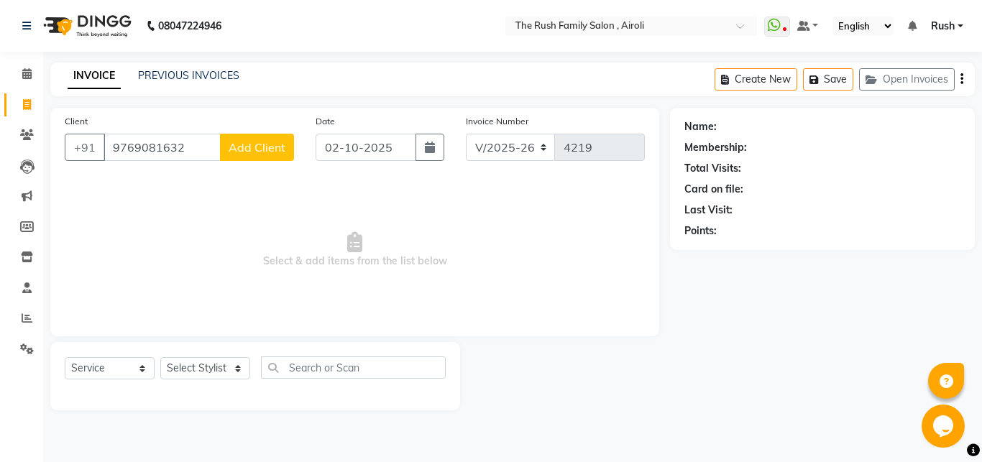
click at [151, 152] on input "9769081632" at bounding box center [162, 147] width 117 height 27
click at [151, 151] on input "9769081632" at bounding box center [162, 147] width 117 height 27
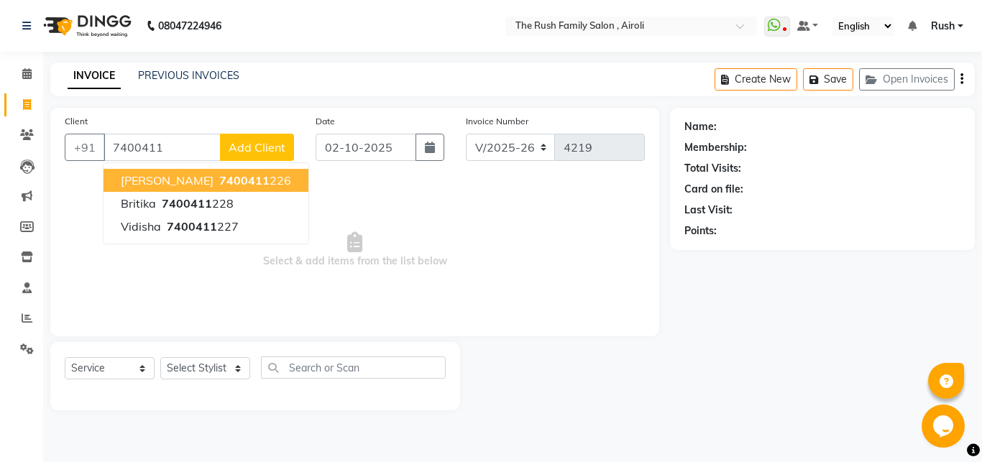
click at [216, 178] on ngb-highlight "7400411 226" at bounding box center [253, 180] width 75 height 14
type input "7400411226"
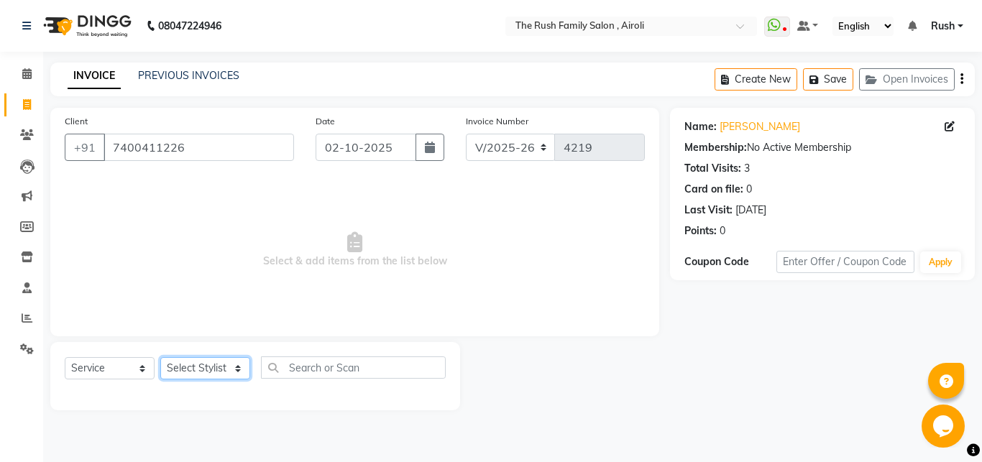
click at [160, 357] on select "Select Stylist [PERSON_NAME] [PERSON_NAME] Danish D.C Guddi [PERSON_NAME] [PERS…" at bounding box center [205, 368] width 90 height 22
select select "88452"
click option "Asif" at bounding box center [0, 0] width 0 height 0
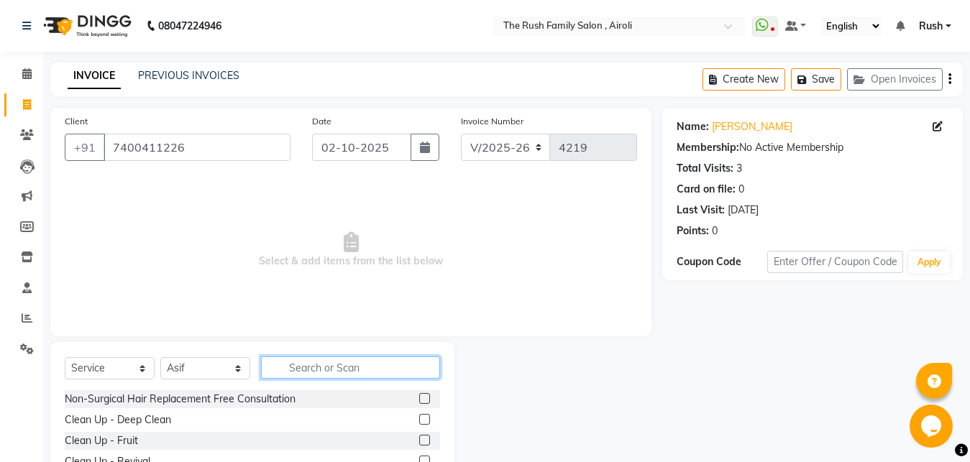
click at [362, 370] on input "text" at bounding box center [350, 368] width 179 height 22
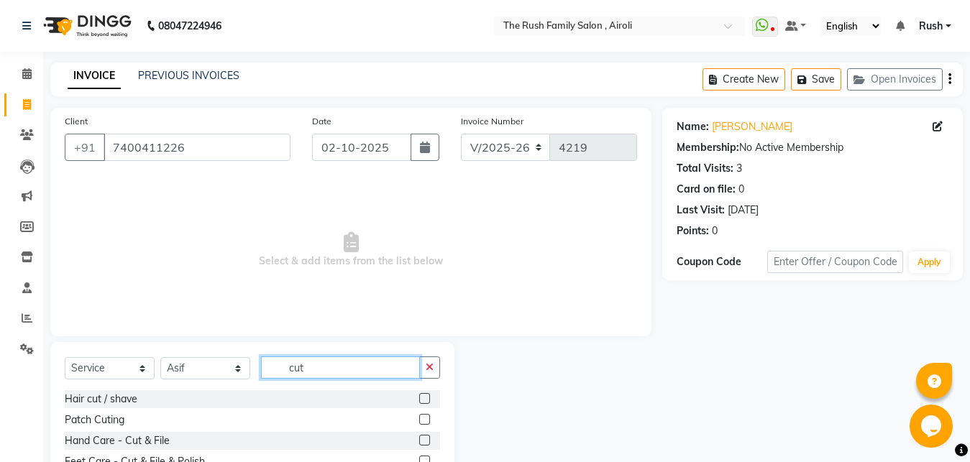
type input "cut"
click at [419, 397] on label at bounding box center [424, 398] width 11 height 11
click at [419, 397] on input "checkbox" at bounding box center [423, 399] width 9 height 9
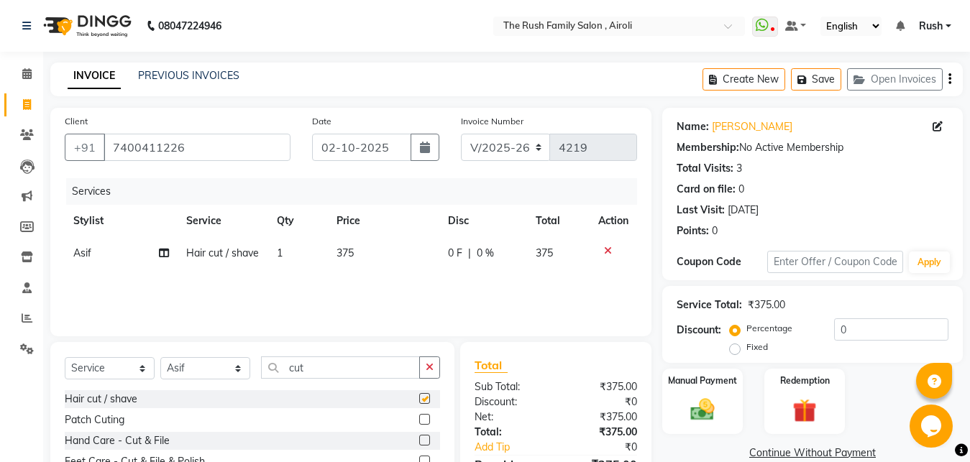
checkbox input "false"
click at [456, 258] on span "0 F" at bounding box center [455, 253] width 14 height 15
select select "88452"
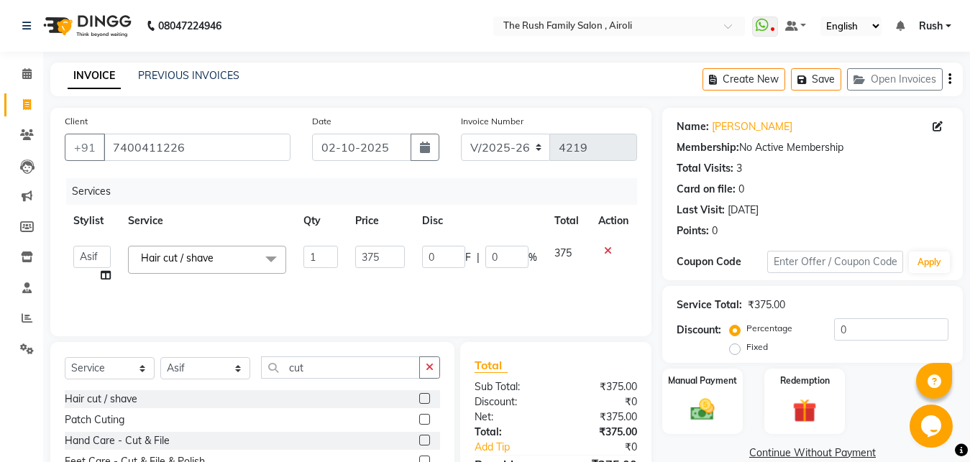
click at [456, 258] on input "0" at bounding box center [443, 257] width 43 height 22
click at [439, 257] on input "0" at bounding box center [443, 257] width 43 height 22
type input "75"
click at [441, 278] on td "75 F | 0 %" at bounding box center [480, 264] width 132 height 55
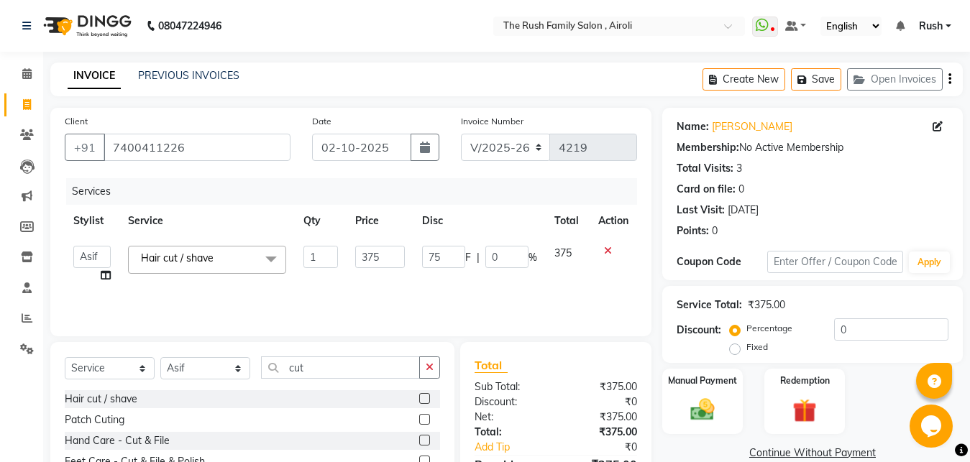
select select "88452"
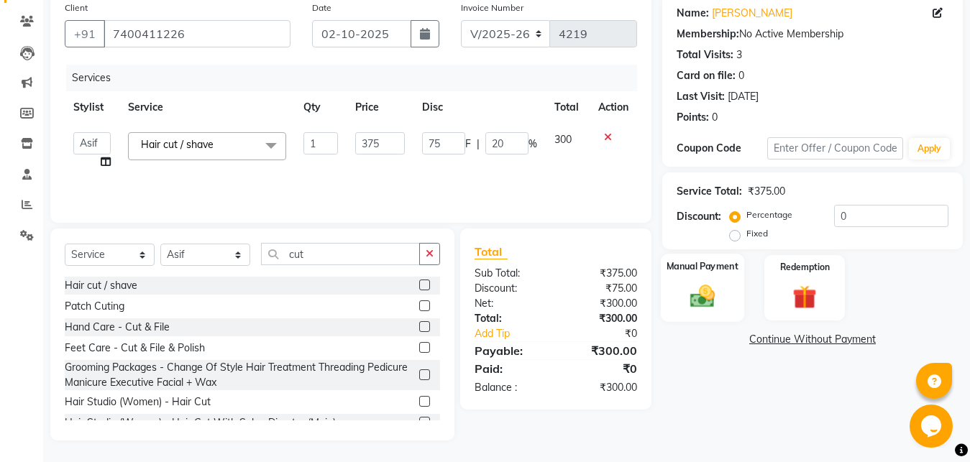
click at [698, 277] on div "Manual Payment" at bounding box center [702, 288] width 83 height 68
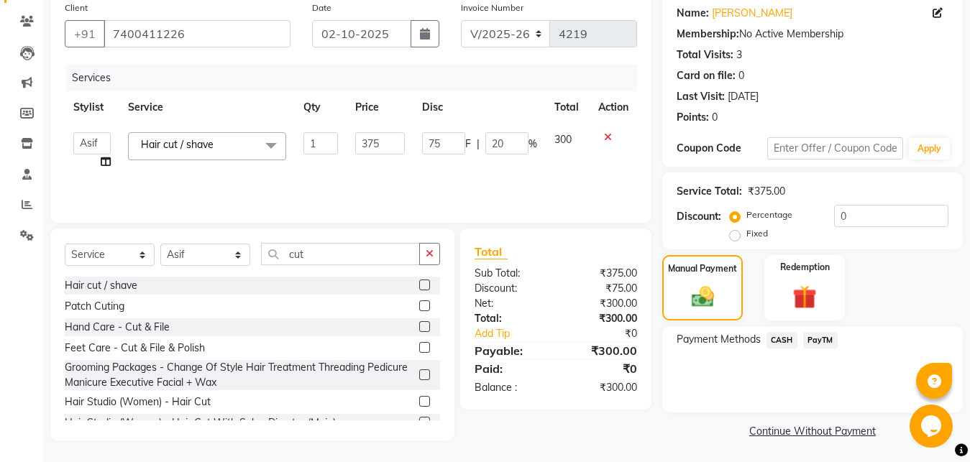
click at [833, 339] on span "PayTM" at bounding box center [820, 340] width 35 height 17
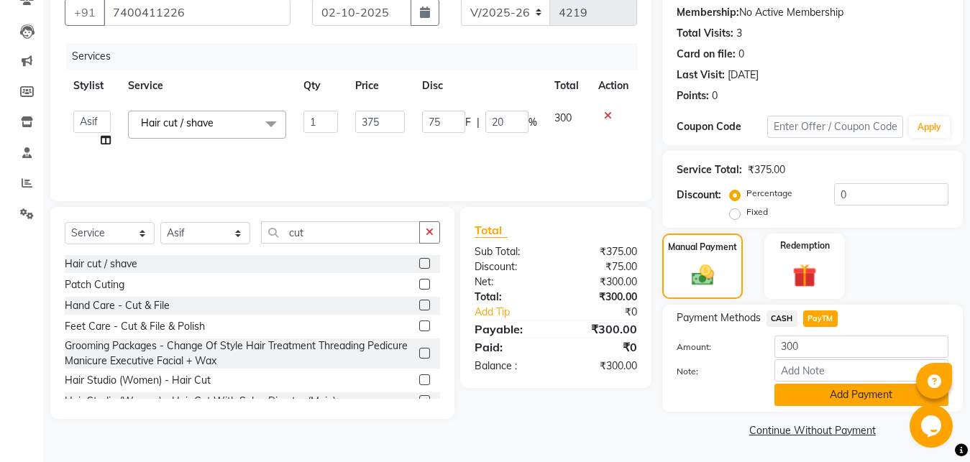
click at [828, 395] on button "Add Payment" at bounding box center [862, 395] width 174 height 22
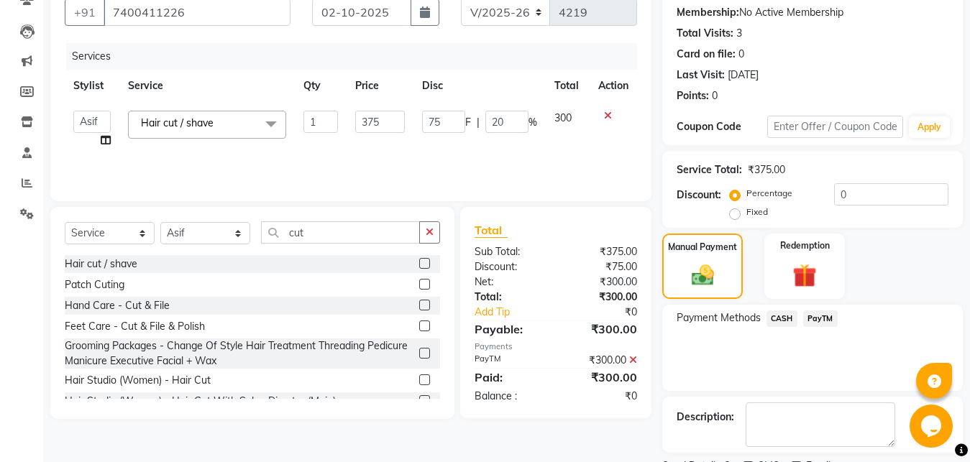
scroll to position [196, 0]
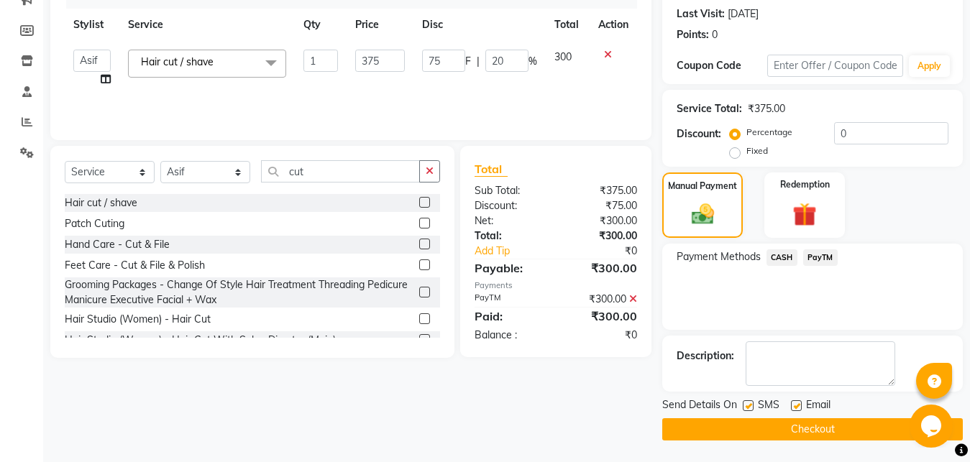
click at [751, 408] on label at bounding box center [748, 406] width 11 height 11
click at [751, 408] on input "checkbox" at bounding box center [747, 406] width 9 height 9
checkbox input "false"
click at [794, 406] on label at bounding box center [796, 406] width 11 height 11
click at [794, 406] on input "checkbox" at bounding box center [795, 406] width 9 height 9
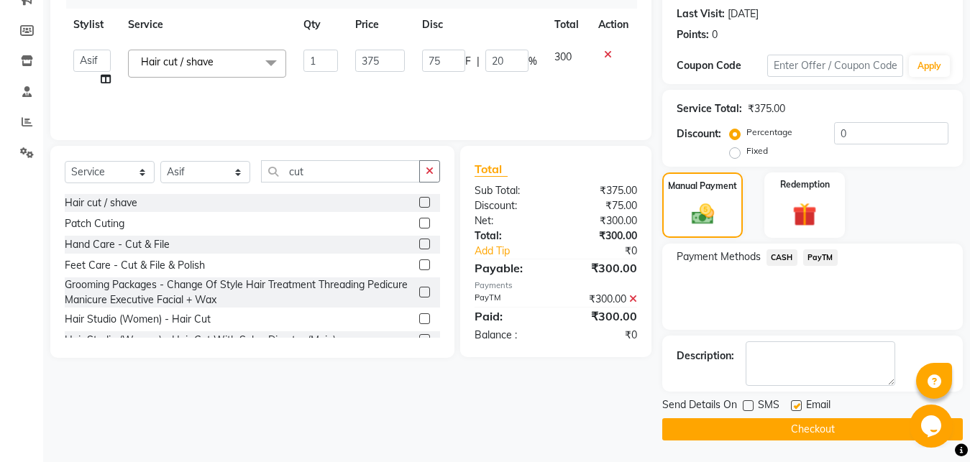
checkbox input "false"
click at [805, 427] on button "Checkout" at bounding box center [812, 430] width 301 height 22
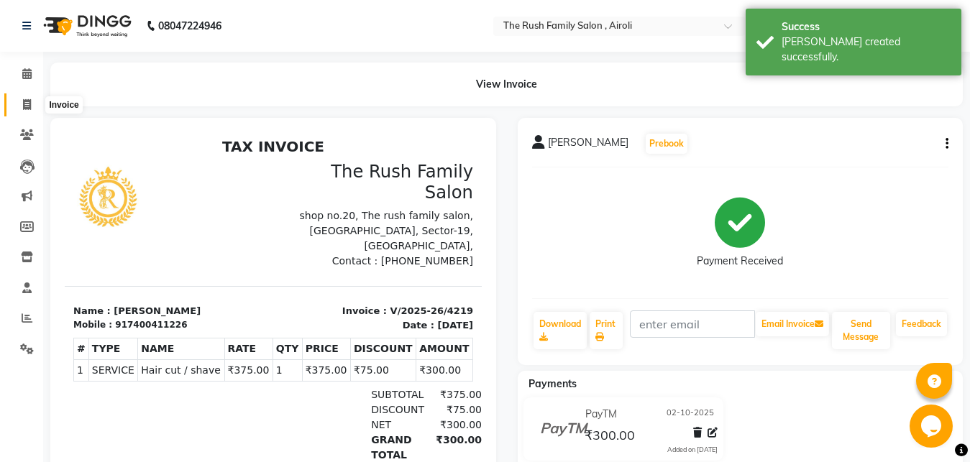
click at [31, 101] on icon at bounding box center [27, 104] width 8 height 11
select select "5419"
select select "service"
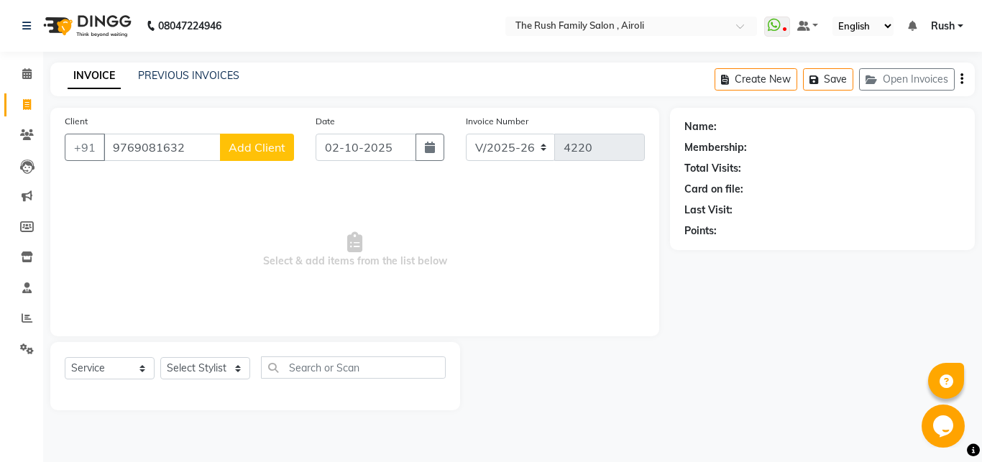
type input "9769081632"
click at [263, 147] on span "Add Client" at bounding box center [257, 147] width 57 height 14
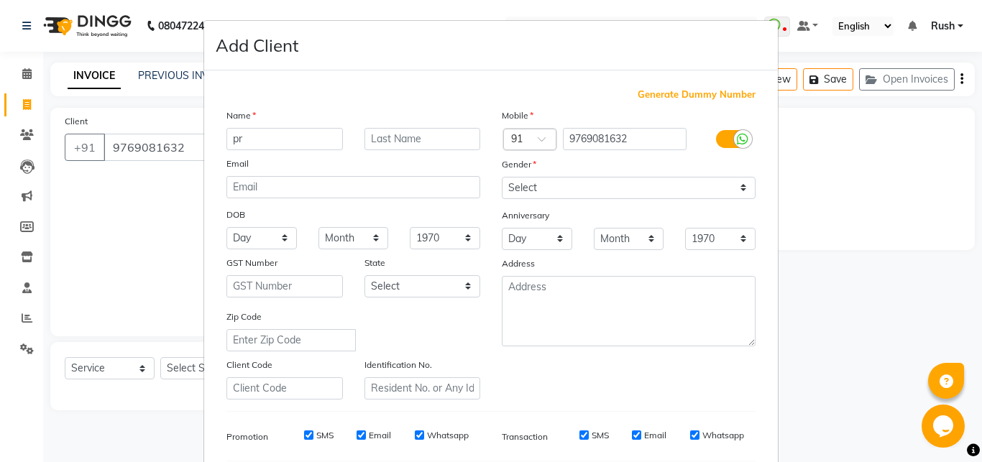
type input "p"
type input "[PERSON_NAME]"
click at [434, 143] on input "text" at bounding box center [423, 139] width 117 height 22
type input "."
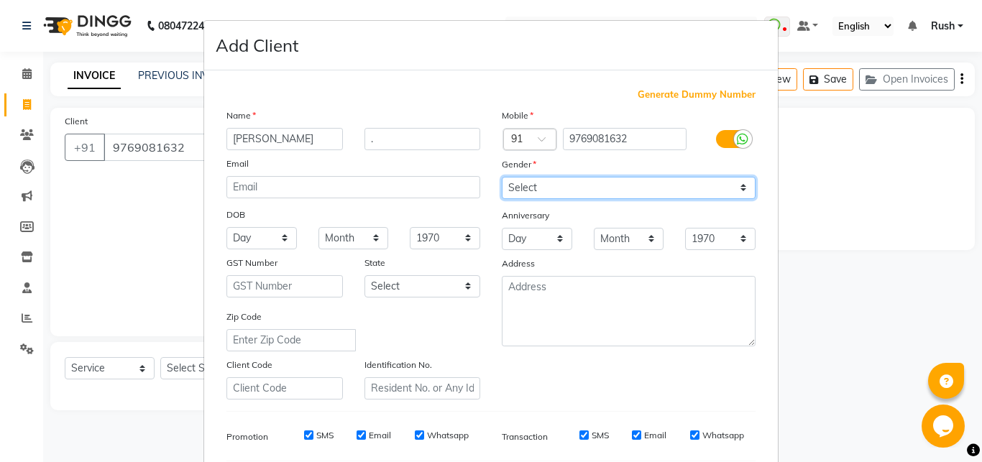
select select "[DEMOGRAPHIC_DATA]"
click option "[DEMOGRAPHIC_DATA]" at bounding box center [0, 0] width 0 height 0
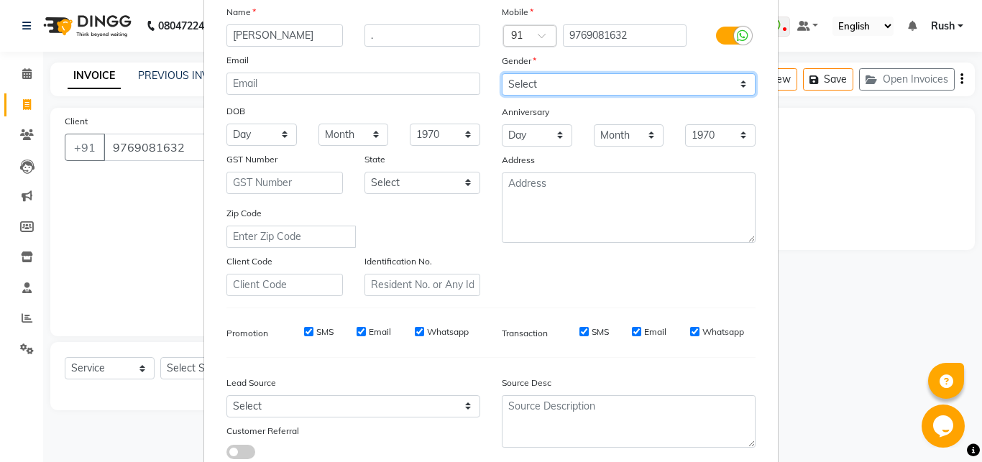
scroll to position [46, 0]
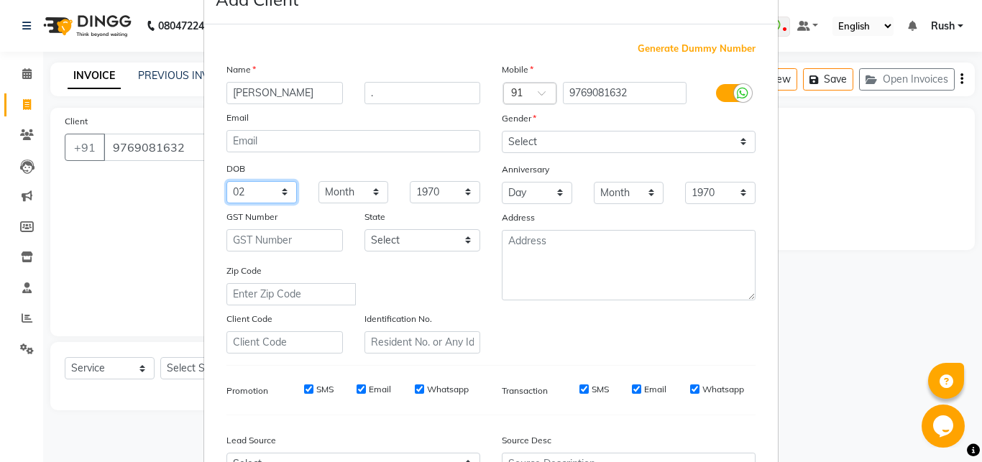
click option "02" at bounding box center [0, 0] width 0 height 0
select select "17"
click option "17" at bounding box center [0, 0] width 0 height 0
select select "10"
click option "October" at bounding box center [0, 0] width 0 height 0
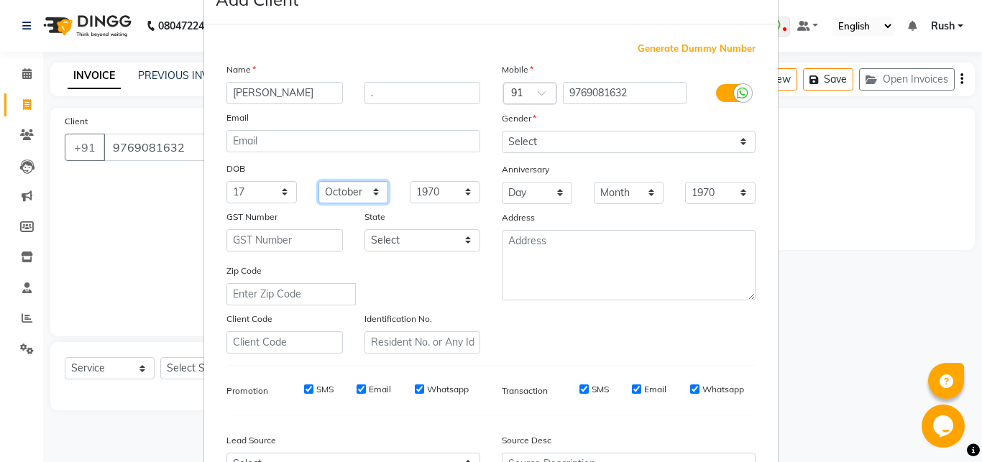
scroll to position [201, 0]
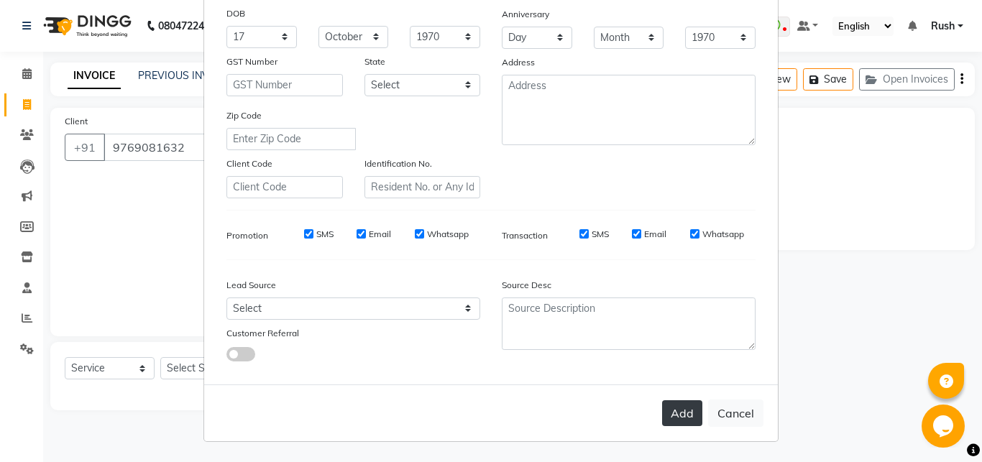
click at [672, 420] on button "Add" at bounding box center [682, 414] width 40 height 26
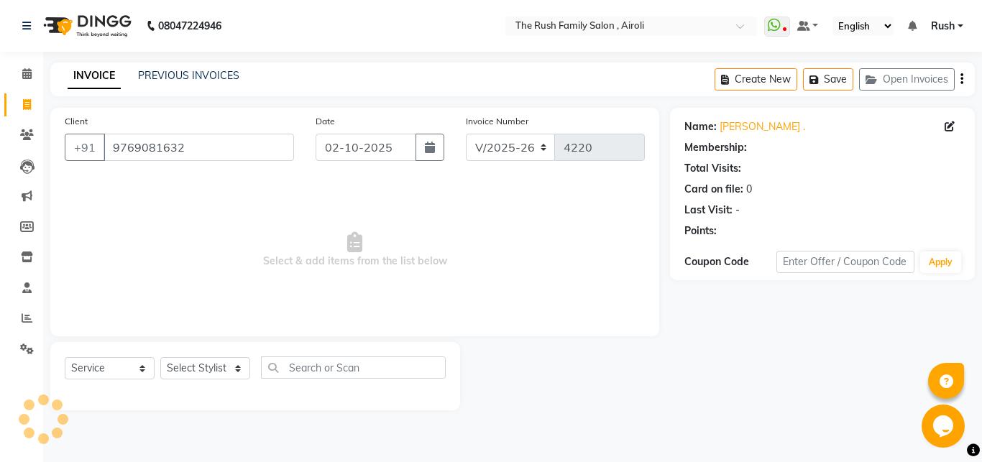
select select
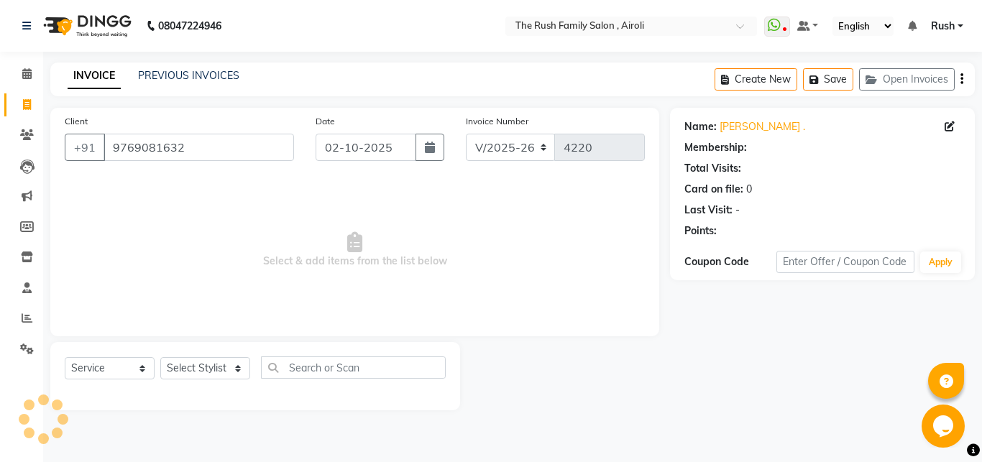
select select
checkbox input "false"
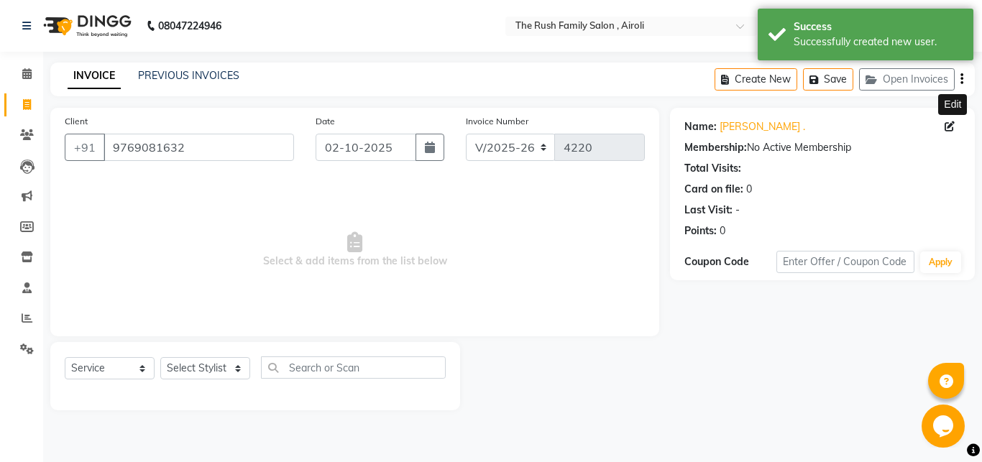
click at [951, 130] on icon at bounding box center [950, 127] width 10 height 10
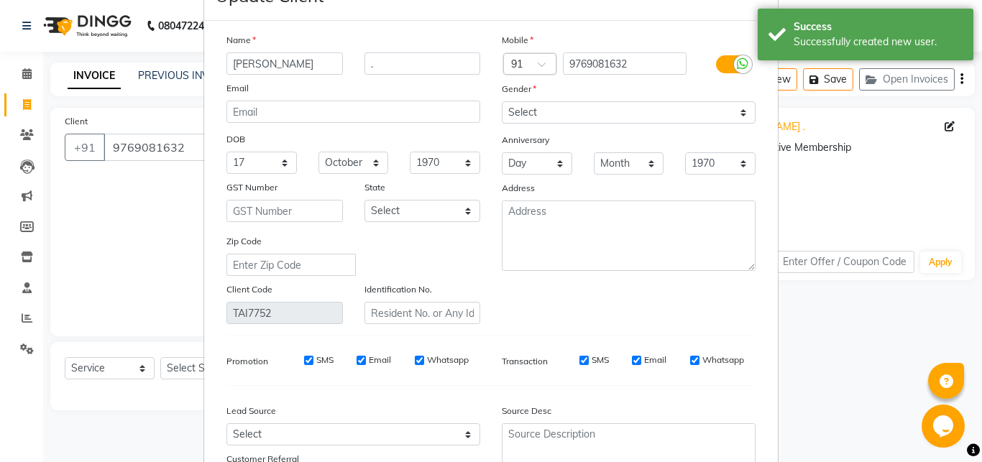
scroll to position [20, 0]
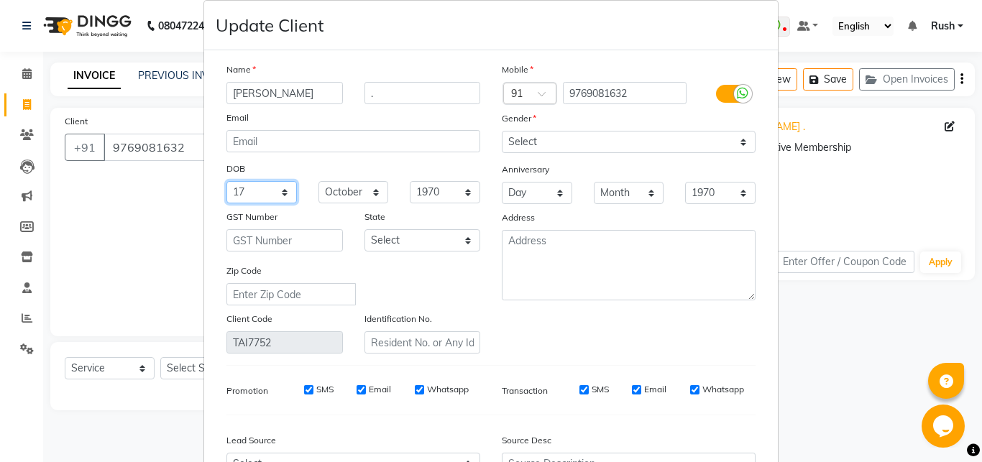
click at [227, 181] on select "Day 01 02 03 04 05 06 07 08 09 10 11 12 13 14 15 16 17 18 19 20 21 22 23 24 25 …" at bounding box center [262, 192] width 70 height 22
click option "22" at bounding box center [0, 0] width 0 height 0
click option "December" at bounding box center [0, 0] width 0 height 0
click option "17" at bounding box center [0, 0] width 0 height 0
click option "October" at bounding box center [0, 0] width 0 height 0
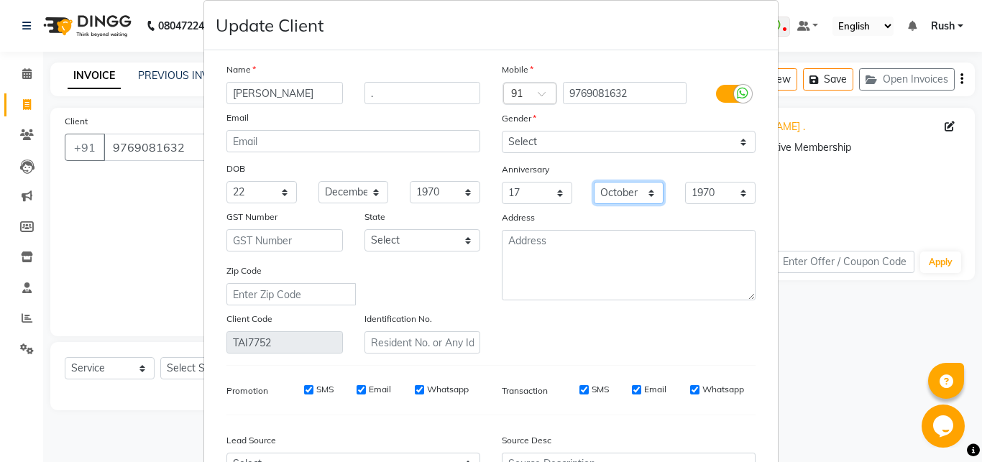
scroll to position [175, 0]
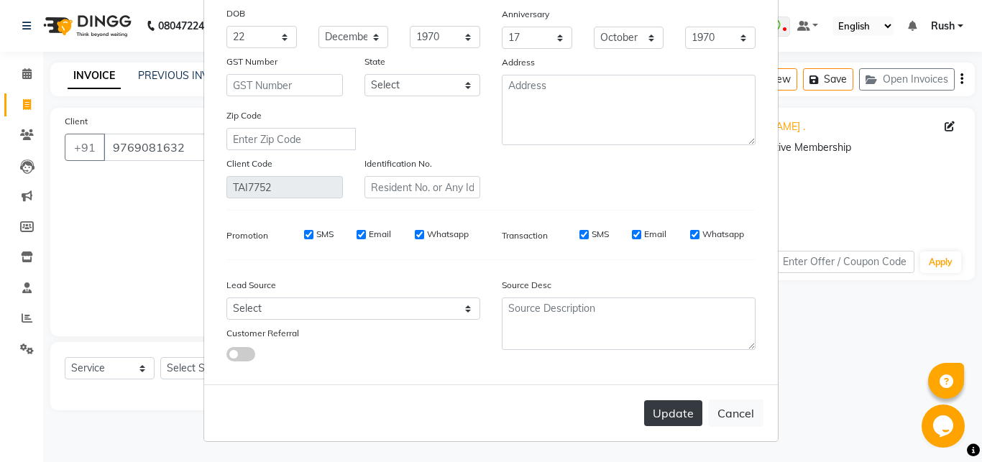
click at [675, 410] on button "Update" at bounding box center [673, 414] width 58 height 26
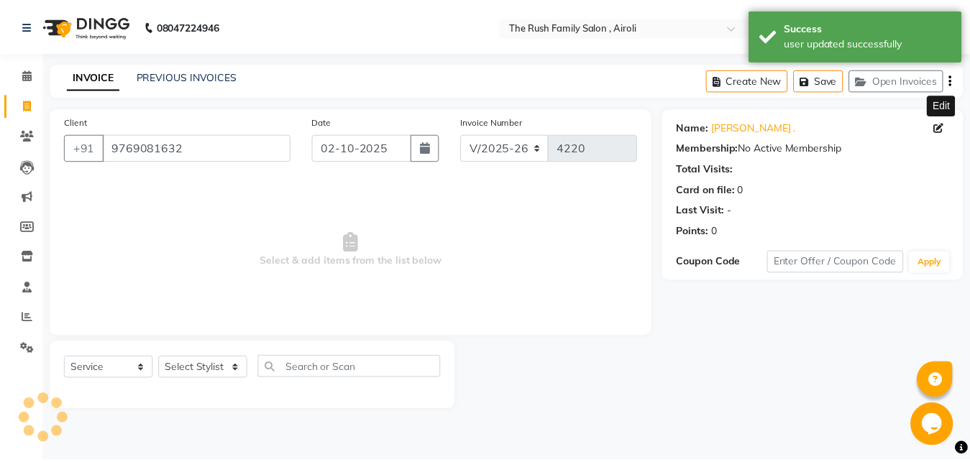
scroll to position [0, 0]
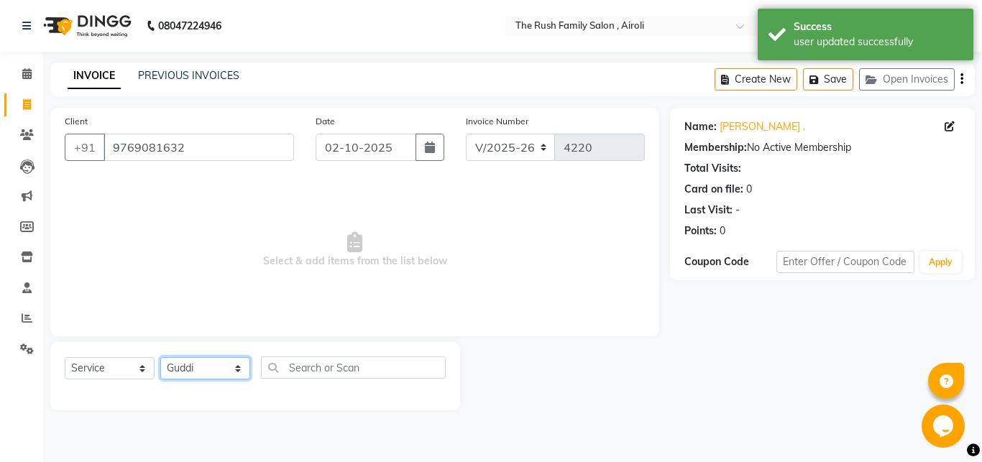
click option "Guddi" at bounding box center [0, 0] width 0 height 0
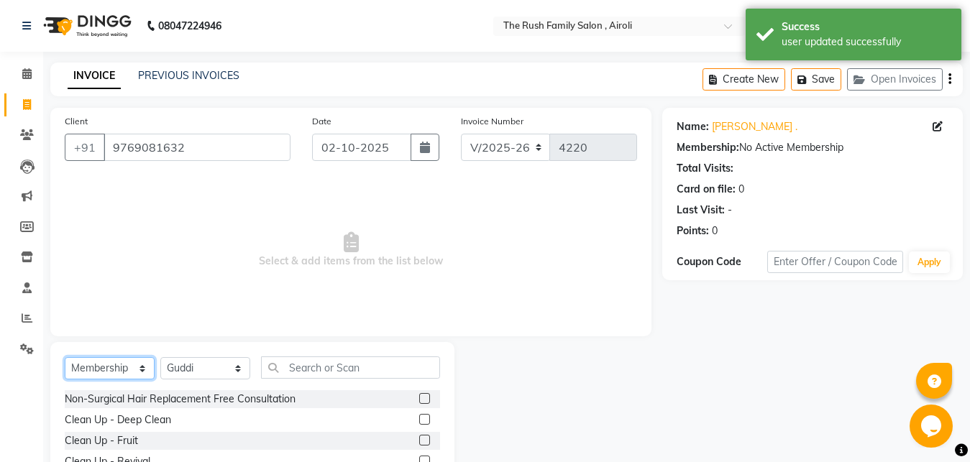
click option "Membership" at bounding box center [0, 0] width 0 height 0
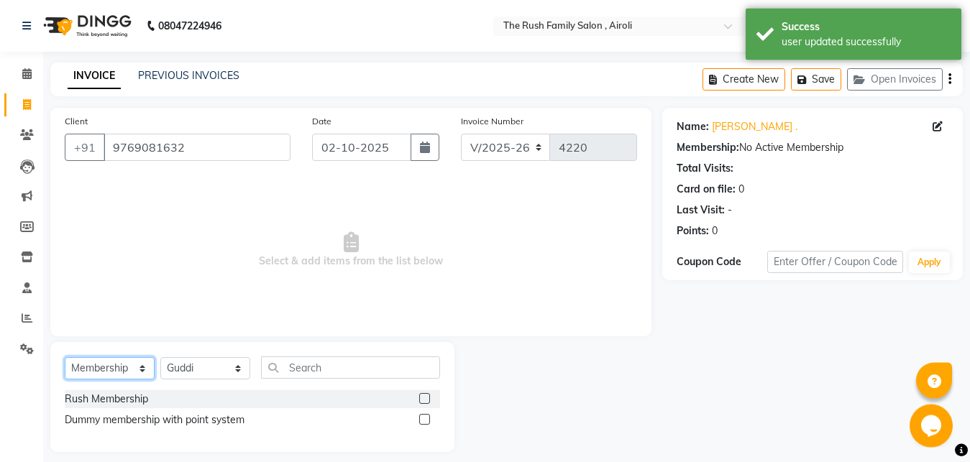
scroll to position [12, 0]
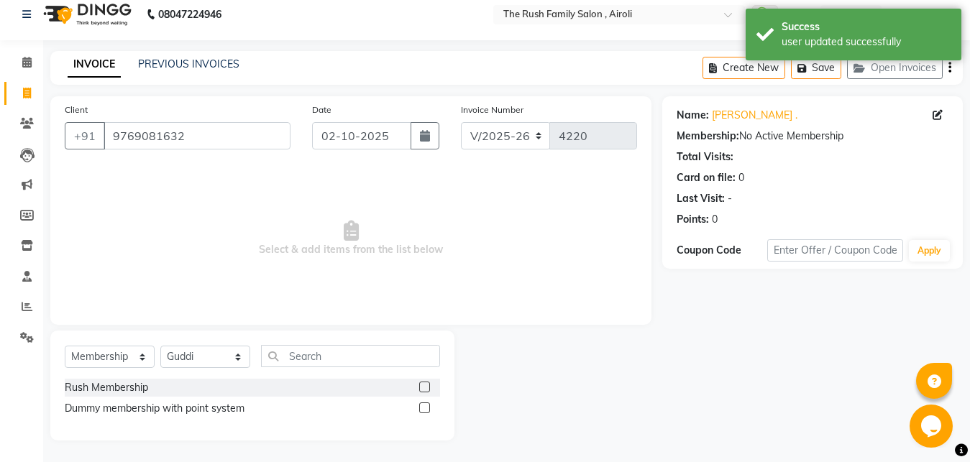
click at [422, 391] on label at bounding box center [424, 387] width 11 height 11
click at [422, 391] on input "checkbox" at bounding box center [423, 387] width 9 height 9
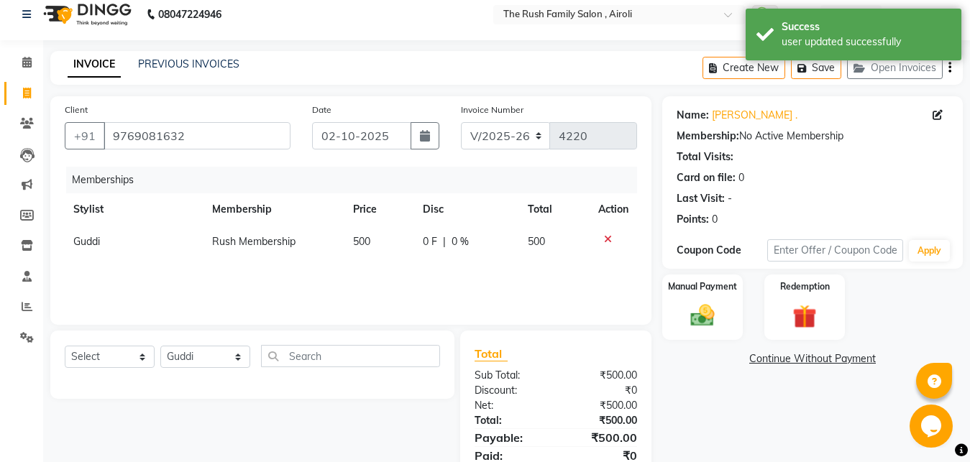
scroll to position [68, 0]
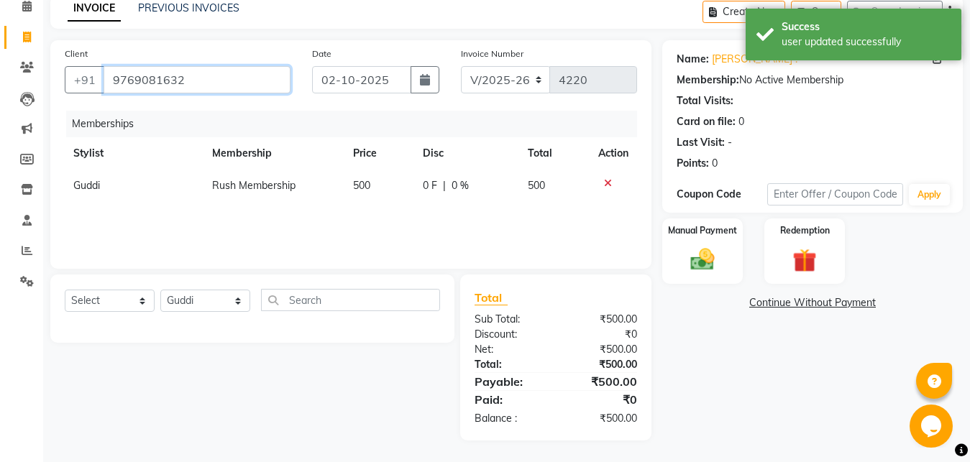
click at [157, 85] on input "9769081632" at bounding box center [197, 79] width 187 height 27
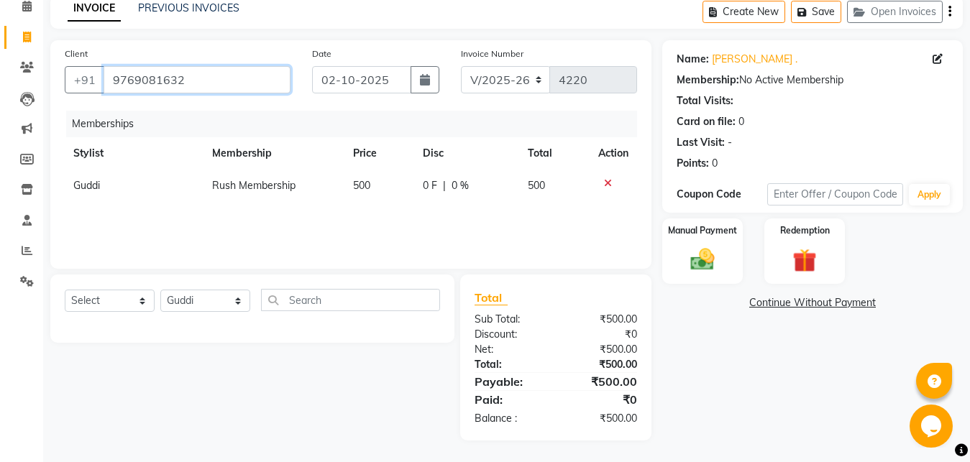
click at [157, 85] on input "9769081632" at bounding box center [197, 79] width 187 height 27
click at [712, 247] on img at bounding box center [702, 260] width 40 height 29
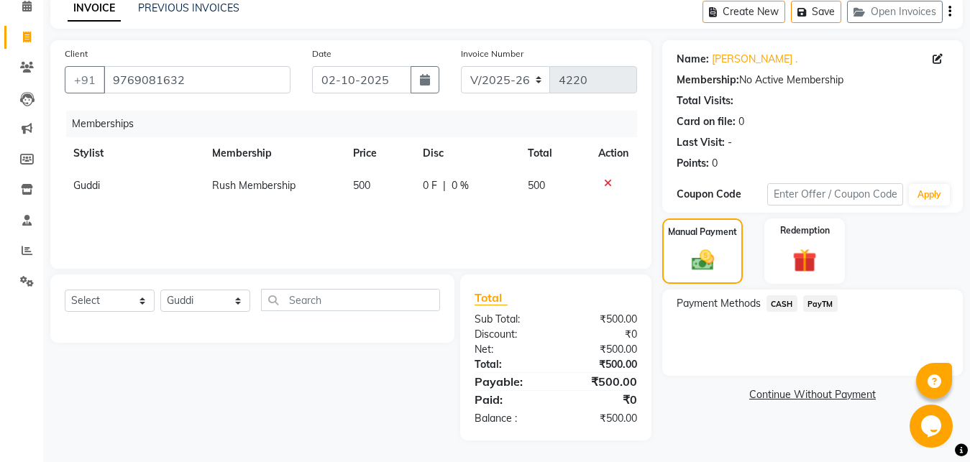
click at [785, 306] on span "CASH" at bounding box center [782, 304] width 31 height 17
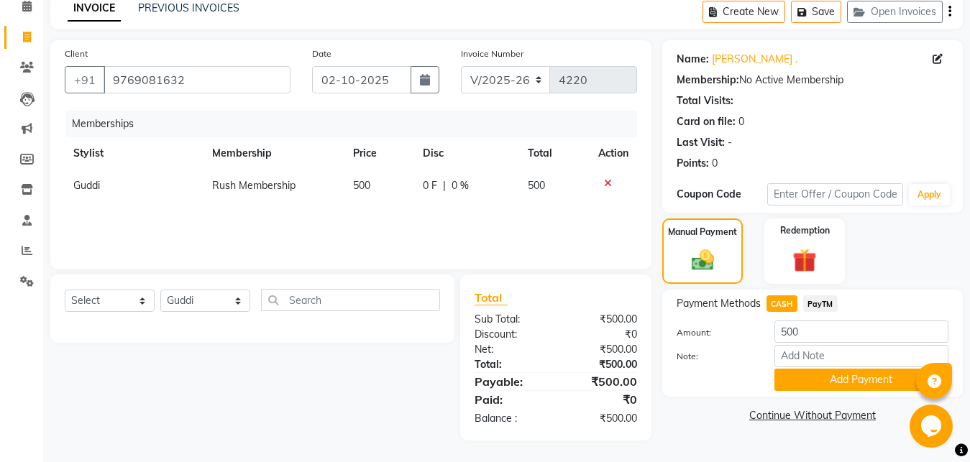
click at [805, 376] on button "Add Payment" at bounding box center [862, 380] width 174 height 22
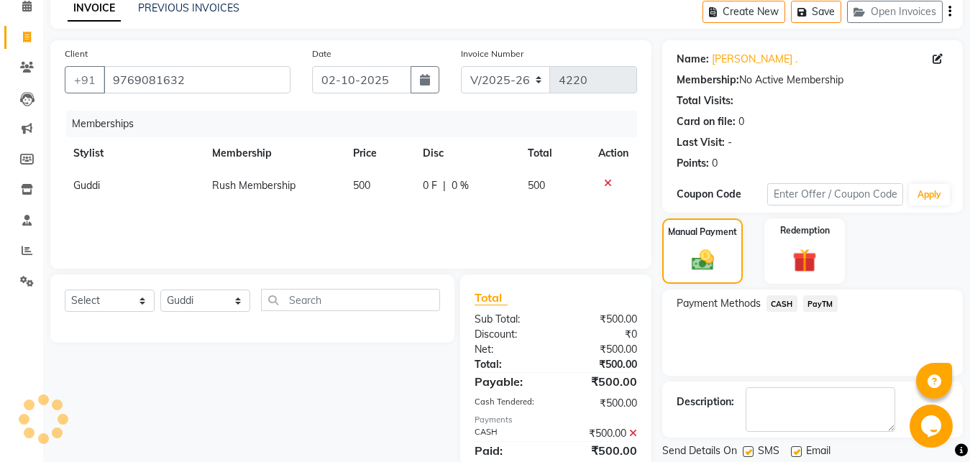
scroll to position [119, 0]
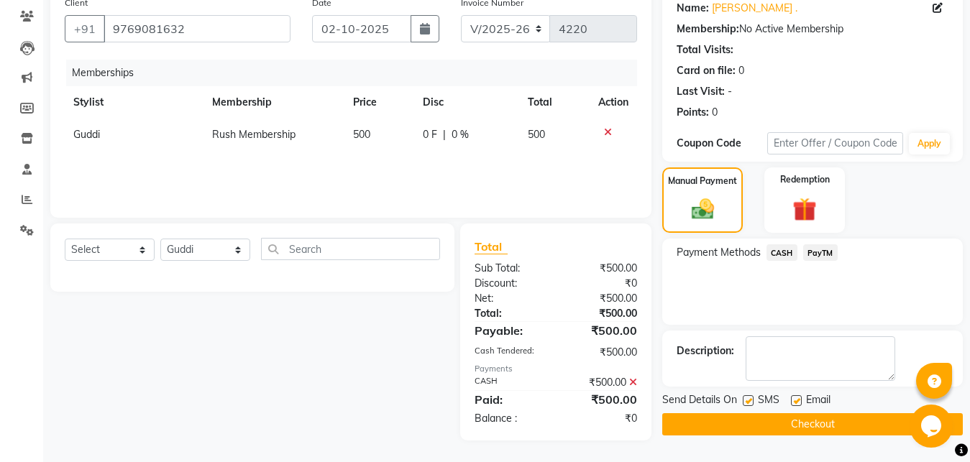
click at [749, 396] on div "SMS" at bounding box center [767, 402] width 48 height 18
click at [745, 403] on label at bounding box center [748, 401] width 11 height 11
click at [745, 403] on input "checkbox" at bounding box center [747, 401] width 9 height 9
click at [805, 403] on div "Email" at bounding box center [816, 402] width 51 height 18
click at [798, 403] on label at bounding box center [796, 401] width 11 height 11
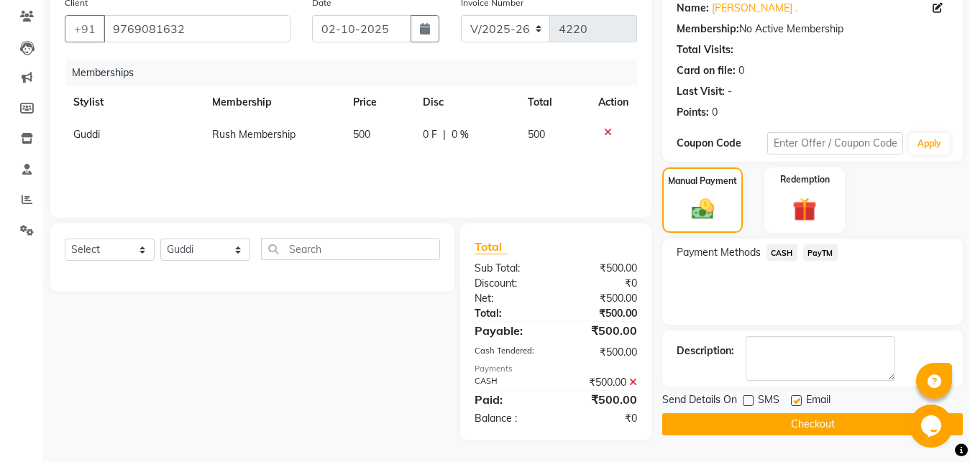
click at [798, 403] on input "checkbox" at bounding box center [795, 401] width 9 height 9
click at [793, 416] on button "Checkout" at bounding box center [812, 425] width 301 height 22
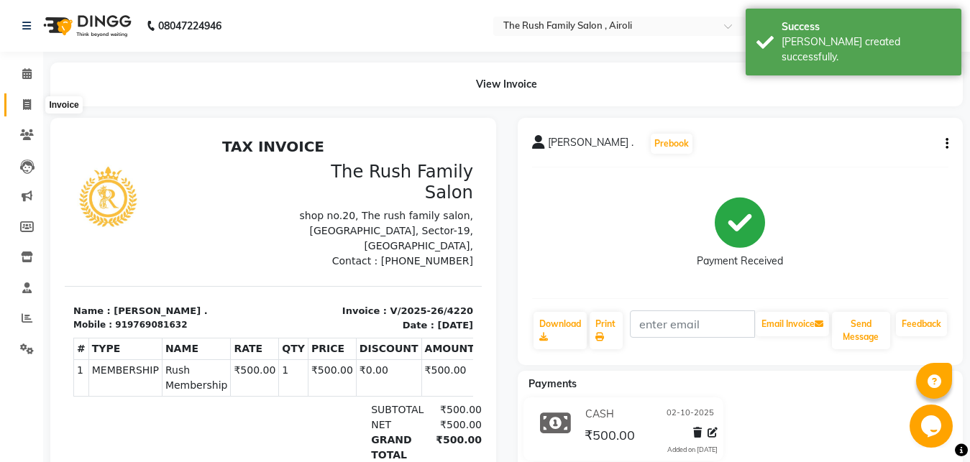
click at [21, 111] on span at bounding box center [26, 105] width 25 height 17
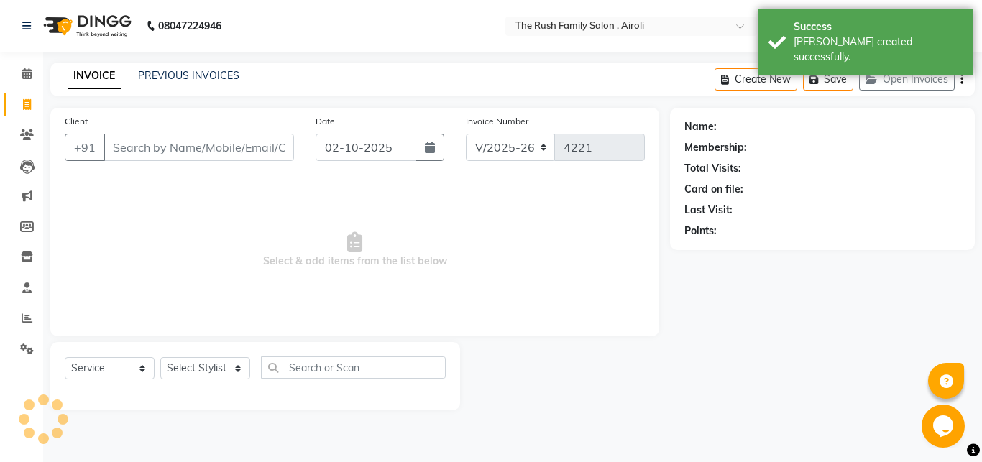
click at [135, 158] on input "Client" at bounding box center [199, 147] width 191 height 27
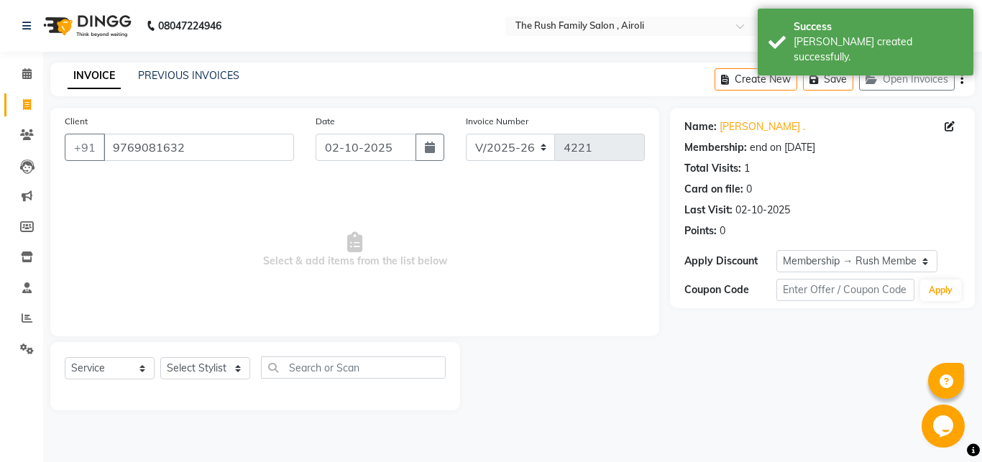
click at [353, 289] on span "Select & add items from the list below" at bounding box center [355, 250] width 580 height 144
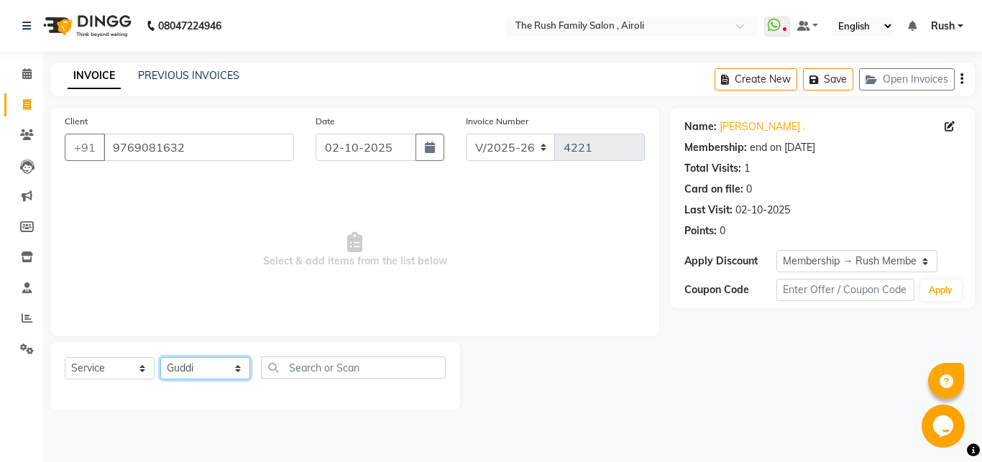
click option "Guddi" at bounding box center [0, 0] width 0 height 0
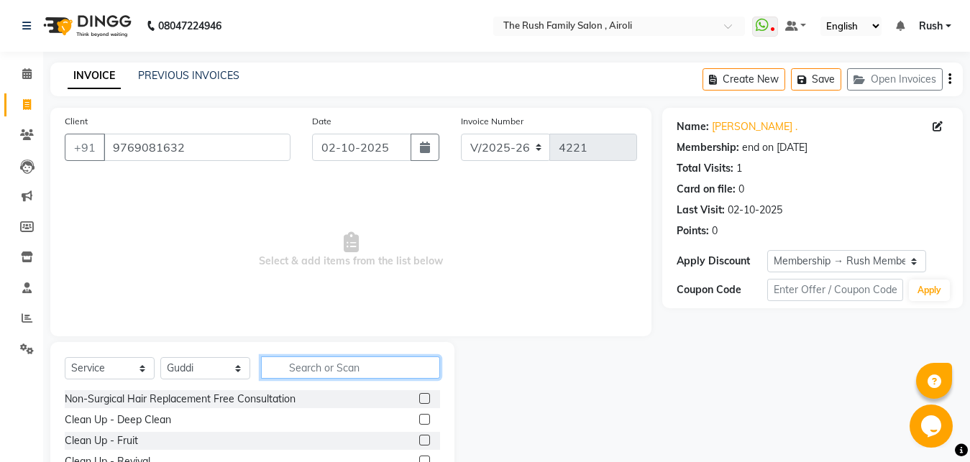
click at [338, 370] on input "text" at bounding box center [350, 368] width 179 height 22
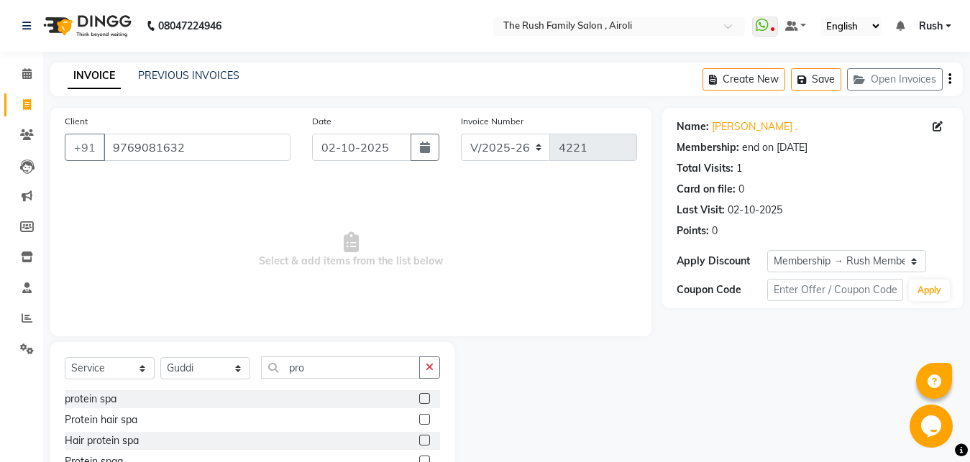
click at [419, 399] on label at bounding box center [424, 398] width 11 height 11
click at [419, 399] on input "checkbox" at bounding box center [423, 399] width 9 height 9
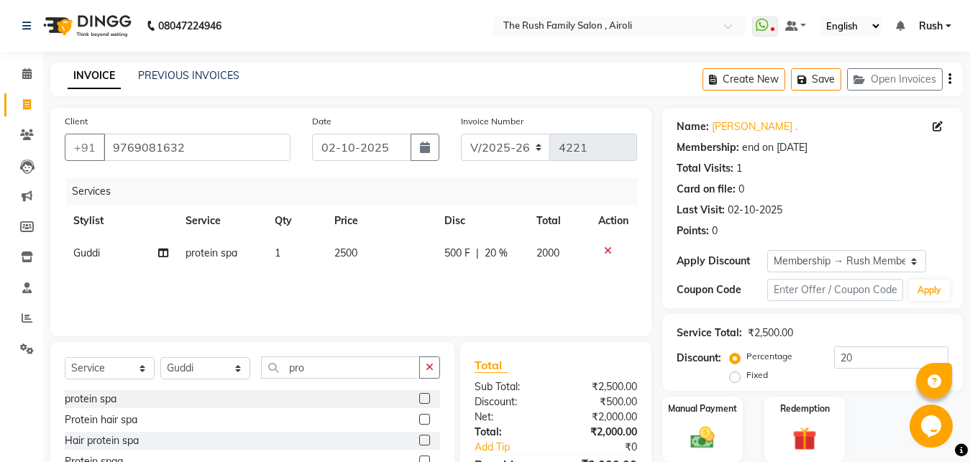
scroll to position [73, 0]
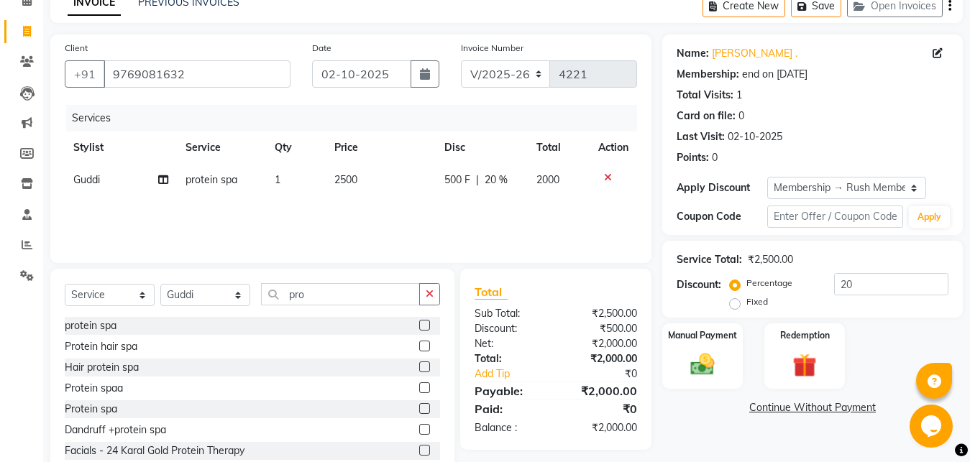
click at [419, 347] on label at bounding box center [424, 346] width 11 height 11
click at [419, 347] on input "checkbox" at bounding box center [423, 346] width 9 height 9
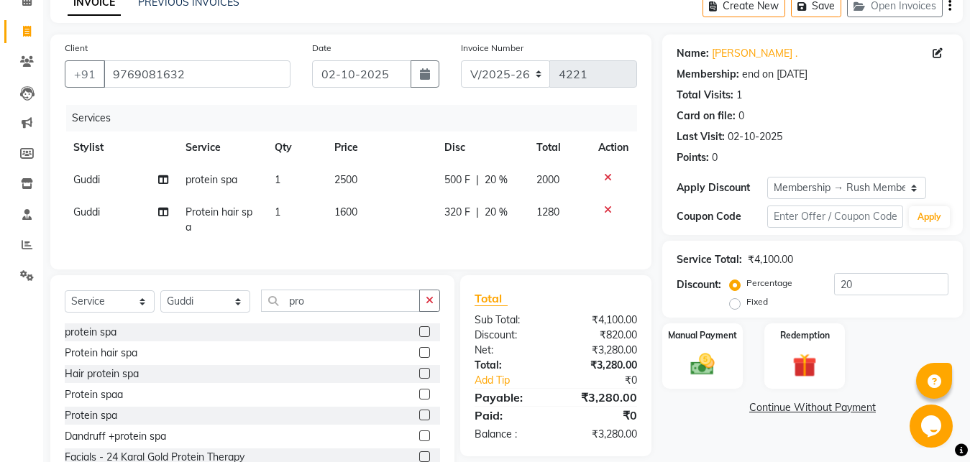
click at [611, 212] on icon at bounding box center [608, 210] width 8 height 10
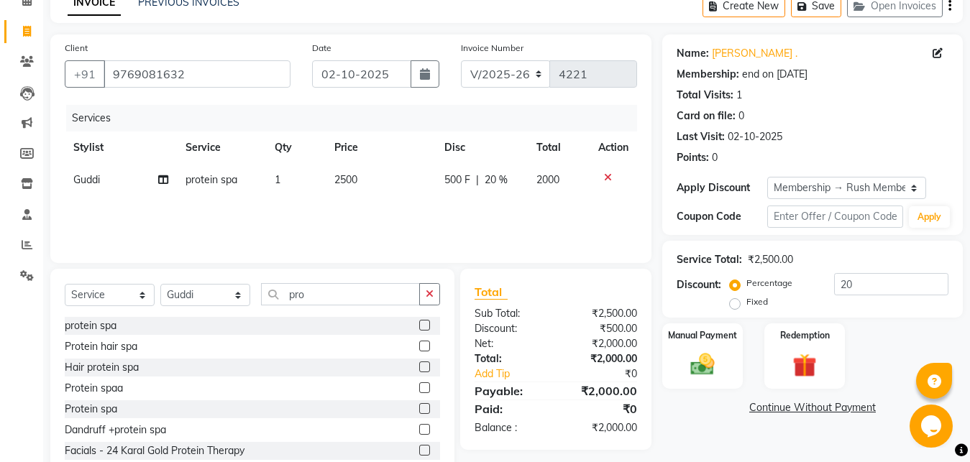
click at [424, 366] on div at bounding box center [429, 368] width 21 height 18
click at [419, 366] on label at bounding box center [424, 367] width 11 height 11
click at [419, 366] on input "checkbox" at bounding box center [423, 367] width 9 height 9
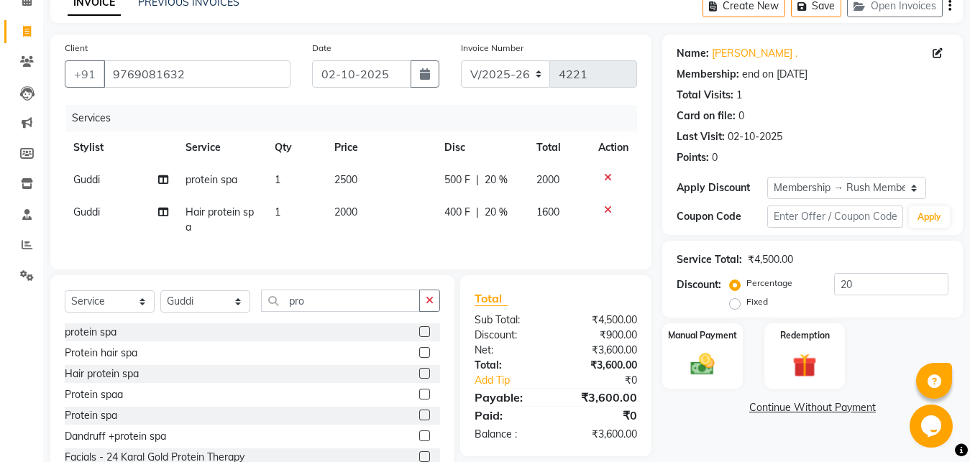
click at [605, 216] on td at bounding box center [613, 219] width 47 height 47
click at [609, 211] on icon at bounding box center [608, 210] width 8 height 10
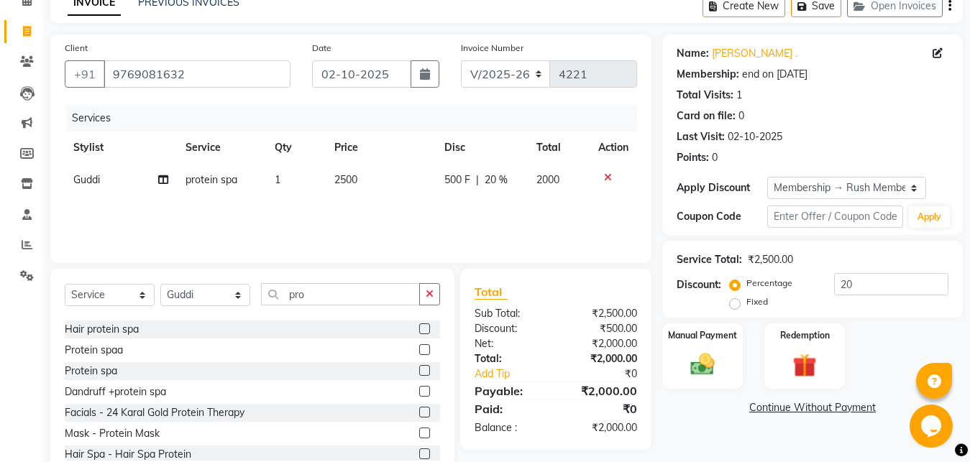
scroll to position [44, 0]
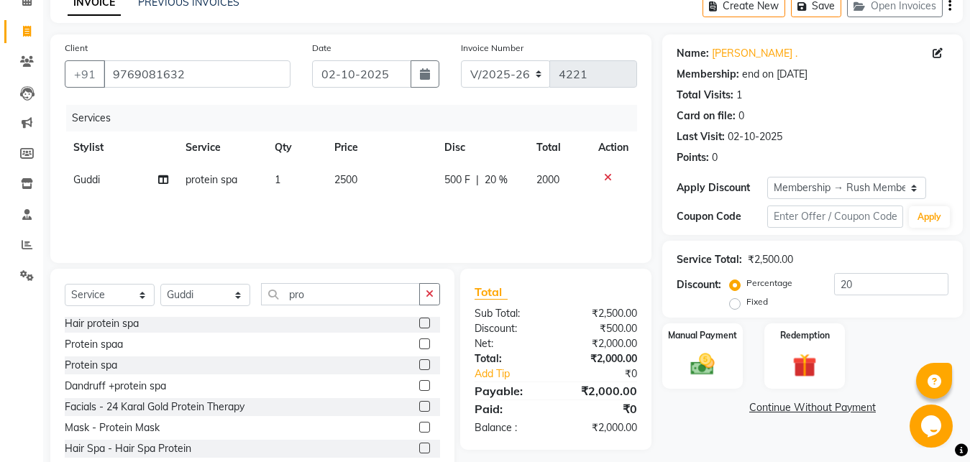
click at [419, 365] on label at bounding box center [424, 365] width 11 height 11
click at [419, 365] on input "checkbox" at bounding box center [423, 365] width 9 height 9
click at [604, 212] on icon at bounding box center [608, 210] width 8 height 10
click at [315, 297] on input "pro" at bounding box center [340, 294] width 159 height 22
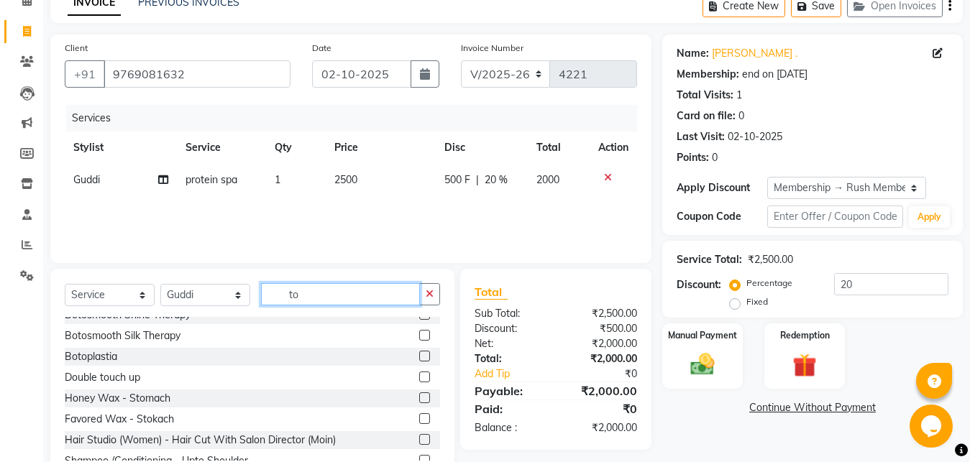
scroll to position [78, 0]
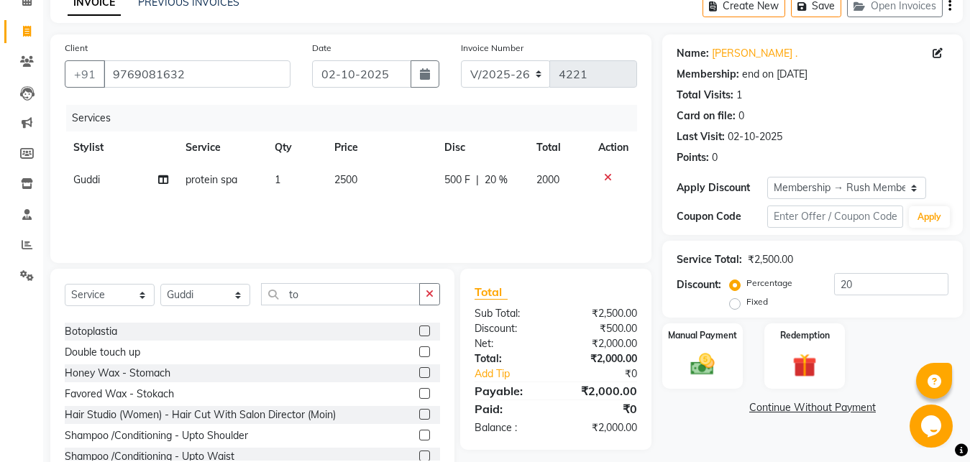
click at [419, 353] on label at bounding box center [424, 352] width 11 height 11
click at [419, 353] on input "checkbox" at bounding box center [423, 352] width 9 height 9
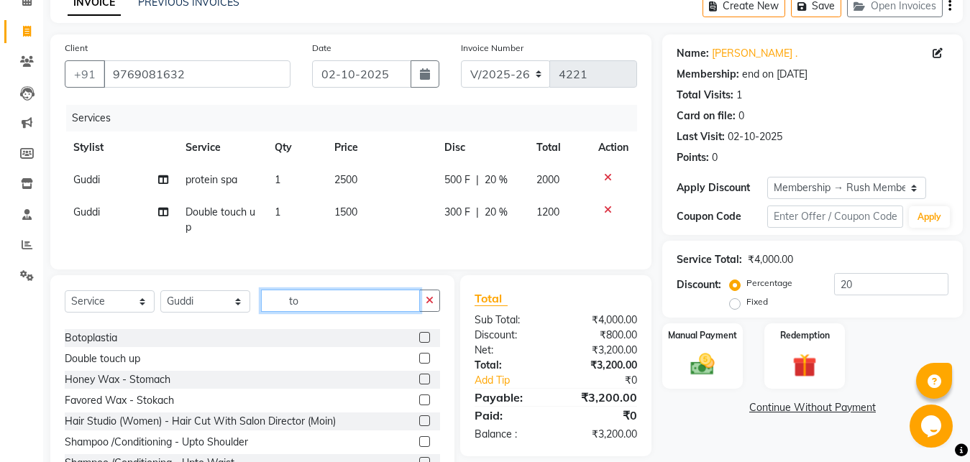
click at [331, 312] on input "to" at bounding box center [340, 301] width 159 height 22
click at [608, 180] on icon at bounding box center [608, 178] width 8 height 10
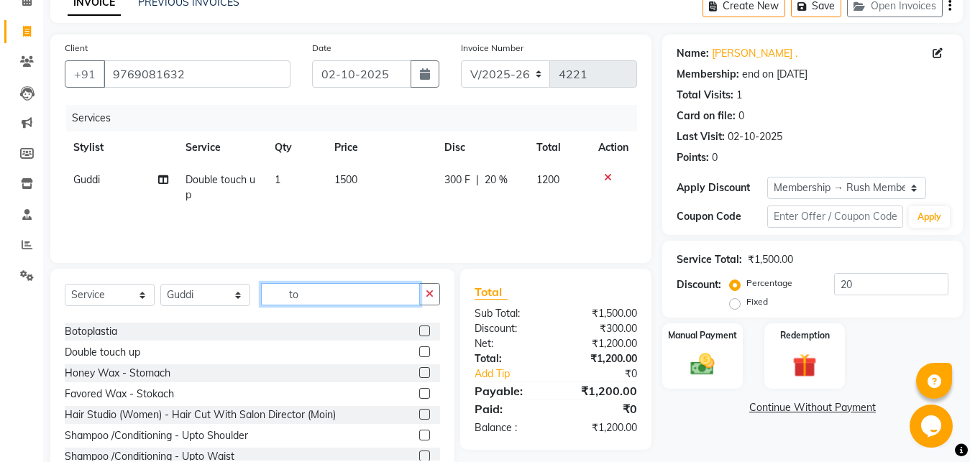
click at [315, 293] on input "to" at bounding box center [340, 294] width 159 height 22
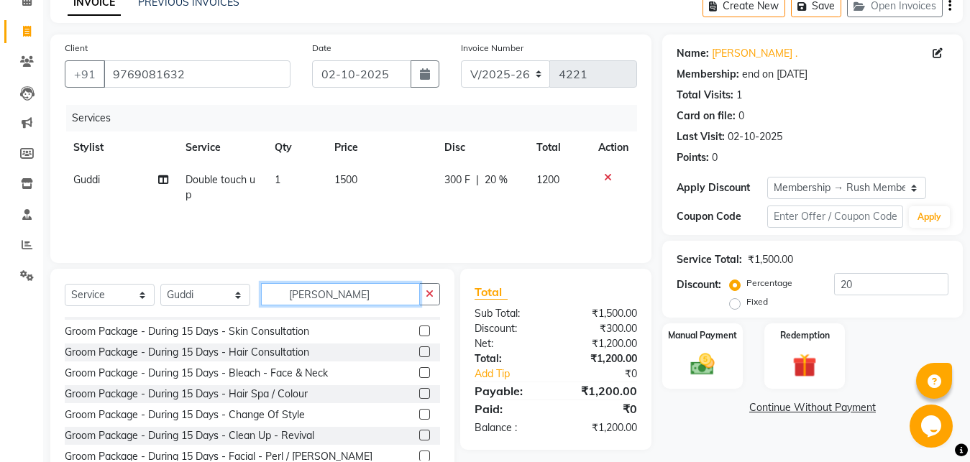
scroll to position [0, 0]
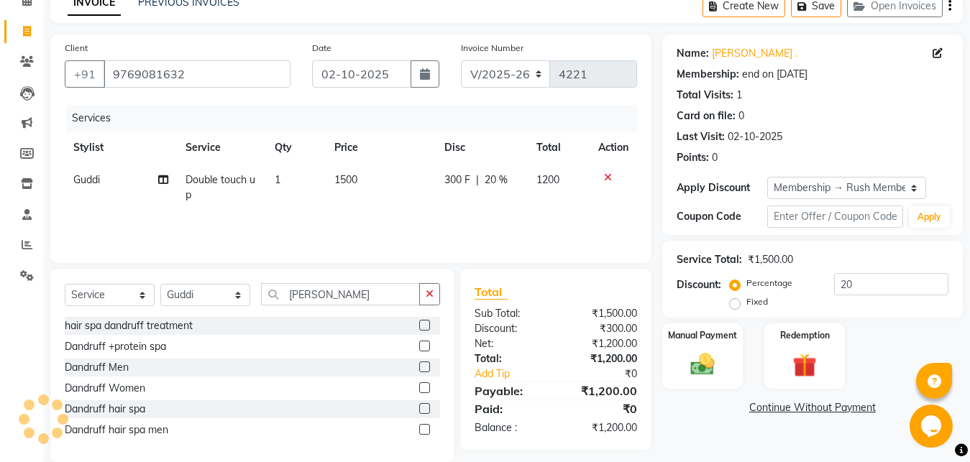
click at [426, 391] on label at bounding box center [424, 388] width 11 height 11
click at [426, 391] on input "checkbox" at bounding box center [423, 388] width 9 height 9
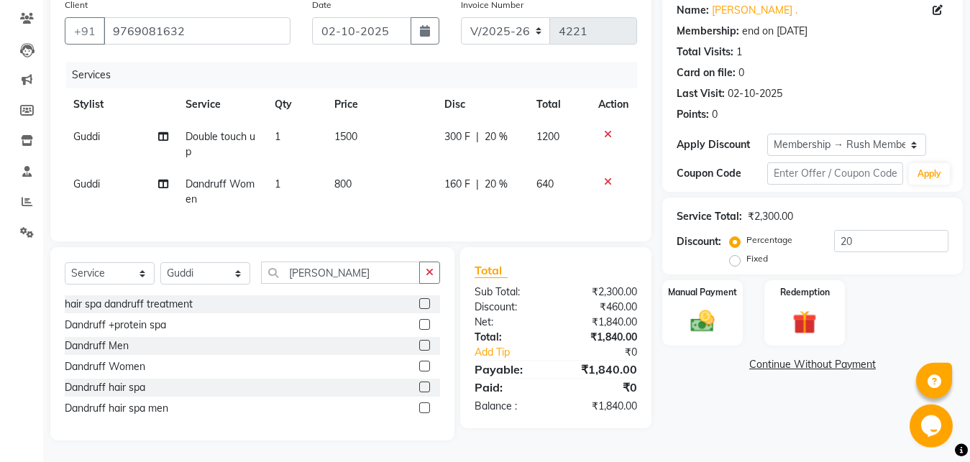
scroll to position [129, 0]
click at [425, 394] on div at bounding box center [423, 389] width 9 height 15
click at [425, 393] on div at bounding box center [423, 389] width 9 height 15
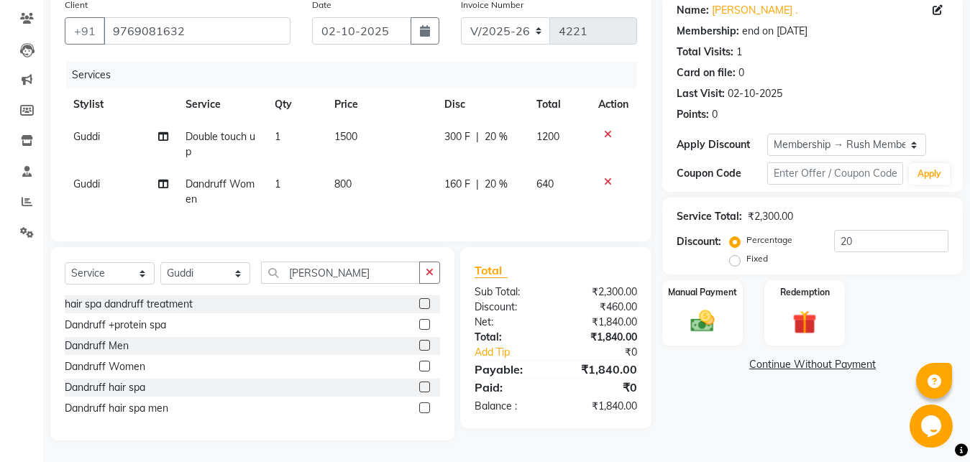
click at [424, 389] on label at bounding box center [424, 387] width 11 height 11
click at [424, 389] on input "checkbox" at bounding box center [423, 387] width 9 height 9
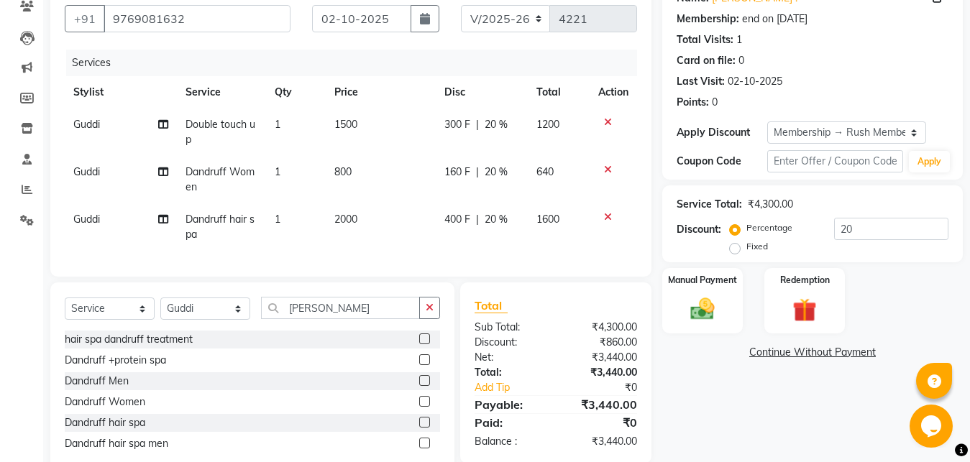
click at [605, 176] on td at bounding box center [613, 179] width 47 height 47
click at [606, 168] on icon at bounding box center [608, 170] width 8 height 10
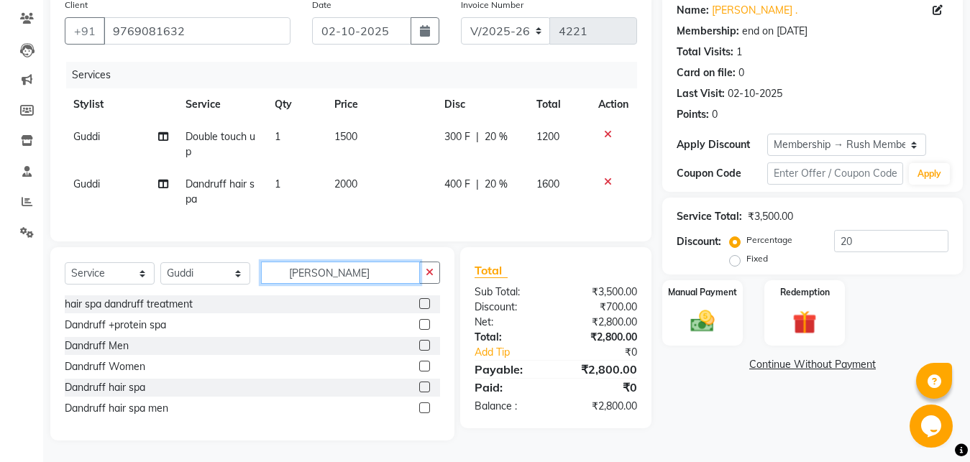
click at [319, 271] on input "[PERSON_NAME]" at bounding box center [340, 273] width 159 height 22
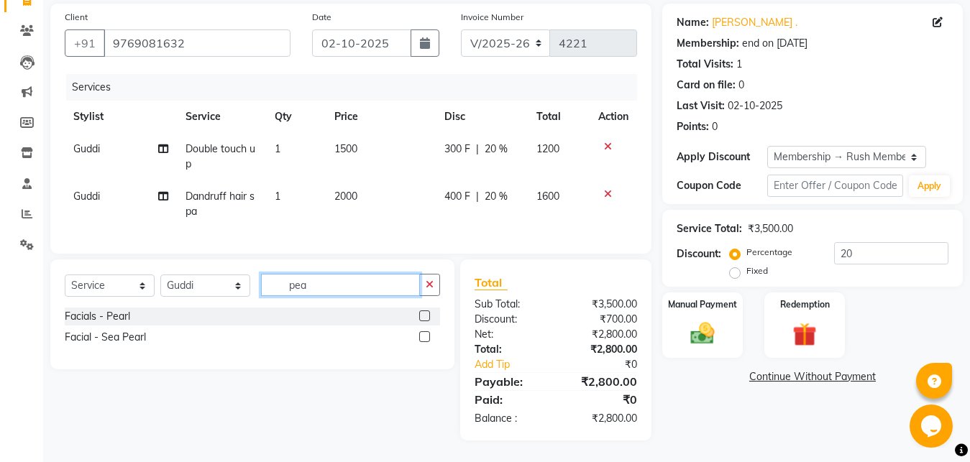
scroll to position [117, 0]
click at [421, 320] on label at bounding box center [424, 316] width 11 height 11
click at [421, 320] on input "checkbox" at bounding box center [423, 316] width 9 height 9
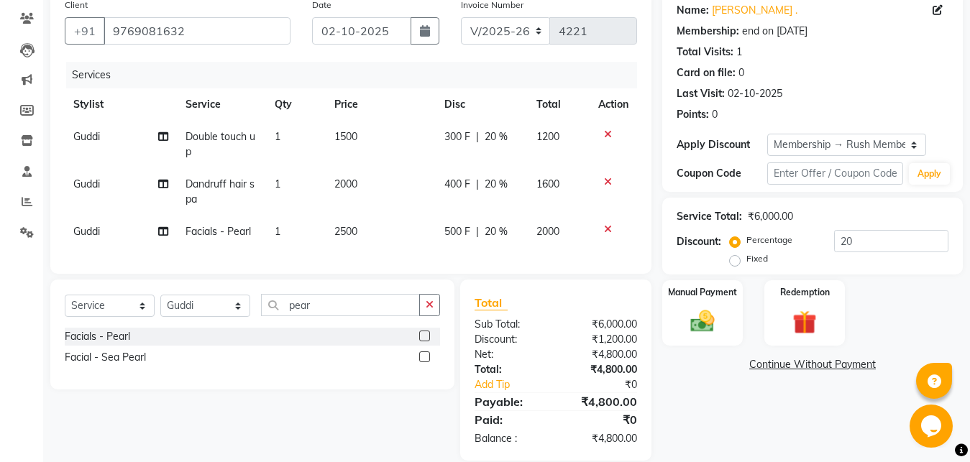
click at [428, 362] on label at bounding box center [424, 357] width 11 height 11
click at [428, 362] on input "checkbox" at bounding box center [423, 357] width 9 height 9
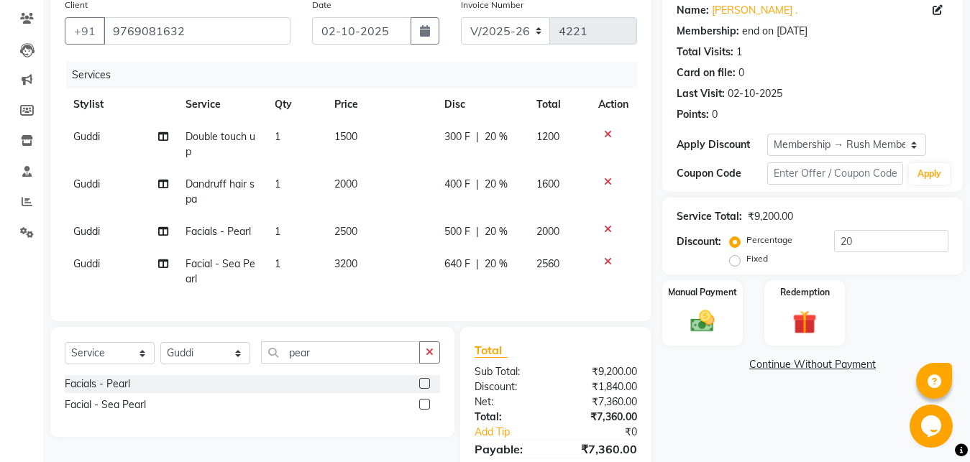
click at [609, 232] on icon at bounding box center [608, 229] width 8 height 10
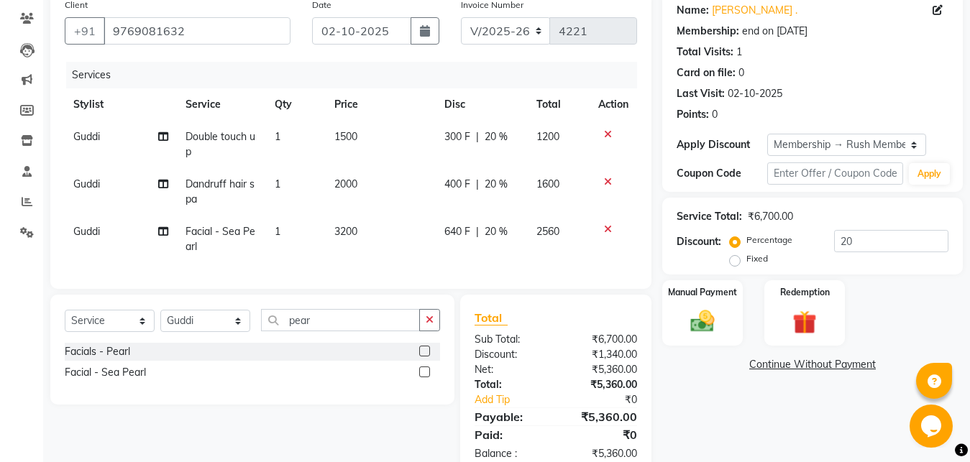
click at [465, 234] on span "640 F" at bounding box center [457, 231] width 26 height 15
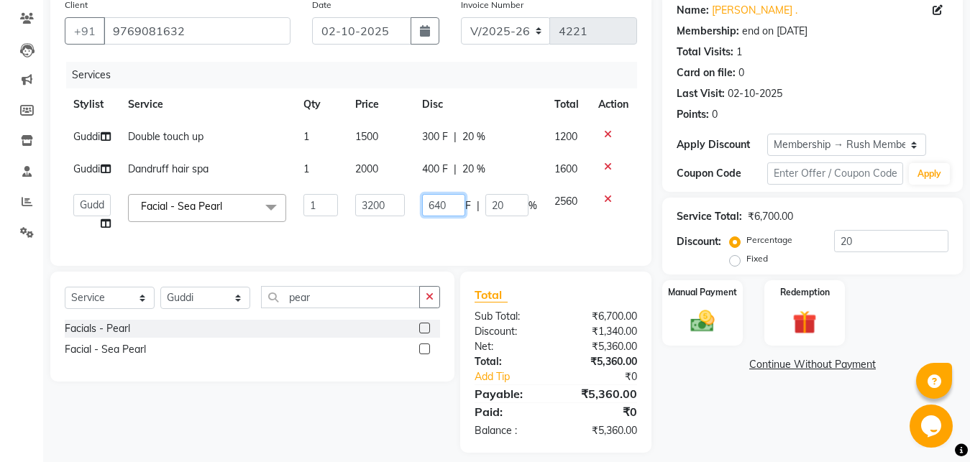
click at [442, 216] on input "640" at bounding box center [443, 205] width 43 height 22
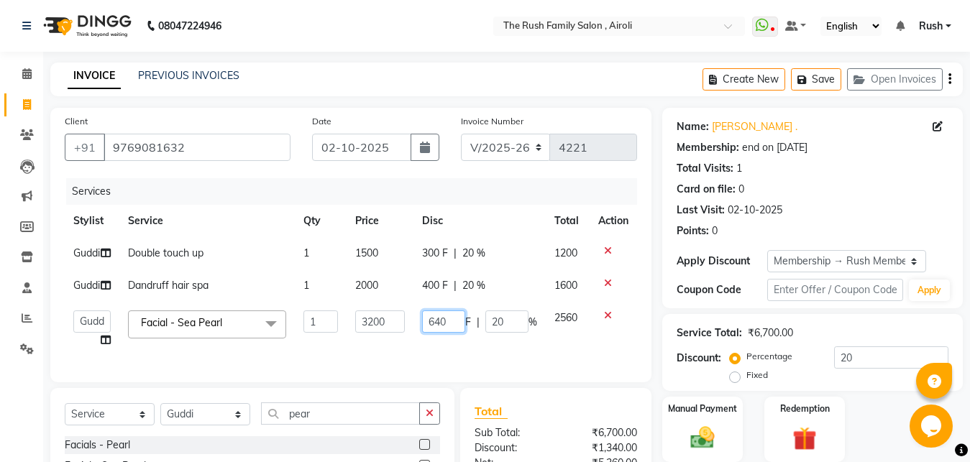
scroll to position [171, 0]
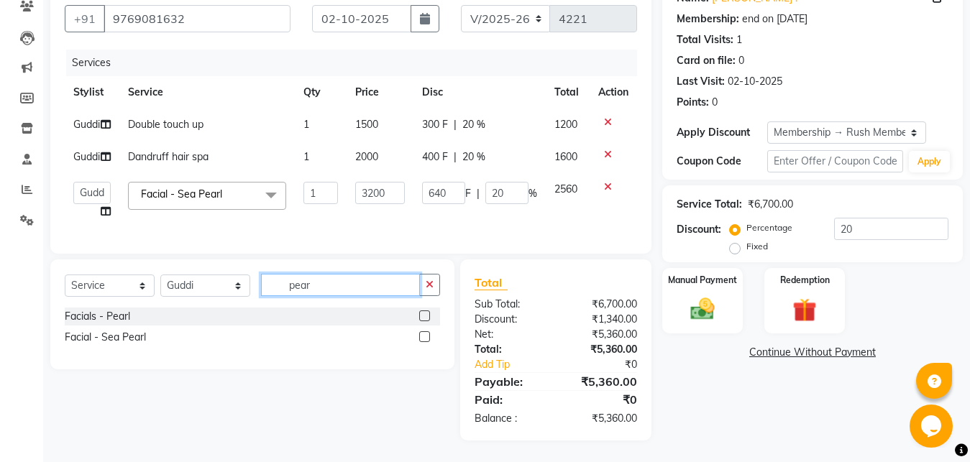
click at [306, 287] on input "pear" at bounding box center [340, 285] width 159 height 22
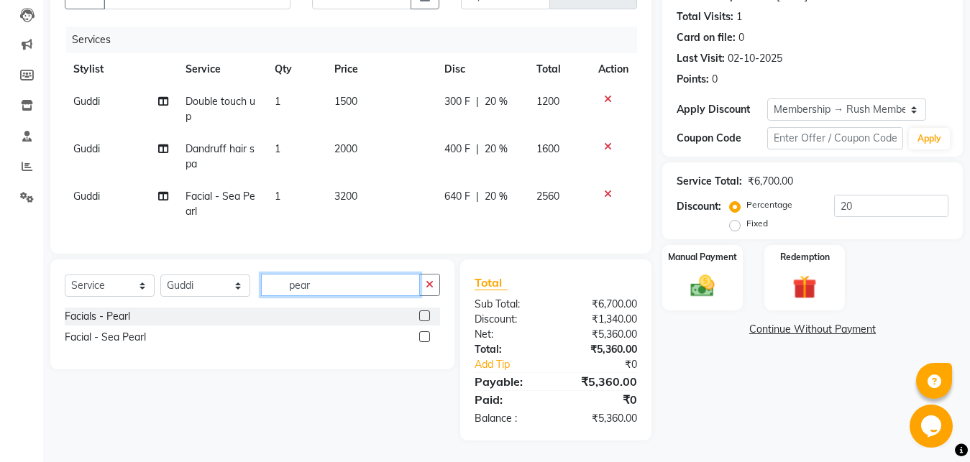
click at [306, 287] on input "pear" at bounding box center [340, 285] width 159 height 22
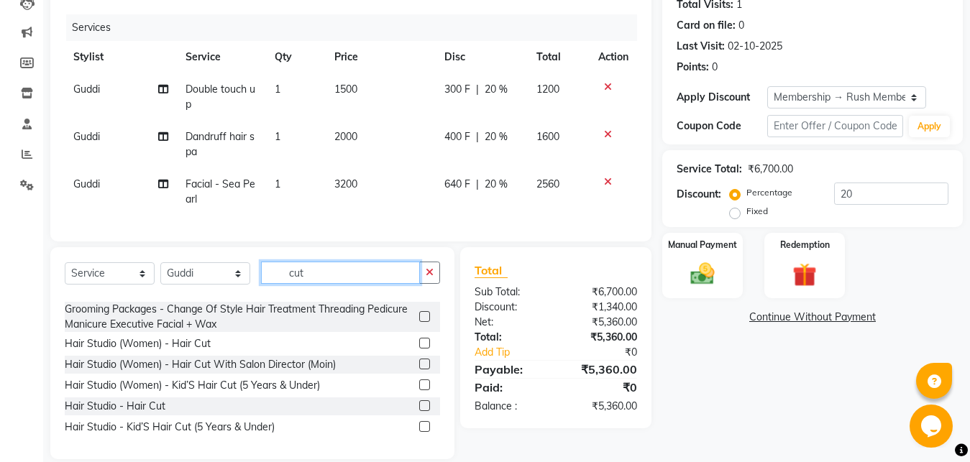
scroll to position [195, 0]
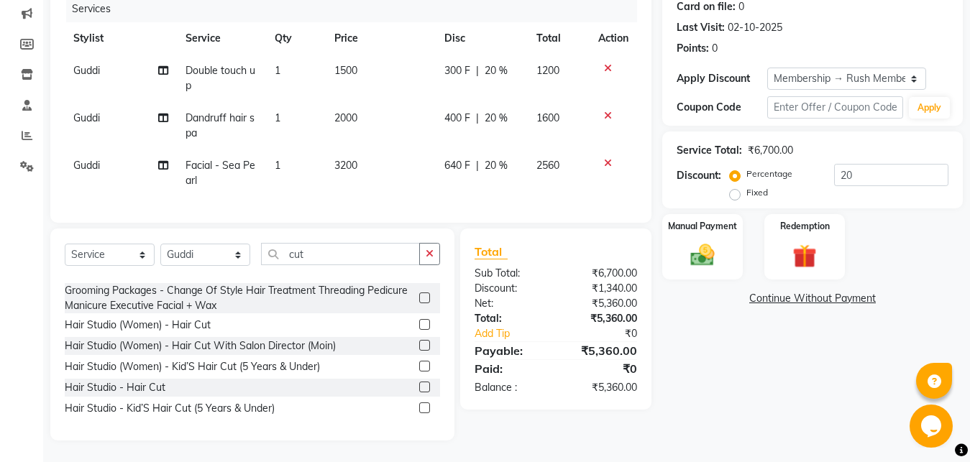
click at [419, 325] on label at bounding box center [424, 324] width 11 height 11
click at [419, 325] on input "checkbox" at bounding box center [423, 325] width 9 height 9
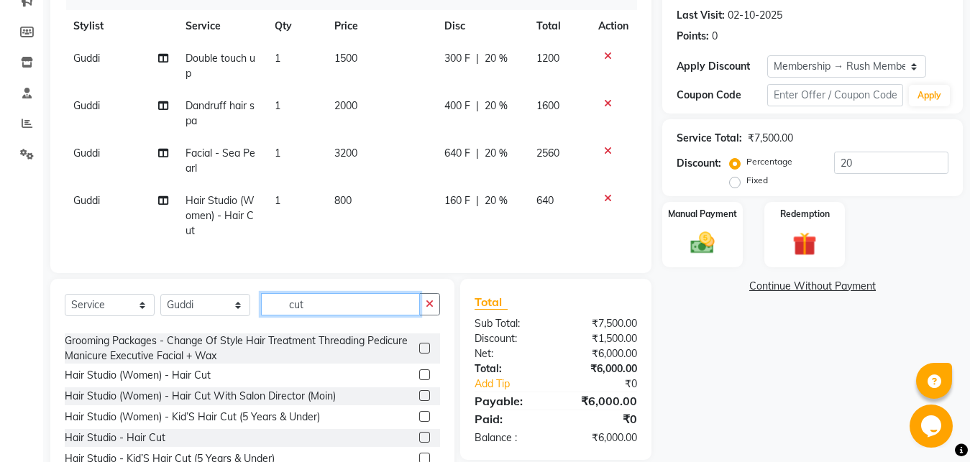
click at [316, 314] on input "cut" at bounding box center [340, 304] width 159 height 22
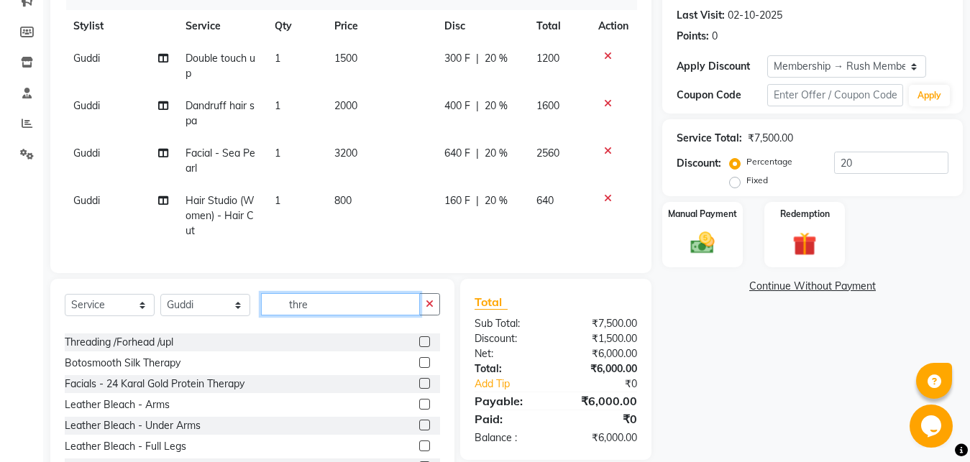
scroll to position [14, 0]
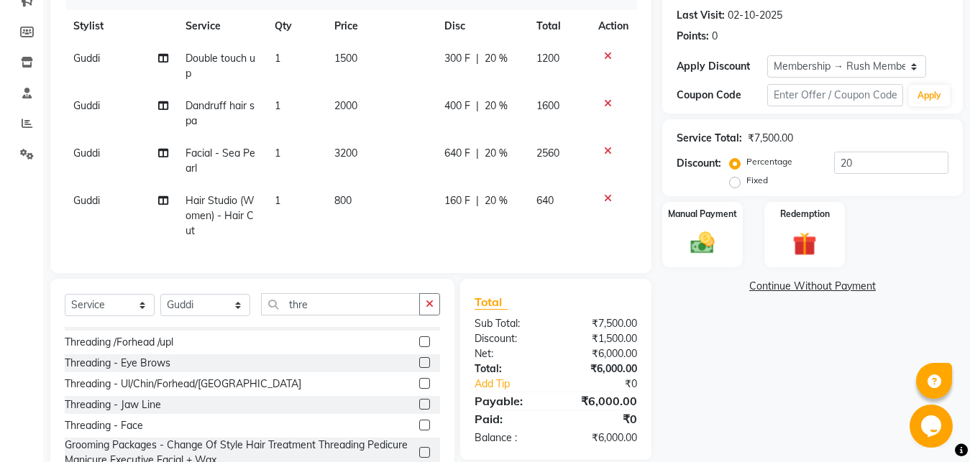
click at [419, 347] on label at bounding box center [424, 342] width 11 height 11
click at [419, 347] on input "checkbox" at bounding box center [423, 342] width 9 height 9
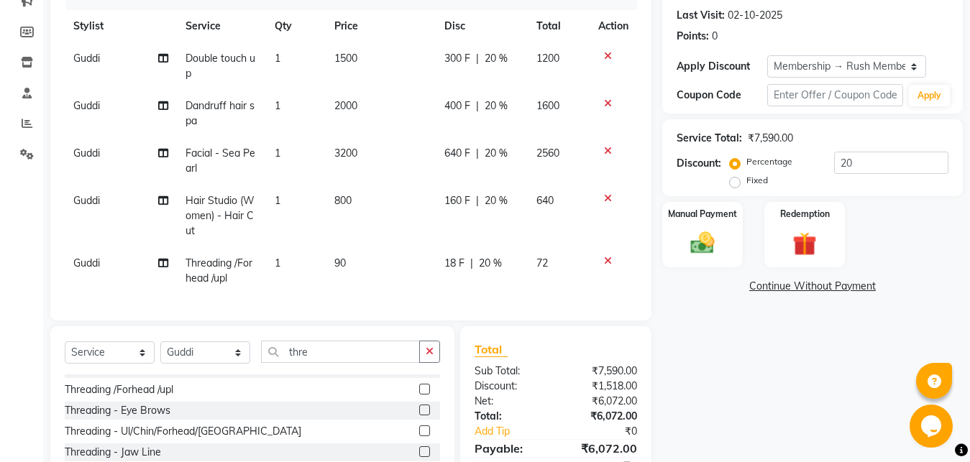
click at [91, 259] on span "Guddi" at bounding box center [86, 263] width 27 height 13
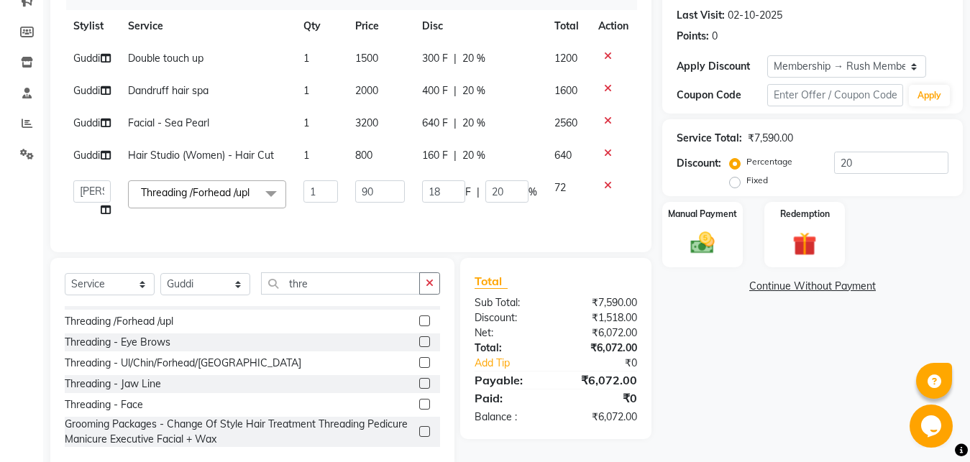
click at [96, 162] on span "Guddi" at bounding box center [86, 155] width 27 height 13
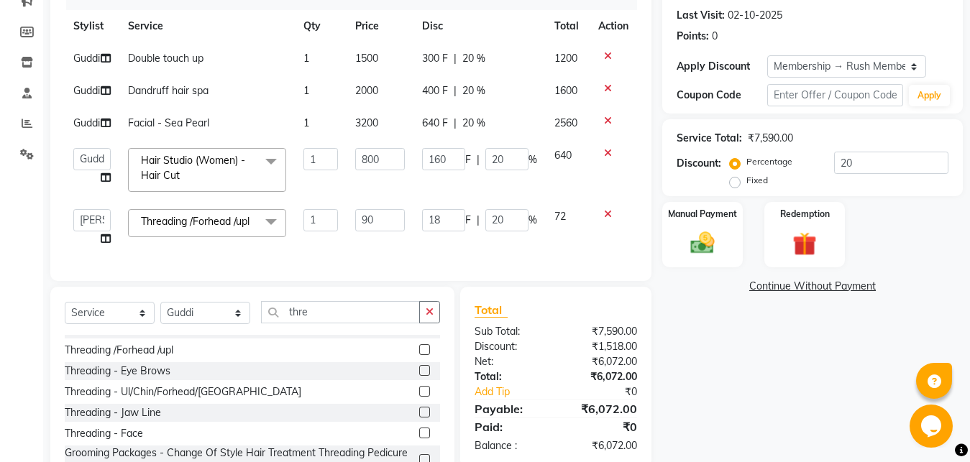
click at [73, 148] on select "[PERSON_NAME] [PERSON_NAME] Danish D.C Guddi [PERSON_NAME] [PERSON_NAME] [PERSO…" at bounding box center [91, 159] width 37 height 22
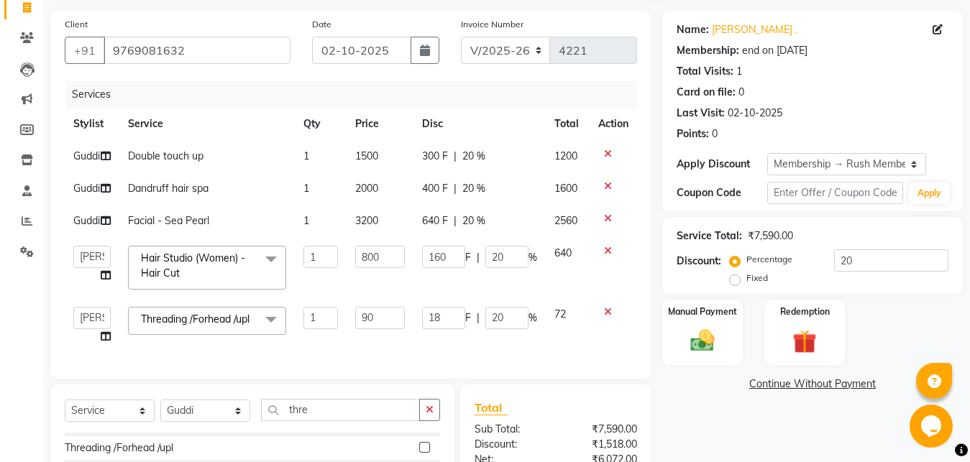
scroll to position [0, 0]
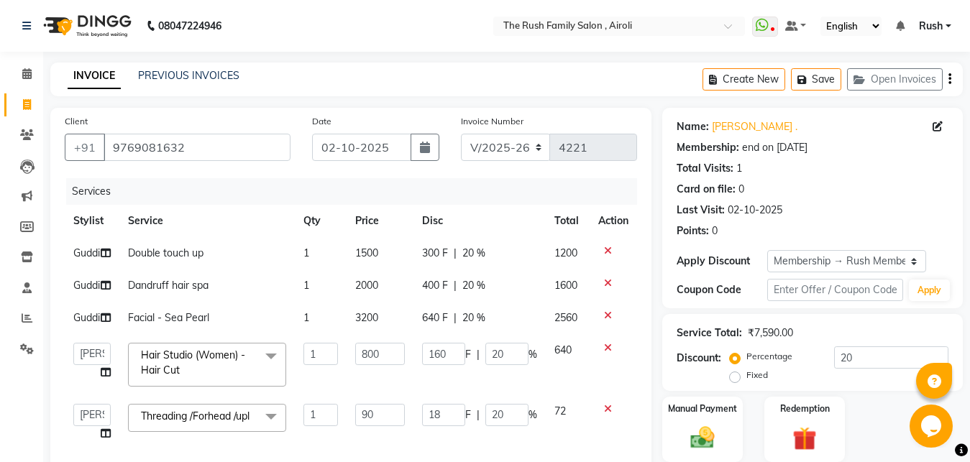
click at [90, 250] on span "Guddi" at bounding box center [86, 253] width 27 height 13
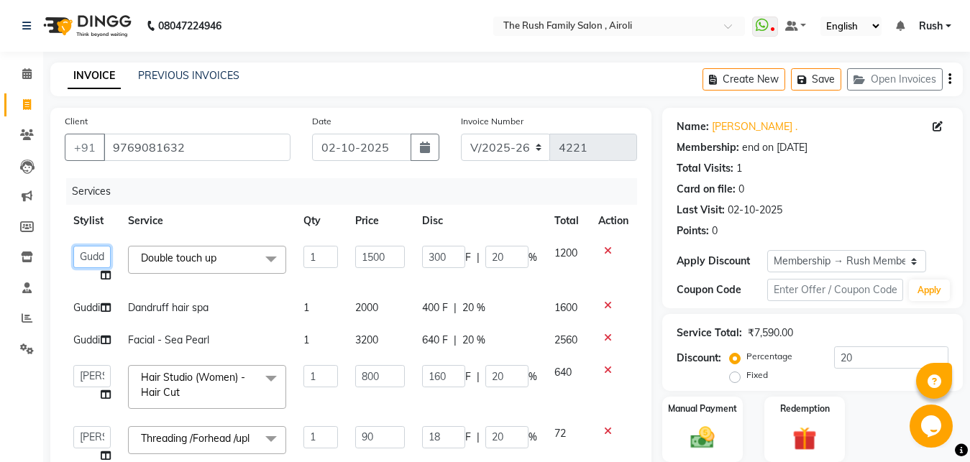
click at [73, 246] on select "[PERSON_NAME] [PERSON_NAME] Danish D.C Guddi [PERSON_NAME] [PERSON_NAME] [PERSO…" at bounding box center [91, 257] width 37 height 22
click at [429, 258] on input "300" at bounding box center [443, 257] width 43 height 22
click at [403, 286] on tbody "[PERSON_NAME] [PERSON_NAME] Danish D.C Guddi [PERSON_NAME] [PERSON_NAME] [PERSO…" at bounding box center [351, 354] width 572 height 235
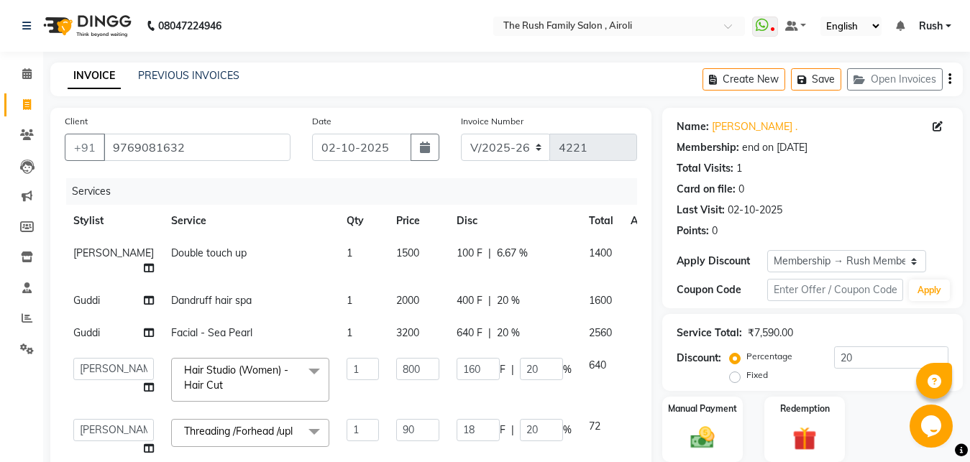
click at [396, 255] on span "1500" at bounding box center [407, 253] width 23 height 13
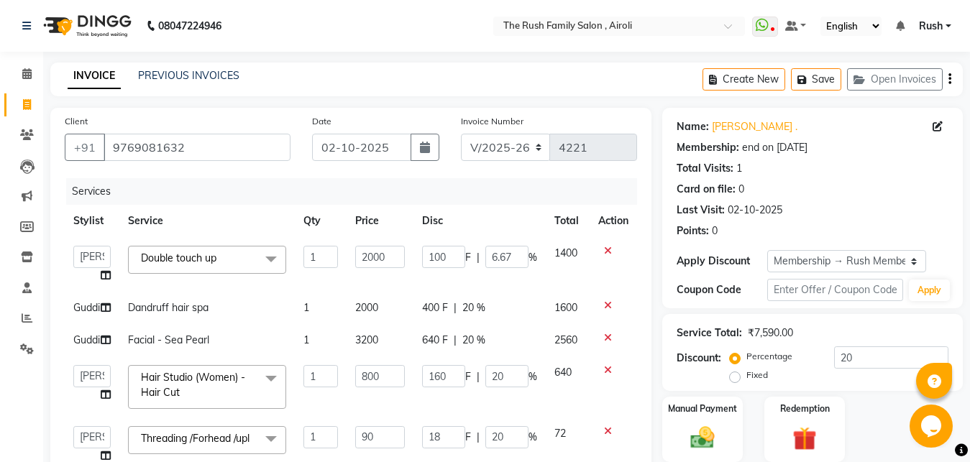
scroll to position [0, 1]
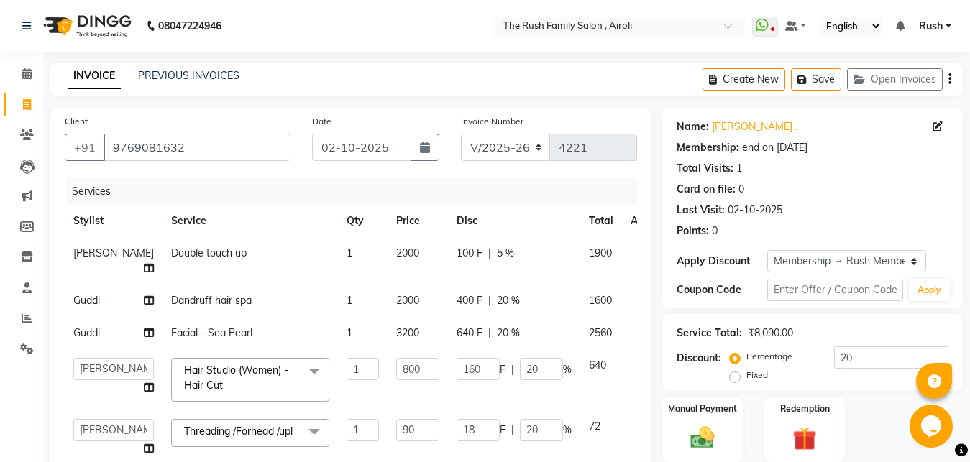
click at [457, 260] on span "100 F" at bounding box center [470, 253] width 26 height 15
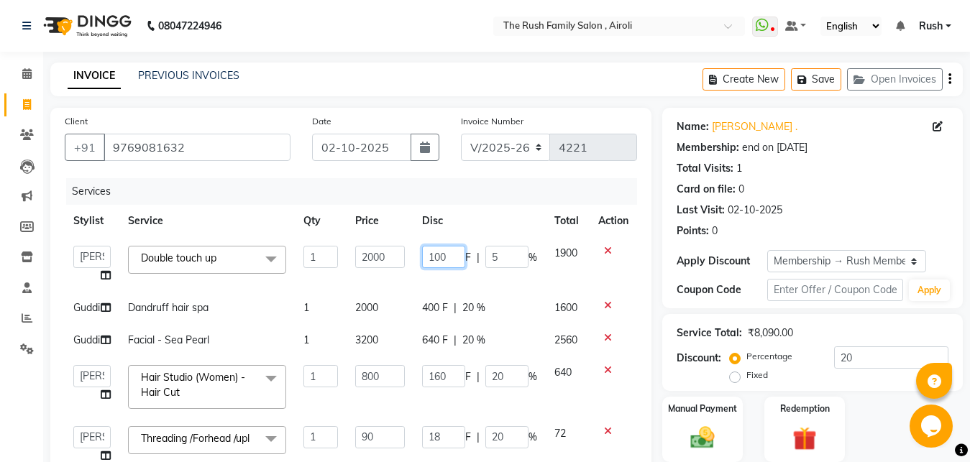
click at [432, 260] on input "100" at bounding box center [443, 257] width 43 height 22
click at [423, 284] on tbody "[PERSON_NAME] [PERSON_NAME] Danish D.C Guddi [PERSON_NAME] [PERSON_NAME] [PERSO…" at bounding box center [351, 354] width 572 height 235
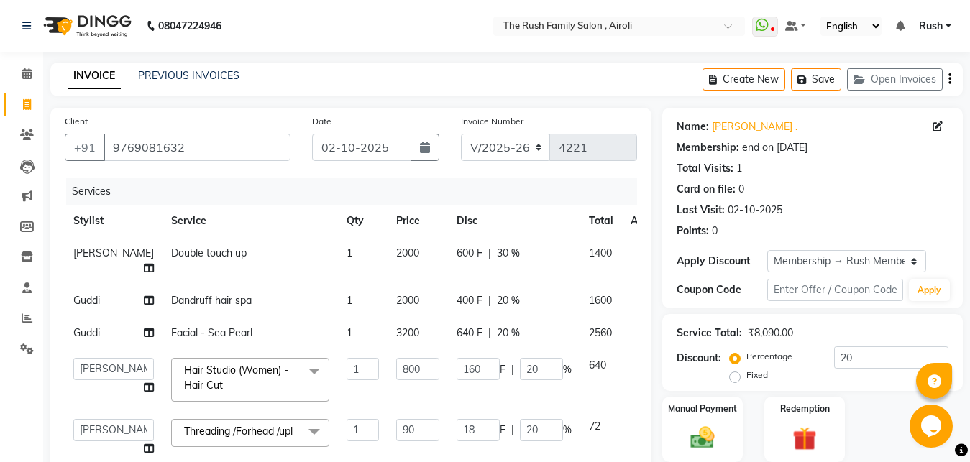
scroll to position [73, 0]
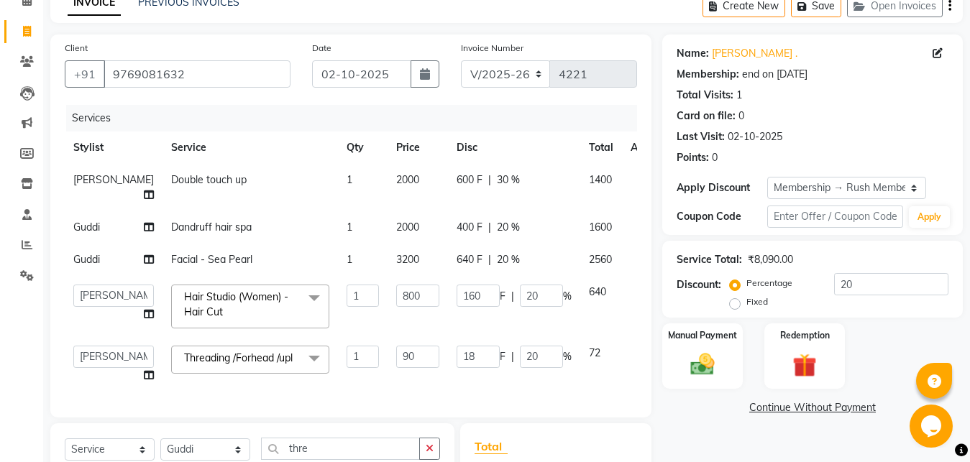
click at [457, 220] on span "400 F" at bounding box center [470, 227] width 26 height 15
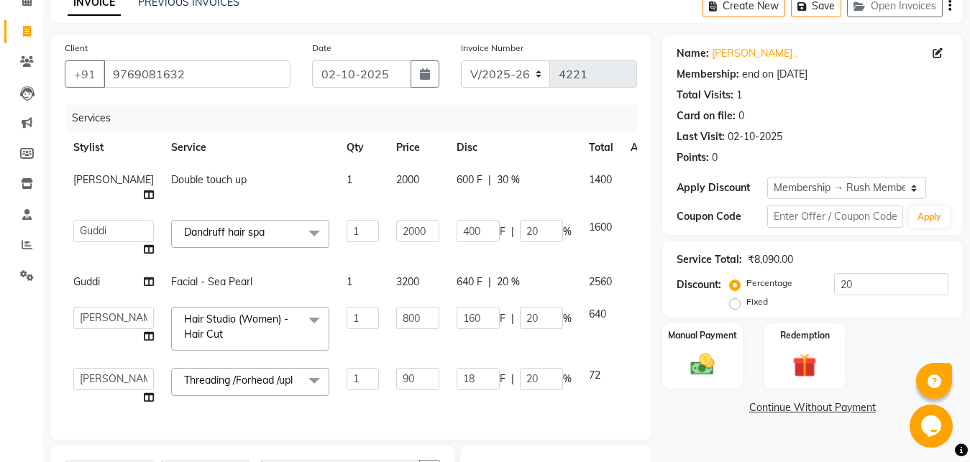
click at [457, 220] on input "400" at bounding box center [478, 231] width 43 height 22
click at [403, 234] on td "2000" at bounding box center [418, 238] width 60 height 55
click at [457, 275] on span "640 F" at bounding box center [470, 282] width 26 height 15
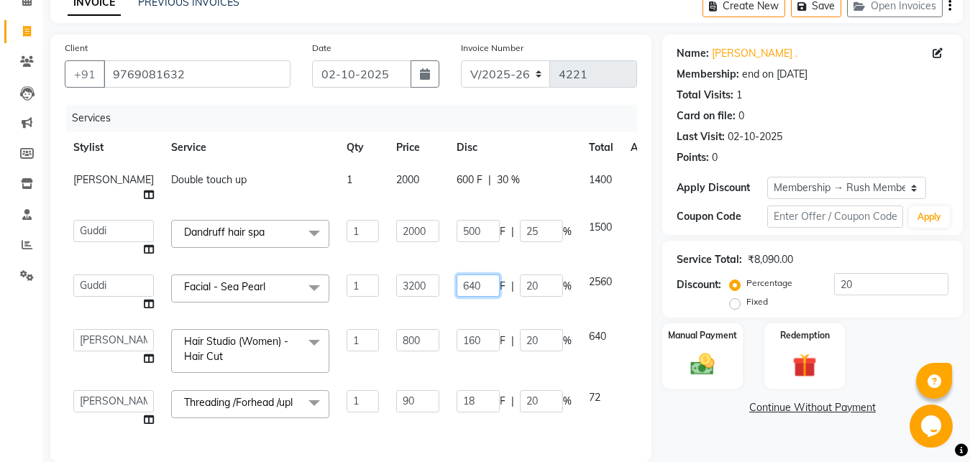
click at [457, 275] on input "640" at bounding box center [478, 286] width 43 height 22
click at [338, 298] on td "1" at bounding box center [363, 293] width 50 height 55
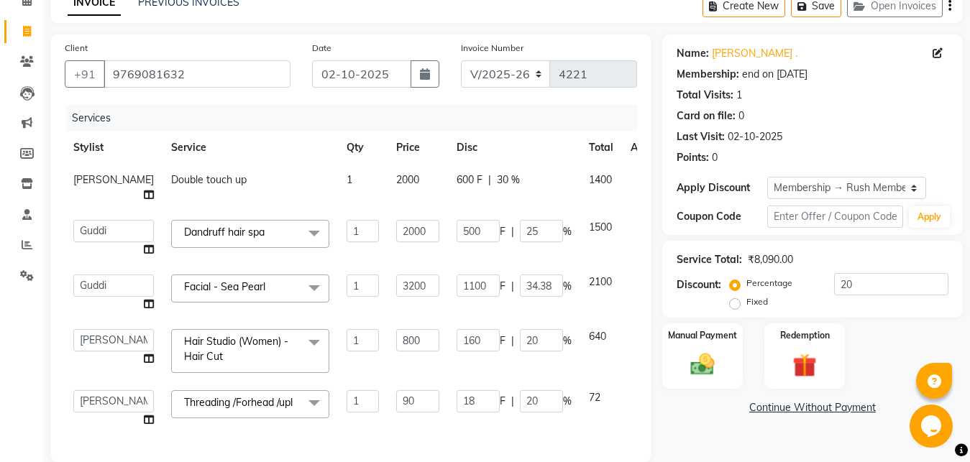
scroll to position [220, 0]
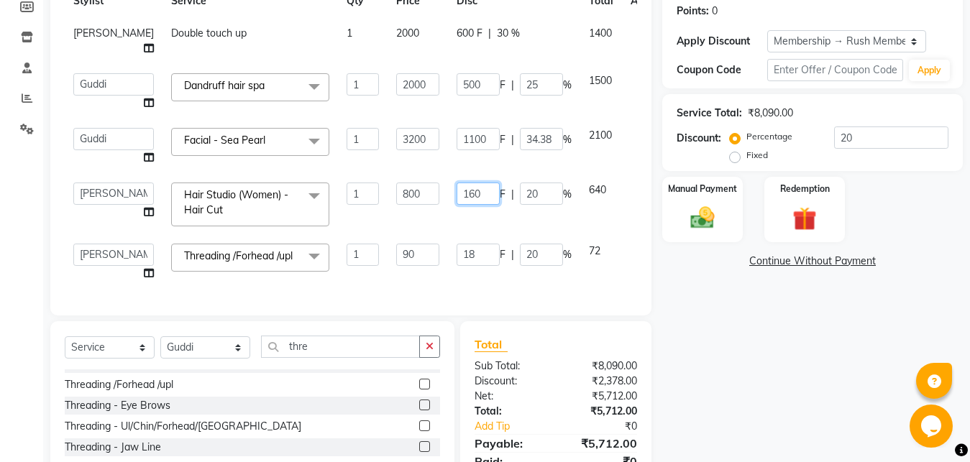
click at [457, 183] on input "160" at bounding box center [478, 194] width 43 height 22
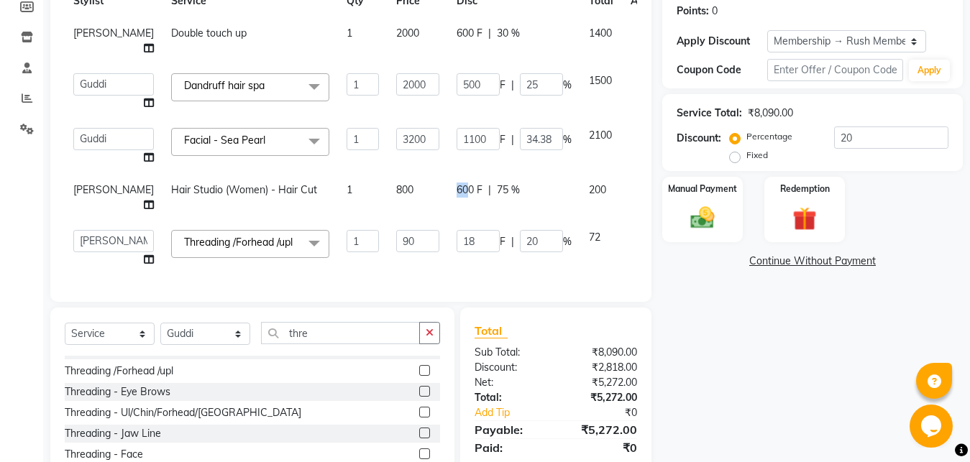
click at [435, 197] on tbody "[PERSON_NAME] Double touch up 1 2000 600 F | 30 % 1400 [PERSON_NAME] [PERSON_NA…" at bounding box center [367, 146] width 605 height 259
click at [457, 230] on input "18" at bounding box center [478, 241] width 43 height 22
click at [490, 244] on div "Services Stylist Service Qty Price Disc Total Action [PERSON_NAME] Double touch…" at bounding box center [351, 122] width 572 height 329
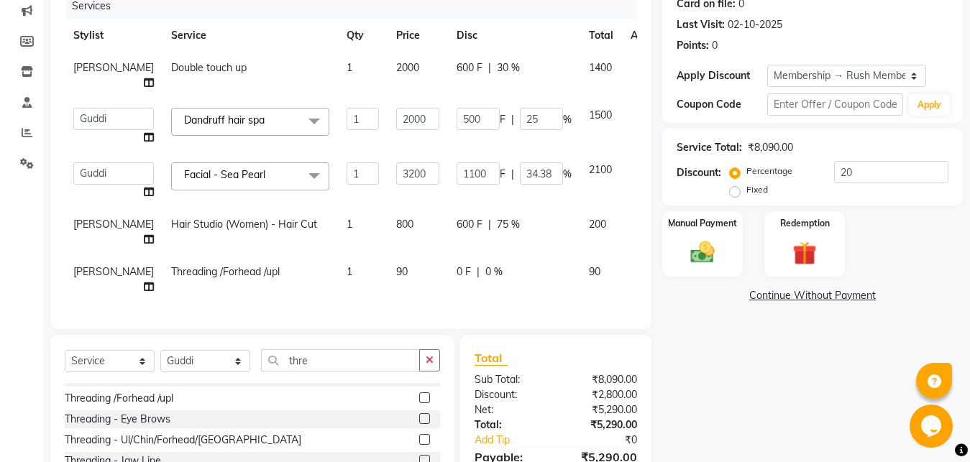
scroll to position [259, 0]
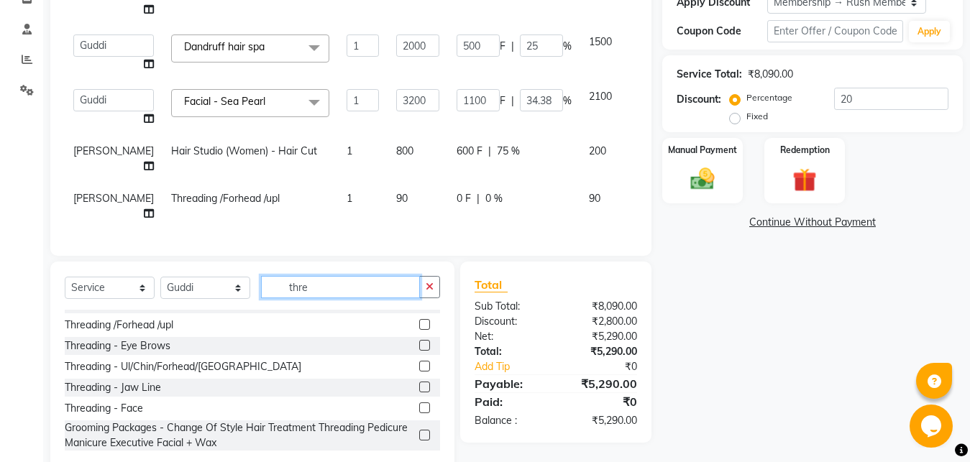
click at [344, 276] on input "thre" at bounding box center [340, 287] width 159 height 22
click option "Product" at bounding box center [0, 0] width 0 height 0
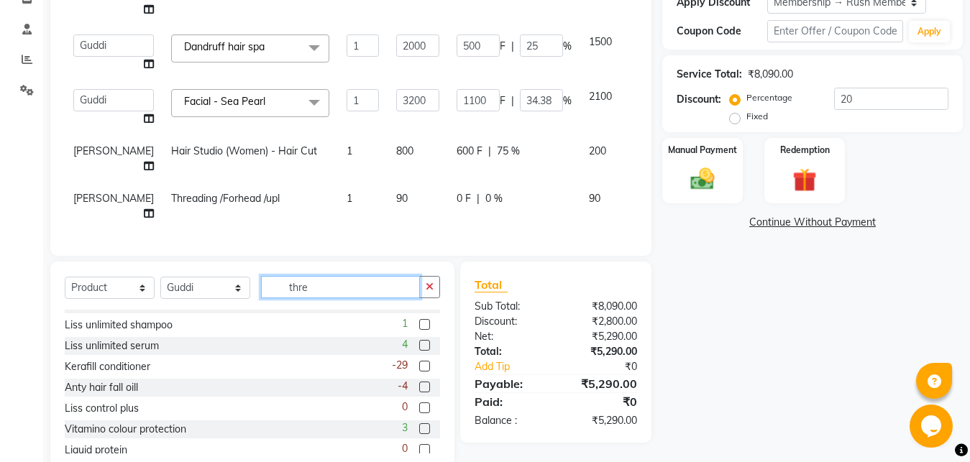
click at [332, 276] on input "thre" at bounding box center [340, 287] width 159 height 22
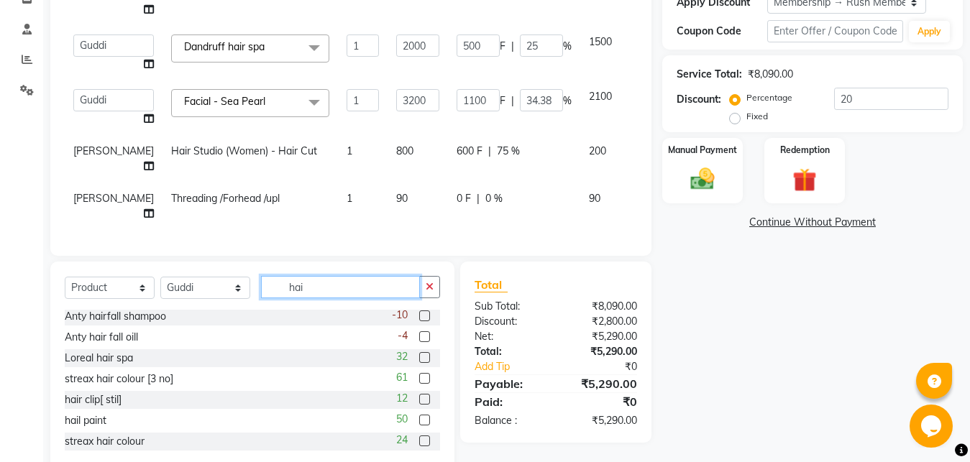
scroll to position [2, 0]
click at [419, 332] on label at bounding box center [424, 337] width 11 height 11
click at [419, 333] on input "checkbox" at bounding box center [423, 337] width 9 height 9
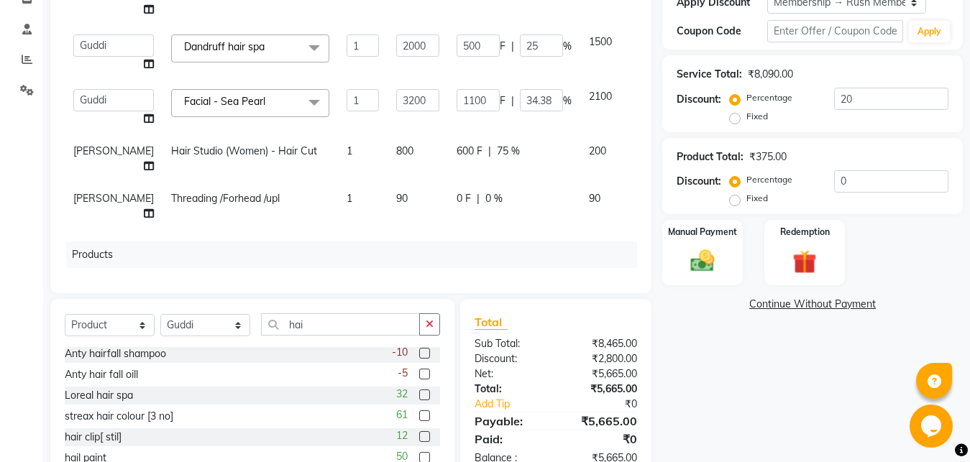
scroll to position [78, 0]
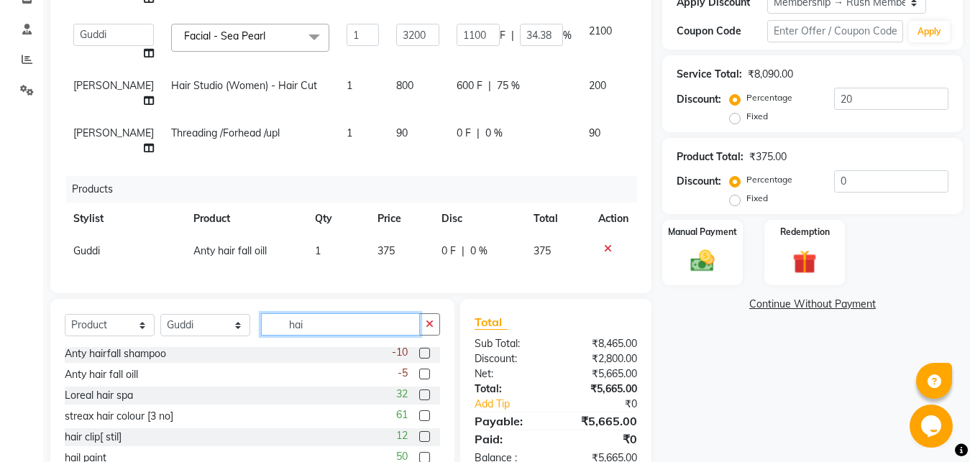
click at [288, 329] on input "hai" at bounding box center [340, 325] width 159 height 22
click at [305, 329] on input "hai" at bounding box center [340, 325] width 159 height 22
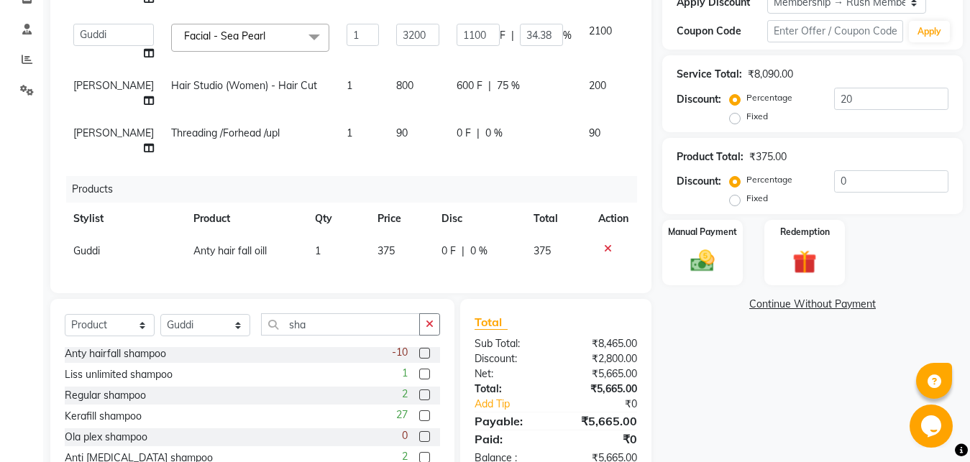
click at [421, 355] on div "-10" at bounding box center [416, 354] width 48 height 18
click at [405, 355] on div "-10" at bounding box center [416, 354] width 48 height 18
click at [419, 353] on label at bounding box center [424, 353] width 11 height 11
click at [419, 353] on input "checkbox" at bounding box center [423, 354] width 9 height 9
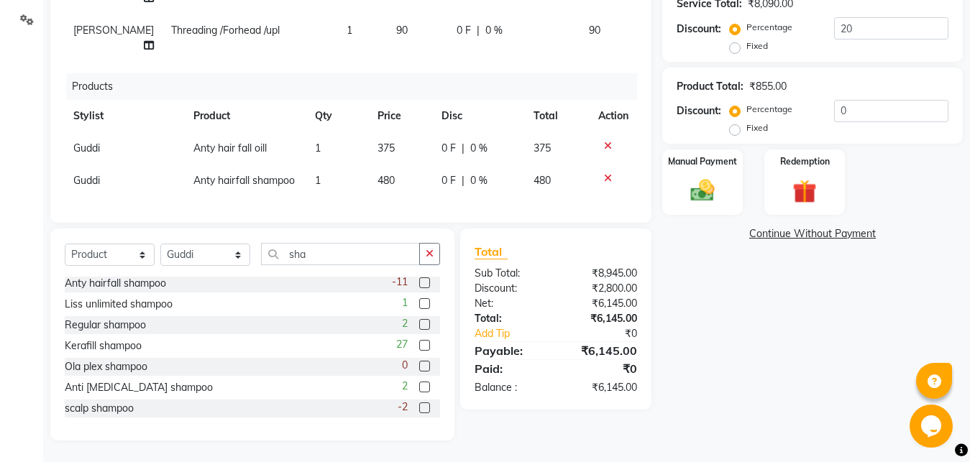
scroll to position [125, 0]
click at [442, 141] on span "0 F" at bounding box center [449, 148] width 14 height 15
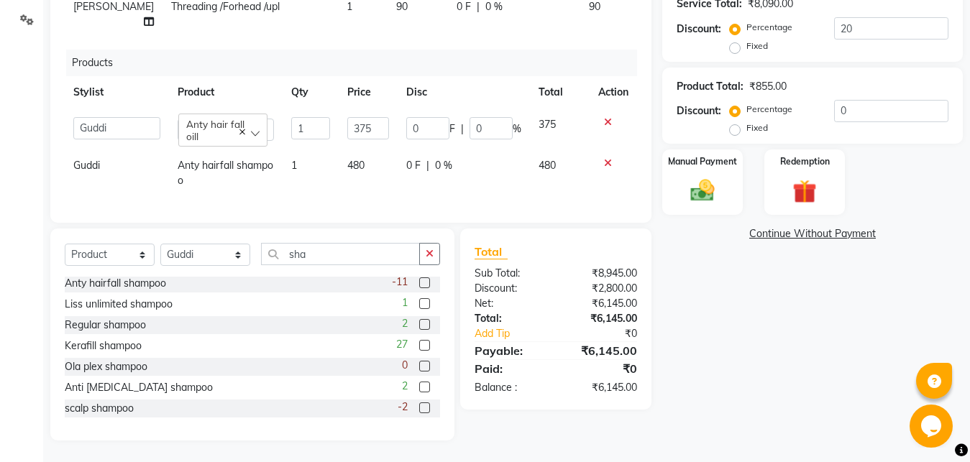
click at [435, 122] on input "0" at bounding box center [427, 128] width 43 height 22
click at [414, 126] on input "0" at bounding box center [427, 128] width 43 height 22
click at [408, 134] on input "5" at bounding box center [427, 128] width 43 height 22
click at [375, 137] on tbody "[PERSON_NAME] [PERSON_NAME] Danish D.C Guddi [PERSON_NAME] [PERSON_NAME] [PERSO…" at bounding box center [351, 153] width 572 height 88
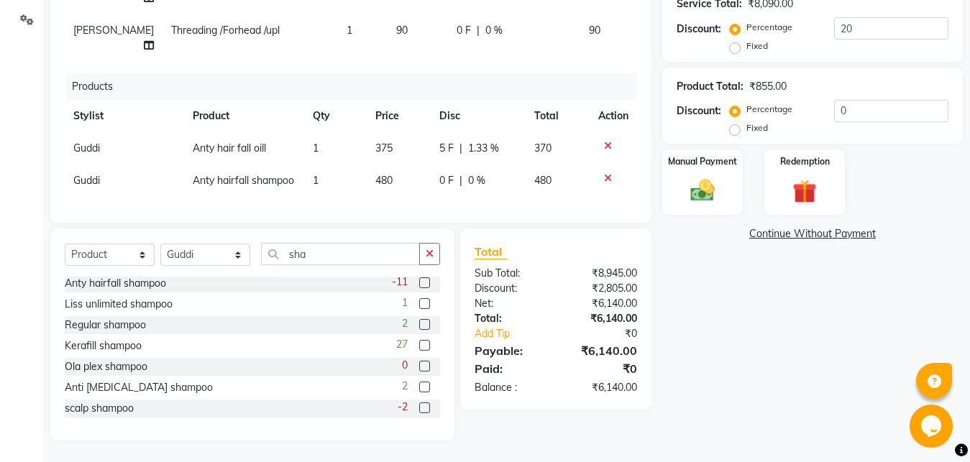
click at [431, 165] on td "0 F | 0 %" at bounding box center [478, 181] width 95 height 32
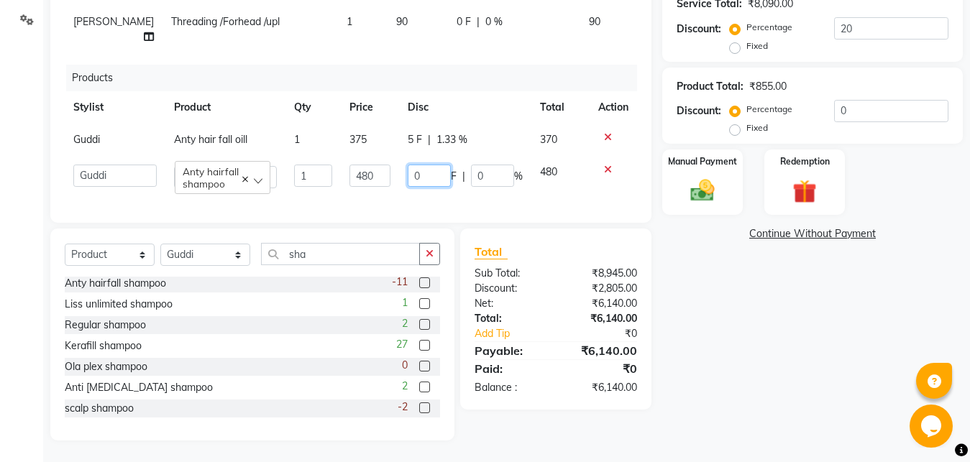
scroll to position [117, 0]
click at [429, 165] on input "0" at bounding box center [429, 176] width 43 height 22
click at [408, 165] on input "0" at bounding box center [429, 176] width 43 height 22
click at [435, 132] on div "5 F | 1.33 %" at bounding box center [465, 139] width 115 height 15
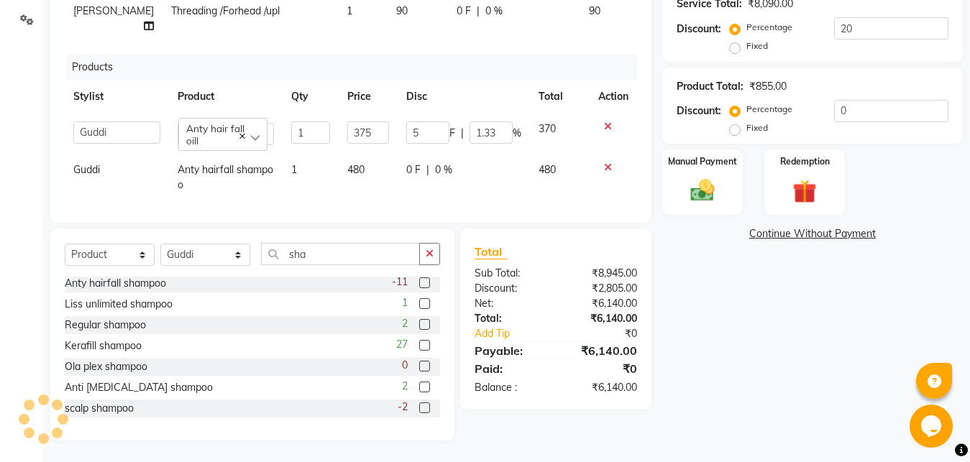
click at [435, 132] on input "5" at bounding box center [427, 133] width 43 height 22
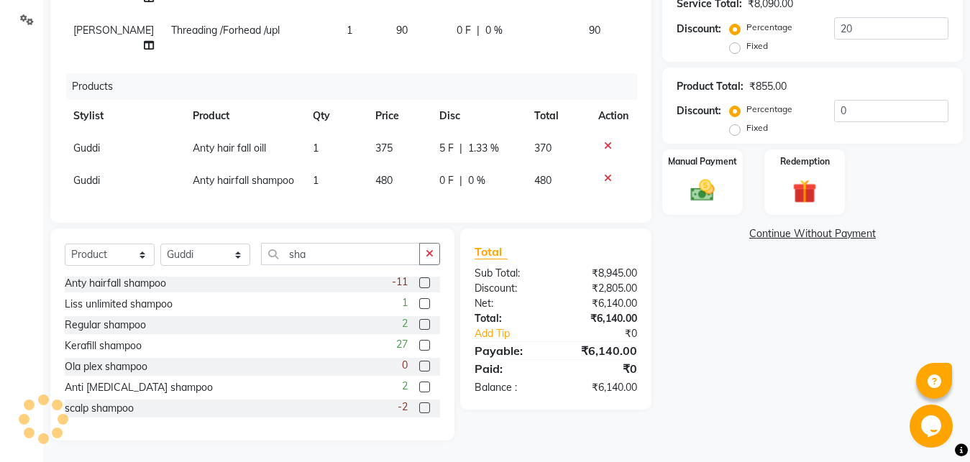
click at [469, 141] on span "1.33 %" at bounding box center [483, 148] width 31 height 15
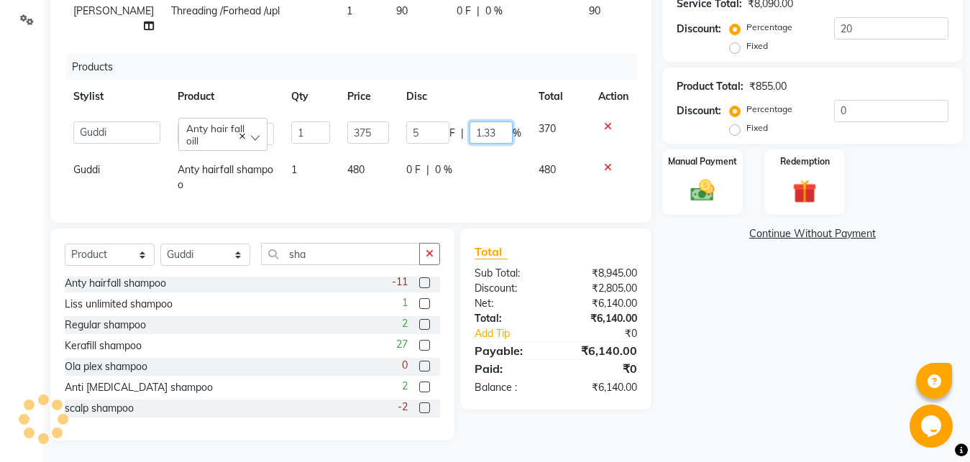
click at [470, 132] on input "1.33" at bounding box center [491, 133] width 43 height 22
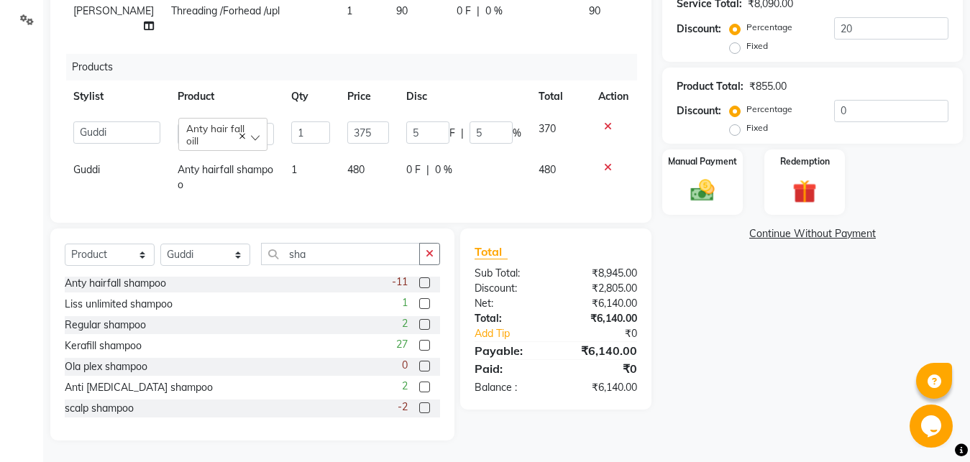
click at [452, 153] on tbody "[PERSON_NAME] [PERSON_NAME] Danish D.C Guddi [PERSON_NAME] [PERSON_NAME] [PERSO…" at bounding box center [351, 157] width 572 height 88
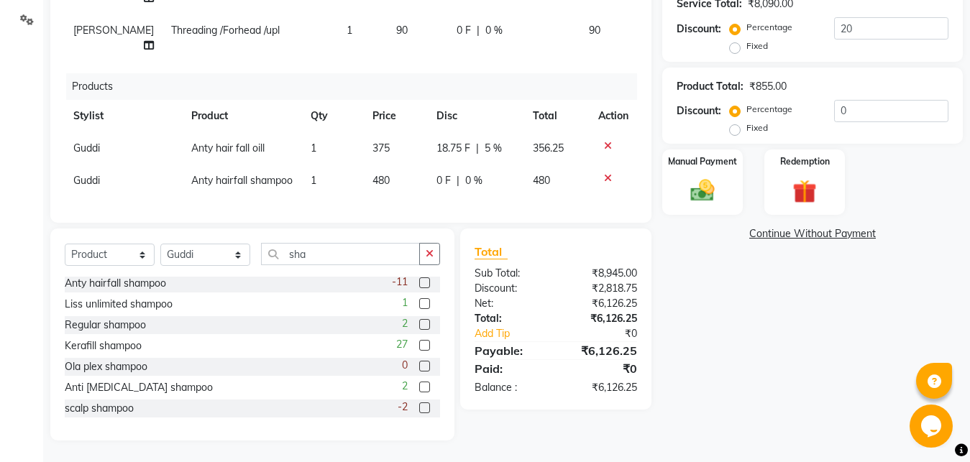
click at [454, 173] on div "0 F | 0 %" at bounding box center [476, 180] width 79 height 15
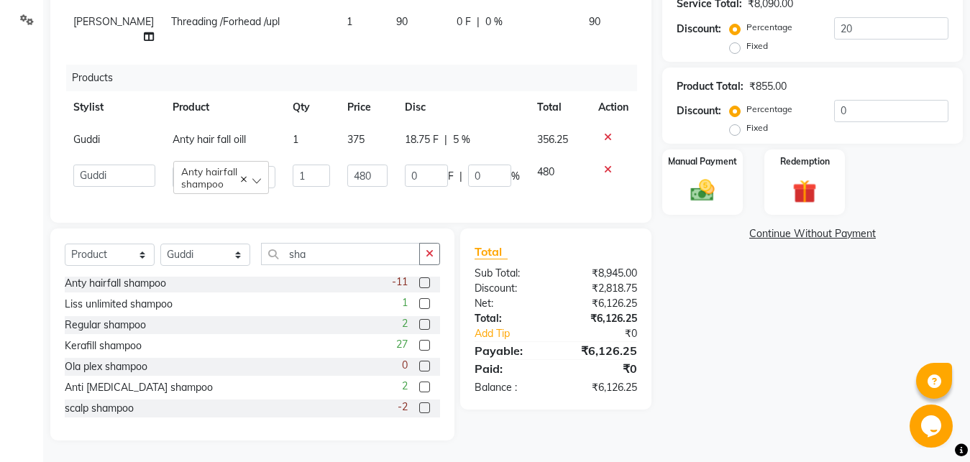
click at [454, 165] on div "0 F | 0 %" at bounding box center [462, 176] width 115 height 22
click at [468, 165] on input "0" at bounding box center [489, 176] width 43 height 22
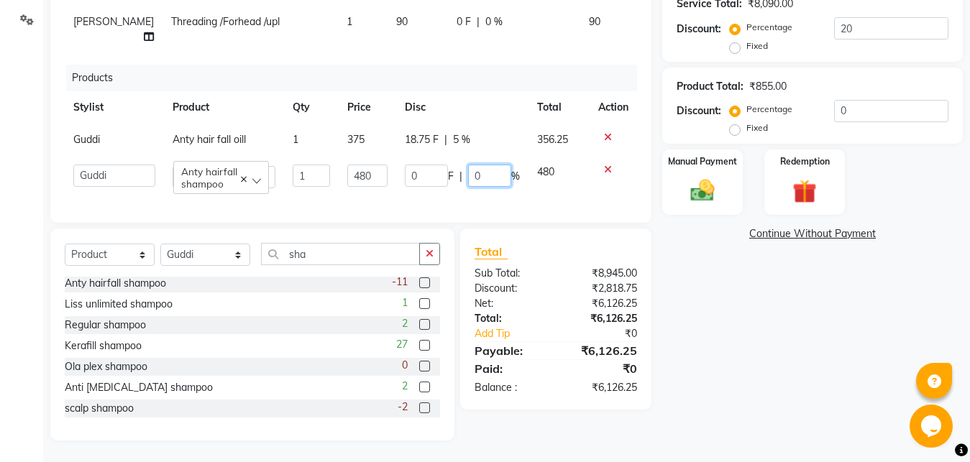
click at [468, 165] on input "0" at bounding box center [489, 176] width 43 height 22
click at [506, 124] on td "18.75 F | 5 %" at bounding box center [462, 140] width 132 height 32
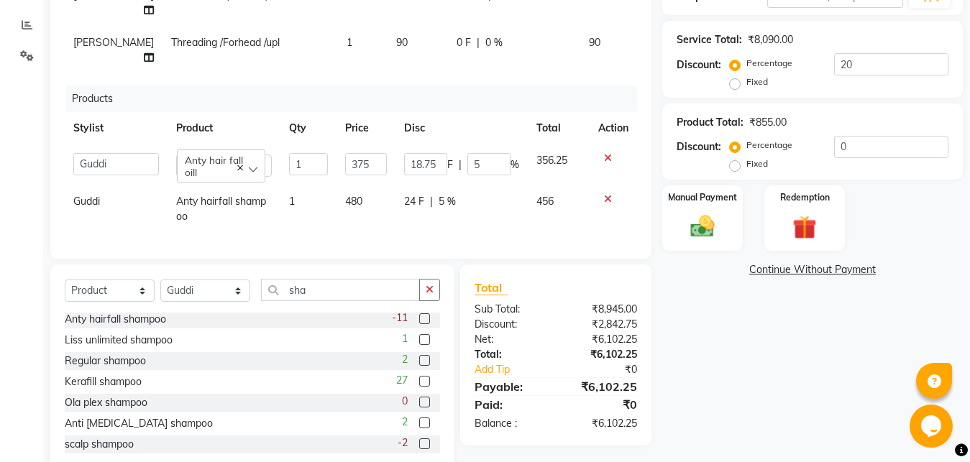
scroll to position [329, 0]
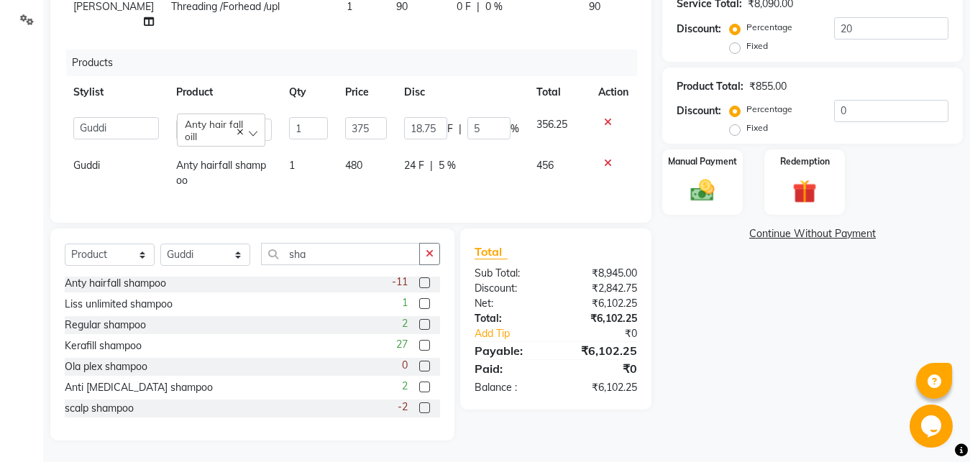
click at [425, 158] on div "24 F | 5 %" at bounding box center [461, 165] width 115 height 15
click at [473, 162] on div "24 F | 5 %" at bounding box center [461, 165] width 115 height 15
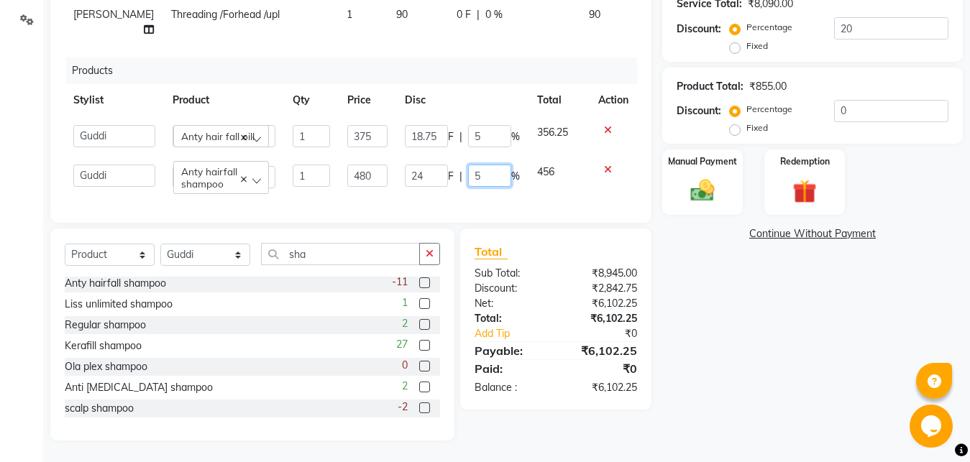
click at [474, 165] on input "5" at bounding box center [489, 176] width 43 height 22
click at [468, 140] on td "18.75 F | 5 %" at bounding box center [462, 137] width 132 height 40
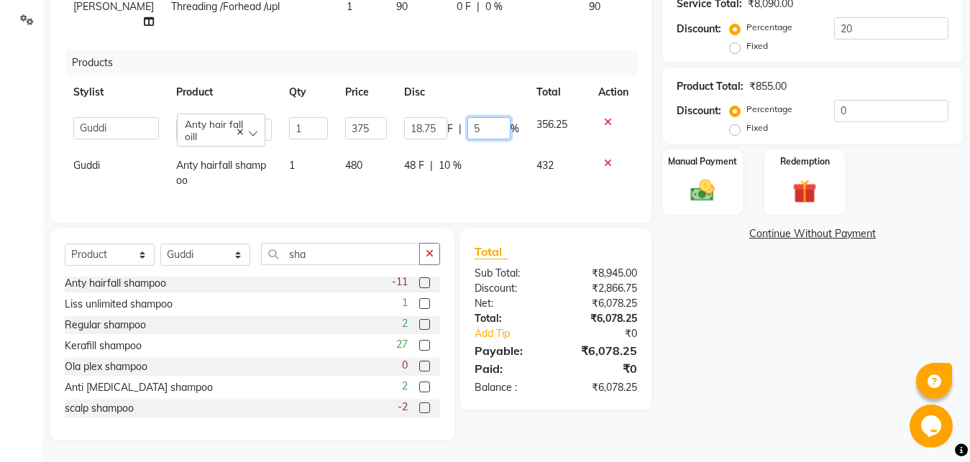
click at [467, 132] on input "5" at bounding box center [488, 128] width 43 height 22
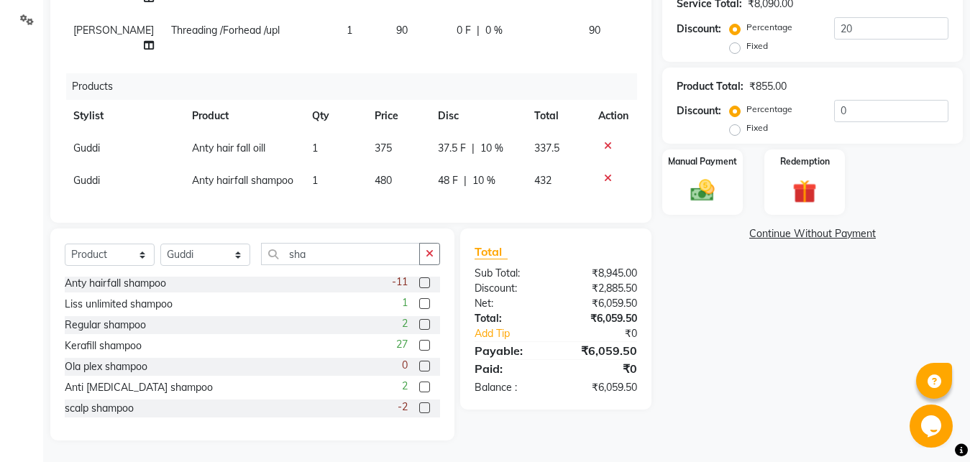
click at [449, 173] on div "48 F | 10 %" at bounding box center [477, 180] width 78 height 15
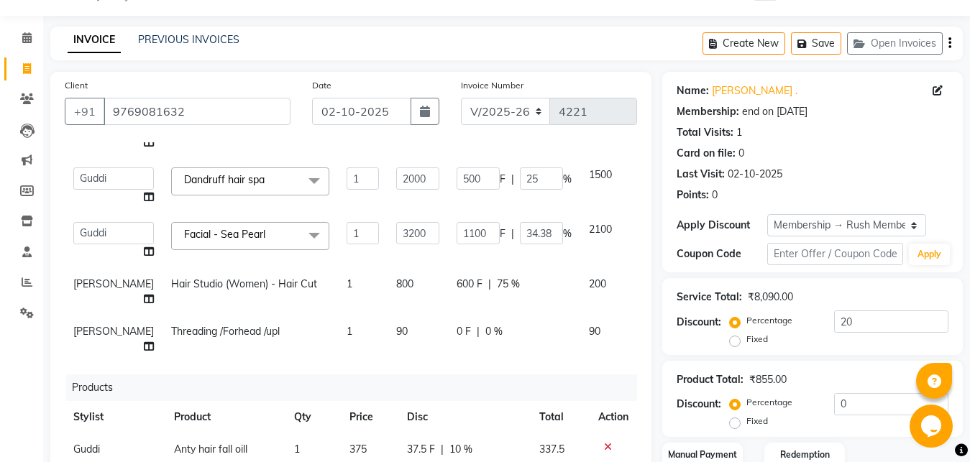
scroll to position [119, 0]
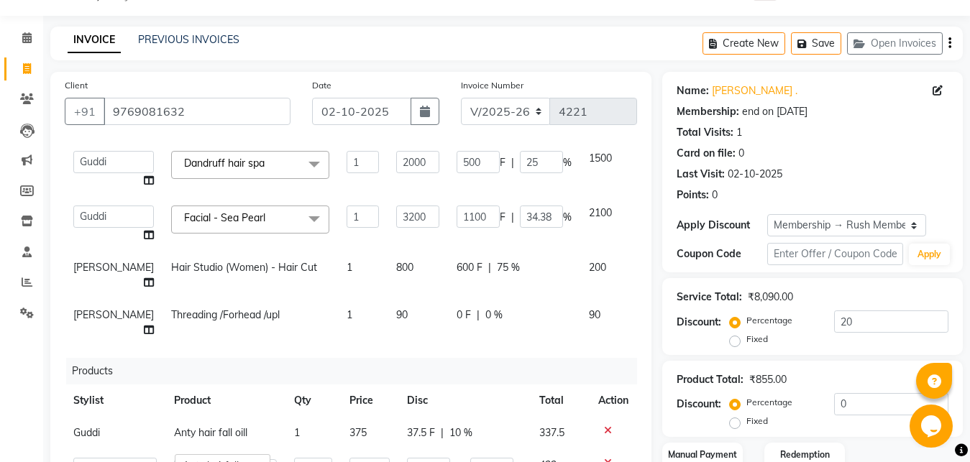
click at [396, 309] on span "90" at bounding box center [402, 315] width 12 height 13
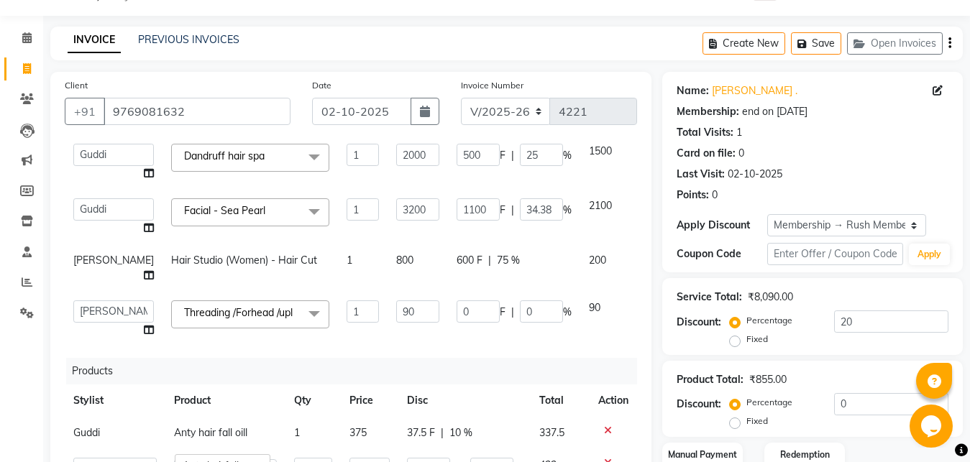
click at [396, 301] on input "90" at bounding box center [417, 312] width 43 height 22
click at [396, 262] on td "800" at bounding box center [418, 268] width 60 height 47
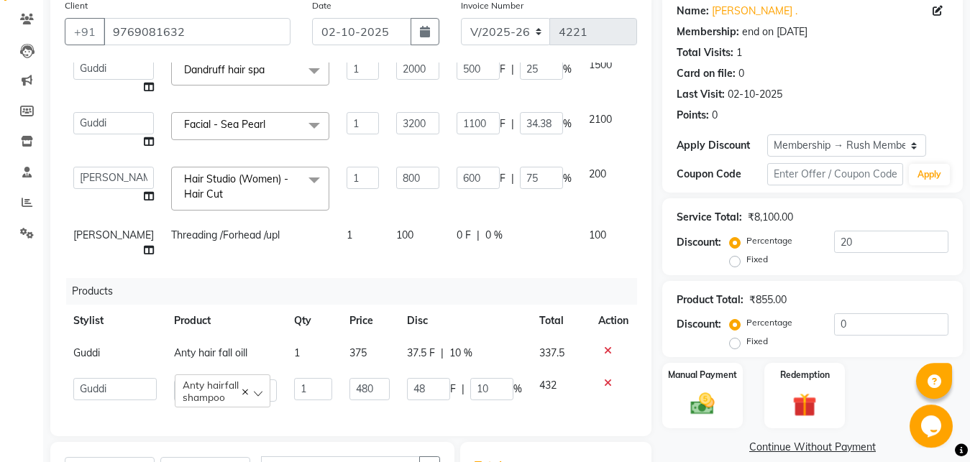
scroll to position [109, 0]
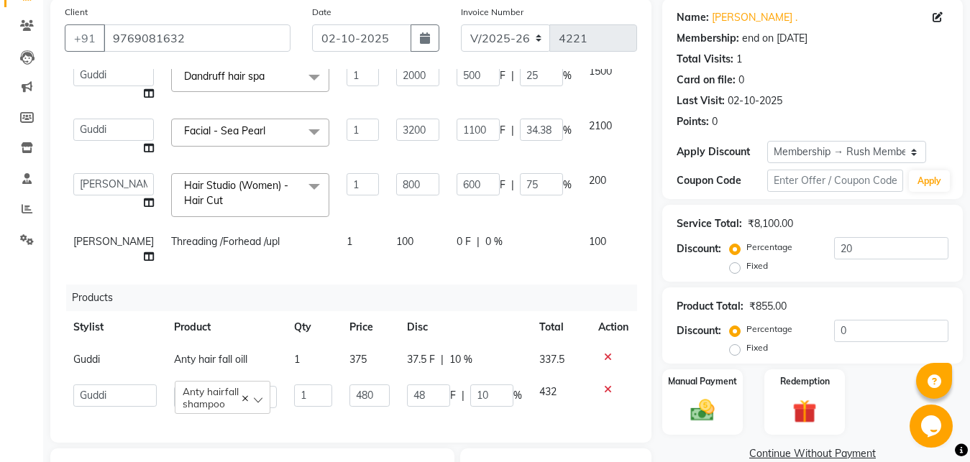
click at [407, 352] on span "37.5 F" at bounding box center [421, 359] width 28 height 15
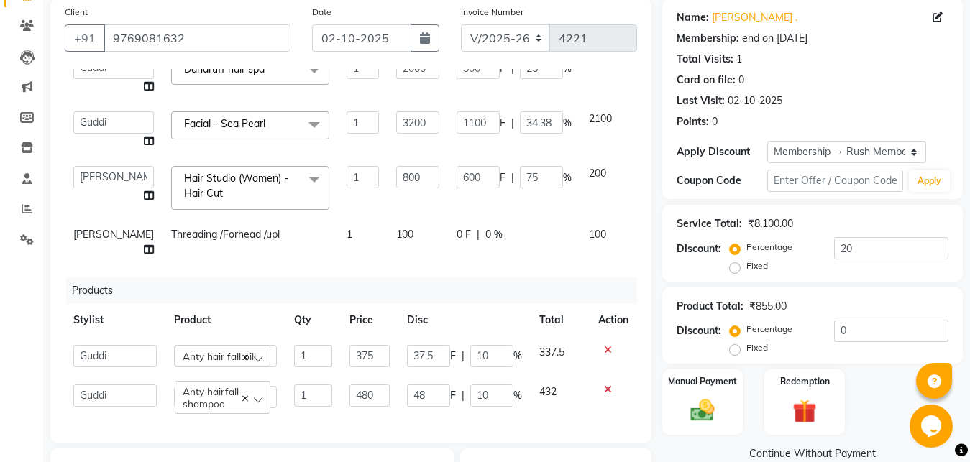
click at [407, 348] on input "37.5" at bounding box center [428, 356] width 43 height 22
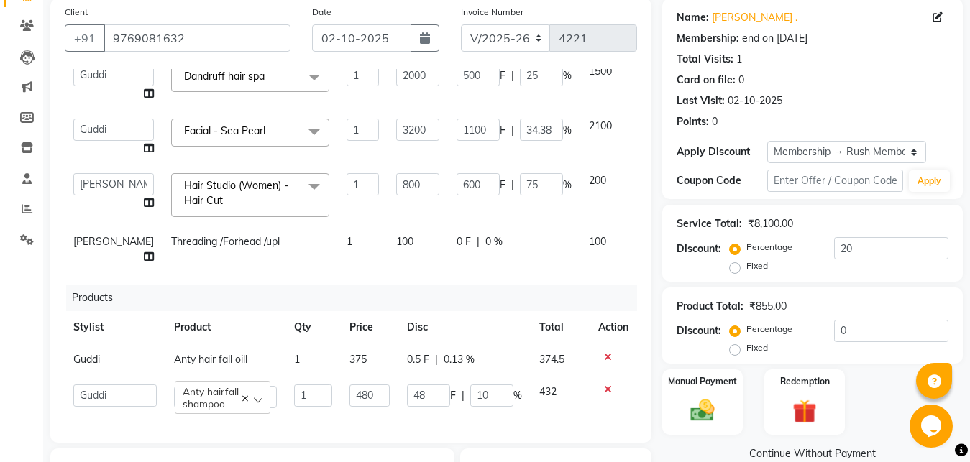
click at [503, 234] on div "0 F | 0 %" at bounding box center [514, 241] width 115 height 15
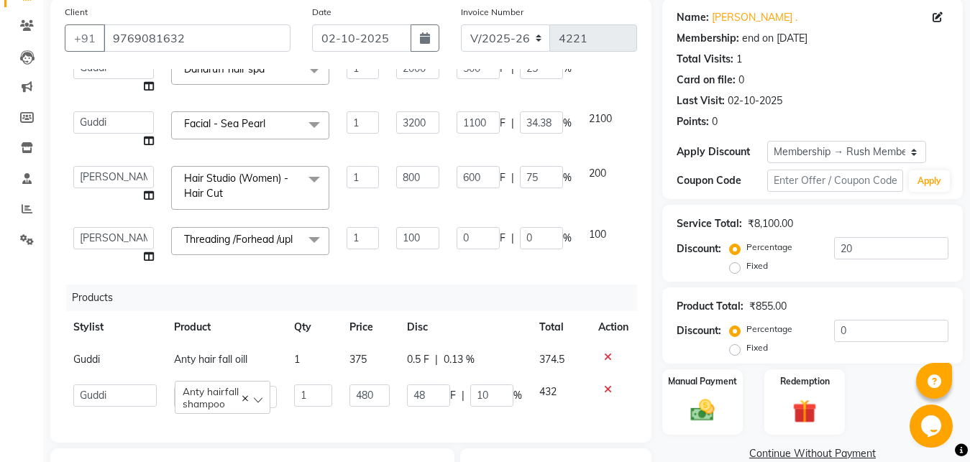
scroll to position [147, 0]
click at [408, 352] on span "0.5 F" at bounding box center [418, 359] width 22 height 15
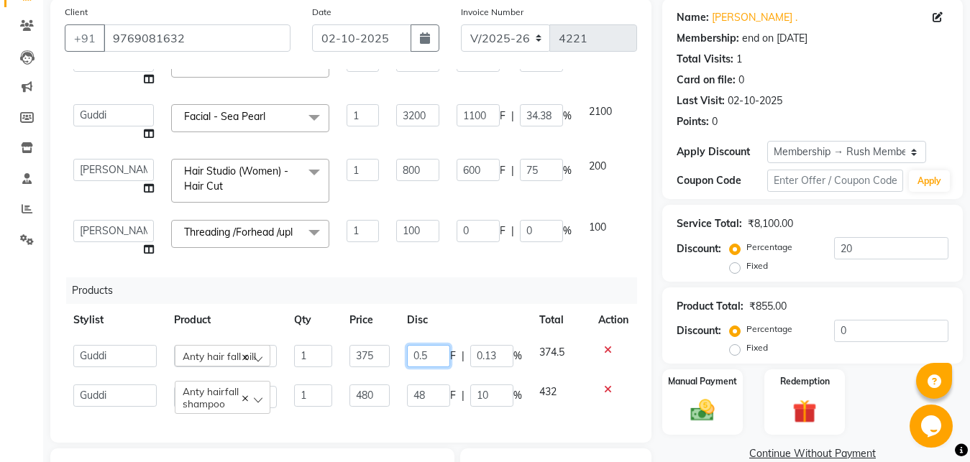
click at [408, 350] on input "0.5" at bounding box center [428, 356] width 43 height 22
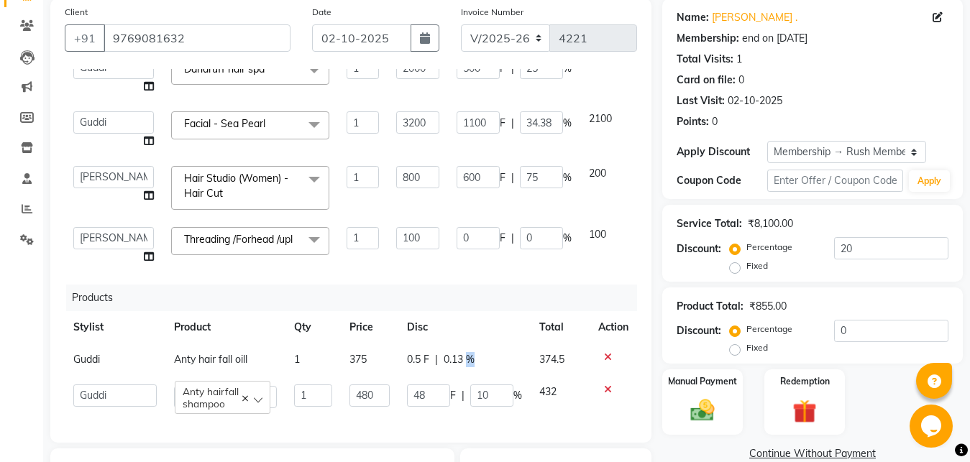
click at [478, 352] on div "0.5 F | 0.13 %" at bounding box center [464, 359] width 115 height 15
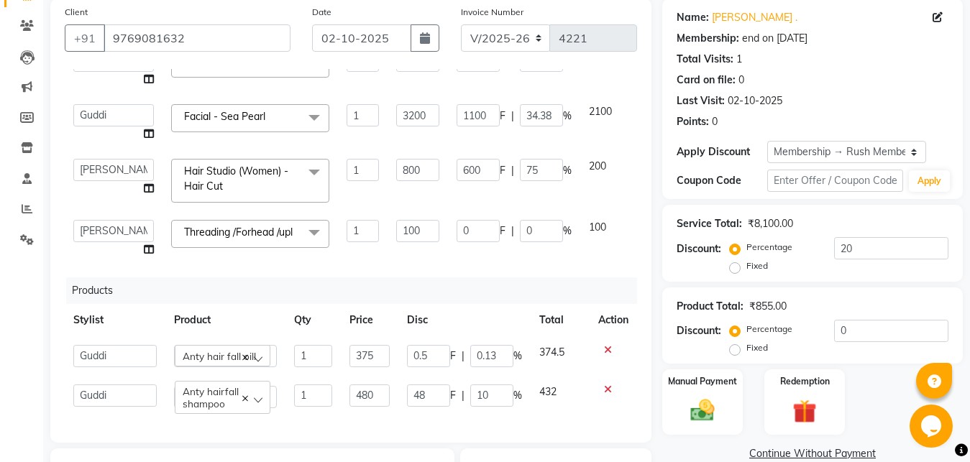
click at [478, 351] on input "0.13" at bounding box center [491, 356] width 43 height 22
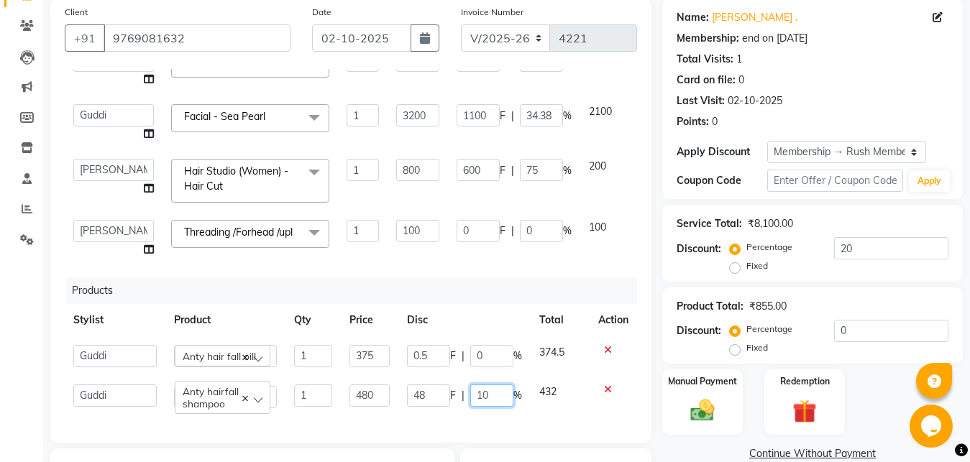
click at [470, 385] on input "10" at bounding box center [491, 396] width 43 height 22
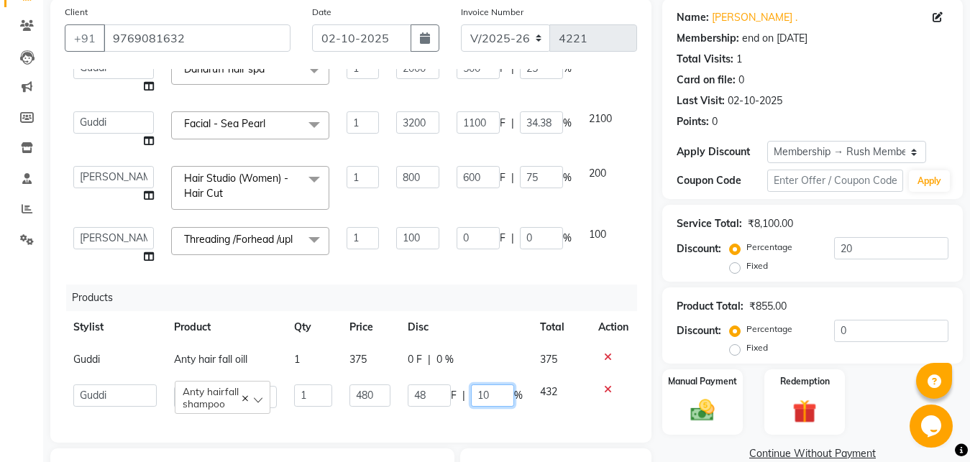
click at [471, 385] on input "10" at bounding box center [492, 396] width 43 height 22
click at [488, 352] on div "0 F | 0 %" at bounding box center [465, 359] width 115 height 15
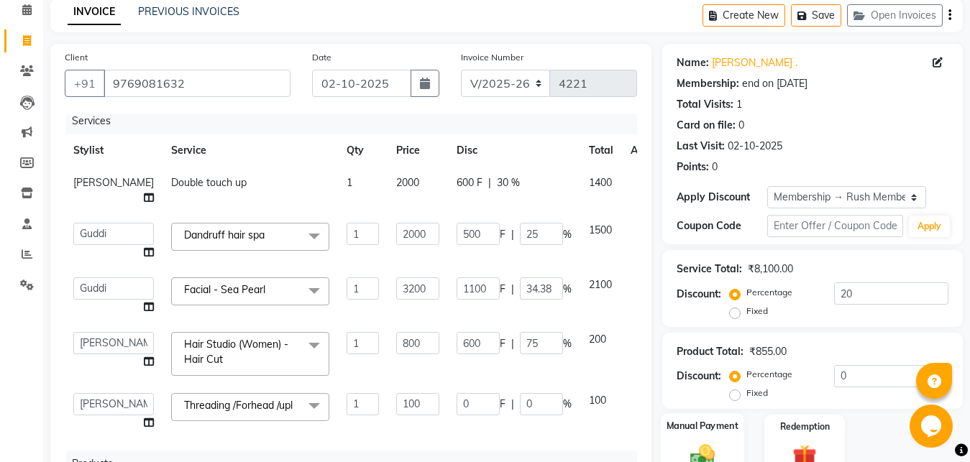
scroll to position [36, 0]
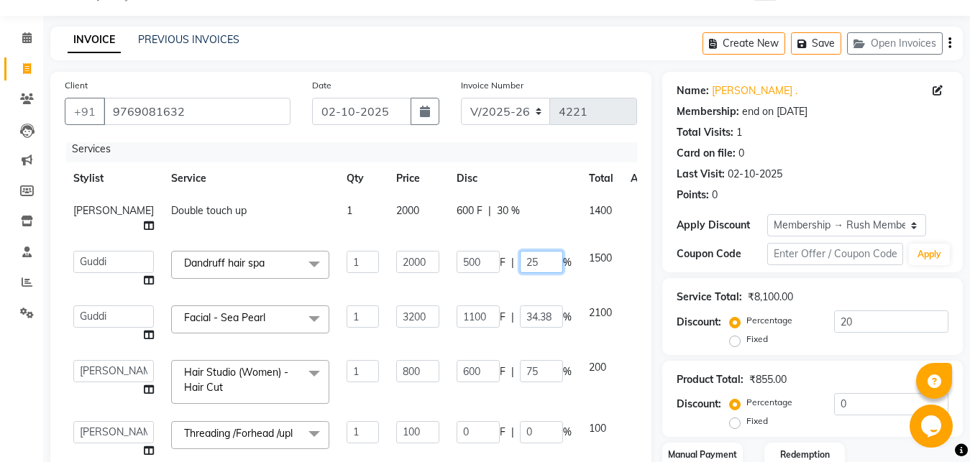
click at [520, 265] on input "25" at bounding box center [541, 262] width 43 height 22
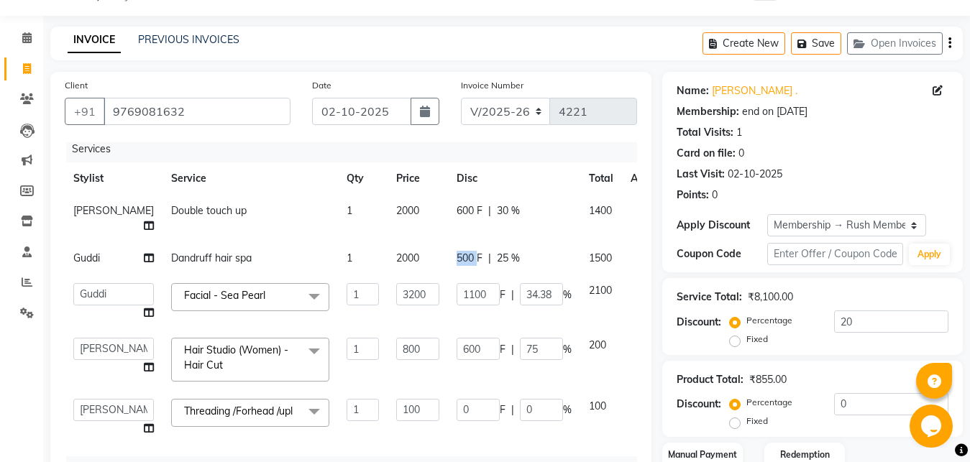
click at [457, 263] on span "500 F" at bounding box center [470, 258] width 26 height 15
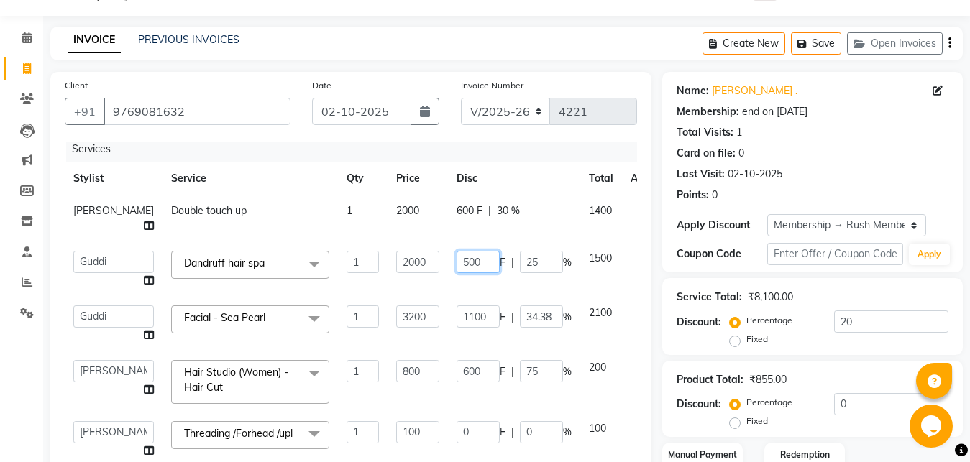
click at [457, 263] on input "500" at bounding box center [478, 262] width 43 height 22
click at [390, 283] on td "2000" at bounding box center [418, 269] width 60 height 55
click at [457, 324] on input "1100" at bounding box center [478, 317] width 43 height 22
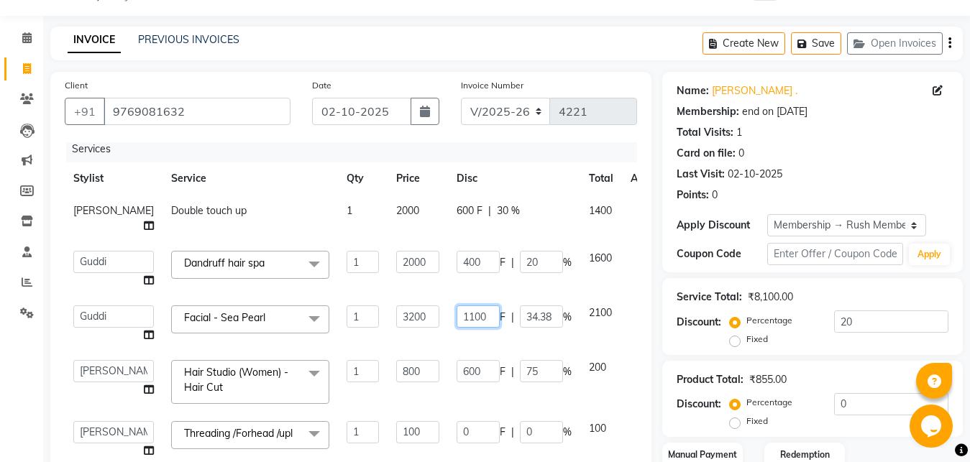
click at [457, 324] on input "1100" at bounding box center [478, 317] width 43 height 22
click at [580, 286] on td "1600" at bounding box center [601, 269] width 42 height 55
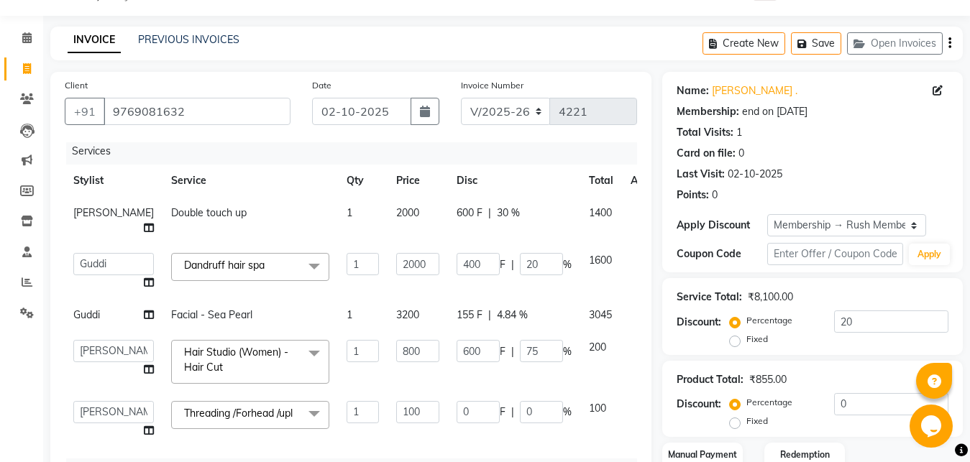
scroll to position [0, 0]
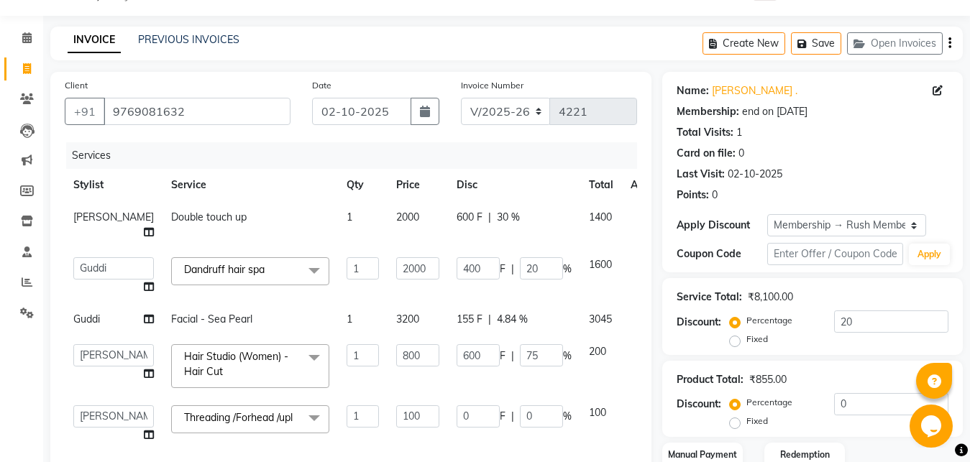
click at [457, 316] on span "155 F" at bounding box center [470, 319] width 26 height 15
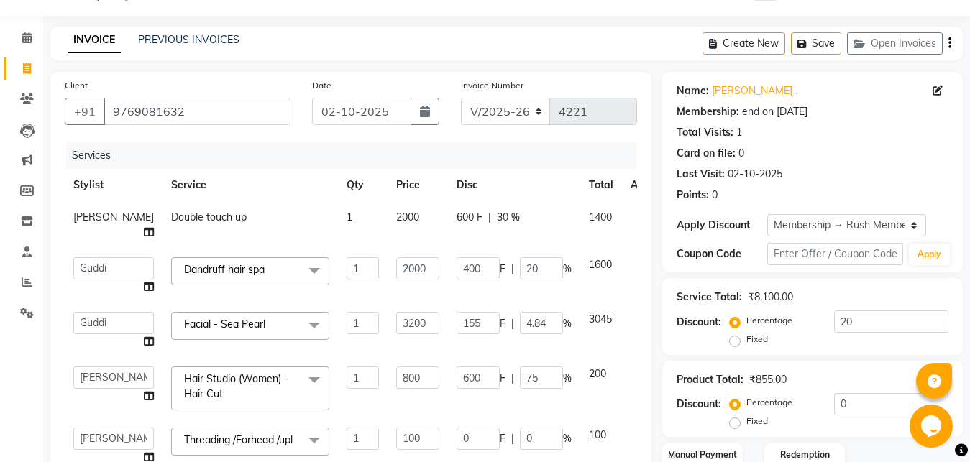
click at [457, 316] on input "155" at bounding box center [478, 323] width 43 height 22
click at [457, 320] on input "155" at bounding box center [478, 323] width 43 height 22
click at [448, 344] on td "1245 F | 4.84 %" at bounding box center [514, 330] width 132 height 55
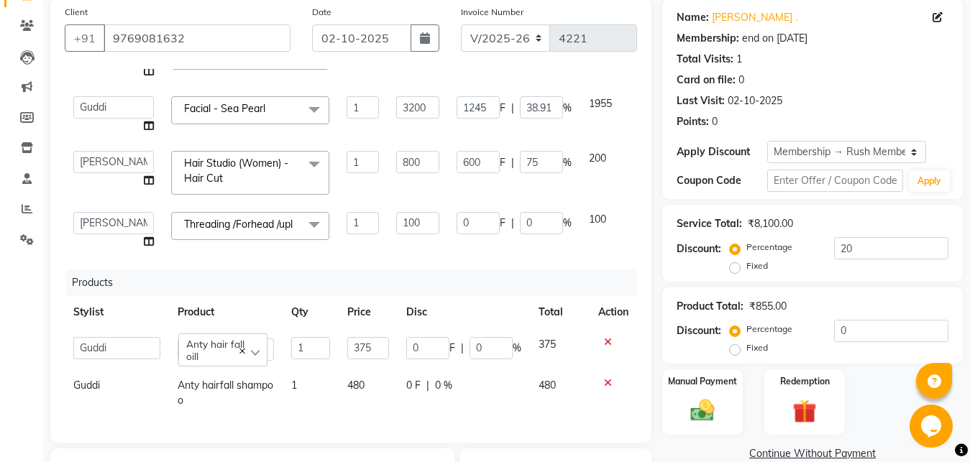
scroll to position [36, 0]
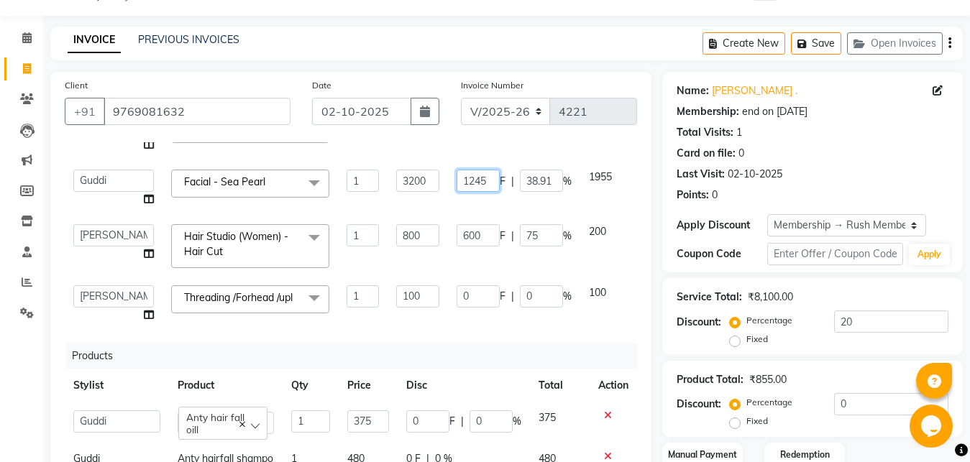
click at [457, 170] on input "1245" at bounding box center [478, 181] width 43 height 22
click at [498, 182] on td "900 F | 38.91 %" at bounding box center [514, 188] width 132 height 55
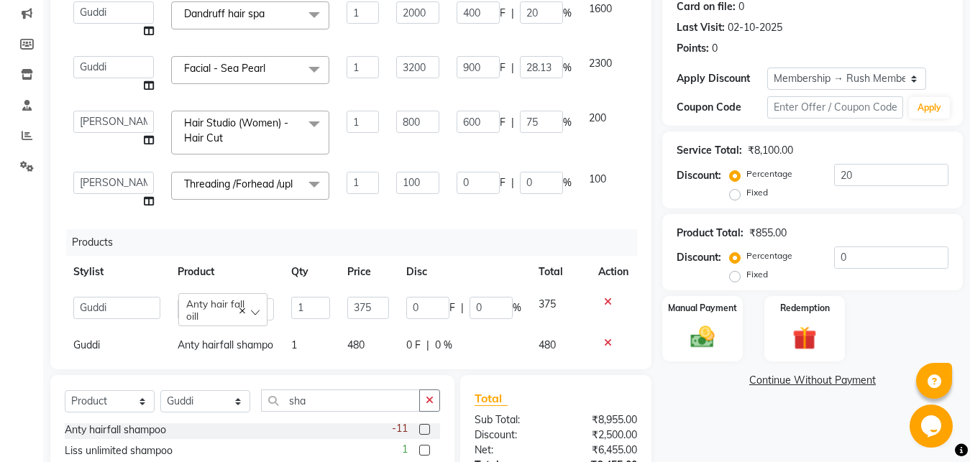
scroll to position [84, 0]
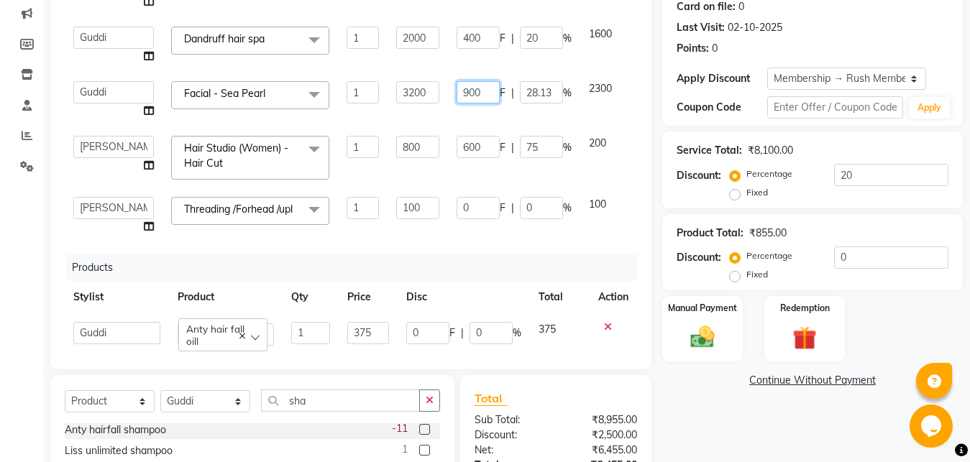
click at [457, 96] on input "900" at bounding box center [478, 92] width 43 height 22
click at [391, 127] on tbody "[PERSON_NAME] Double touch up 1 2000 600 F | 30 % 1400 [PERSON_NAME] [PERSON_NA…" at bounding box center [367, 107] width 605 height 273
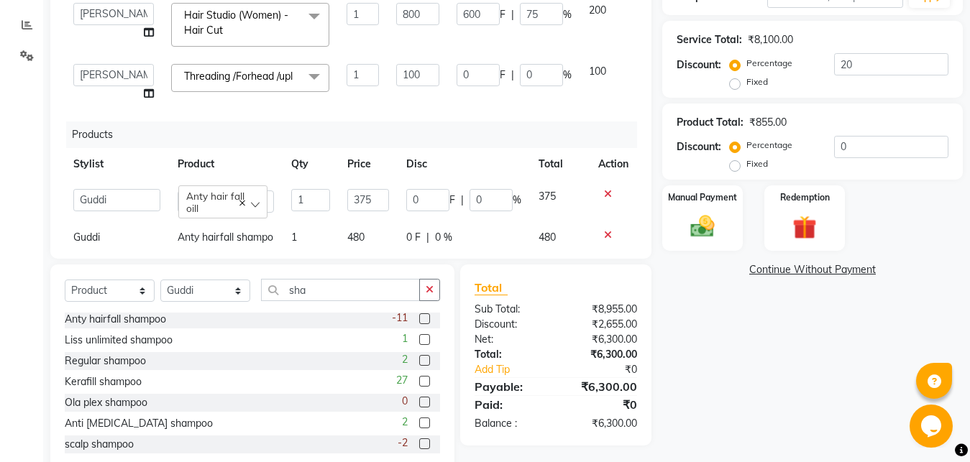
scroll to position [329, 0]
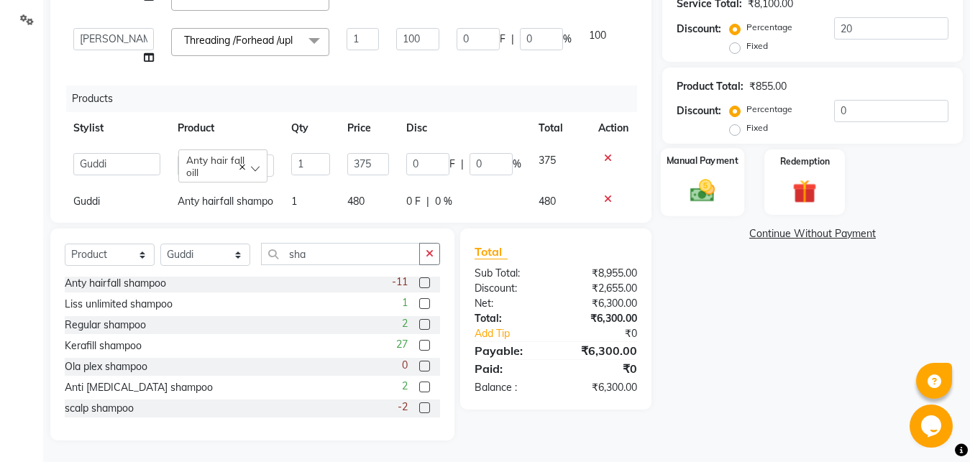
click at [716, 204] on img at bounding box center [702, 191] width 40 height 29
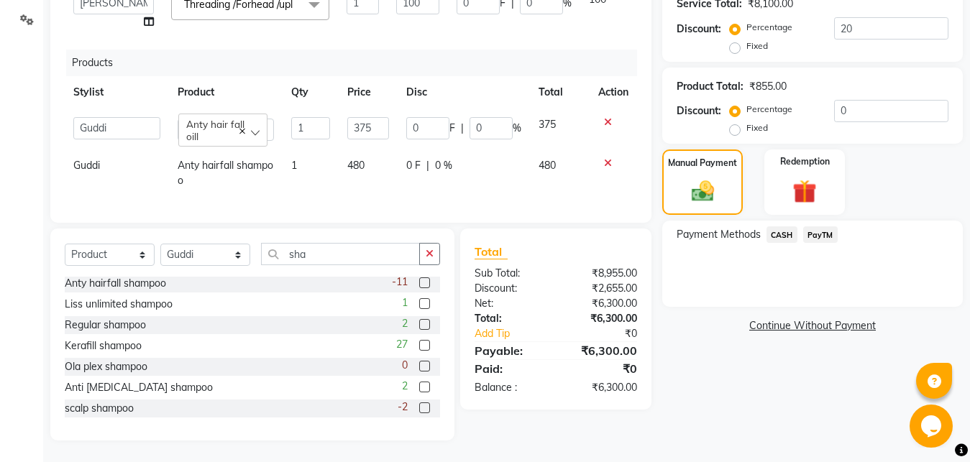
scroll to position [155, 0]
click at [777, 238] on span "CASH" at bounding box center [782, 235] width 31 height 17
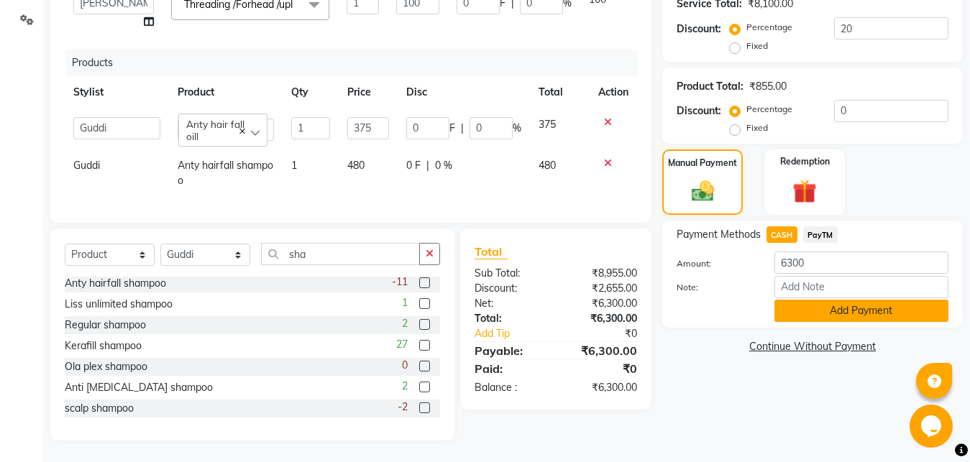
click at [826, 311] on button "Add Payment" at bounding box center [862, 311] width 174 height 22
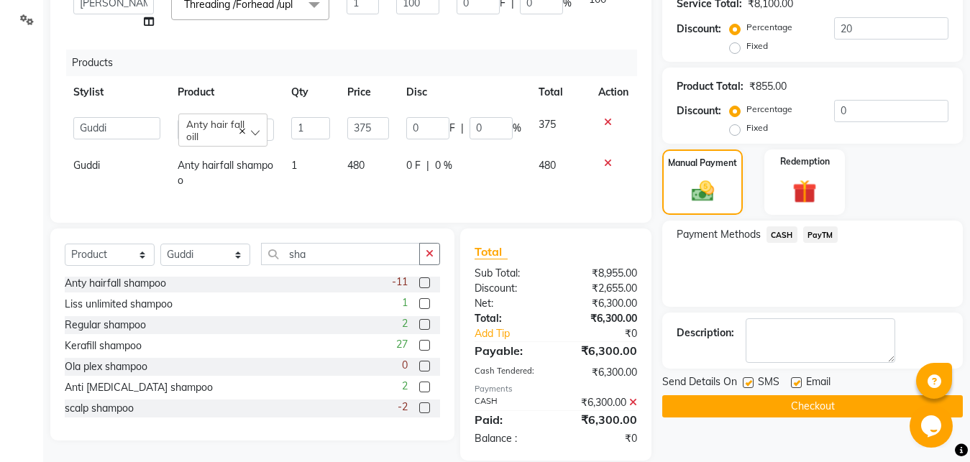
scroll to position [350, 0]
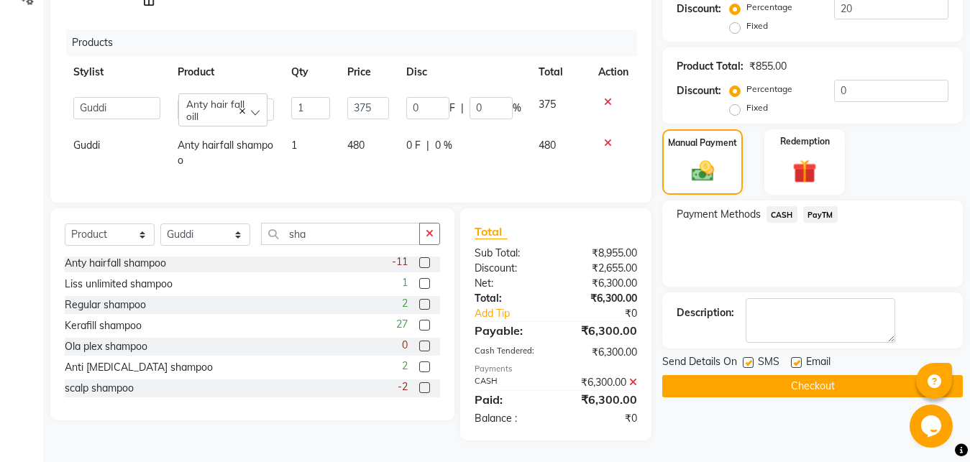
click at [750, 362] on label at bounding box center [748, 362] width 11 height 11
click at [750, 362] on input "checkbox" at bounding box center [747, 363] width 9 height 9
click at [800, 365] on label at bounding box center [796, 362] width 11 height 11
click at [800, 365] on input "checkbox" at bounding box center [795, 363] width 9 height 9
click at [799, 385] on button "Checkout" at bounding box center [812, 386] width 301 height 22
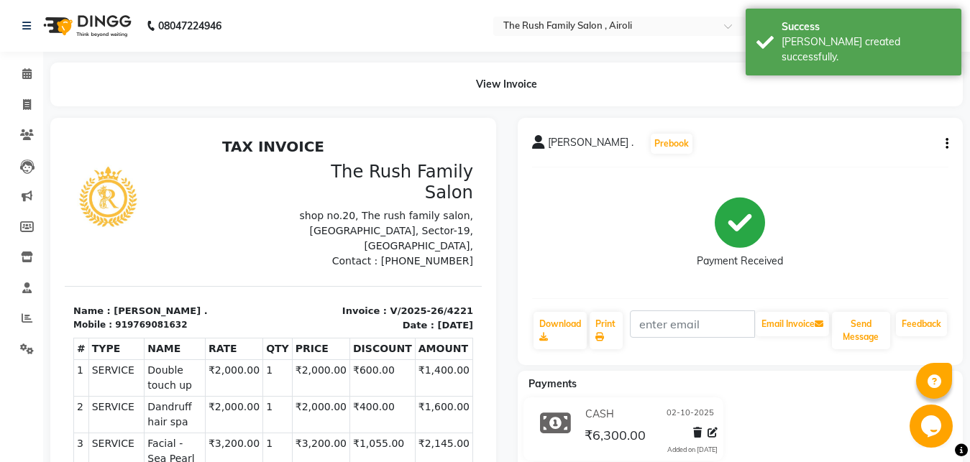
click at [944, 140] on button "button" at bounding box center [944, 144] width 9 height 15
click at [874, 145] on div "Edit Item Staff" at bounding box center [875, 144] width 99 height 18
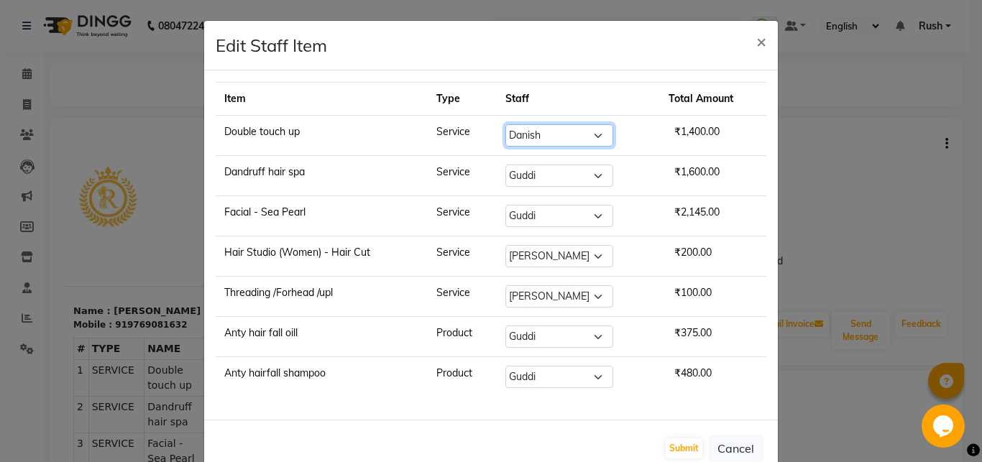
click option "Danish" at bounding box center [0, 0] width 0 height 0
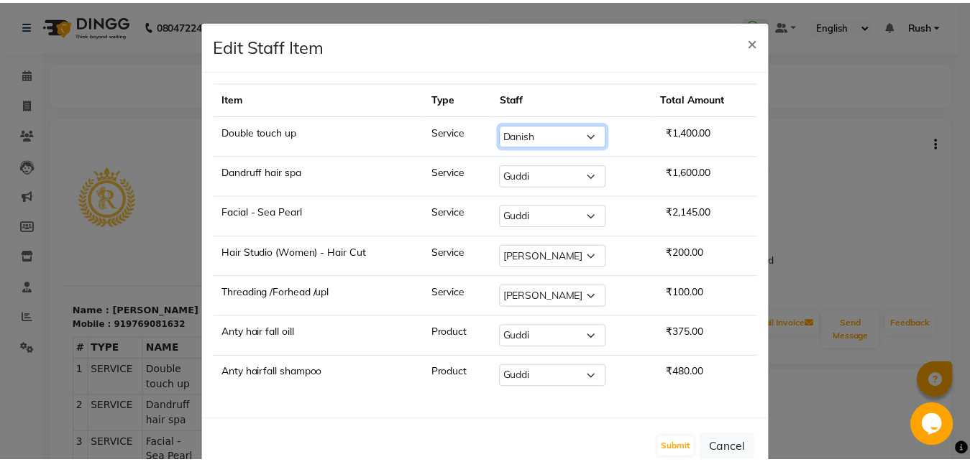
scroll to position [35, 0]
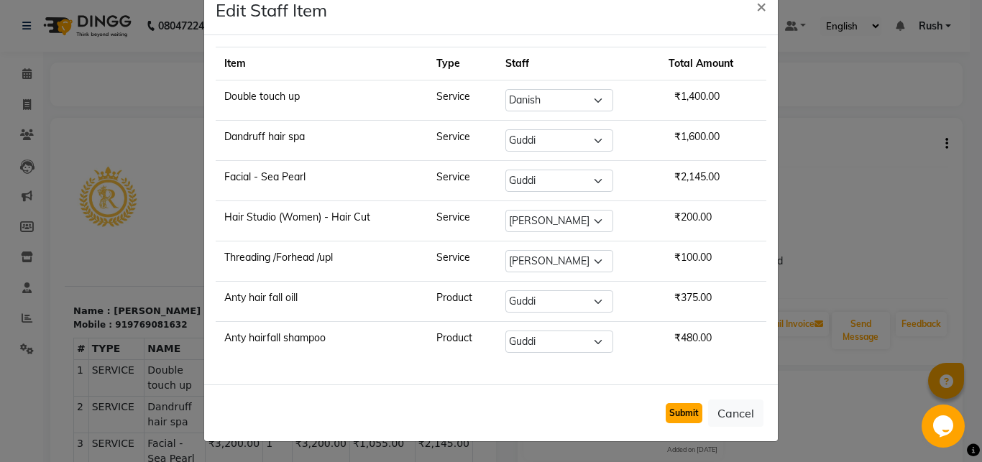
click at [692, 415] on button "Submit" at bounding box center [684, 413] width 37 height 20
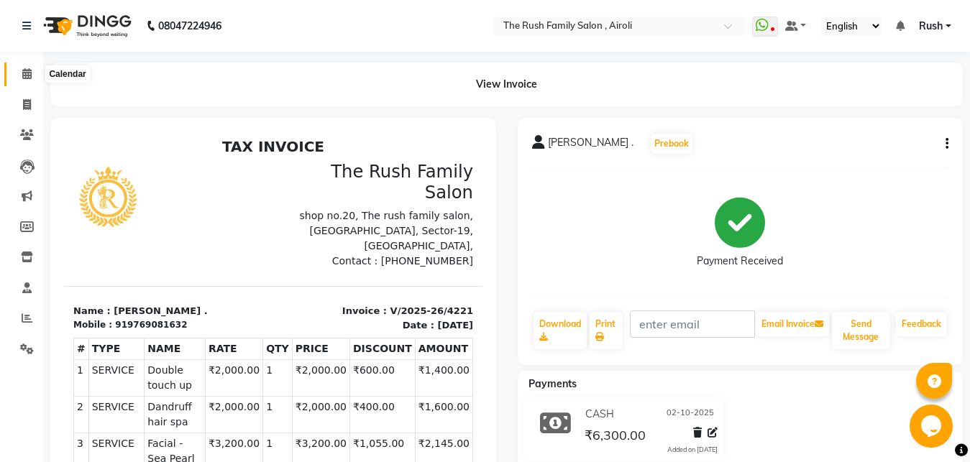
click at [30, 76] on icon at bounding box center [26, 73] width 9 height 11
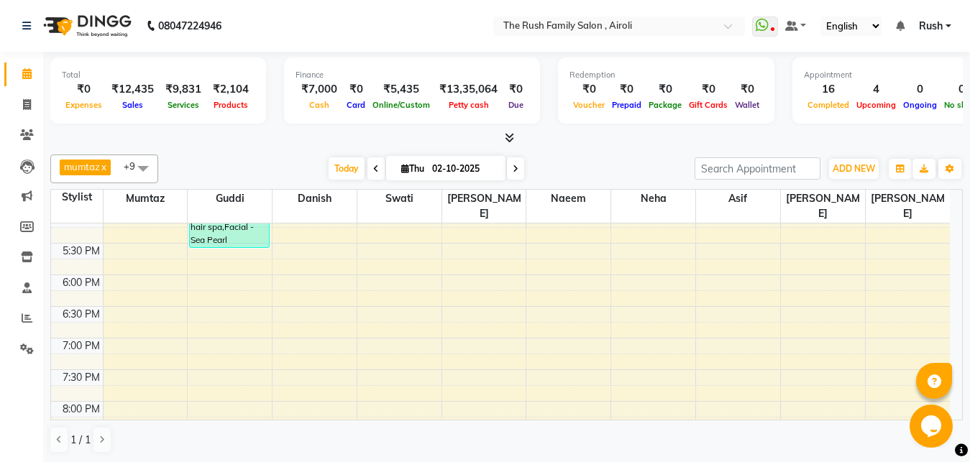
scroll to position [348, 0]
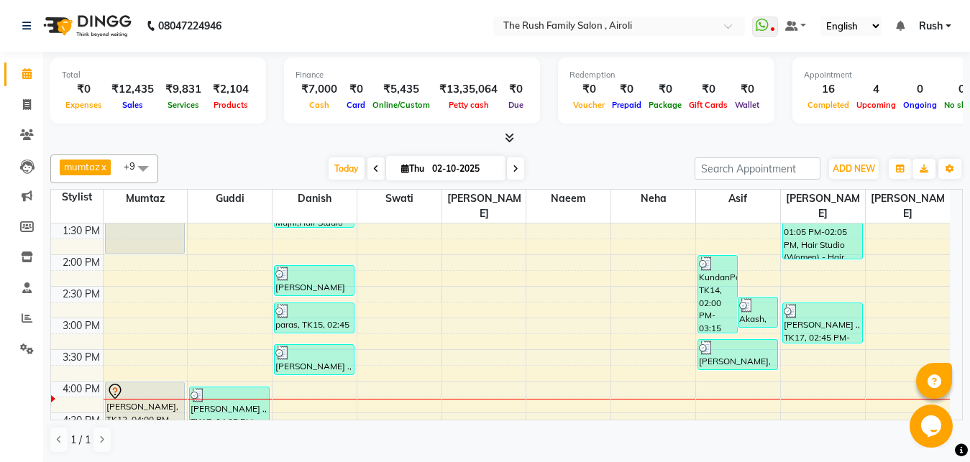
drag, startPoint x: 485, startPoint y: 329, endPoint x: 478, endPoint y: 419, distance: 89.4
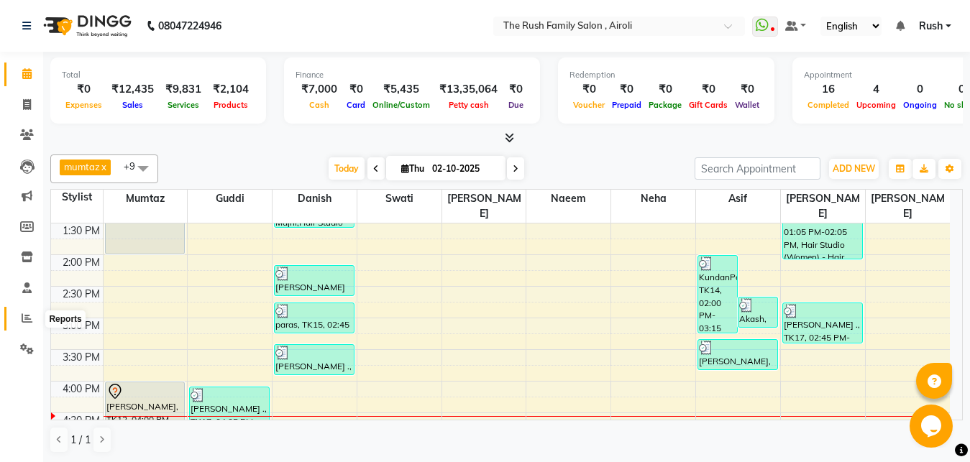
click at [25, 316] on icon at bounding box center [27, 318] width 11 height 11
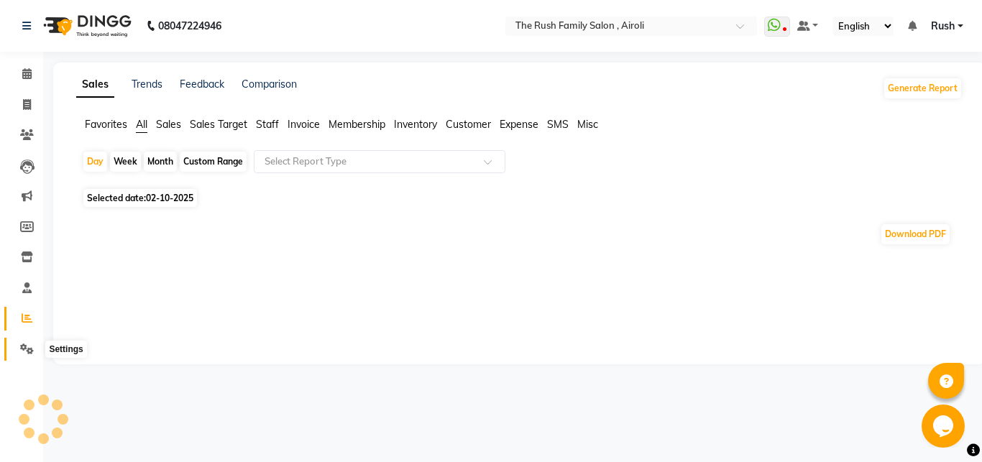
click at [26, 347] on icon at bounding box center [27, 349] width 14 height 11
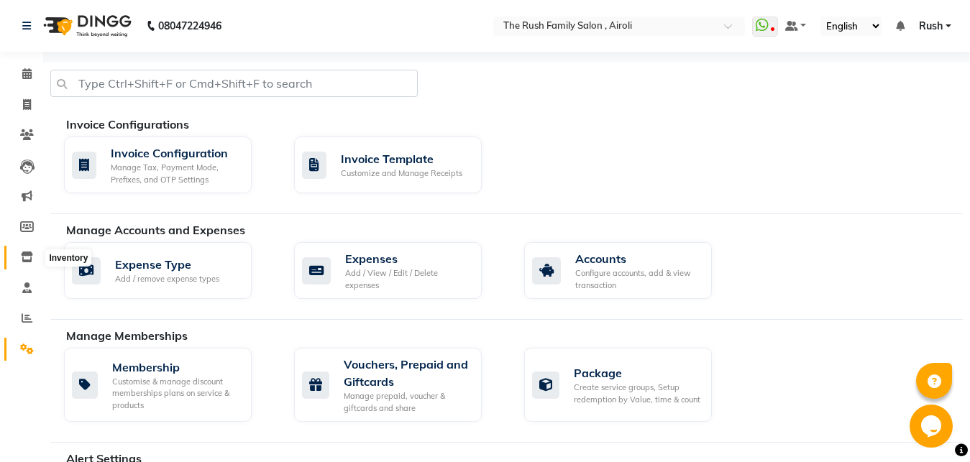
click at [29, 265] on span at bounding box center [26, 258] width 25 height 17
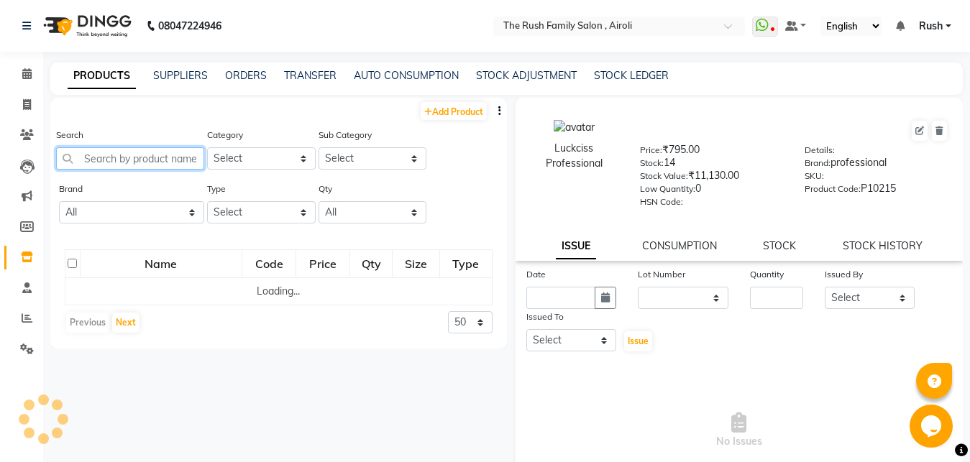
click at [137, 165] on input "text" at bounding box center [130, 158] width 148 height 22
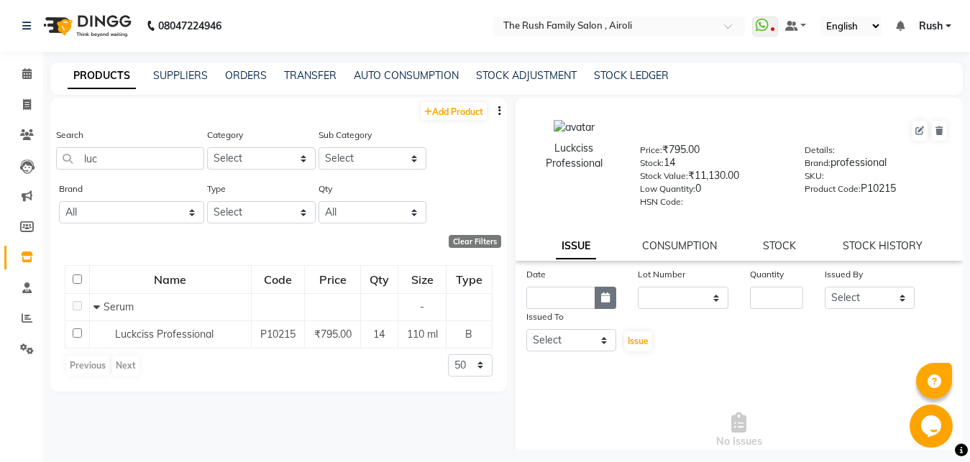
click at [595, 300] on button "button" at bounding box center [606, 298] width 22 height 22
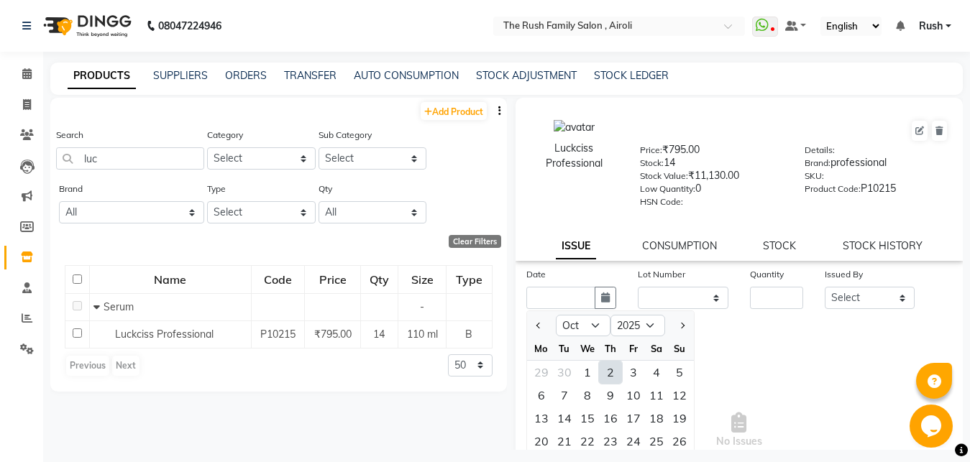
click at [609, 367] on div "2" at bounding box center [610, 372] width 23 height 23
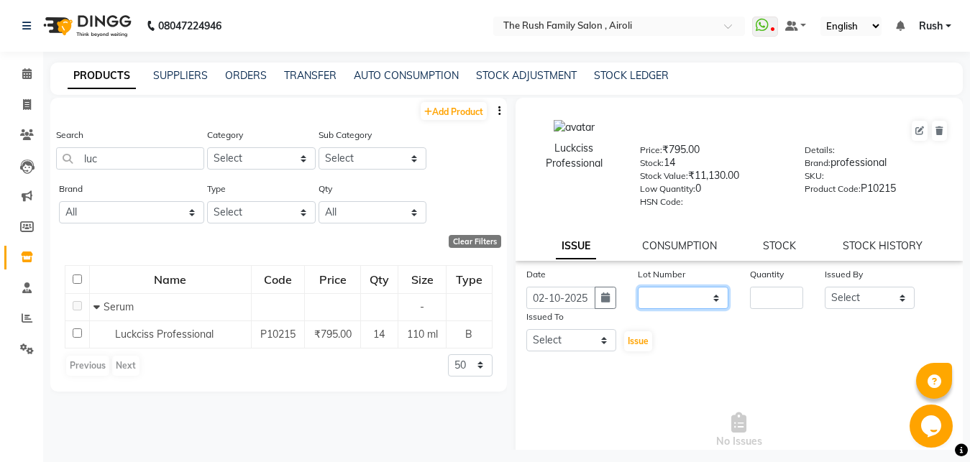
click at [638, 287] on select "None" at bounding box center [683, 298] width 91 height 22
click option "None" at bounding box center [0, 0] width 0 height 0
click at [761, 300] on input "number" at bounding box center [776, 298] width 53 height 22
click at [761, 316] on div "Date [DATE] Lot Number None Quantity 1 Issued By Select [PERSON_NAME] [PERSON_N…" at bounding box center [740, 310] width 448 height 86
click at [825, 287] on select "Select [PERSON_NAME] [PERSON_NAME] Danish D.C Guddi [PERSON_NAME] [PERSON_NAME]…" at bounding box center [870, 298] width 91 height 22
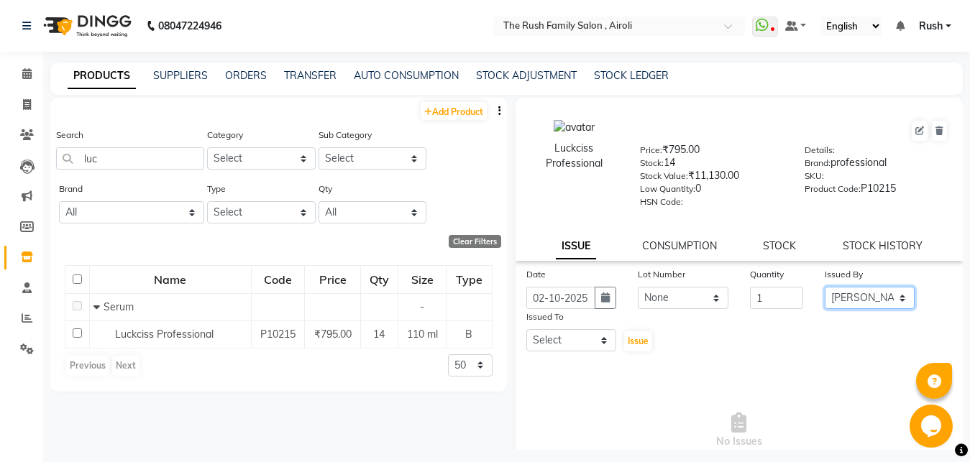
click option "[PERSON_NAME]" at bounding box center [0, 0] width 0 height 0
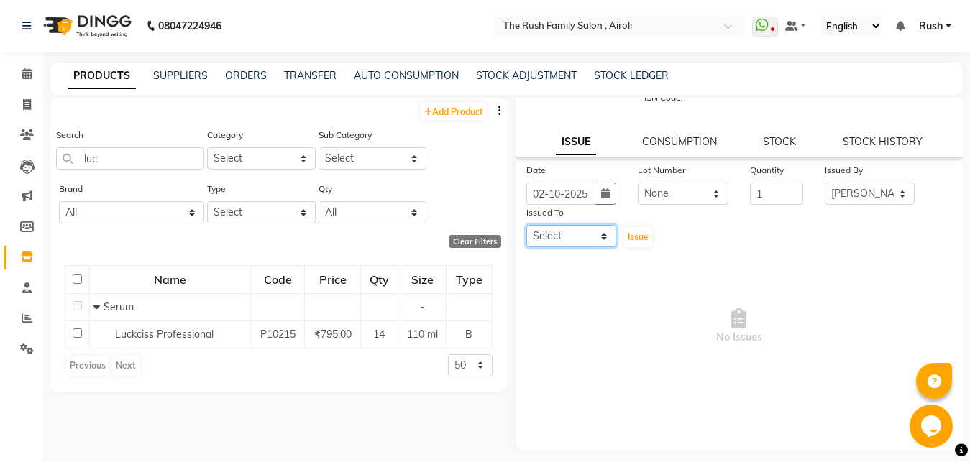
click at [526, 225] on select "Select [PERSON_NAME] [PERSON_NAME] Danish D.C Guddi [PERSON_NAME] [PERSON_NAME]…" at bounding box center [571, 236] width 91 height 22
click option "[PERSON_NAME]" at bounding box center [0, 0] width 0 height 0
click at [639, 238] on span "Issue" at bounding box center [638, 237] width 21 height 11
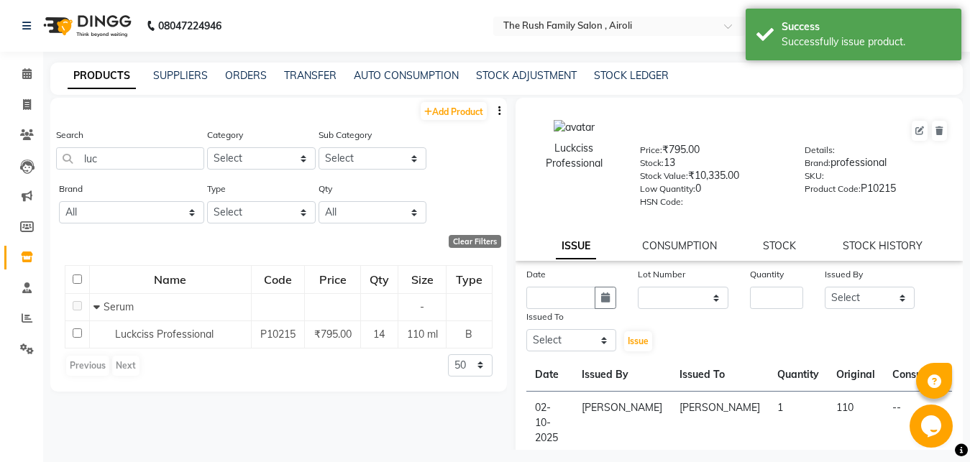
scroll to position [9, 0]
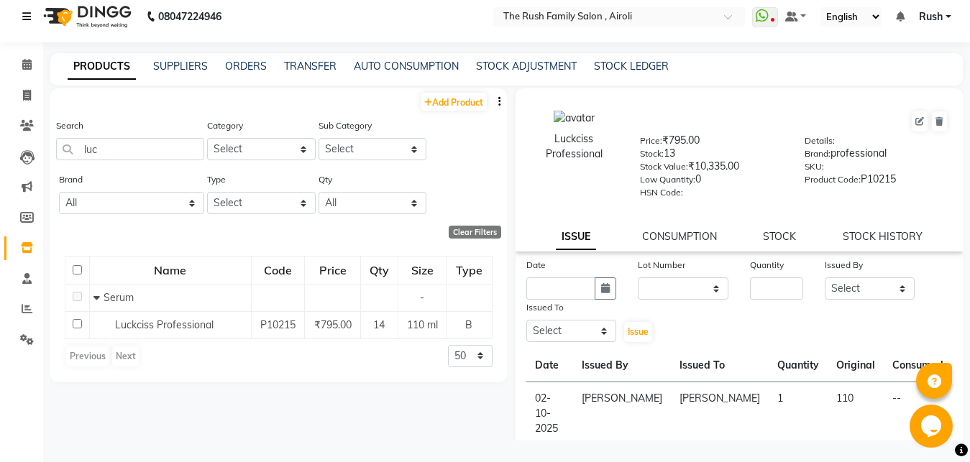
click at [45, 47] on div "08047224946 Select Location × The Rush Family Salon , Airoli WhatsApp Status ✕ …" at bounding box center [485, 227] width 970 height 472
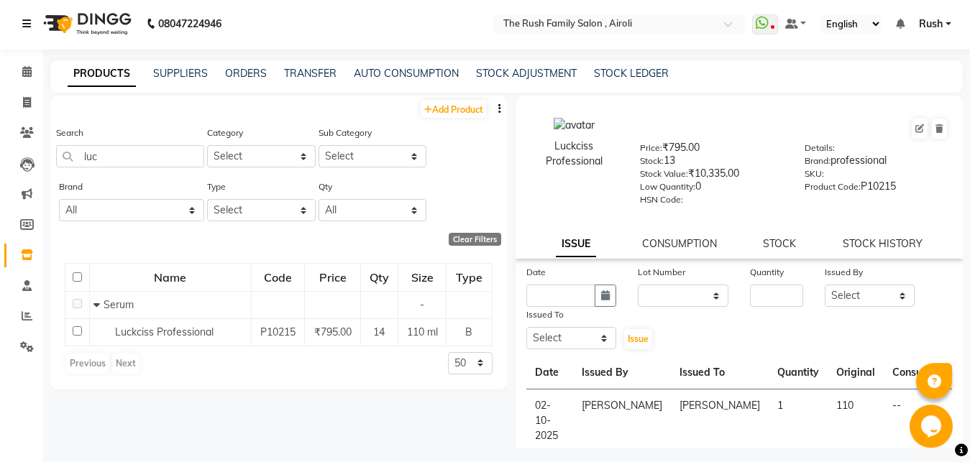
scroll to position [0, 0]
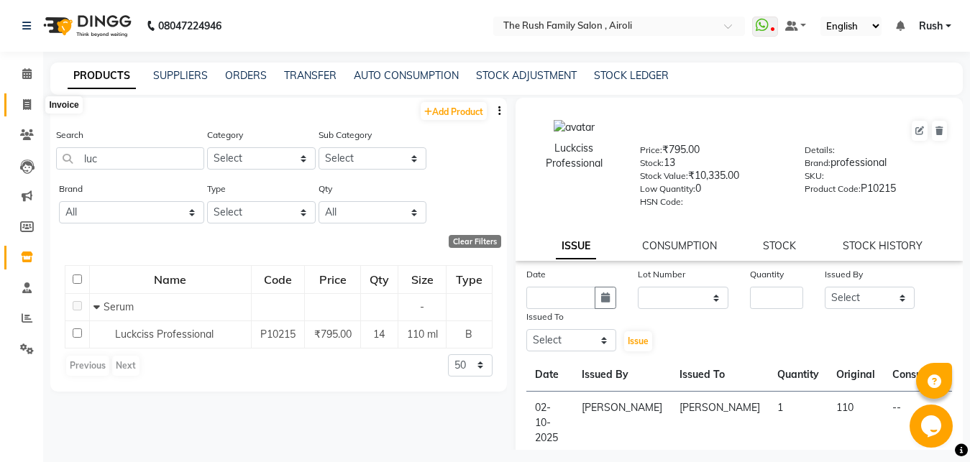
click at [19, 101] on span at bounding box center [26, 105] width 25 height 17
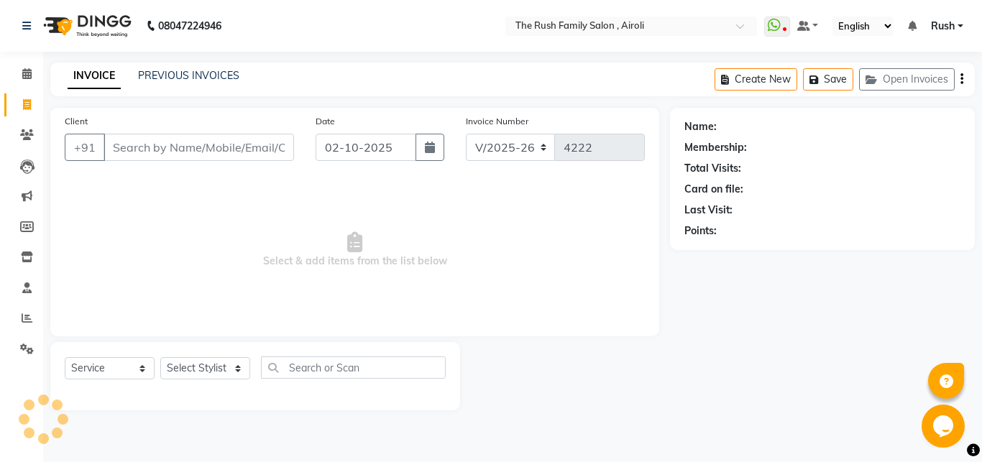
click at [145, 142] on input "Client" at bounding box center [199, 147] width 191 height 27
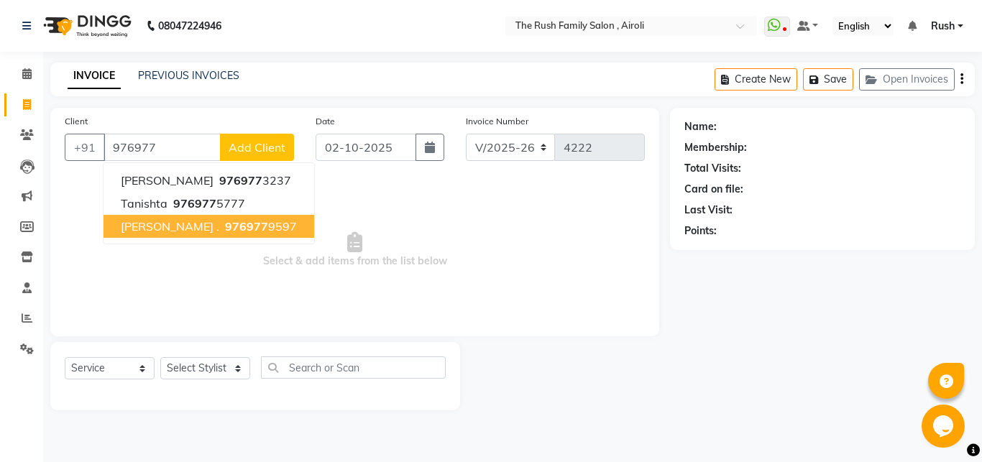
click at [225, 233] on span "976977" at bounding box center [246, 226] width 43 height 14
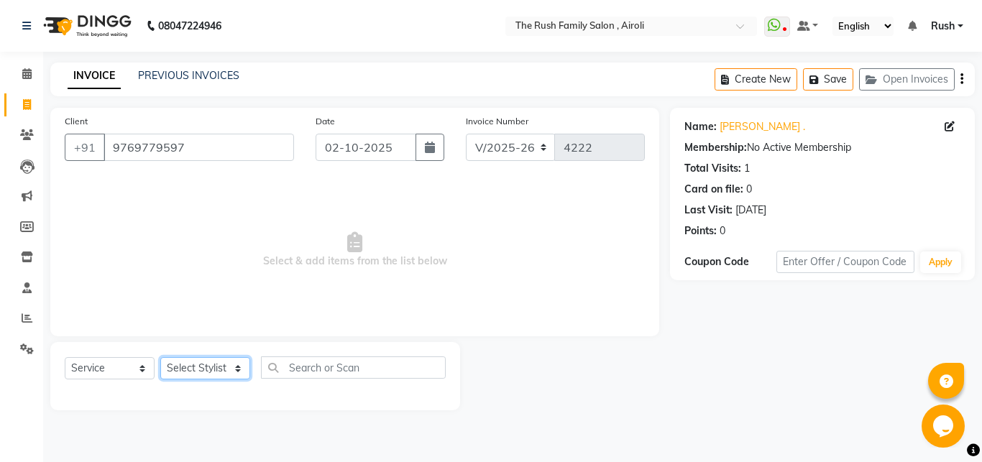
click at [160, 357] on select "Select Stylist [PERSON_NAME] [PERSON_NAME] Danish D.C Guddi [PERSON_NAME] [PERS…" at bounding box center [205, 368] width 90 height 22
click option "Naeem" at bounding box center [0, 0] width 0 height 0
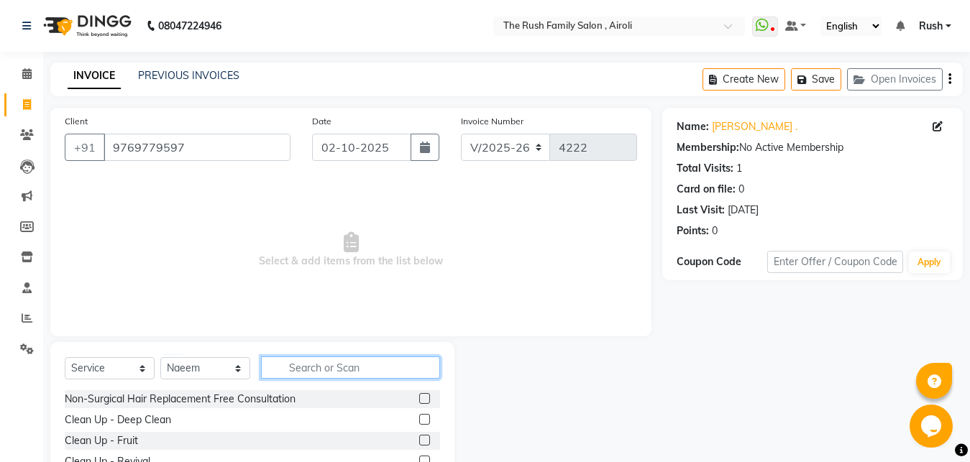
click at [330, 377] on input "text" at bounding box center [350, 368] width 179 height 22
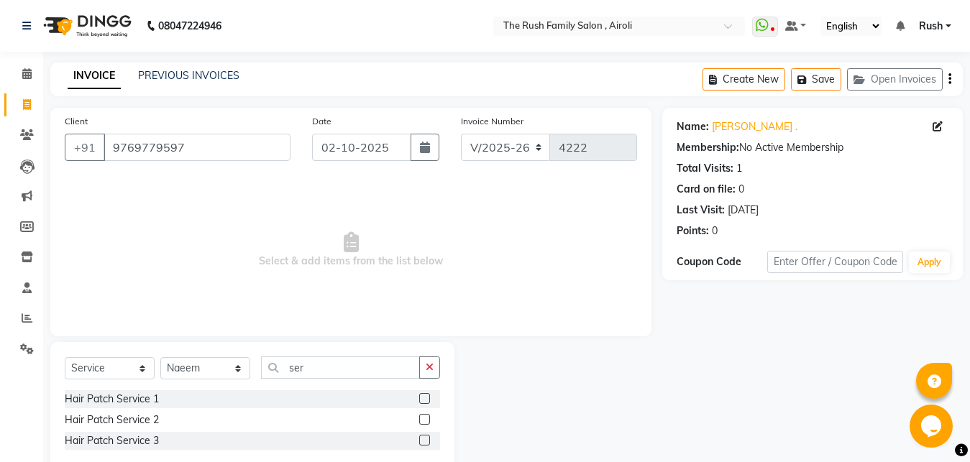
click at [419, 396] on div "Hair Patch Service 1" at bounding box center [252, 400] width 375 height 18
click at [421, 397] on label at bounding box center [424, 398] width 11 height 11
click at [421, 397] on input "checkbox" at bounding box center [423, 399] width 9 height 9
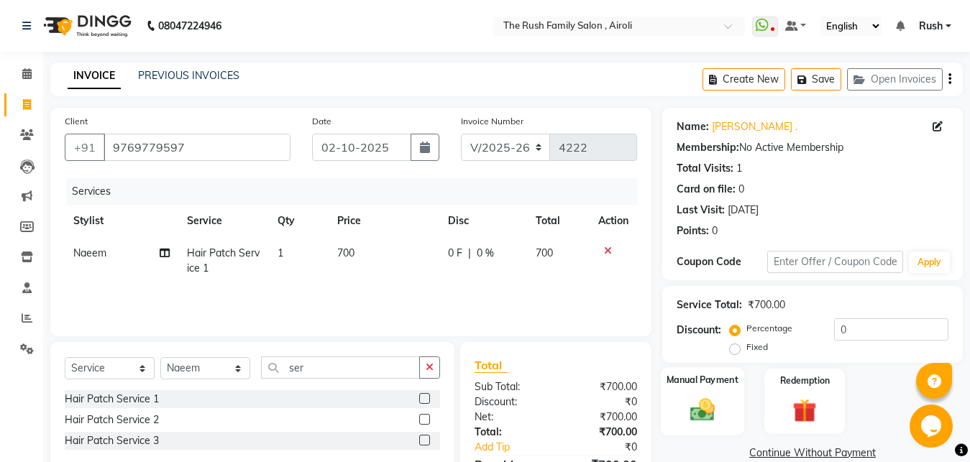
click at [716, 396] on img at bounding box center [702, 410] width 40 height 29
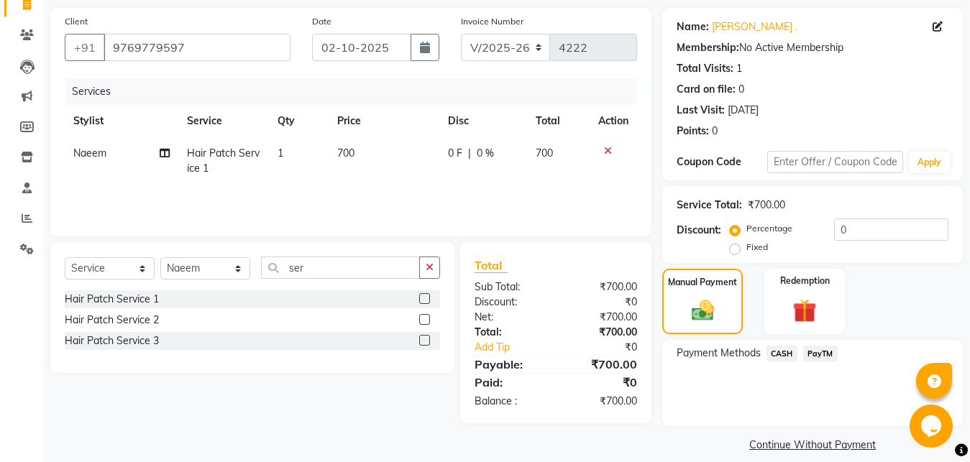
scroll to position [107, 0]
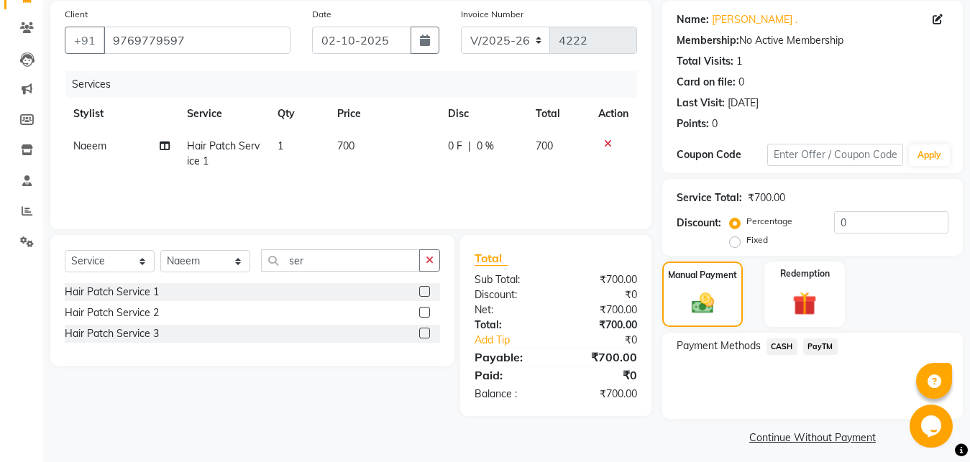
click at [821, 346] on span "PayTM" at bounding box center [820, 347] width 35 height 17
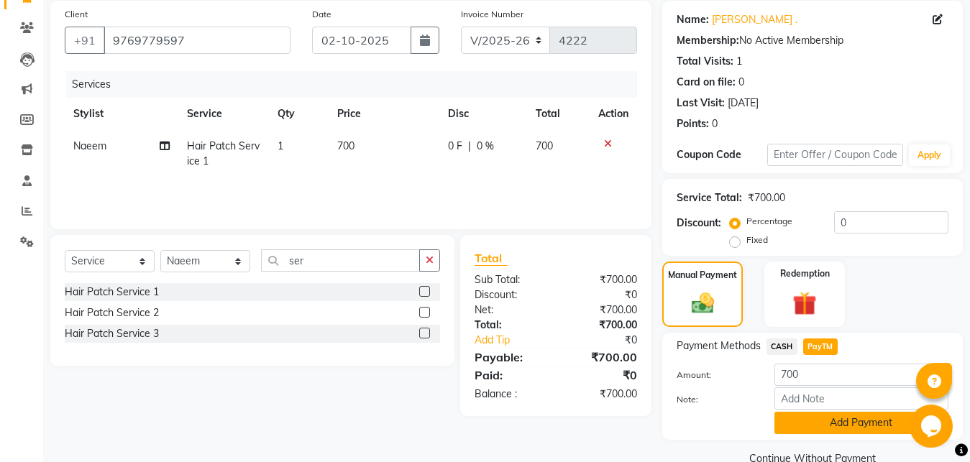
click at [809, 426] on button "Add Payment" at bounding box center [862, 423] width 174 height 22
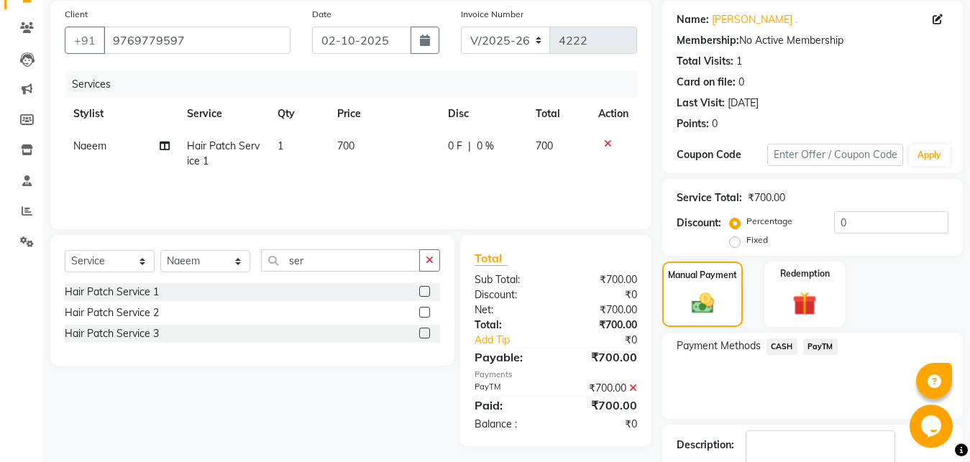
scroll to position [196, 0]
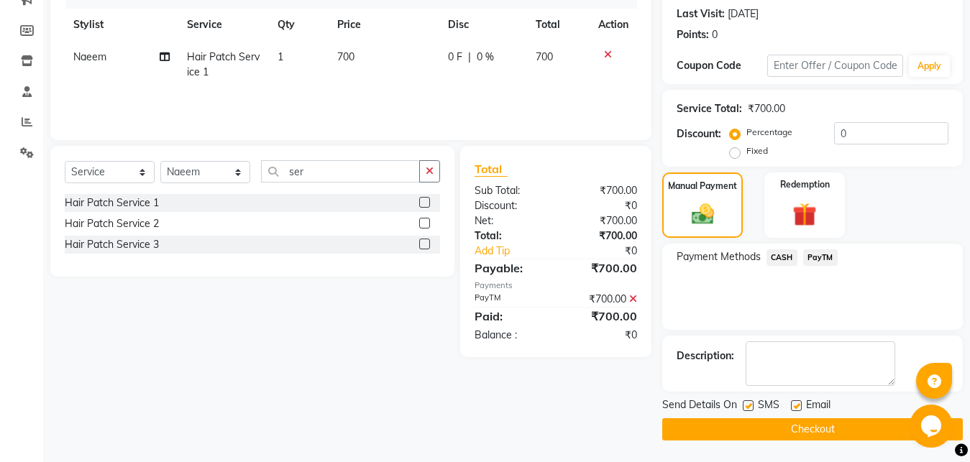
click at [716, 432] on button "Checkout" at bounding box center [812, 430] width 301 height 22
